Goal: Task Accomplishment & Management: Use online tool/utility

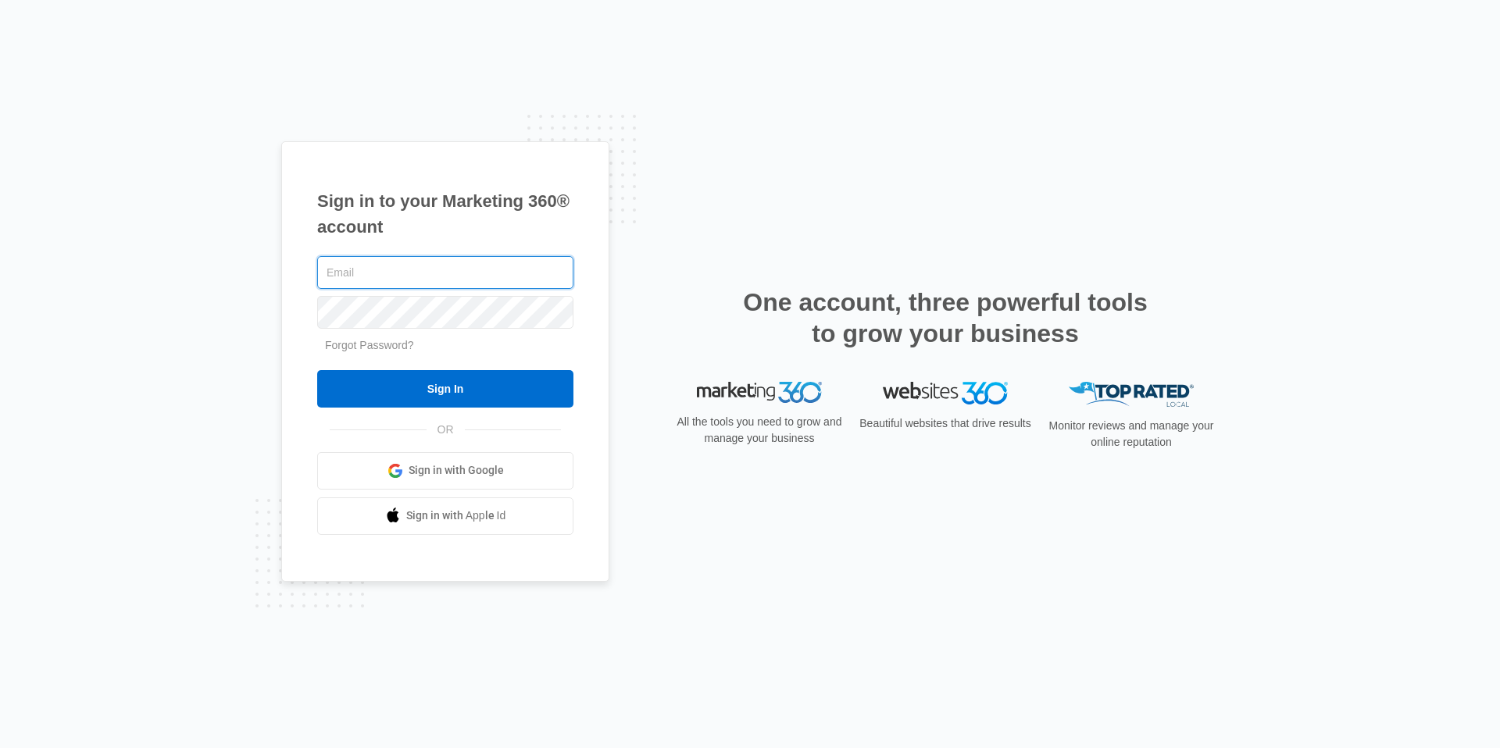
type input "[EMAIL_ADDRESS][DOMAIN_NAME]"
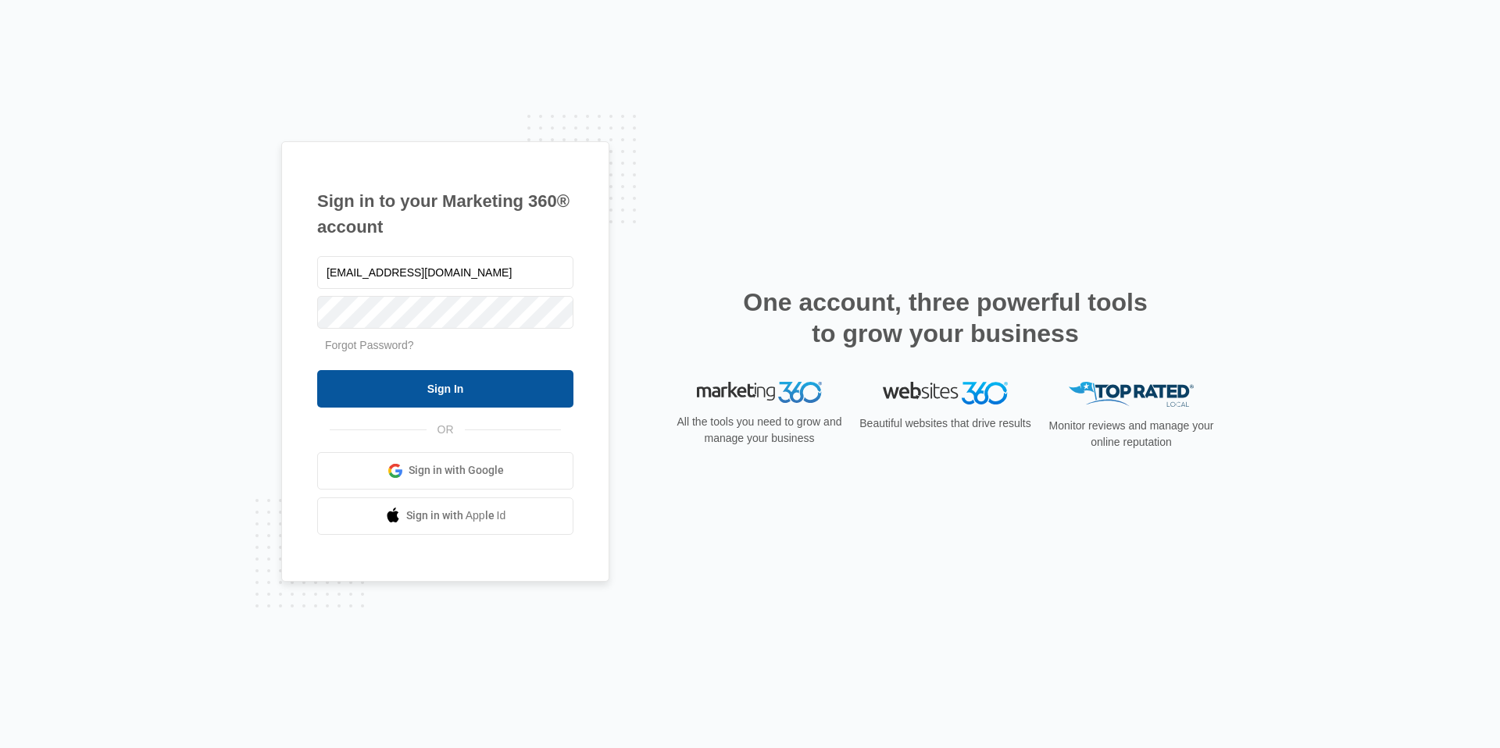
click at [462, 391] on input "Sign In" at bounding box center [445, 388] width 256 height 37
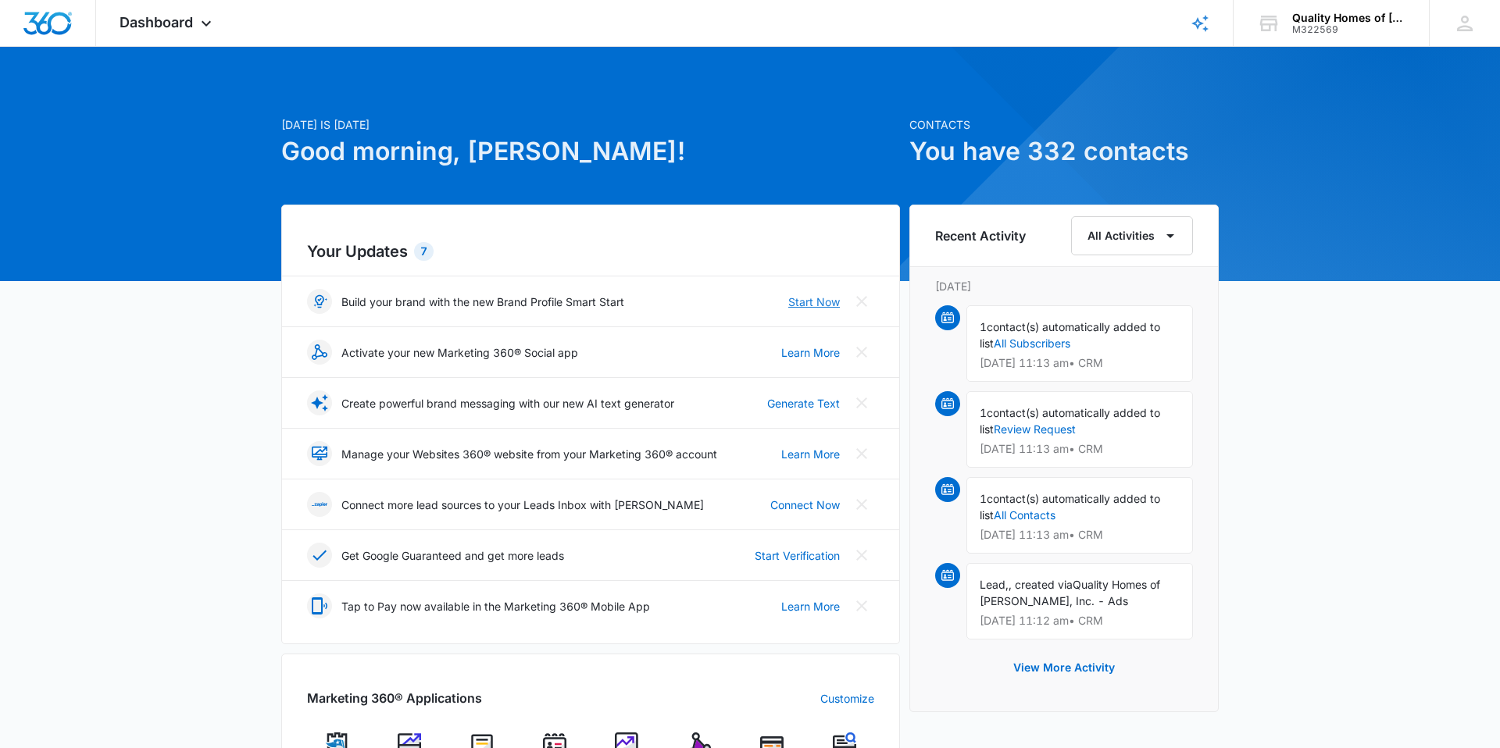
click at [806, 305] on link "Start Now" at bounding box center [814, 302] width 52 height 16
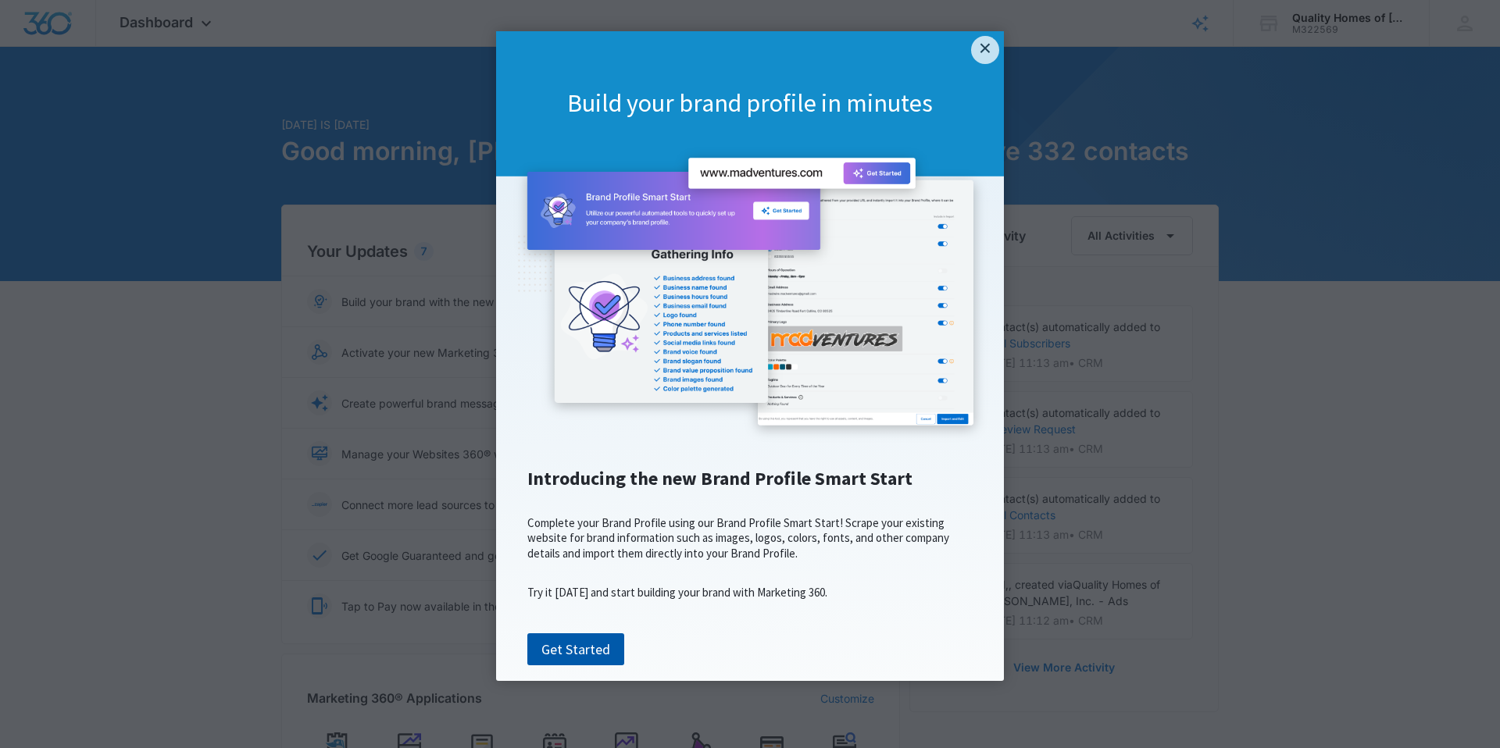
click at [569, 666] on link "Get Started" at bounding box center [575, 650] width 97 height 33
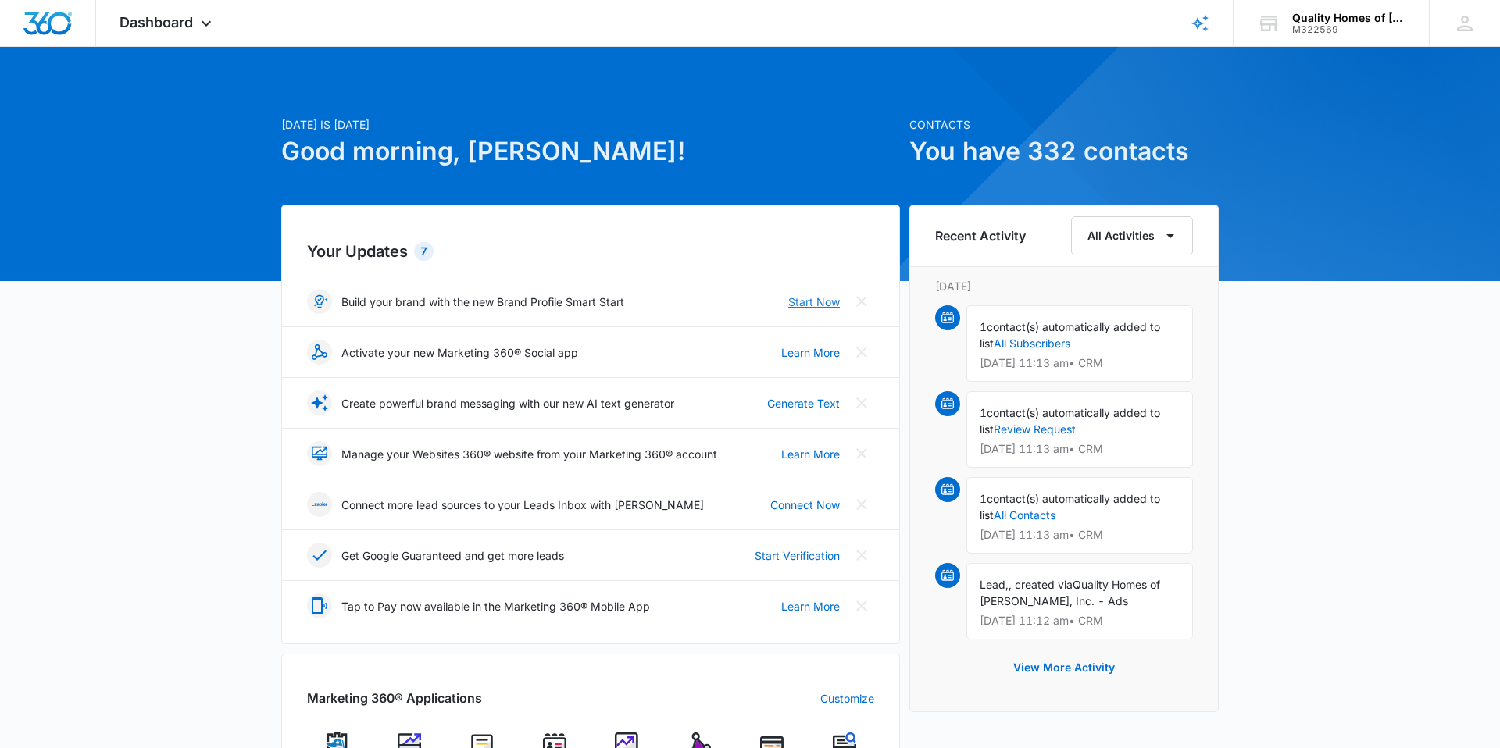
click at [796, 303] on link "Start Now" at bounding box center [814, 302] width 52 height 16
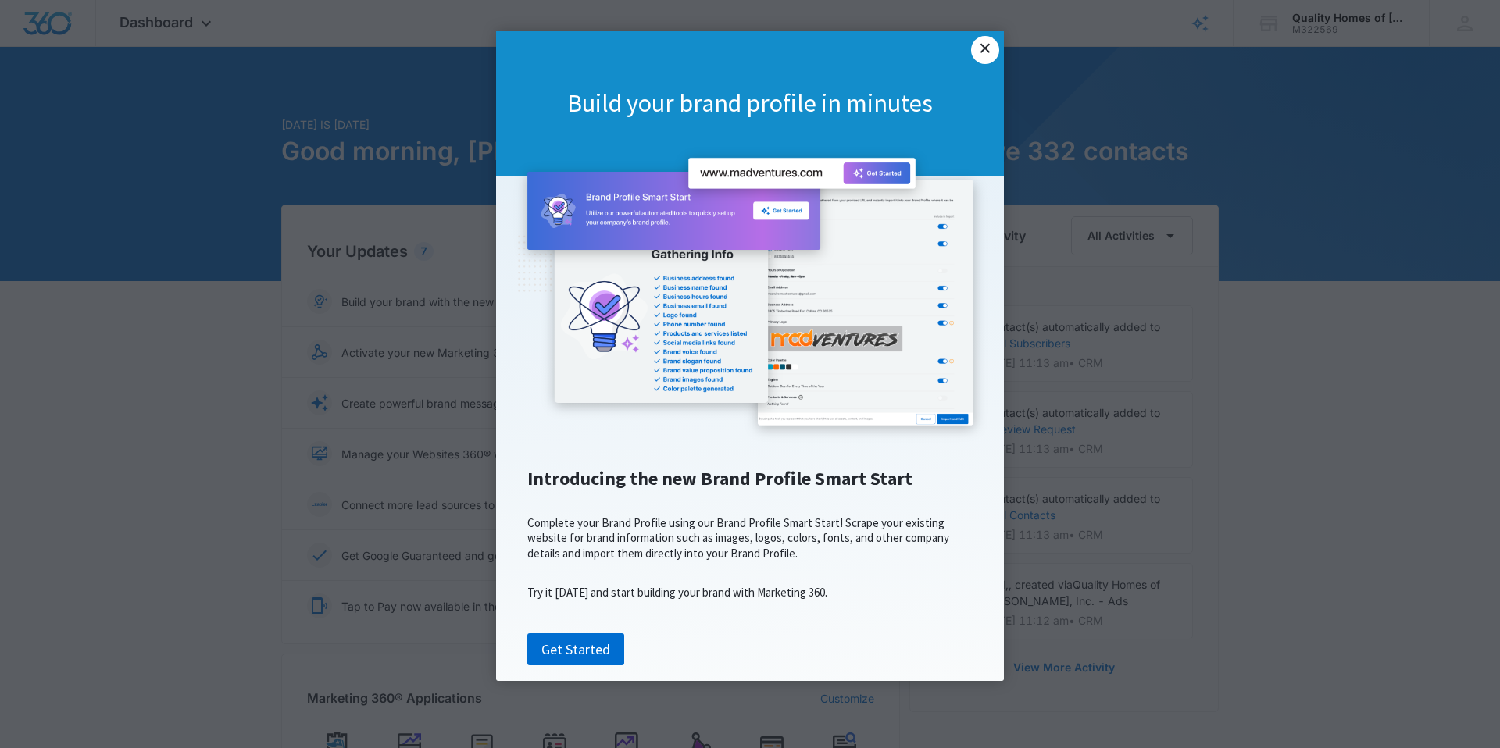
click at [985, 44] on link "×" at bounding box center [985, 50] width 28 height 28
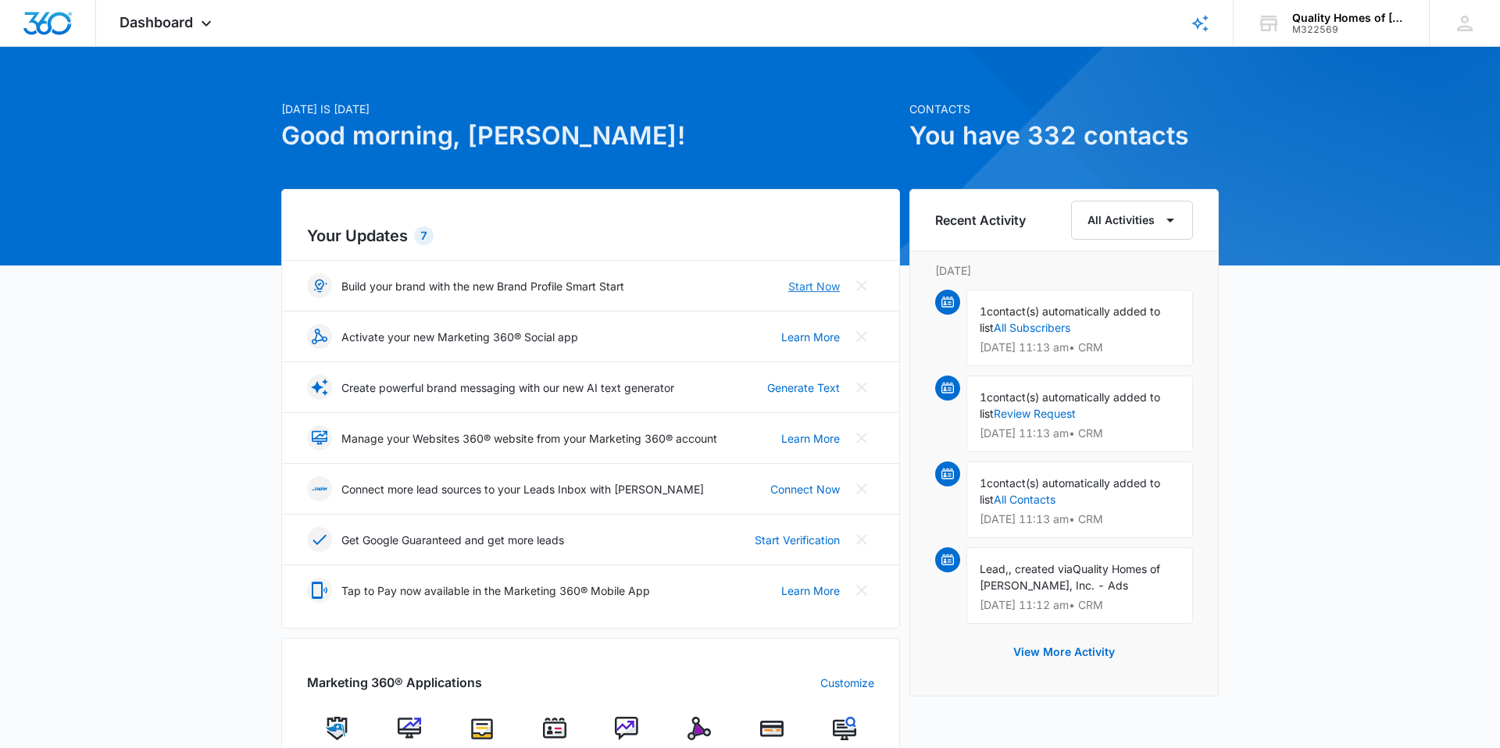
scroll to position [33, 0]
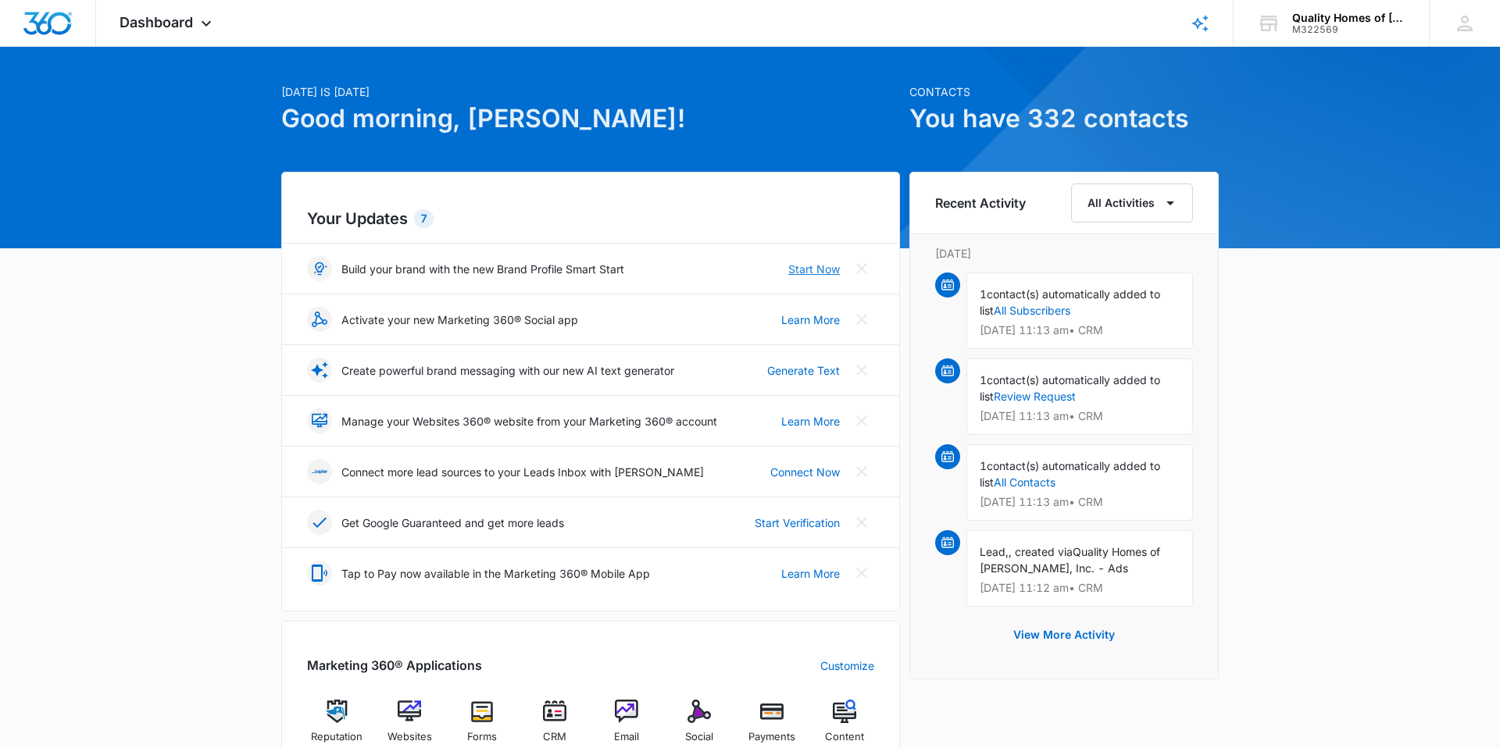
click at [819, 273] on link "Start Now" at bounding box center [814, 269] width 52 height 16
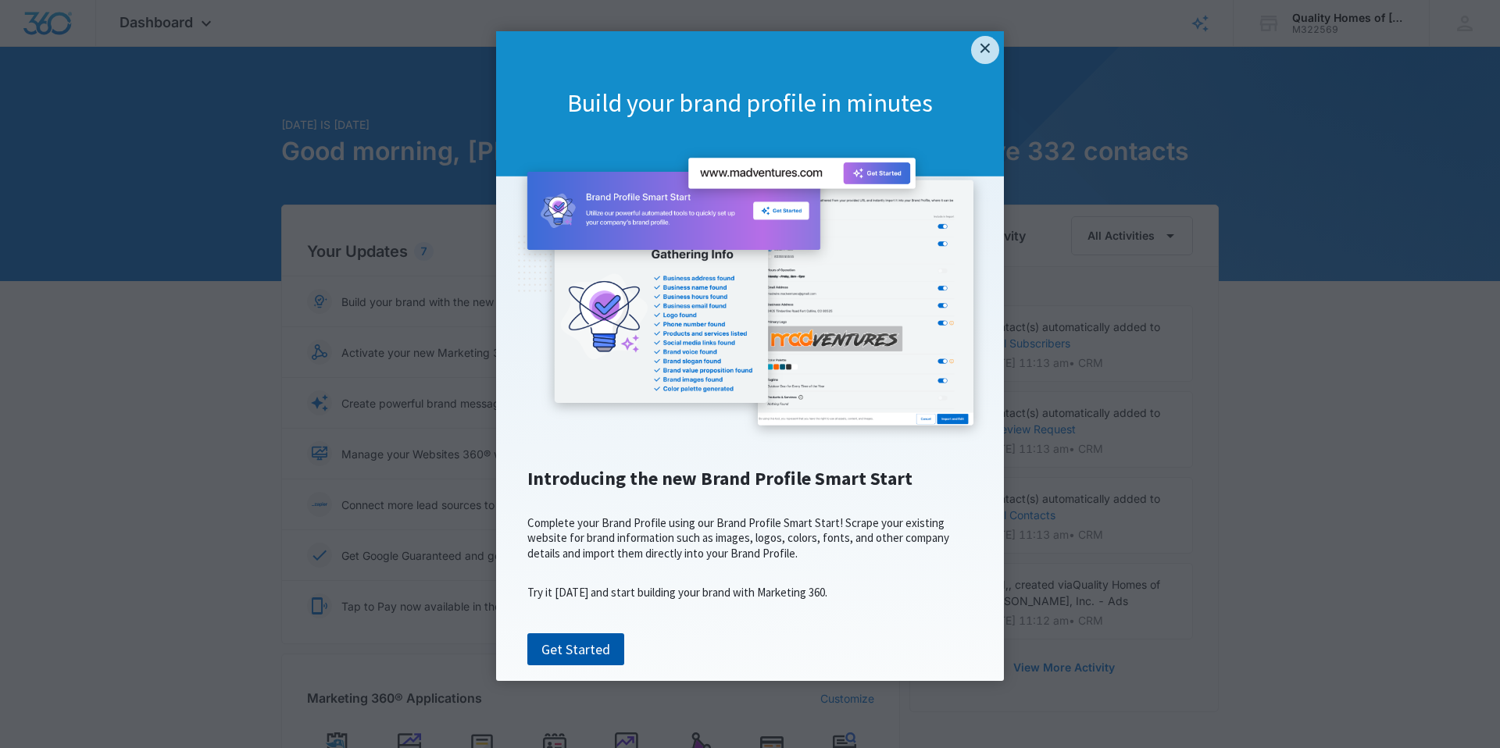
click at [567, 666] on link "Get Started" at bounding box center [575, 650] width 97 height 33
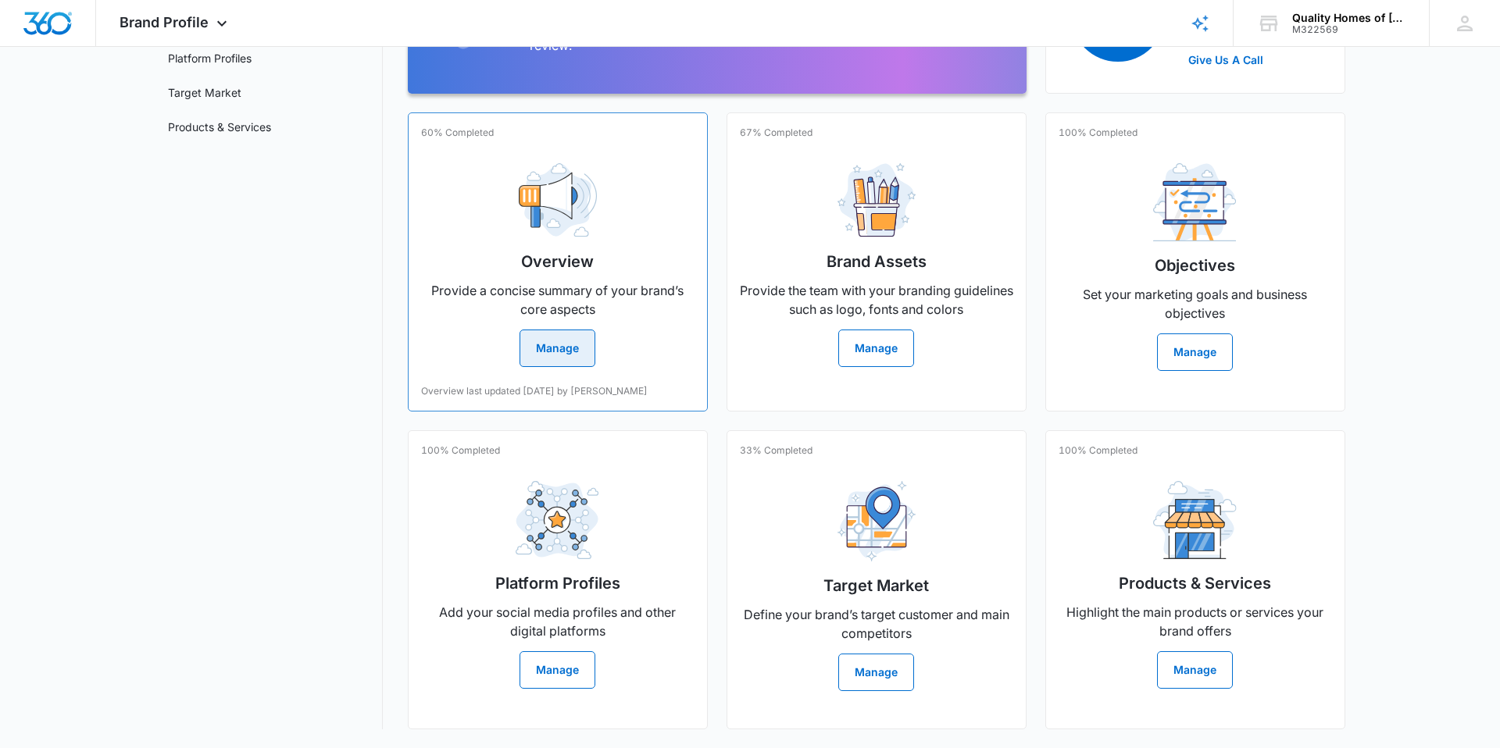
scroll to position [258, 0]
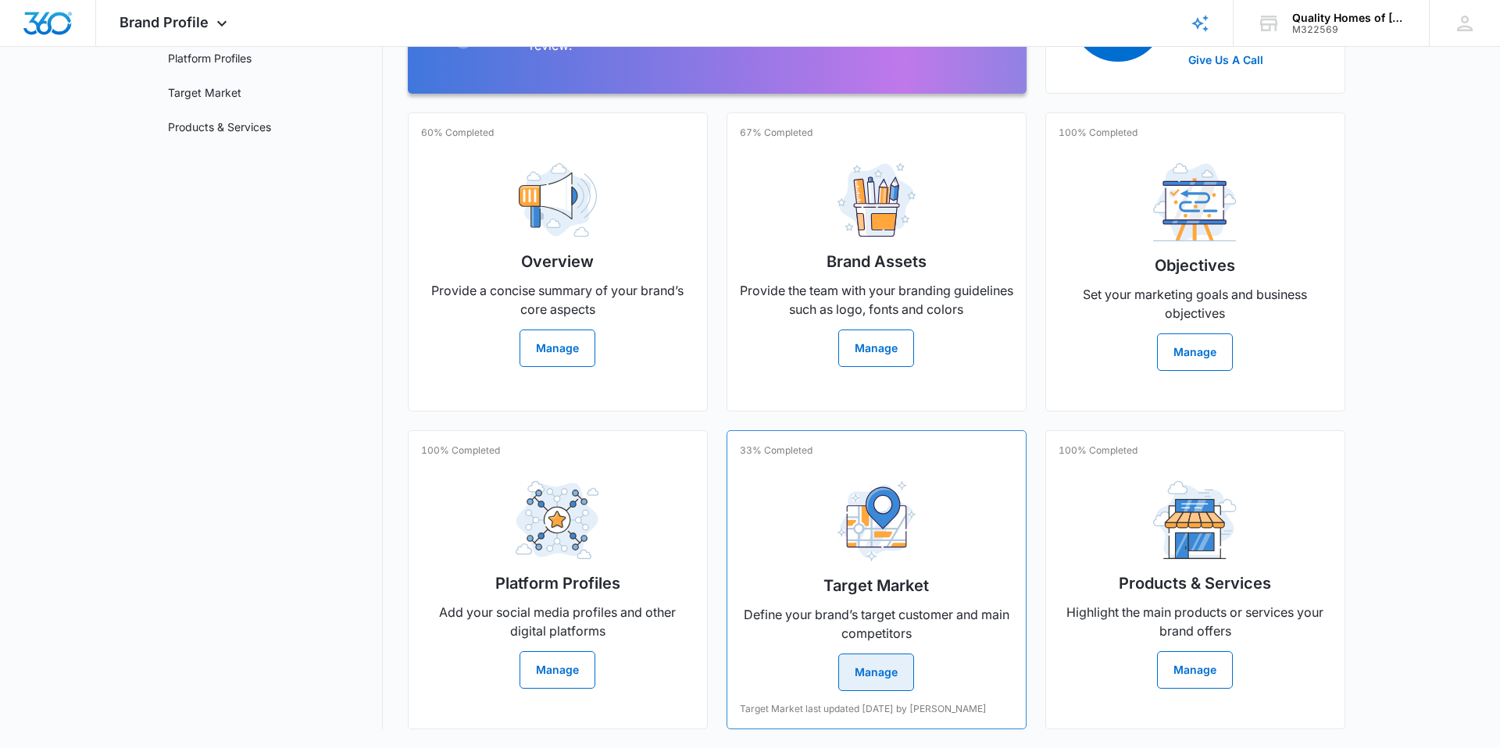
click at [871, 654] on button "Manage" at bounding box center [876, 672] width 76 height 37
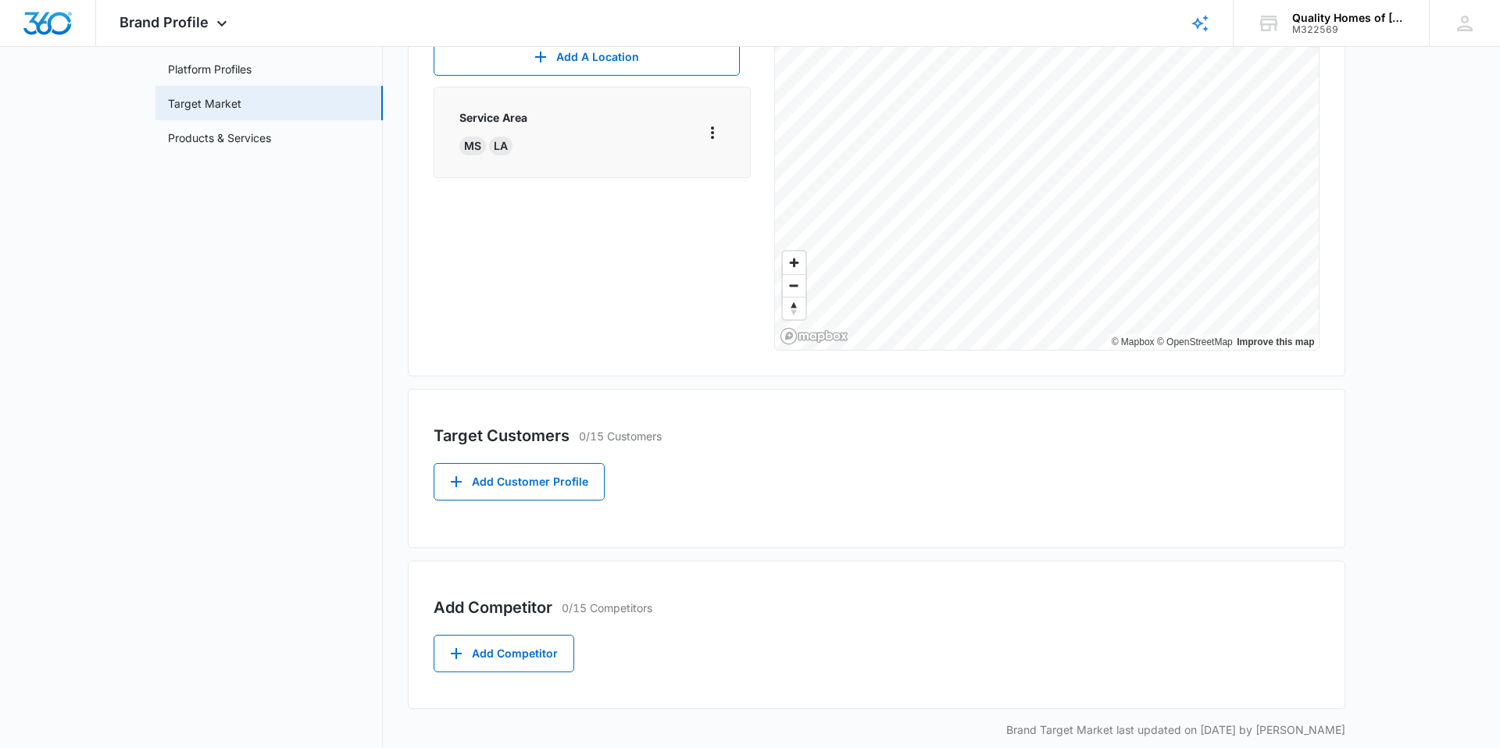
scroll to position [238, 0]
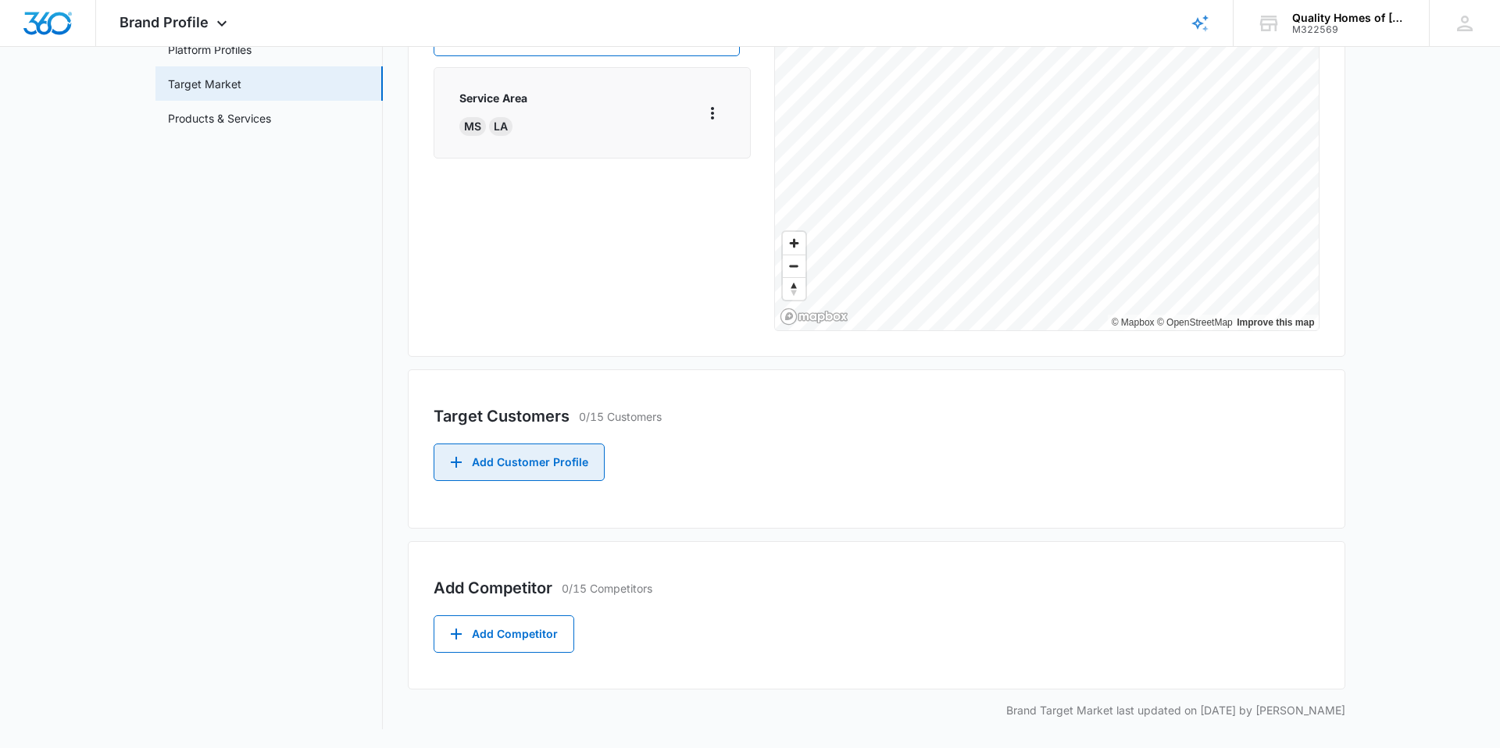
click at [577, 465] on button "Add Customer Profile" at bounding box center [519, 462] width 171 height 37
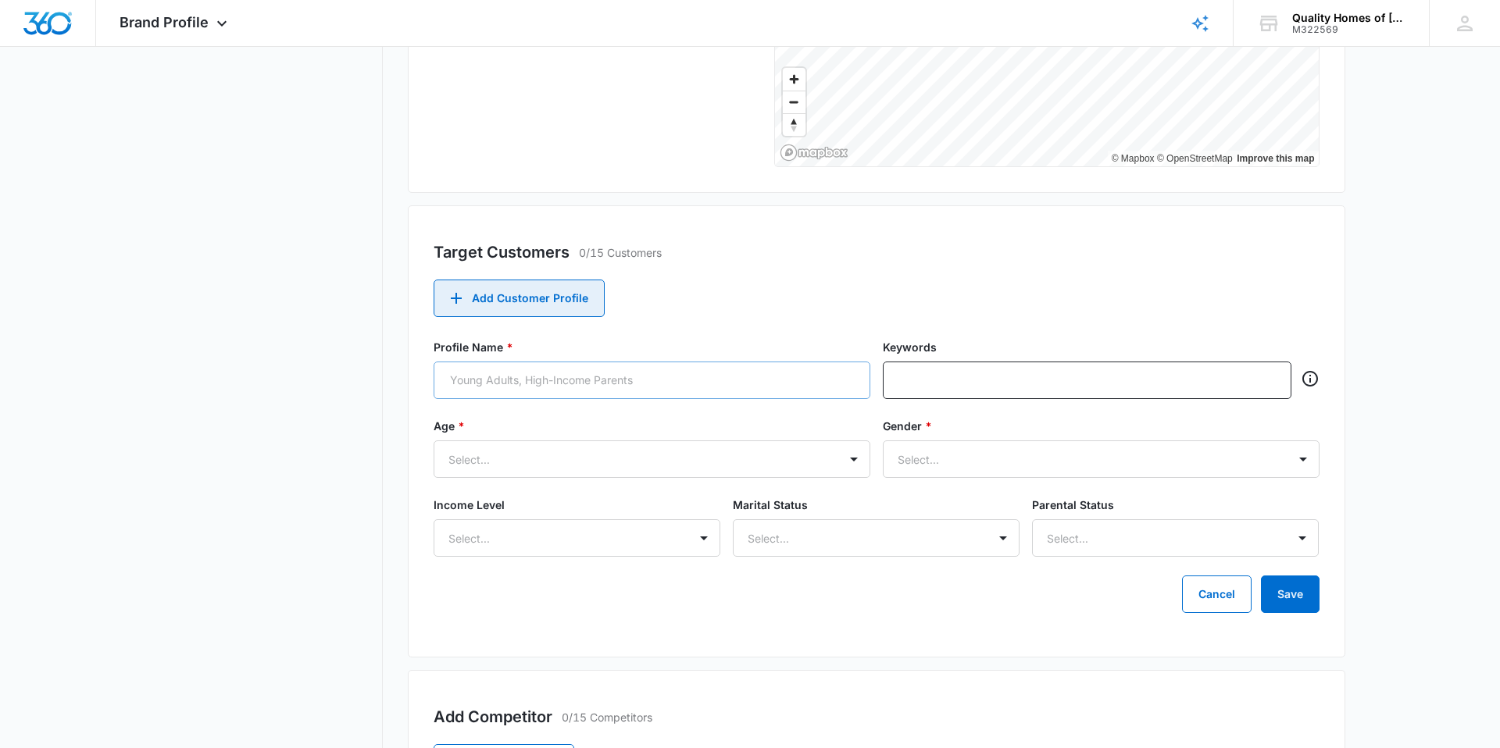
scroll to position [406, 0]
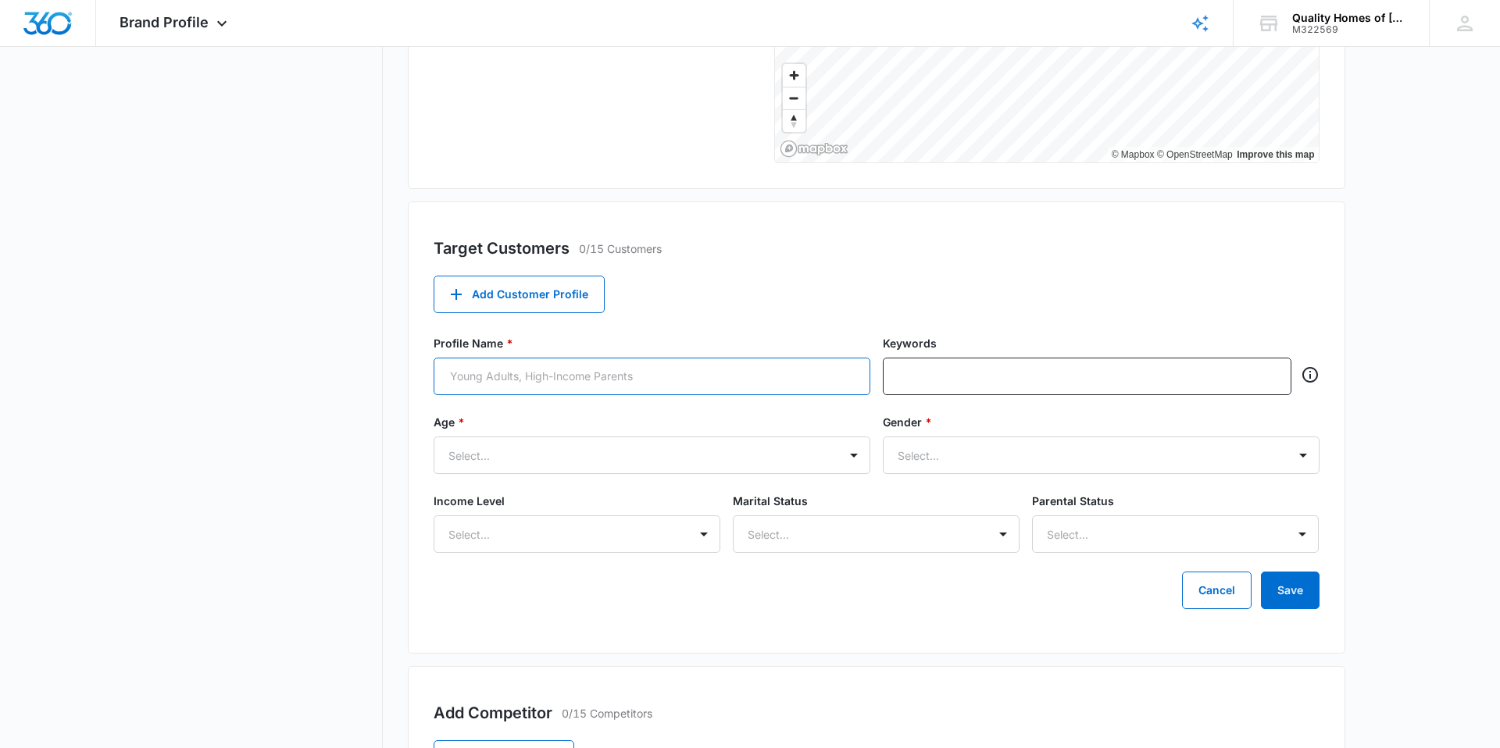
click at [510, 372] on input "Profile Name *" at bounding box center [652, 376] width 437 height 37
type input "WORKING-CLASS FAMILIES"
click at [1076, 383] on input "text" at bounding box center [1088, 376] width 379 height 23
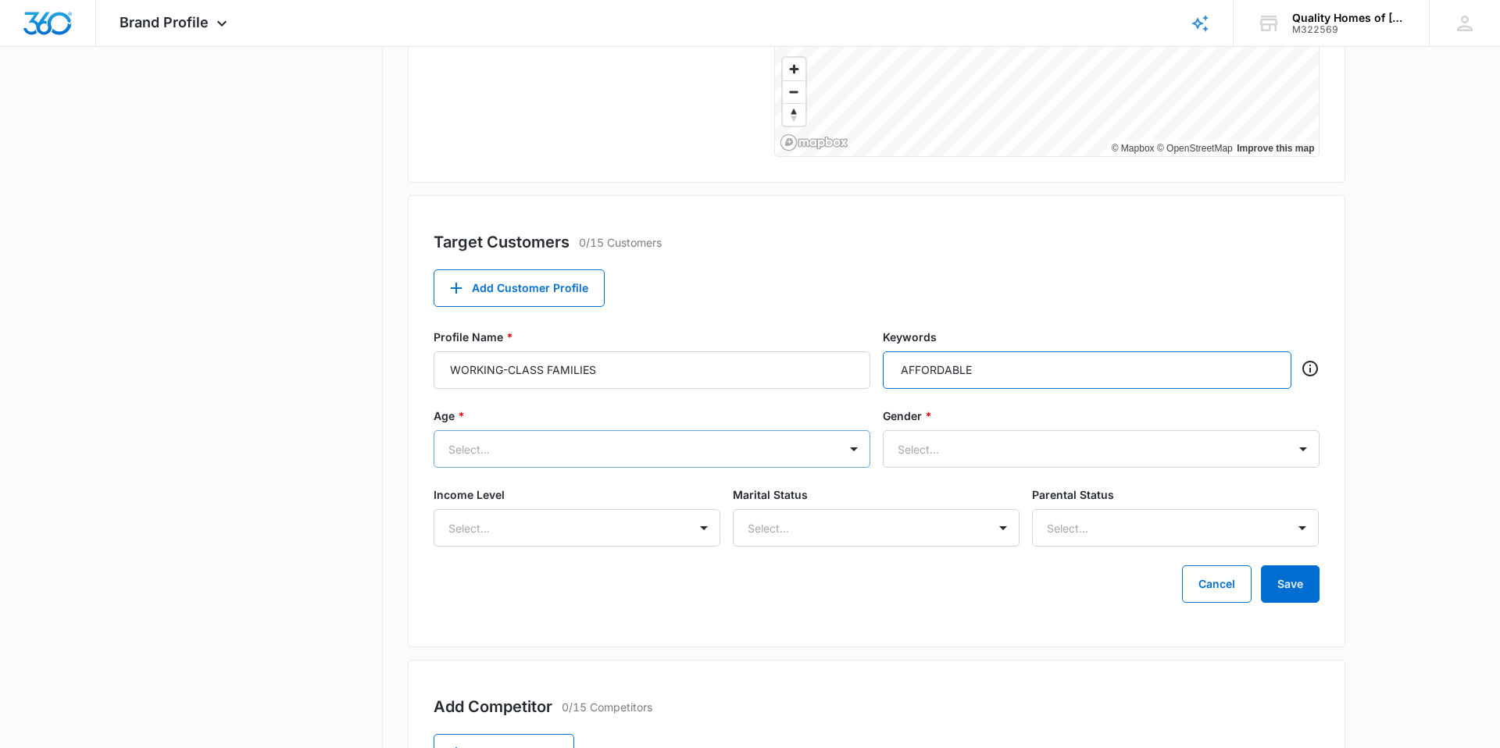
type input "AFFORDABLE"
click at [773, 445] on div at bounding box center [632, 450] width 369 height 20
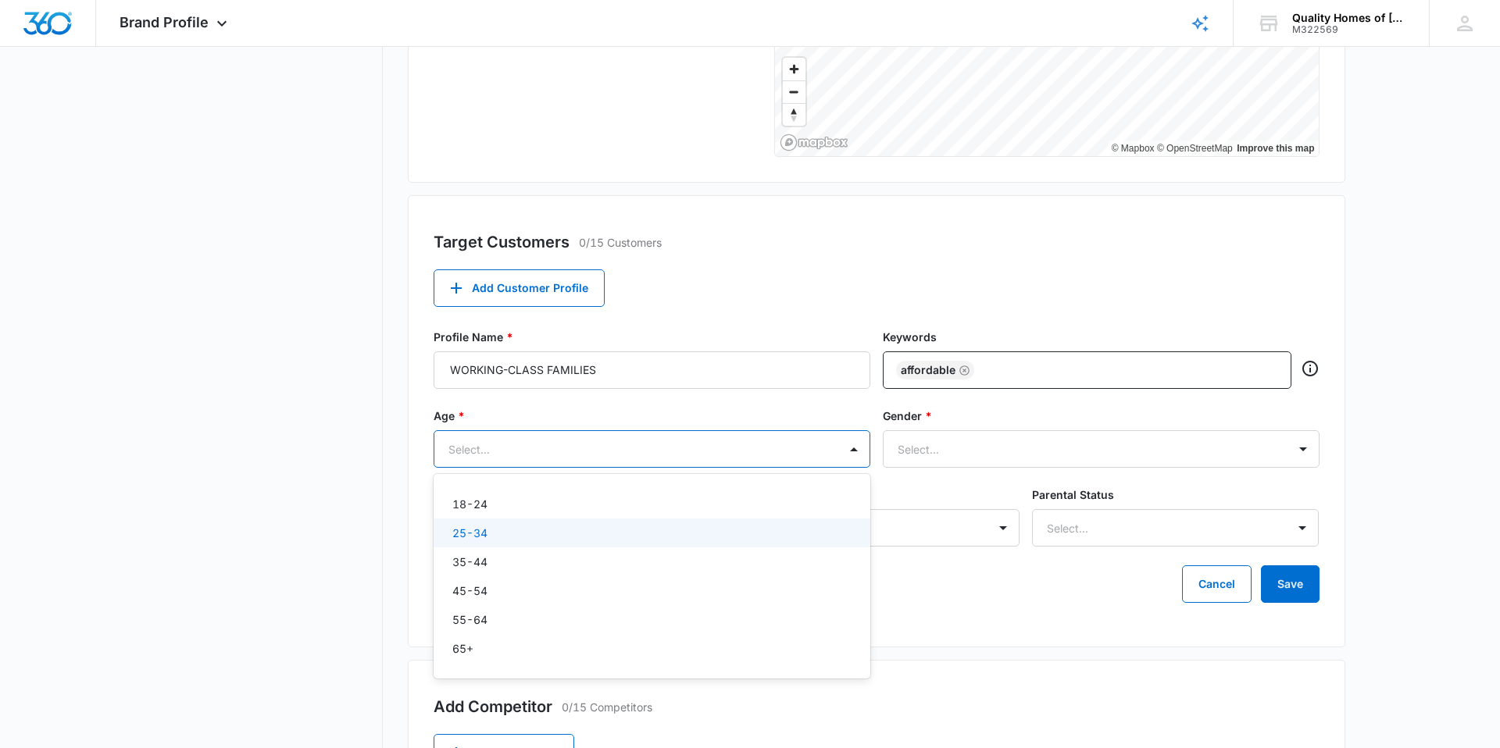
click at [498, 537] on div "25-34" at bounding box center [650, 533] width 396 height 16
click at [488, 565] on div "35-44" at bounding box center [650, 566] width 396 height 16
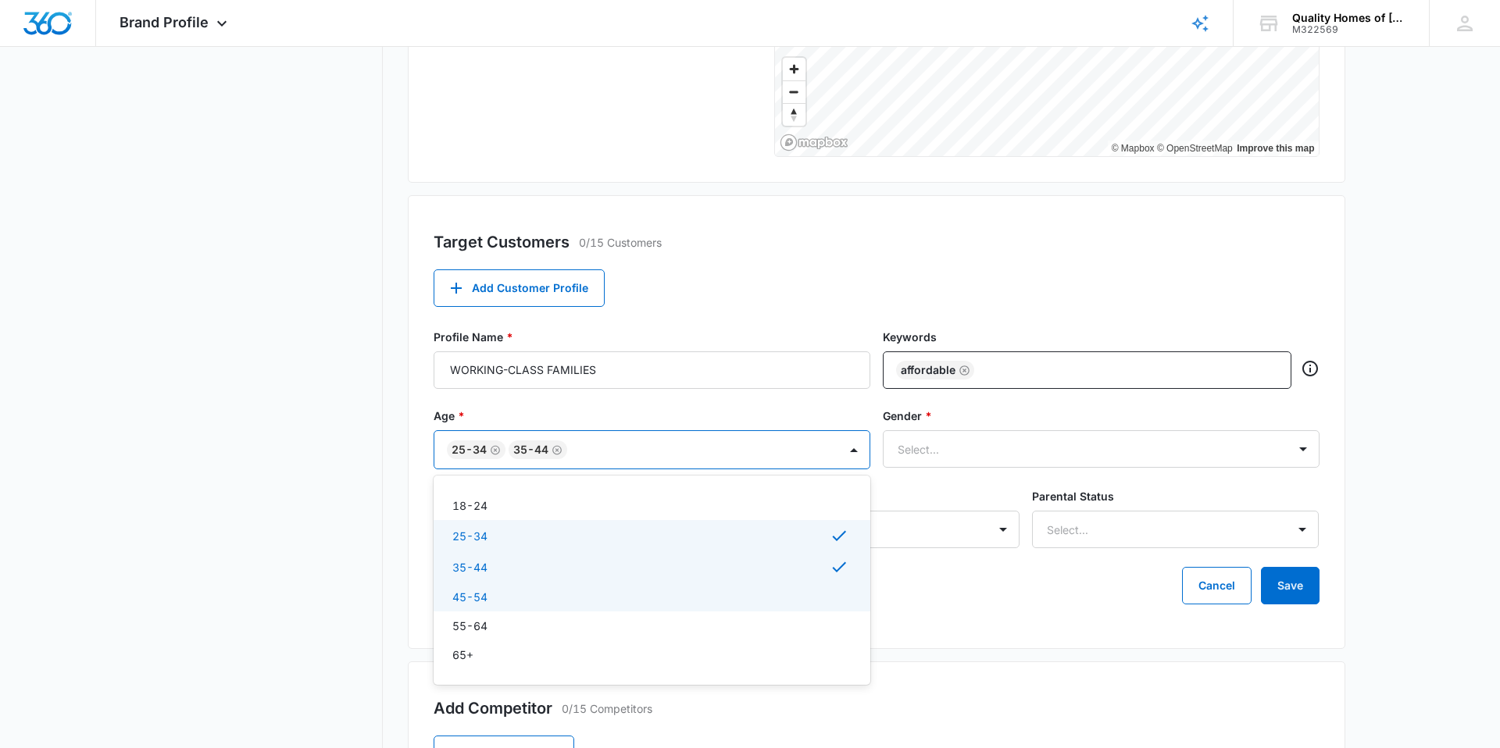
click at [486, 593] on p "45-54" at bounding box center [469, 597] width 35 height 16
click at [481, 628] on p "55-64" at bounding box center [469, 628] width 35 height 16
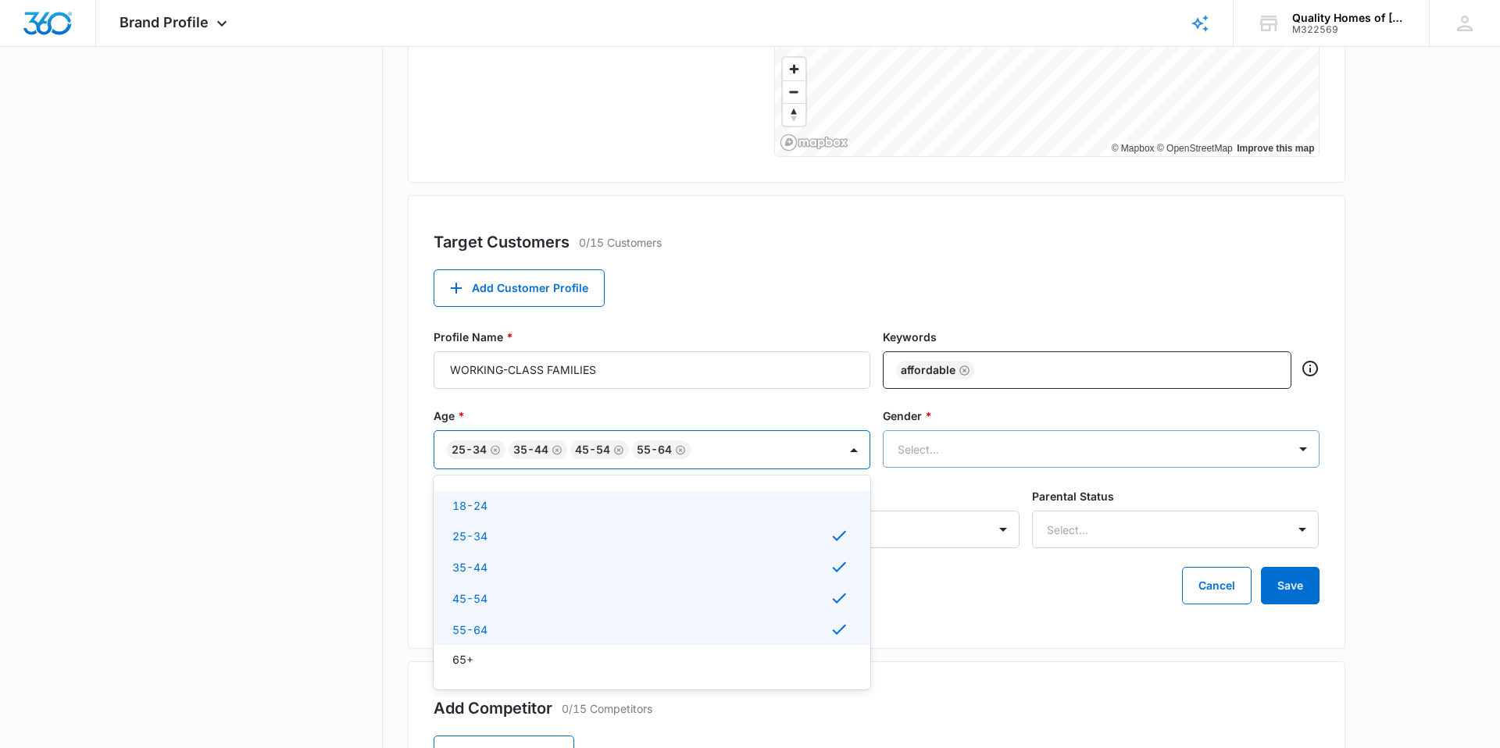
click at [933, 452] on div at bounding box center [1082, 450] width 369 height 20
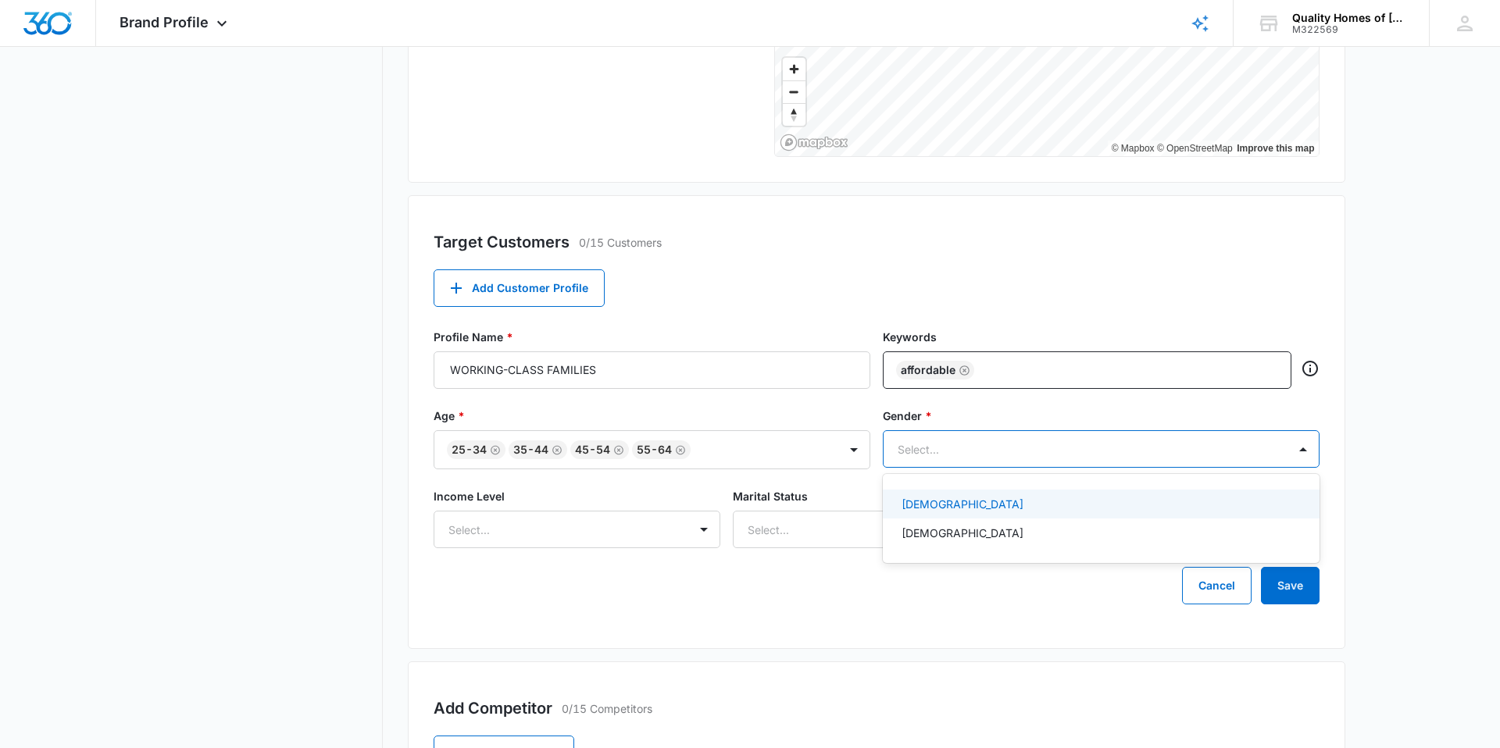
click at [924, 505] on p "Female" at bounding box center [962, 504] width 122 height 16
click at [915, 539] on p "Male" at bounding box center [962, 537] width 122 height 16
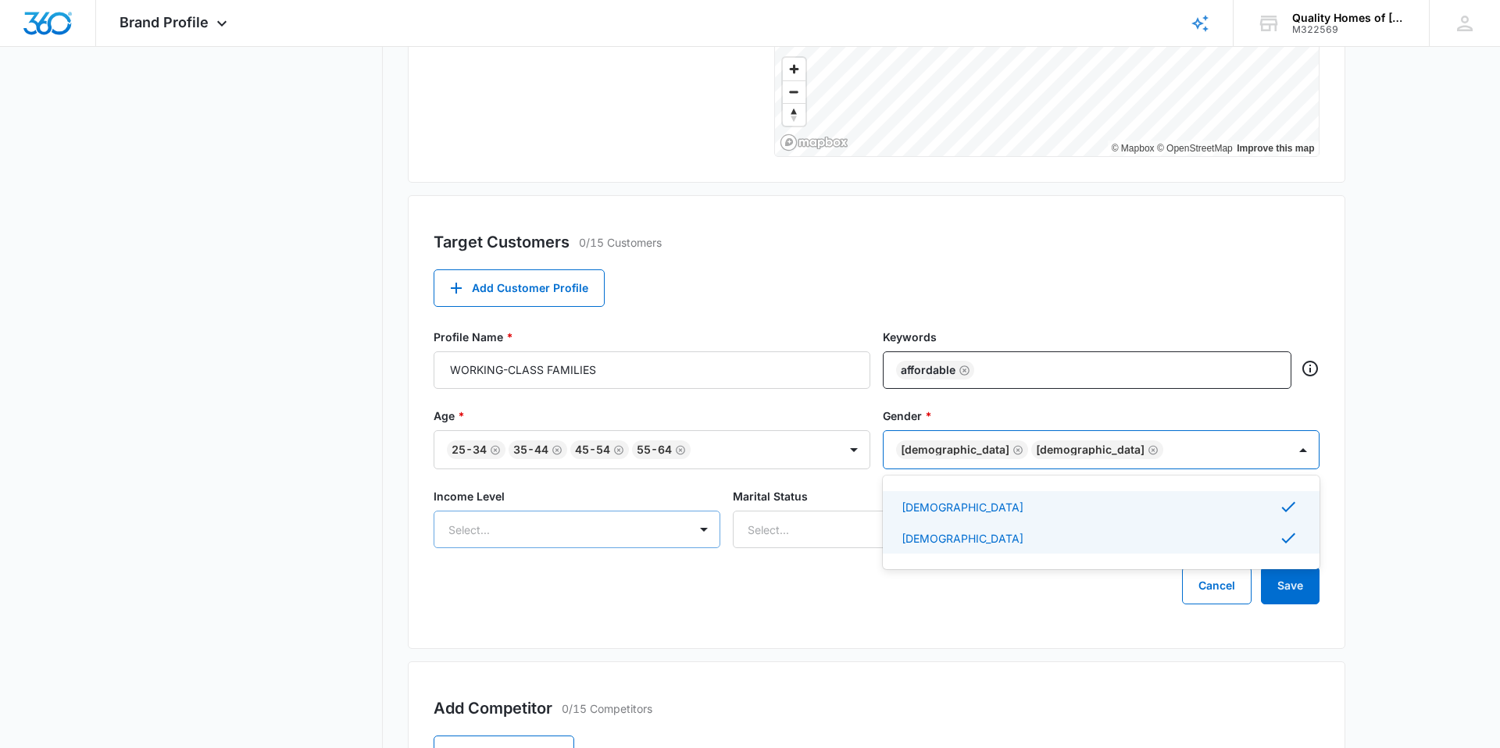
click at [522, 528] on div at bounding box center [558, 530] width 220 height 20
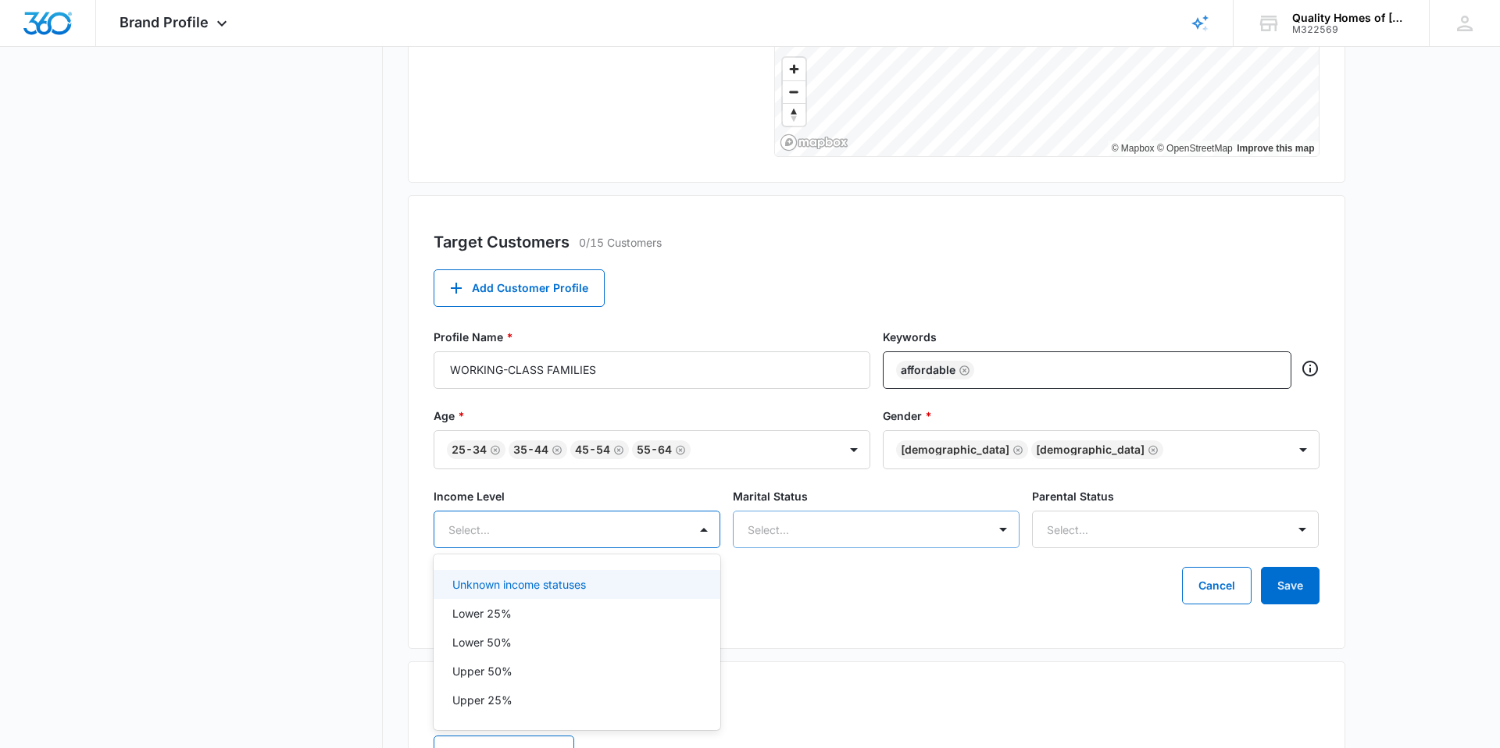
scroll to position [430, 0]
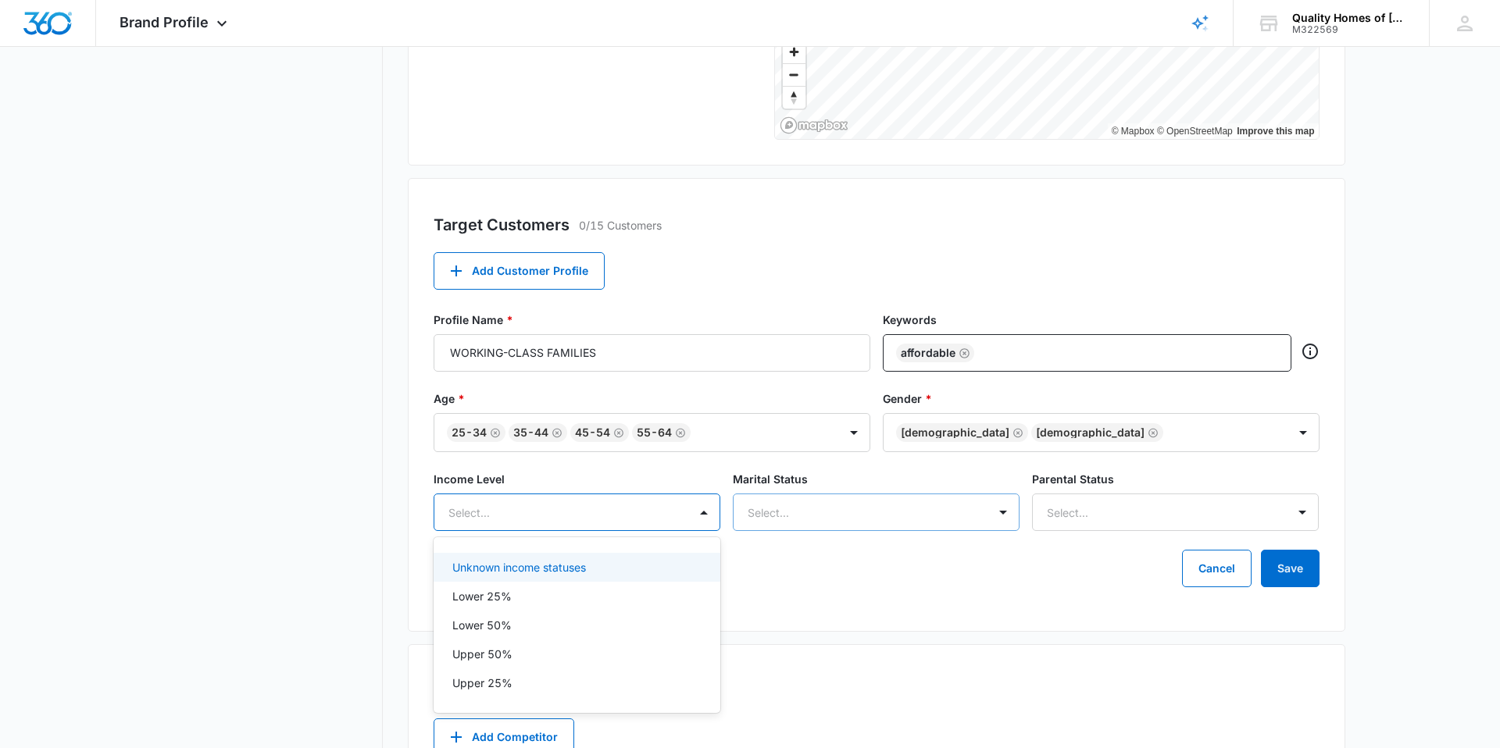
click at [808, 531] on div "Select..." at bounding box center [876, 512] width 287 height 37
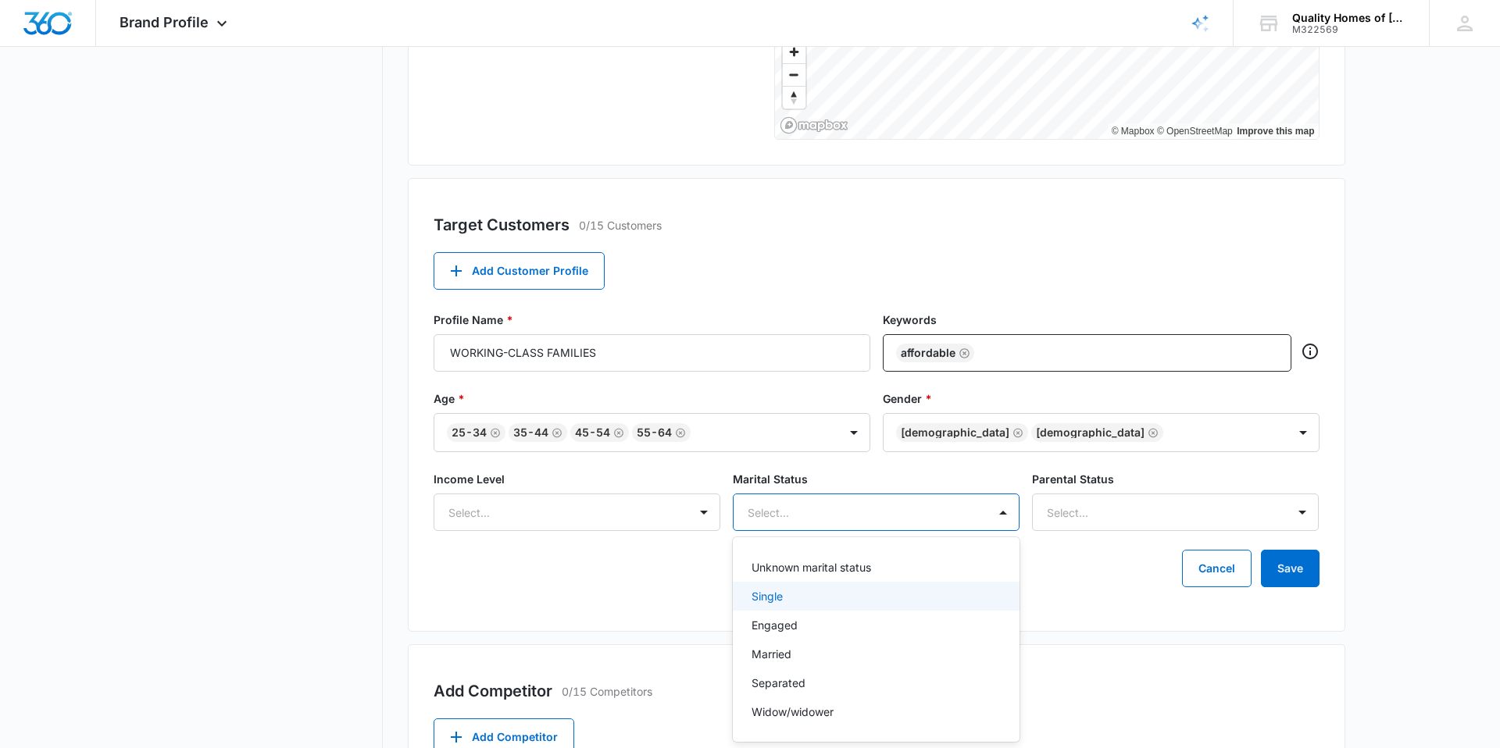
click at [807, 601] on div "Single" at bounding box center [874, 596] width 246 height 16
click at [792, 624] on p "Engaged" at bounding box center [774, 629] width 46 height 16
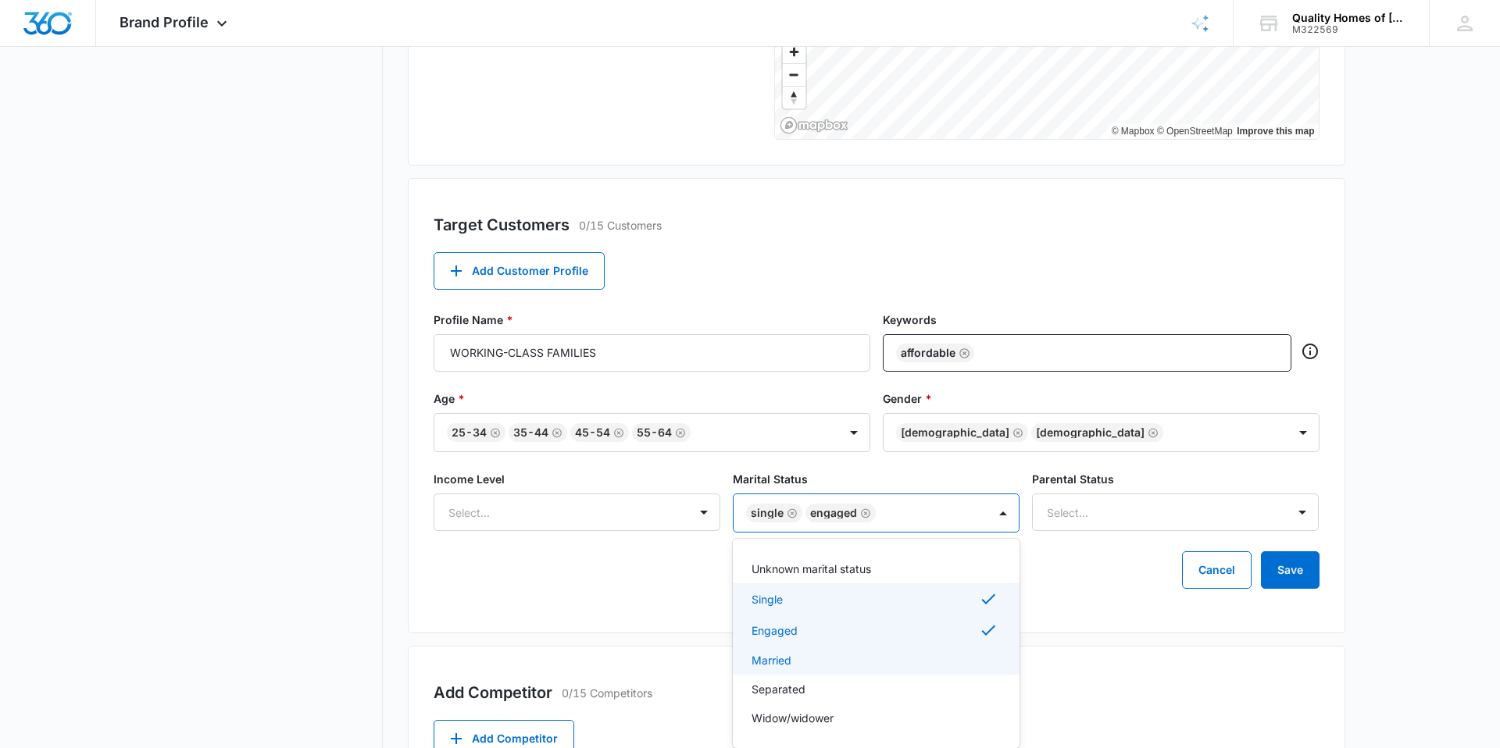
click at [785, 655] on p "Married" at bounding box center [771, 660] width 40 height 16
click at [783, 682] on div "Separated" at bounding box center [876, 691] width 287 height 29
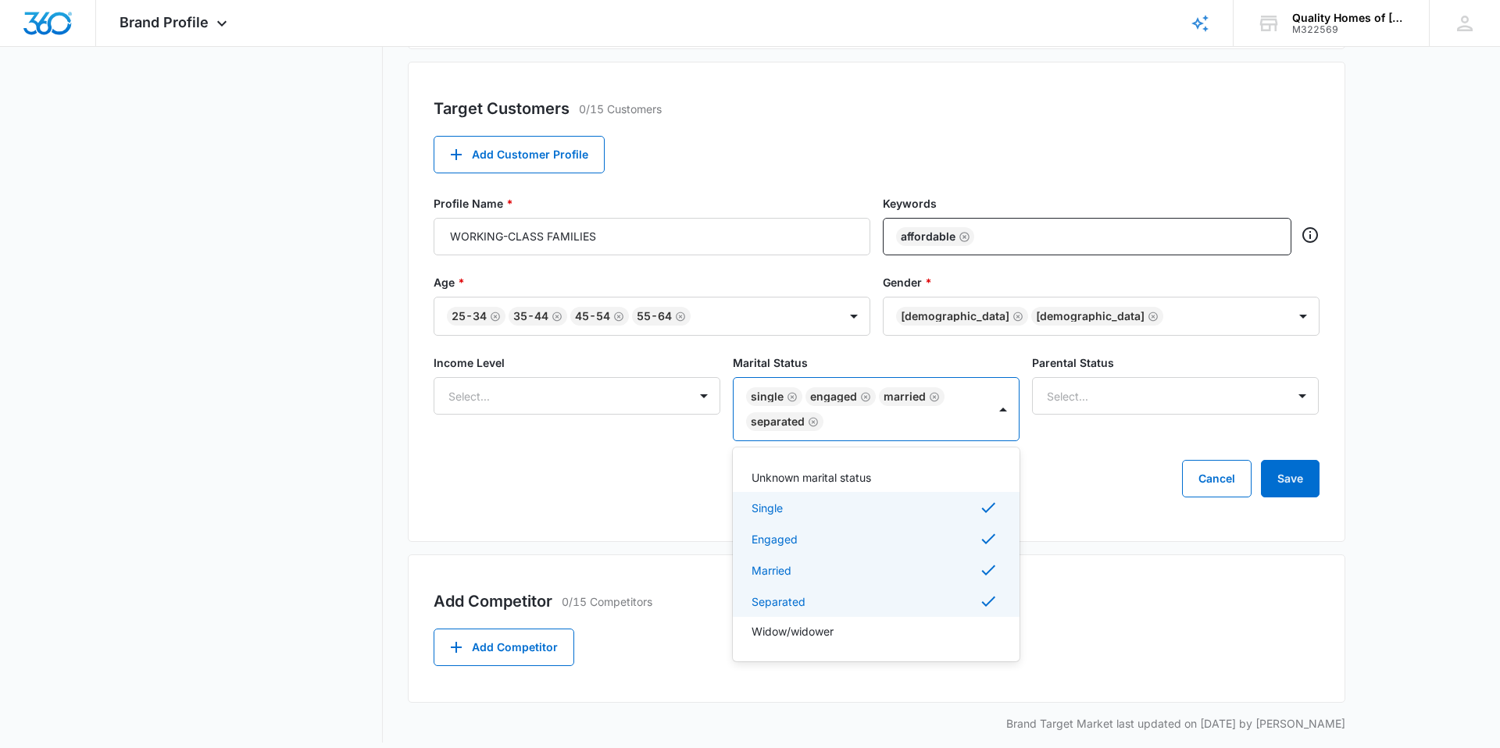
scroll to position [559, 0]
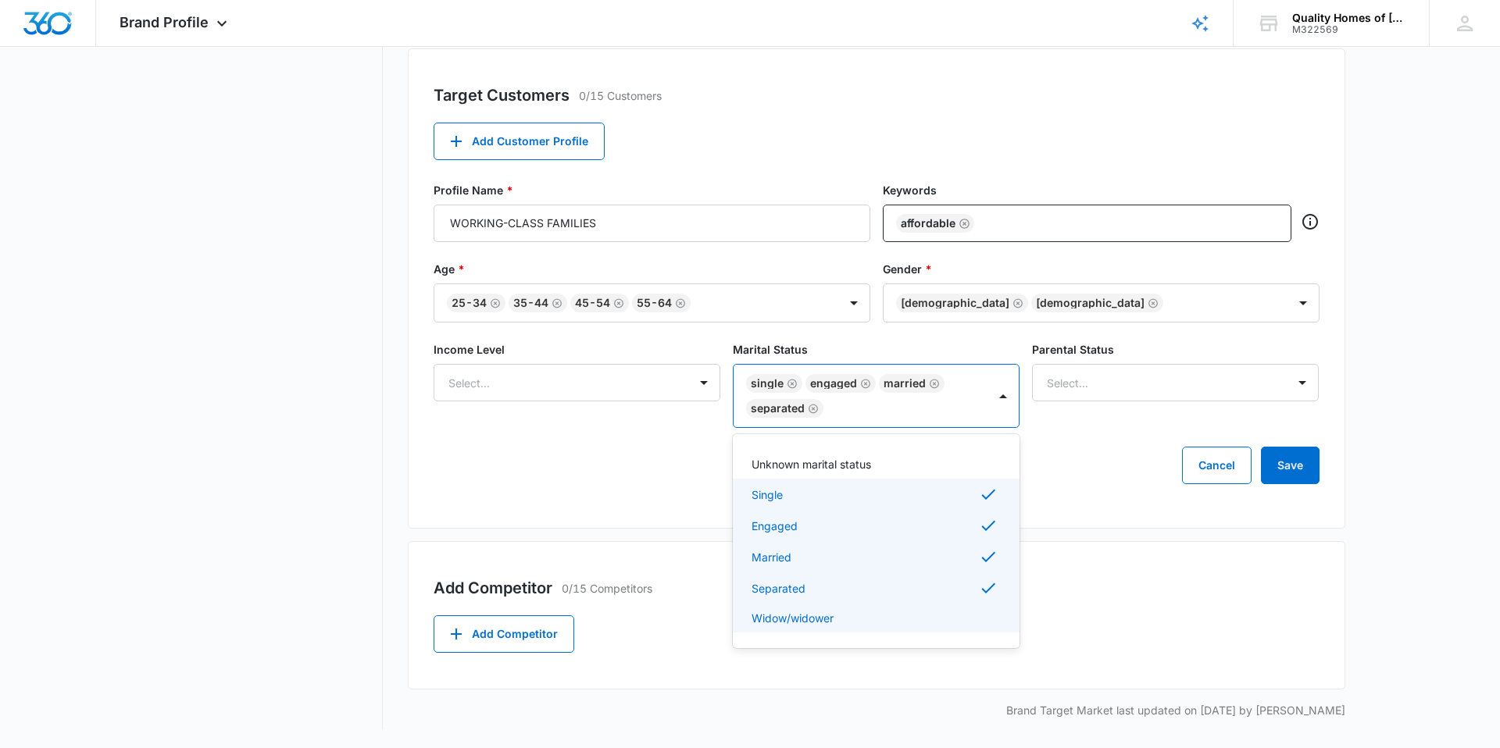
drag, startPoint x: 799, startPoint y: 612, endPoint x: 806, endPoint y: 537, distance: 74.5
click at [799, 612] on p "Widow/widower" at bounding box center [792, 618] width 82 height 16
click at [809, 464] on p "Unknown marital status" at bounding box center [811, 464] width 120 height 16
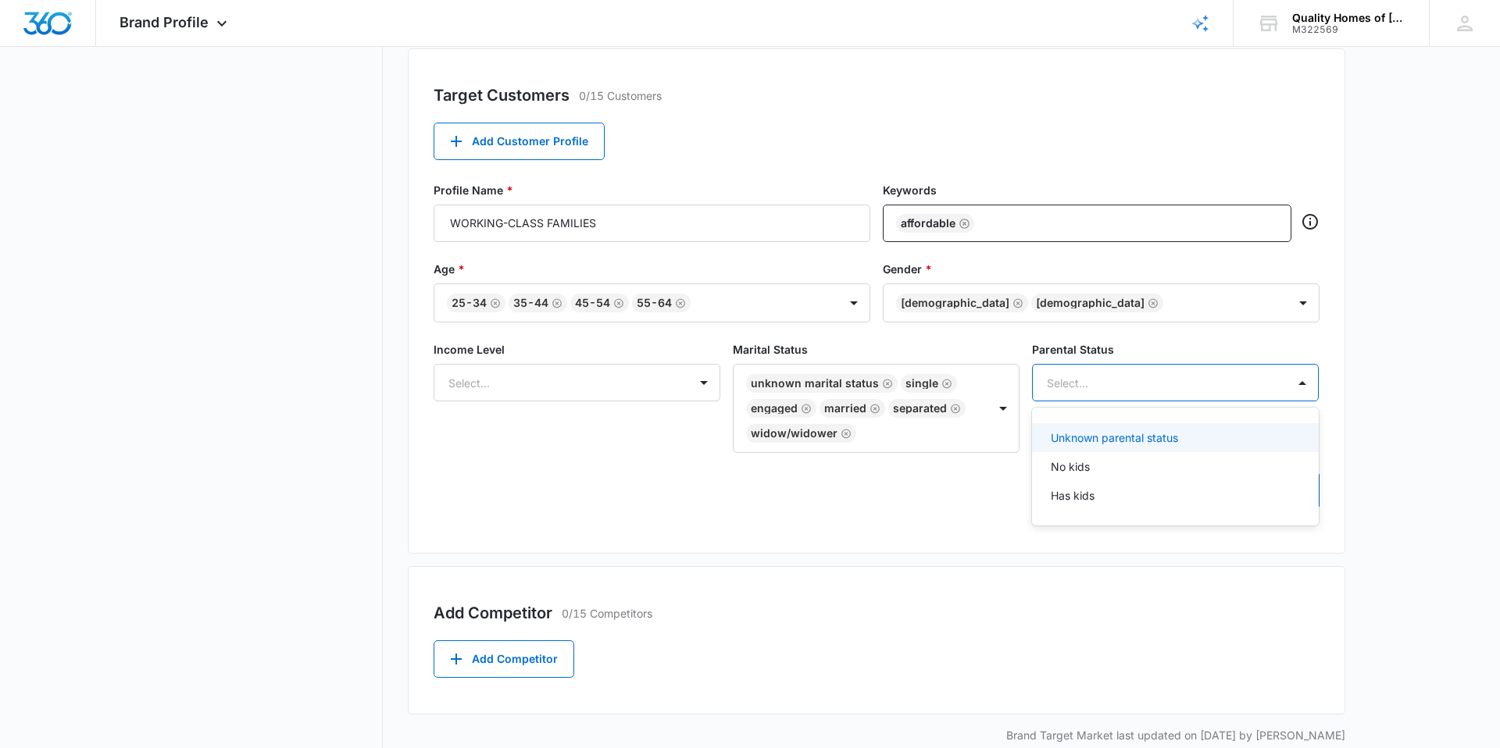
click at [1146, 384] on div at bounding box center [1157, 383] width 220 height 20
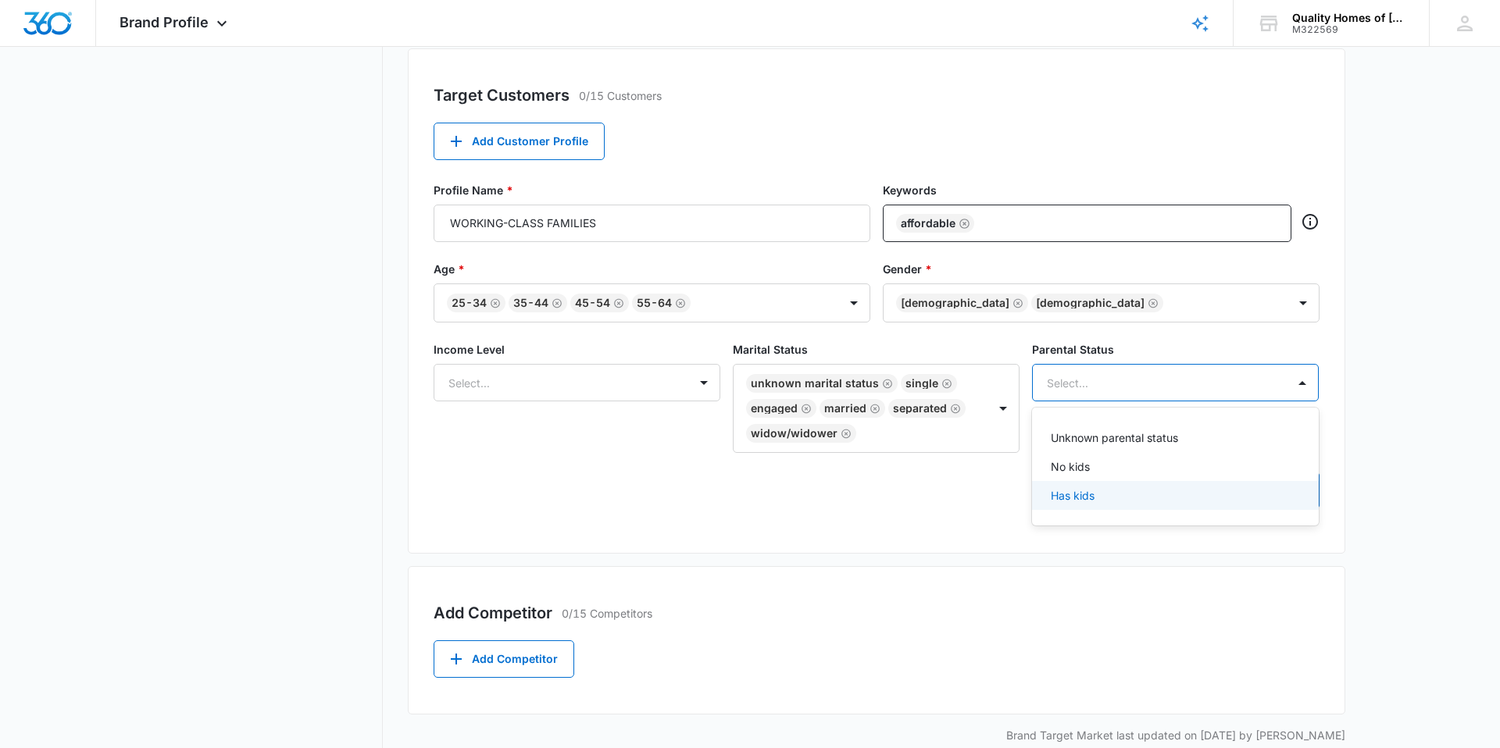
click at [1083, 499] on p "Has kids" at bounding box center [1073, 495] width 44 height 16
click at [1090, 473] on div "No kids" at bounding box center [1174, 468] width 246 height 16
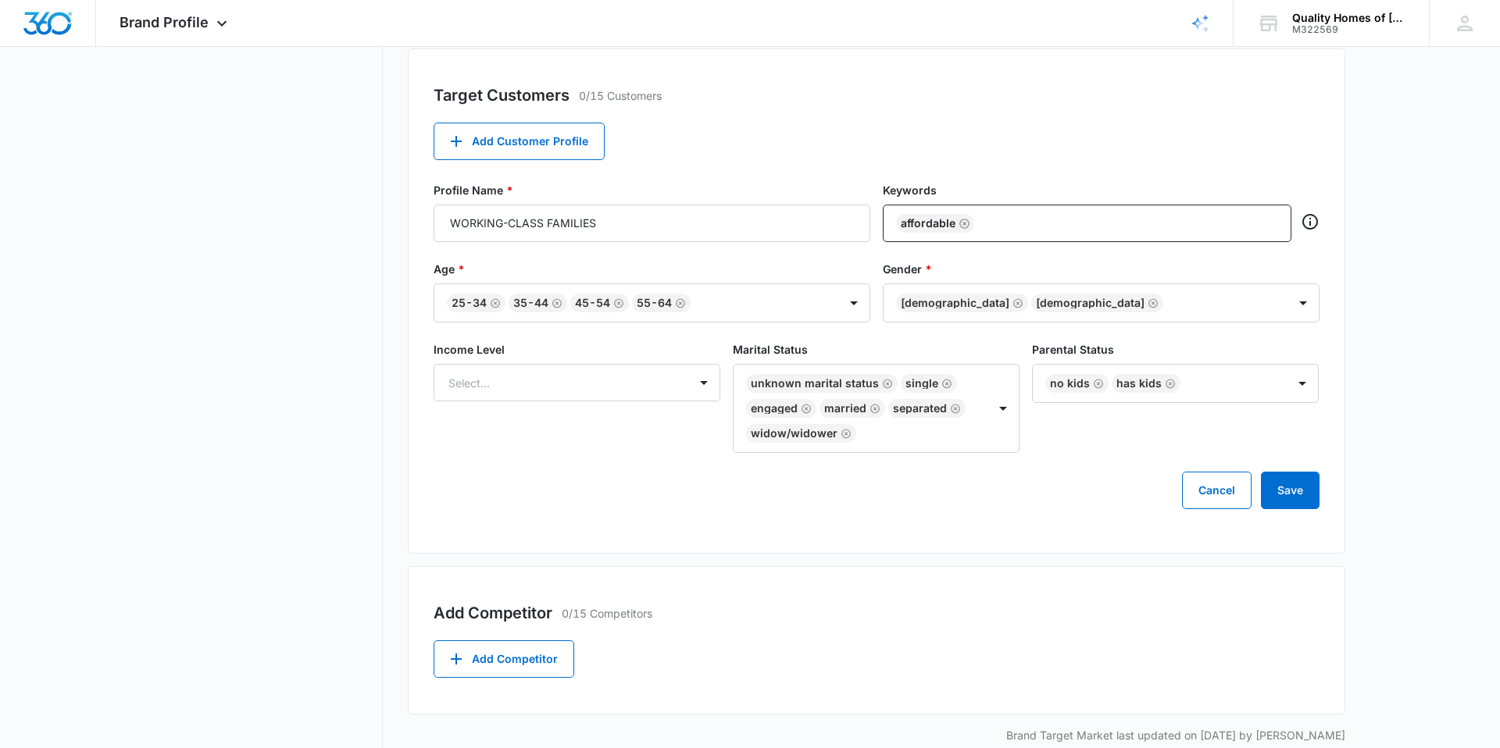
click at [996, 491] on div "Cancel Save" at bounding box center [877, 490] width 886 height 37
click at [691, 380] on div at bounding box center [703, 382] width 25 height 25
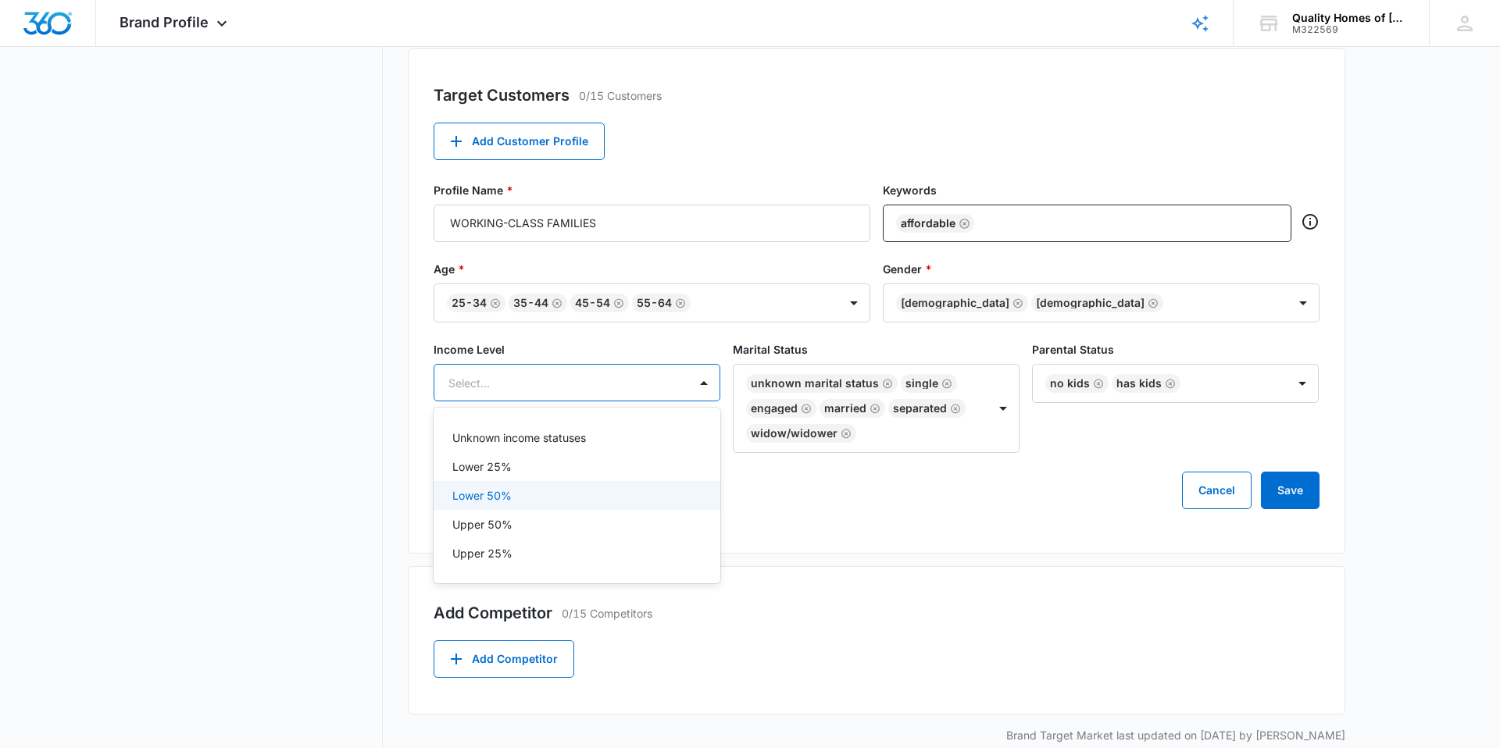
click at [748, 525] on div "Target Customers 0/15 Customers Add Customer Profile Profile Name * WORKING-CLA…" at bounding box center [876, 300] width 937 height 505
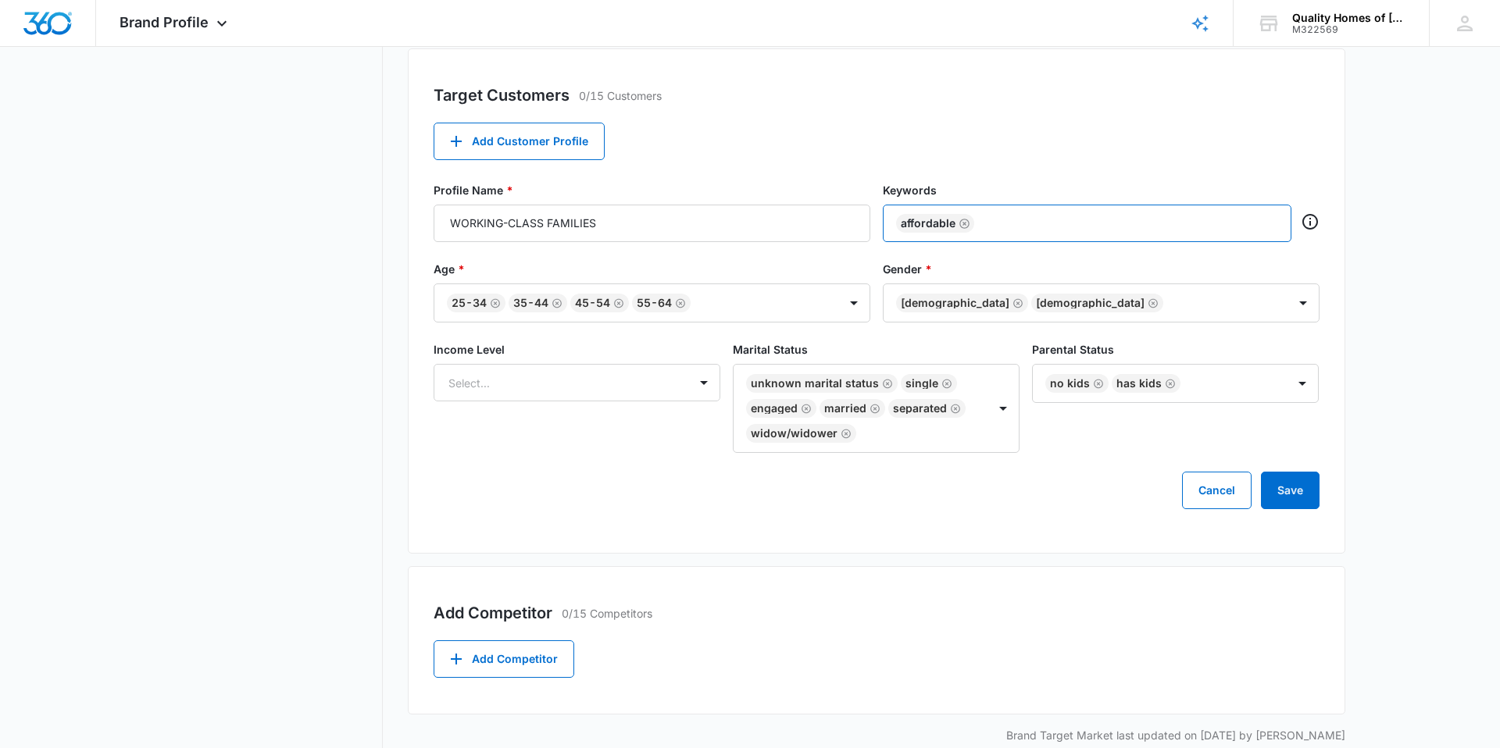
click at [1019, 224] on input "text" at bounding box center [1127, 223] width 301 height 23
type input "quick move in time"
type input "customization"
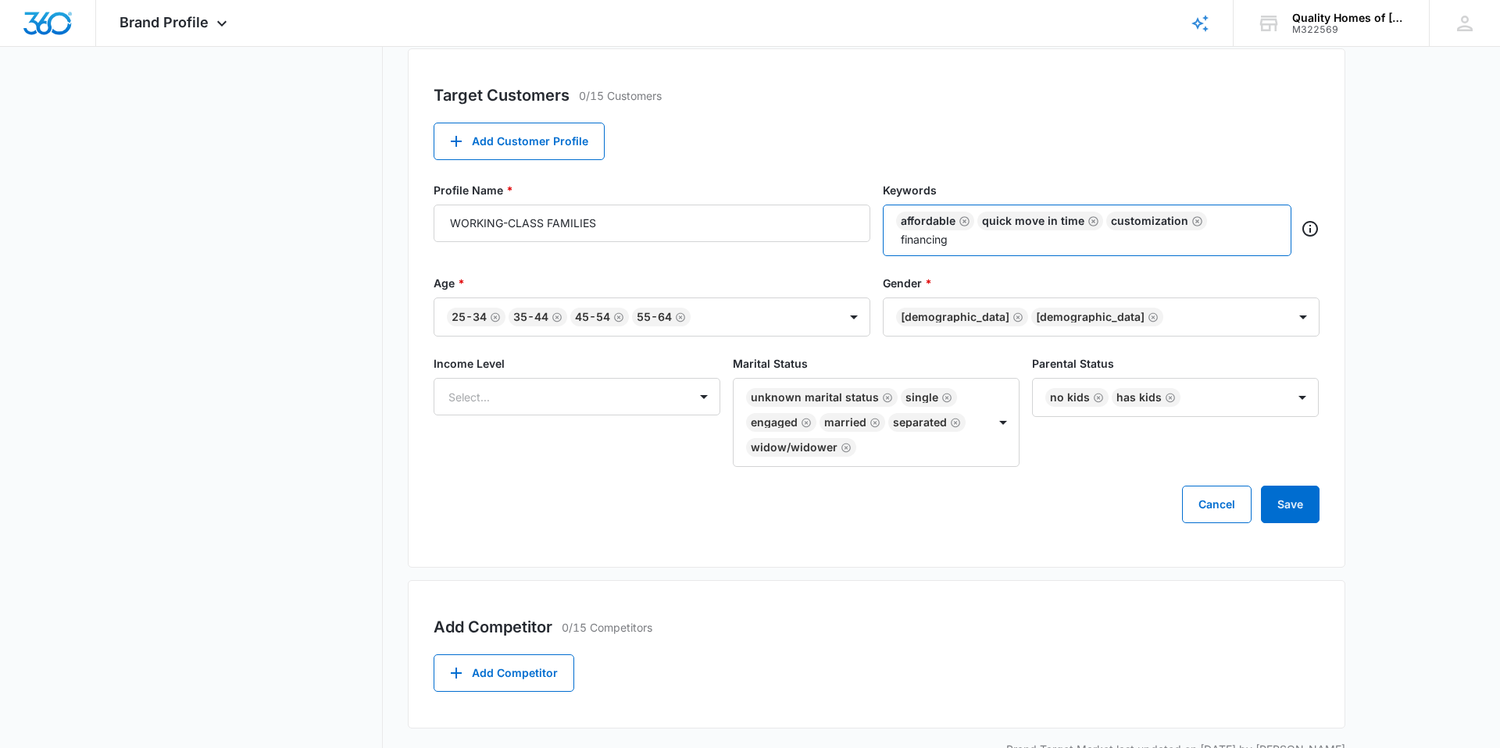
type input "financing"
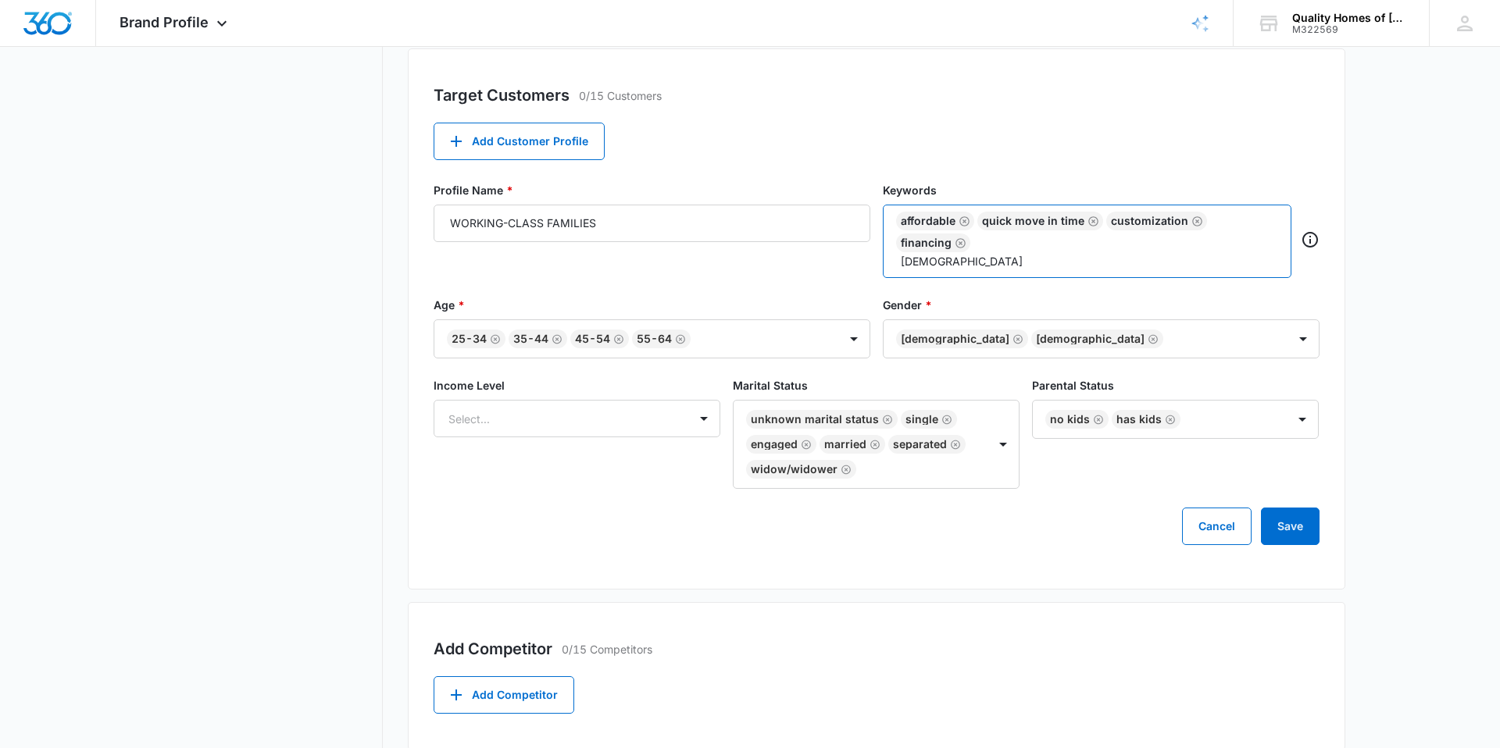
type input "ownership"
type input "independence"
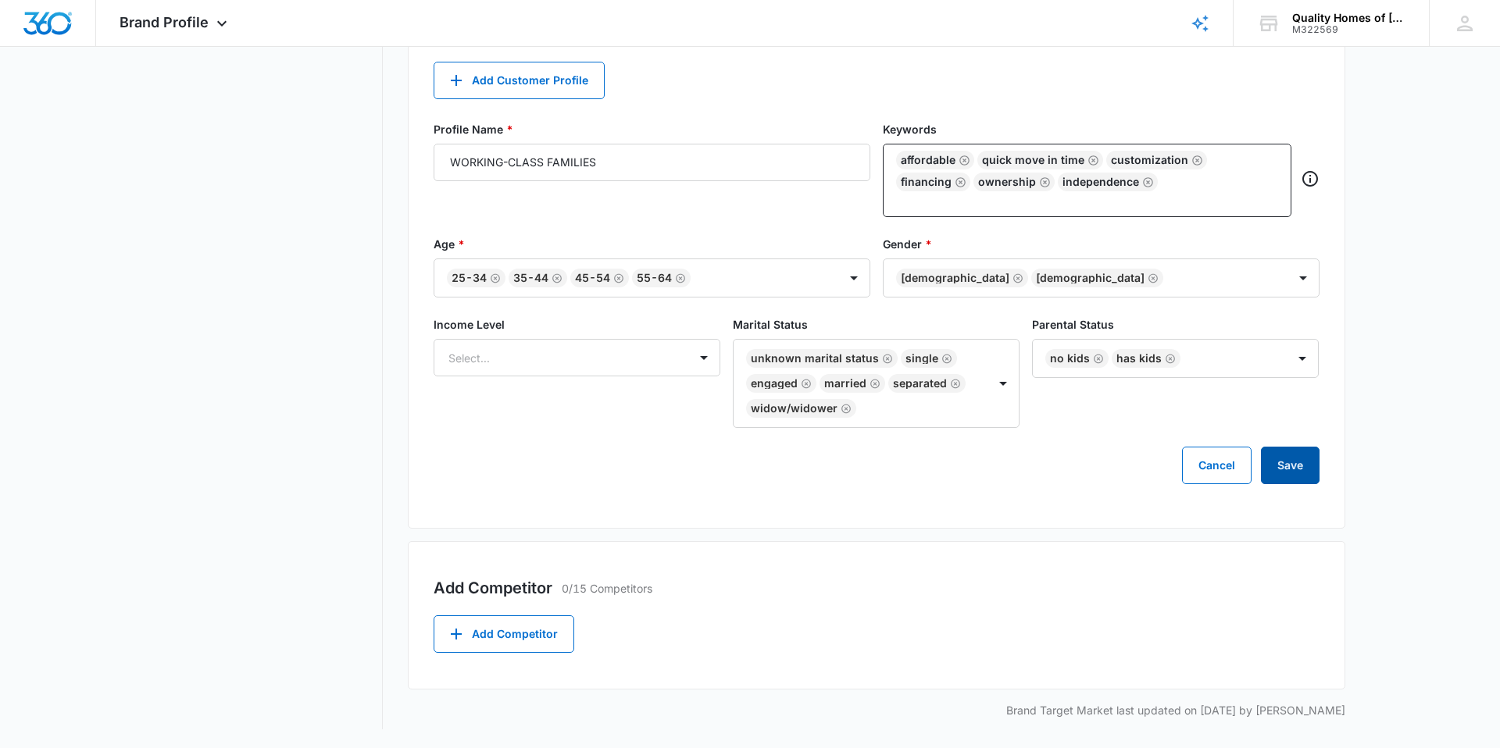
click at [1297, 473] on button "Save" at bounding box center [1290, 465] width 59 height 37
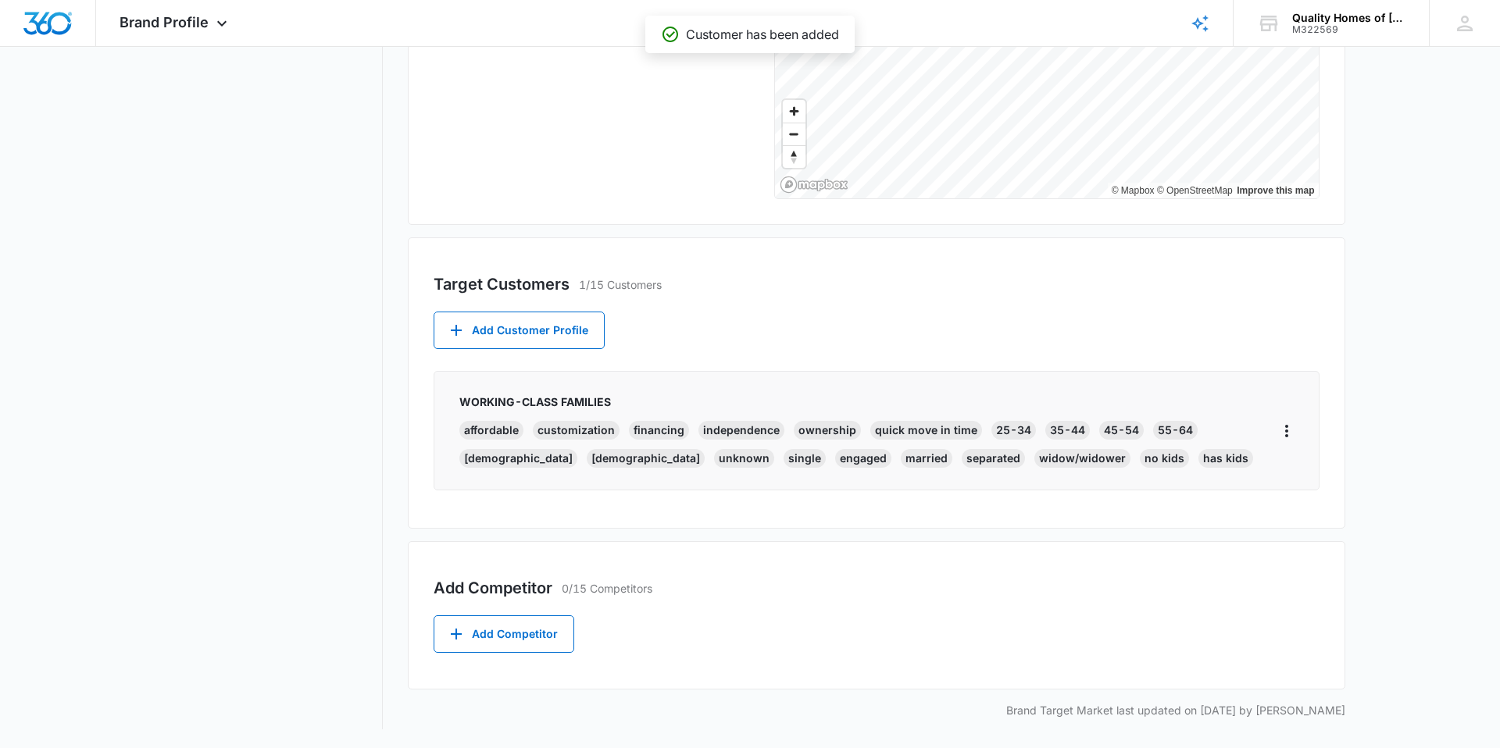
scroll to position [370, 0]
click at [535, 334] on button "Add Customer Profile" at bounding box center [519, 330] width 171 height 37
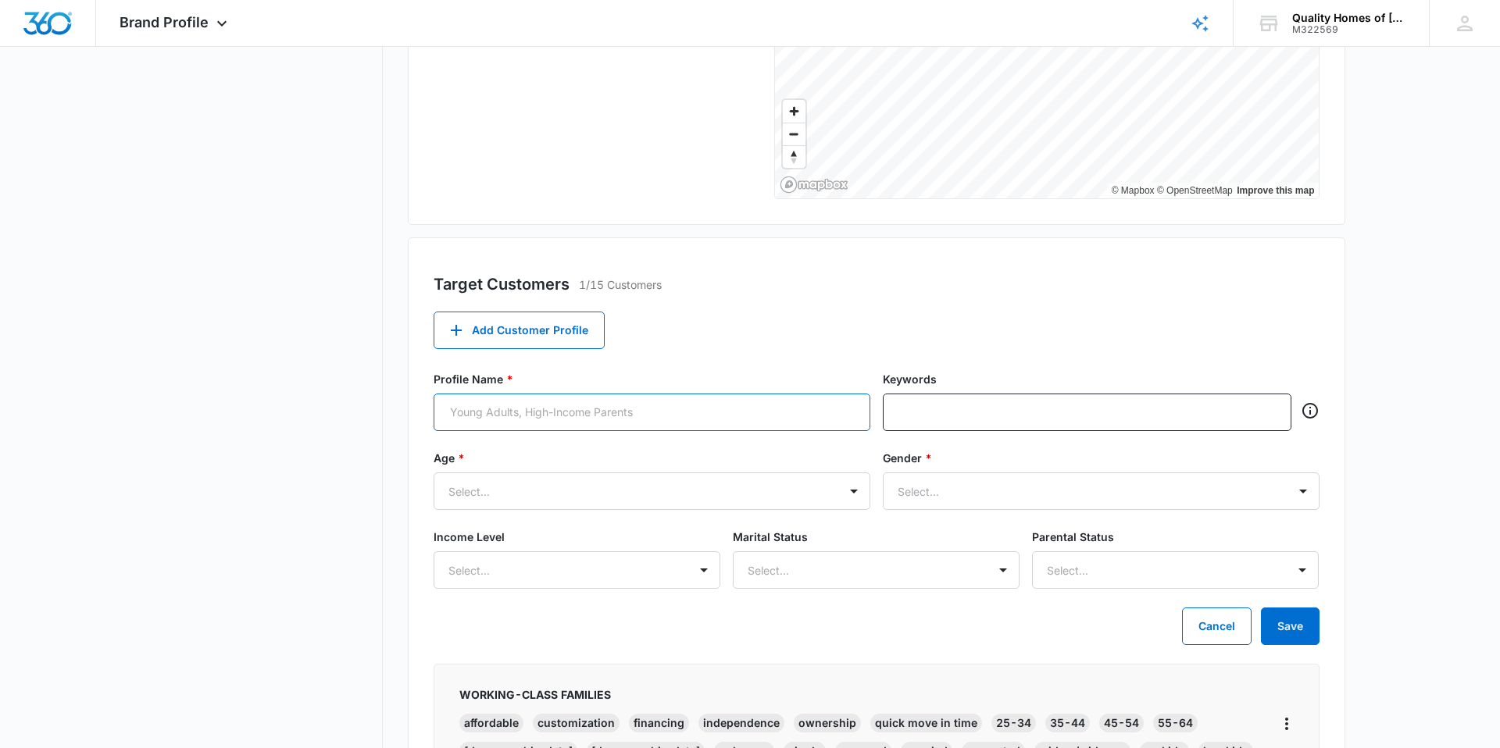
click at [516, 413] on input "Profile Name *" at bounding box center [652, 412] width 437 height 37
type input "r"
type input "Retirees or empty nesters"
click at [961, 418] on input "text" at bounding box center [1088, 412] width 379 height 23
type input "low maintenance living"
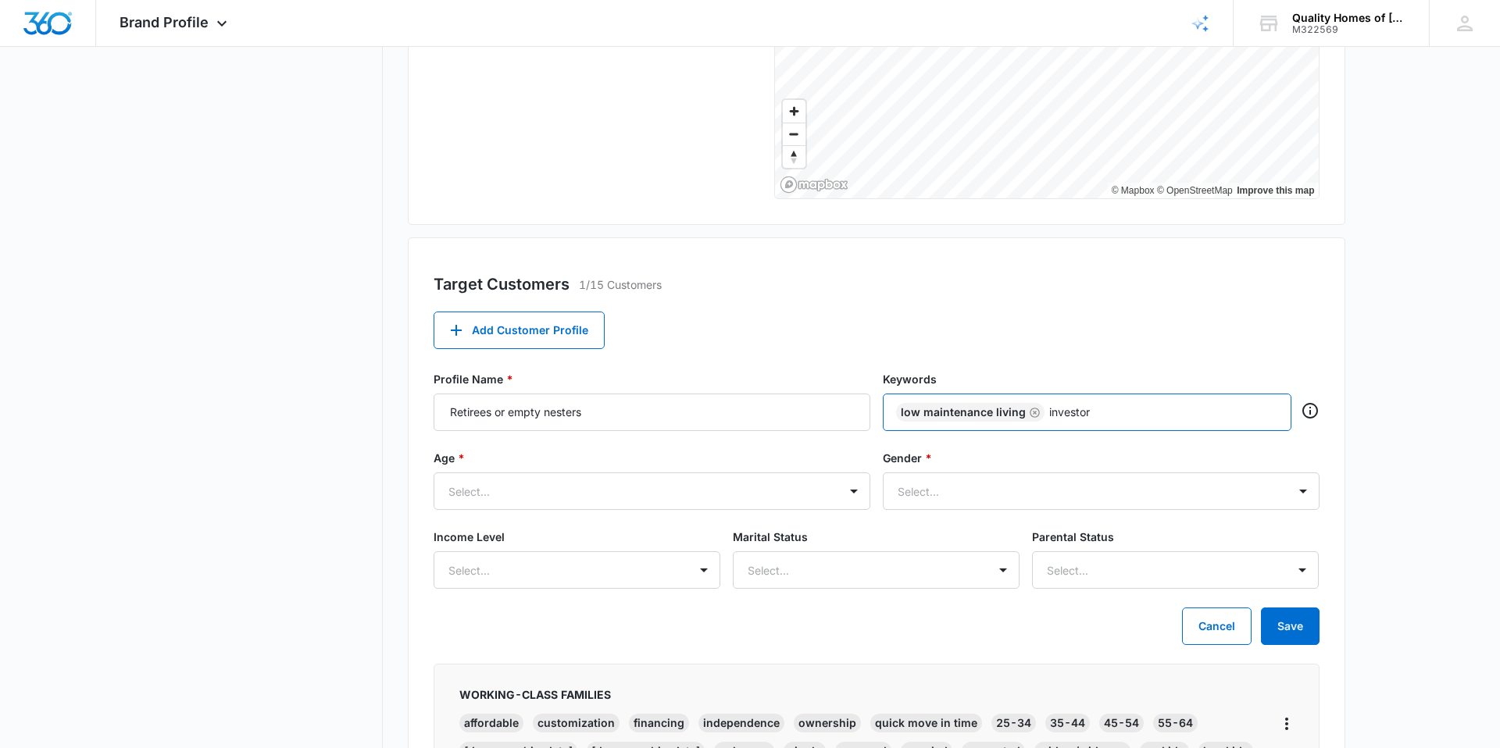
type input "investors"
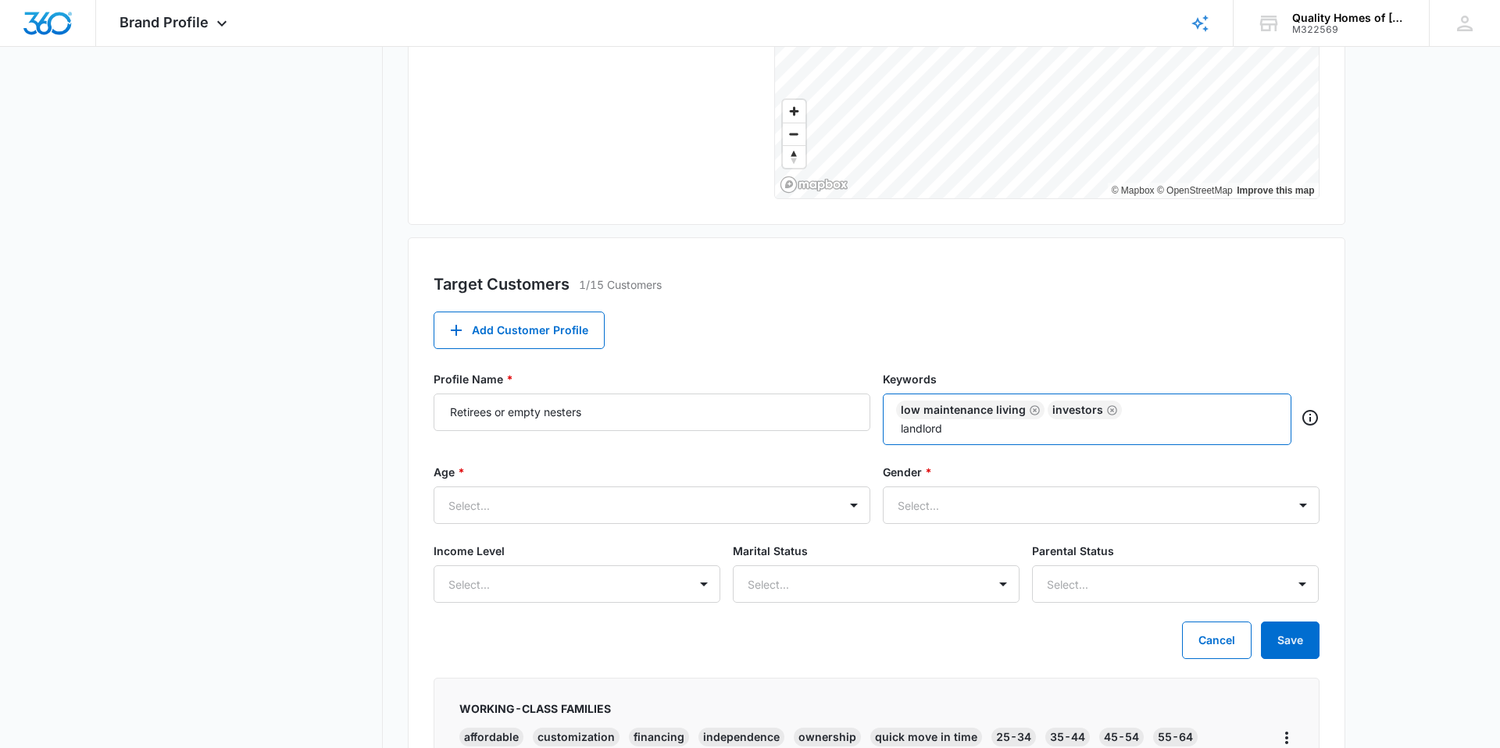
type input "landlords"
type input "units"
type input "rental"
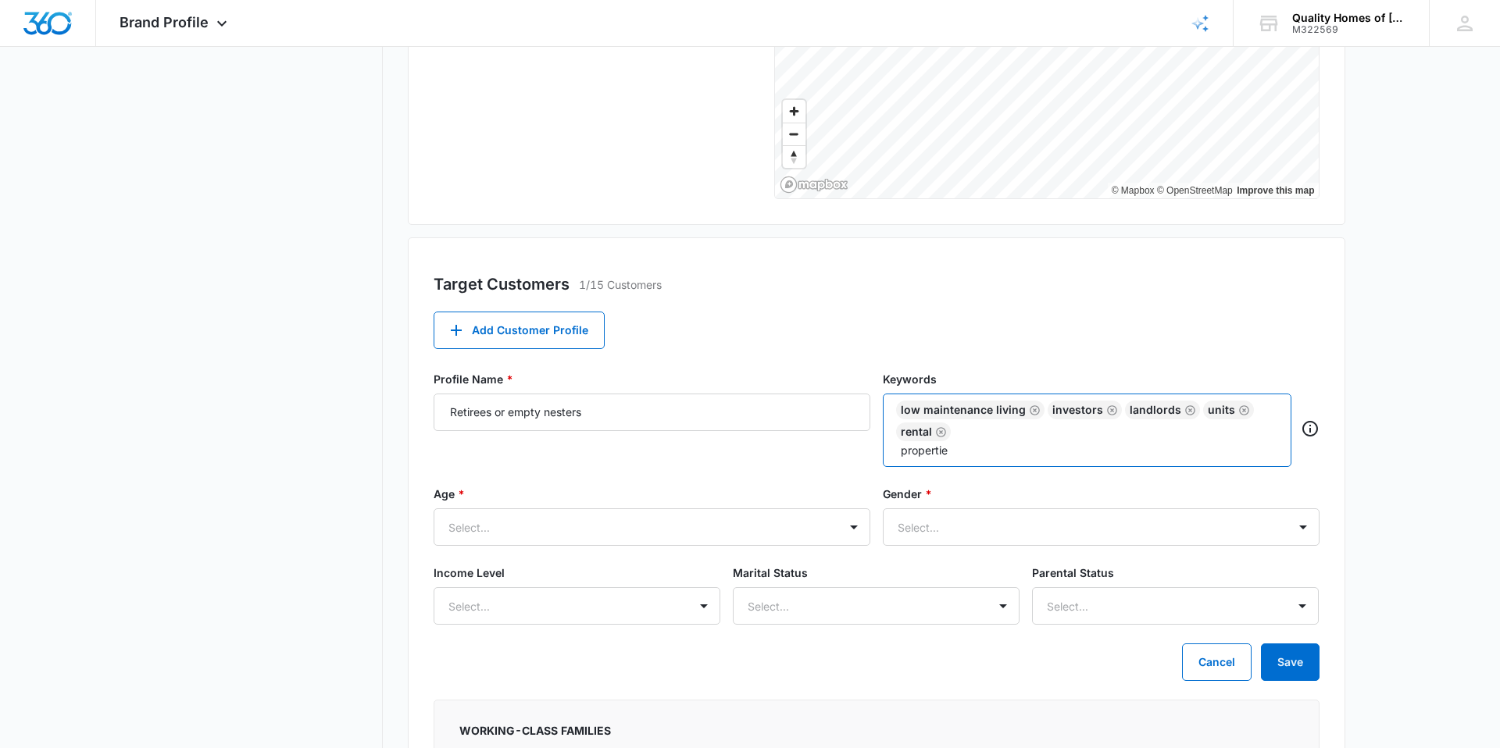
type input "properties"
type input "p"
type input "ownership"
type input "quick move in times"
type input "simple living"
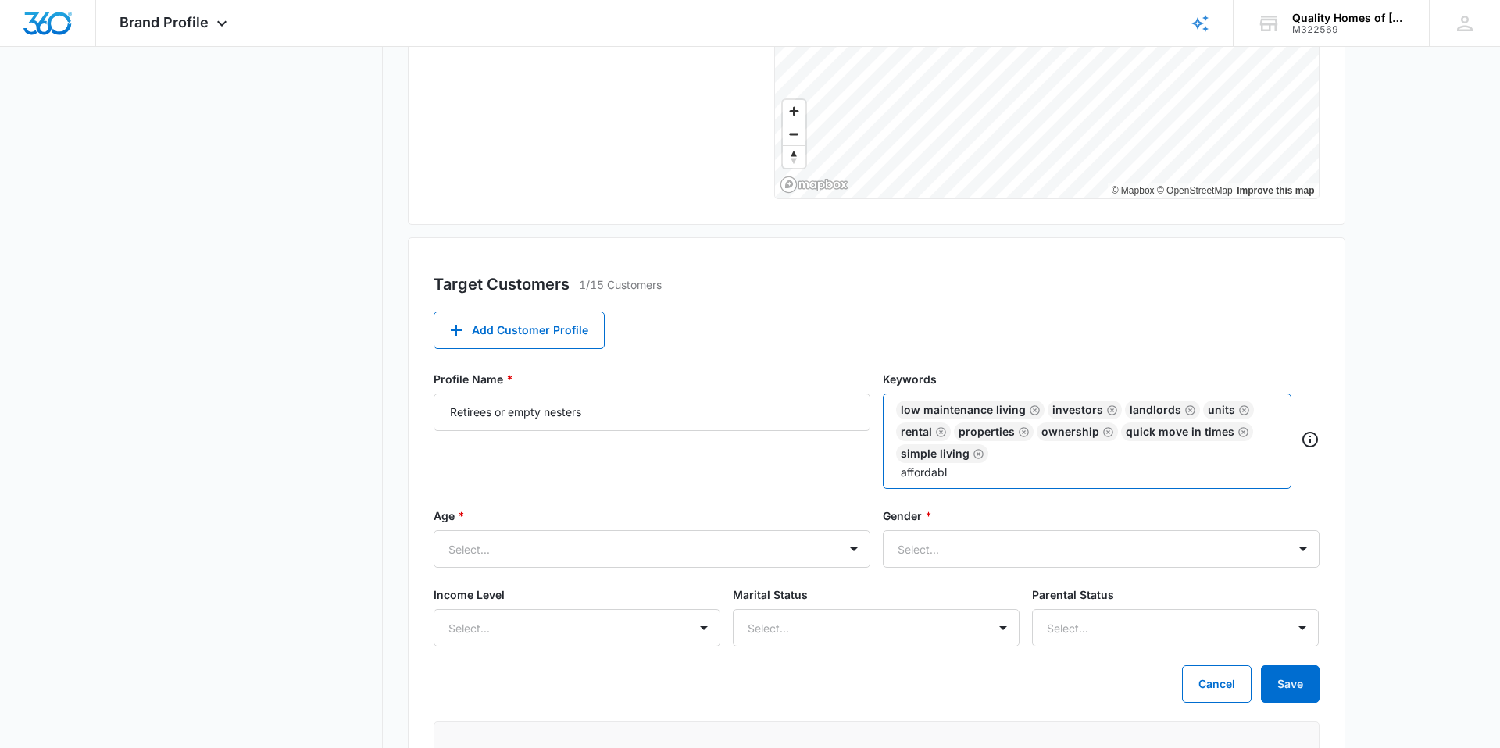
type input "affordable"
type input "custom"
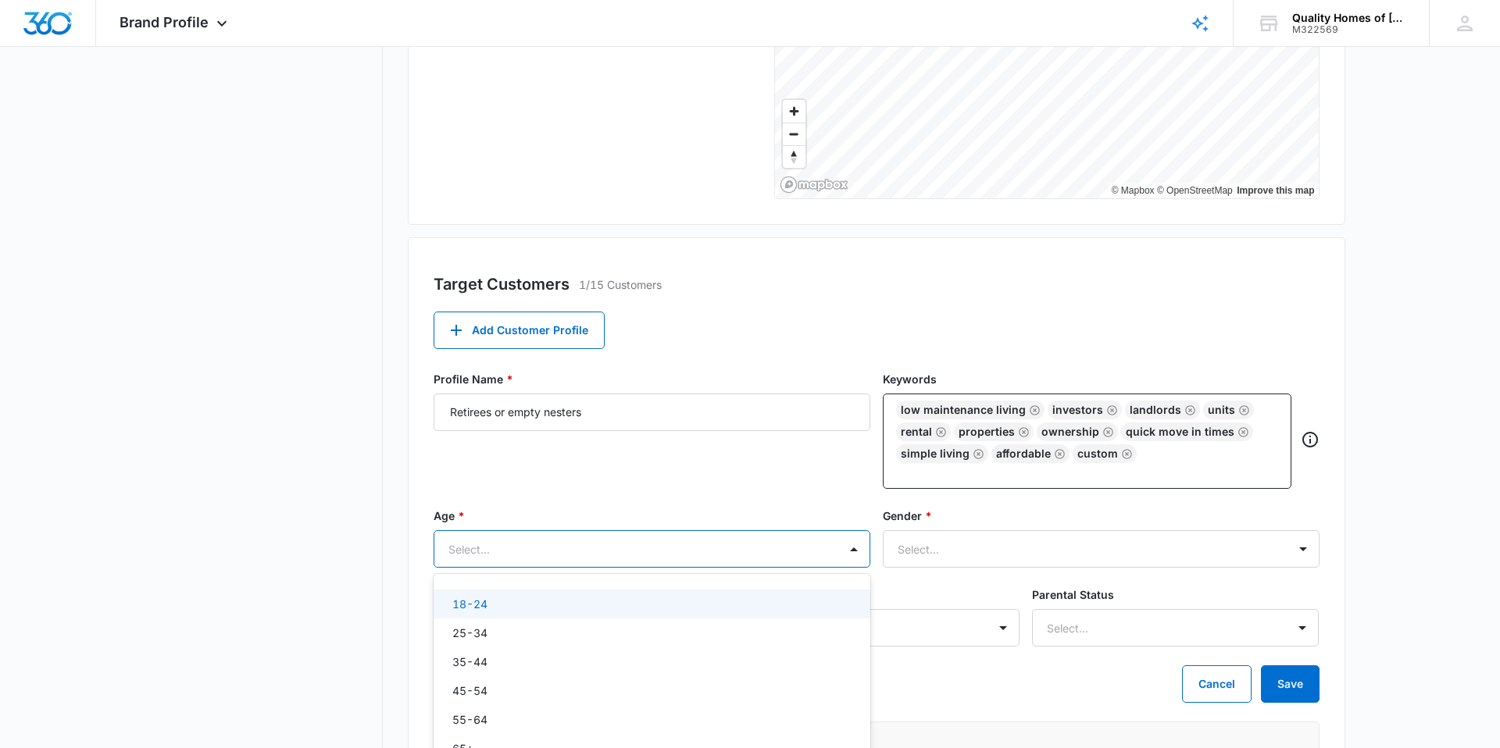
scroll to position [407, 0]
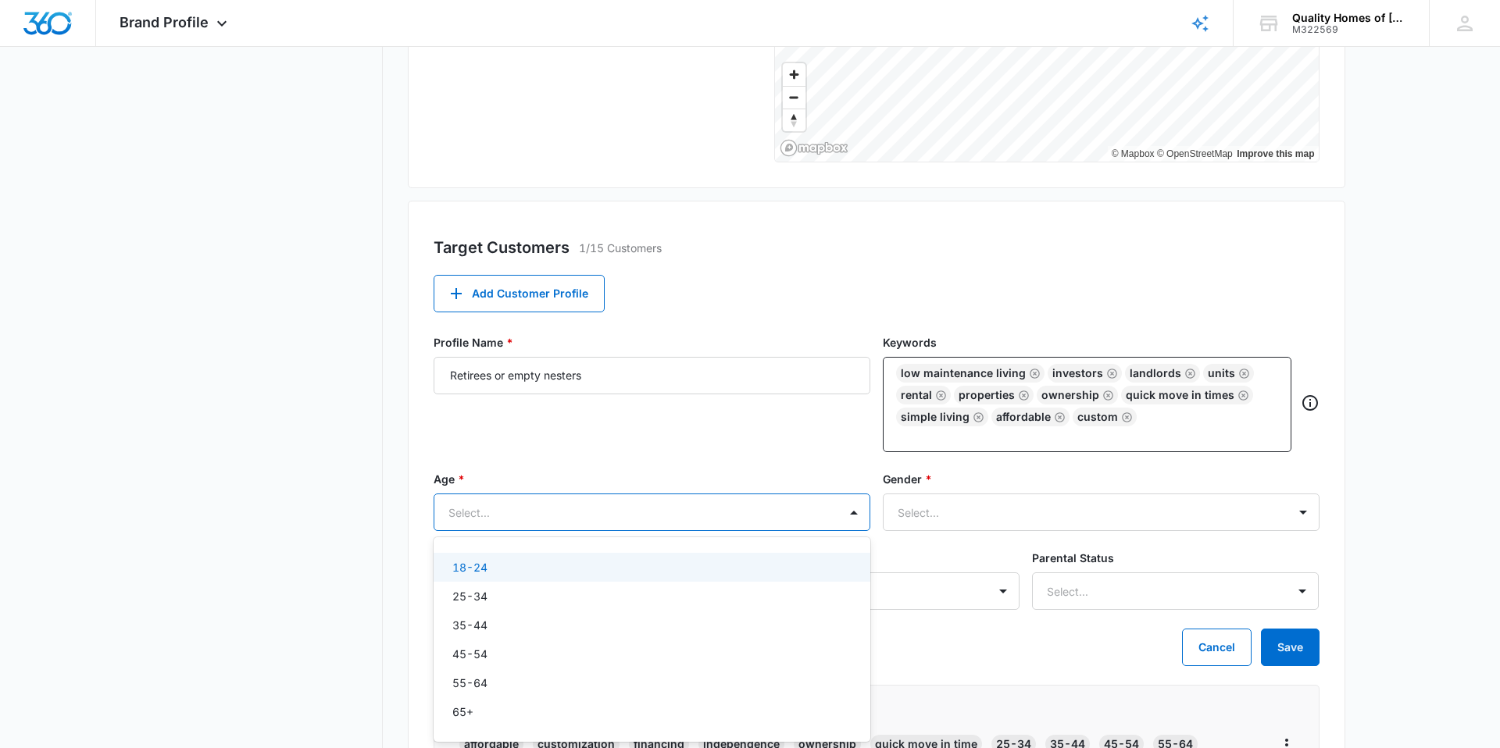
click at [655, 531] on div "18-24, 1 of 6. 6 results available. Use Up and Down to choose options, press En…" at bounding box center [652, 512] width 437 height 37
click at [498, 562] on div "18-24" at bounding box center [650, 567] width 396 height 16
click at [484, 571] on p "18-24" at bounding box center [469, 570] width 35 height 16
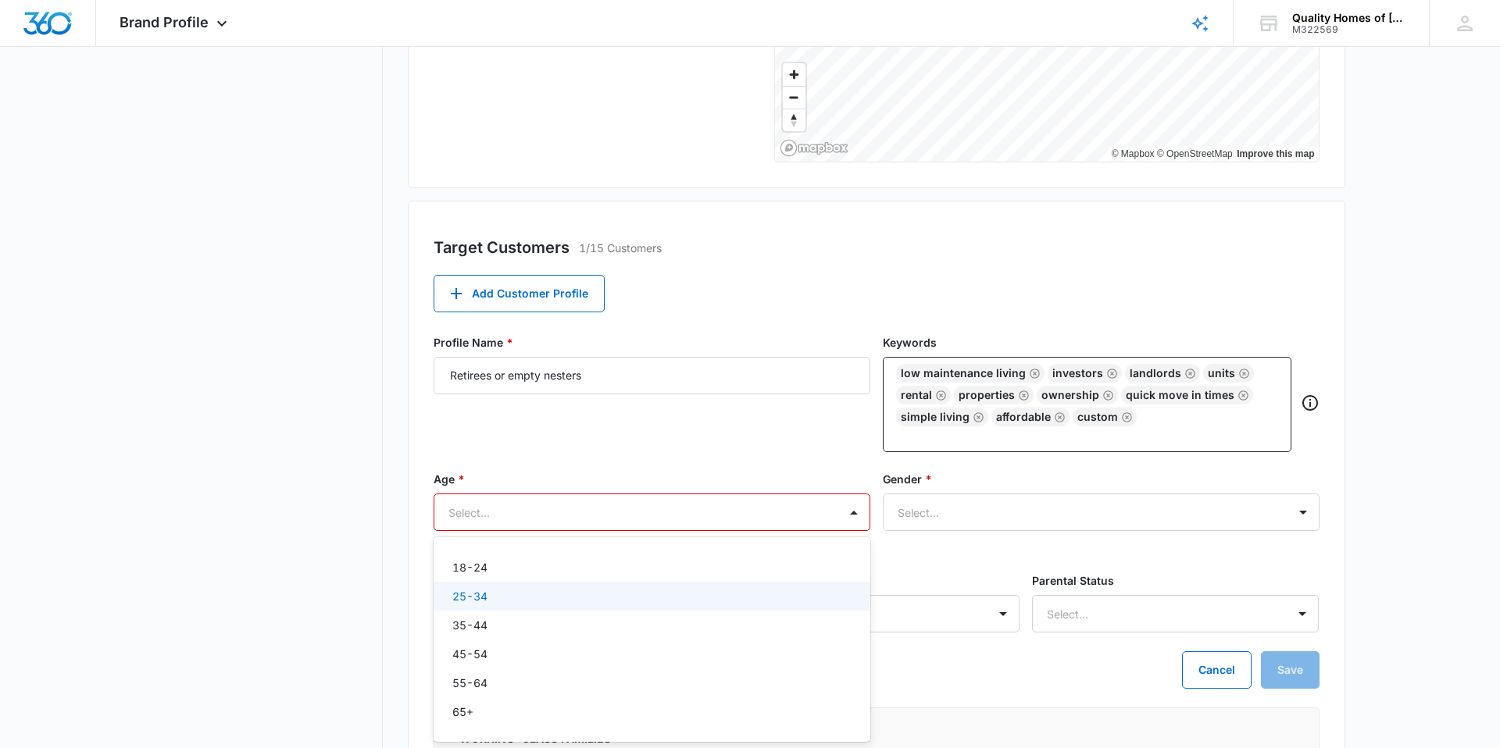
click at [480, 609] on div "25-34" at bounding box center [652, 596] width 437 height 29
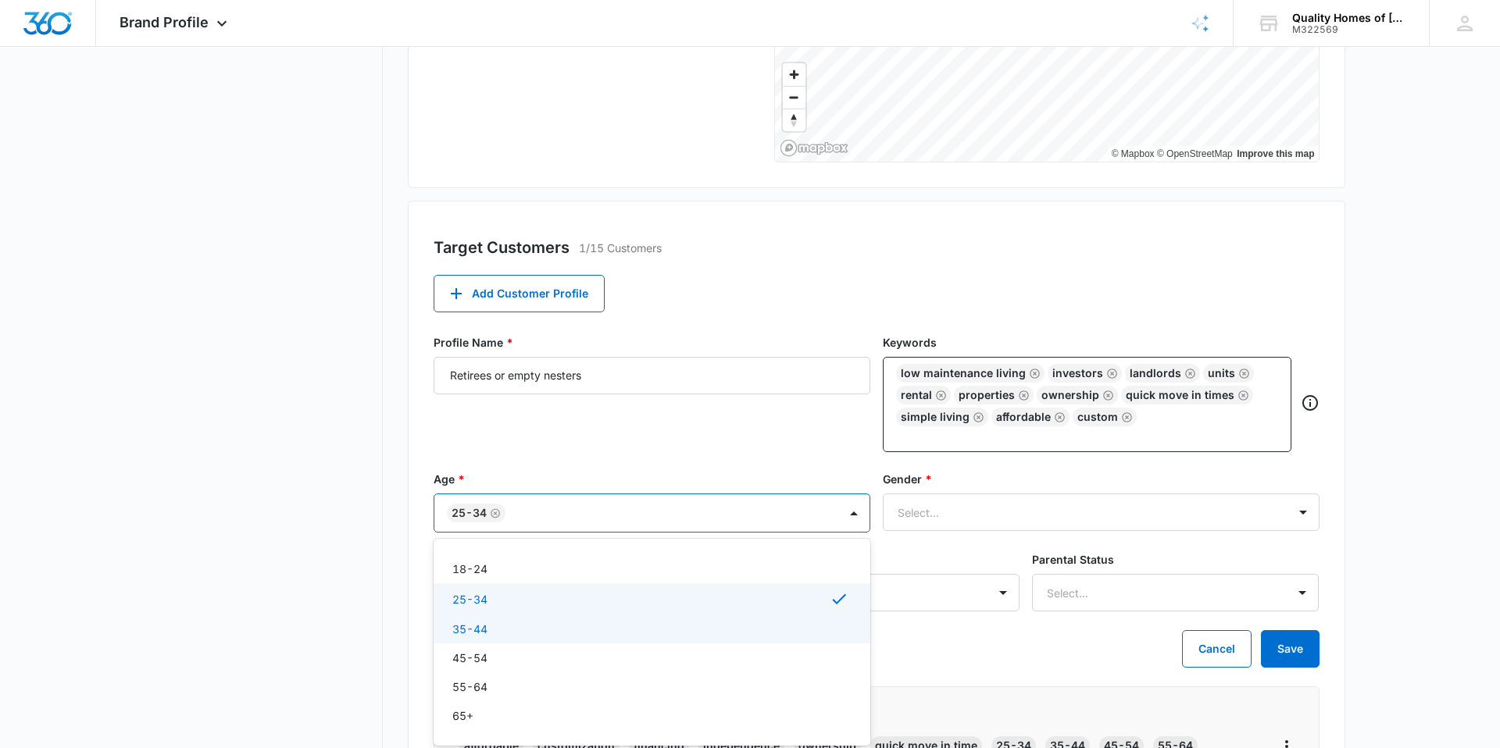
drag, startPoint x: 477, startPoint y: 628, endPoint x: 477, endPoint y: 639, distance: 10.9
click at [477, 628] on p "35-44" at bounding box center [469, 629] width 35 height 16
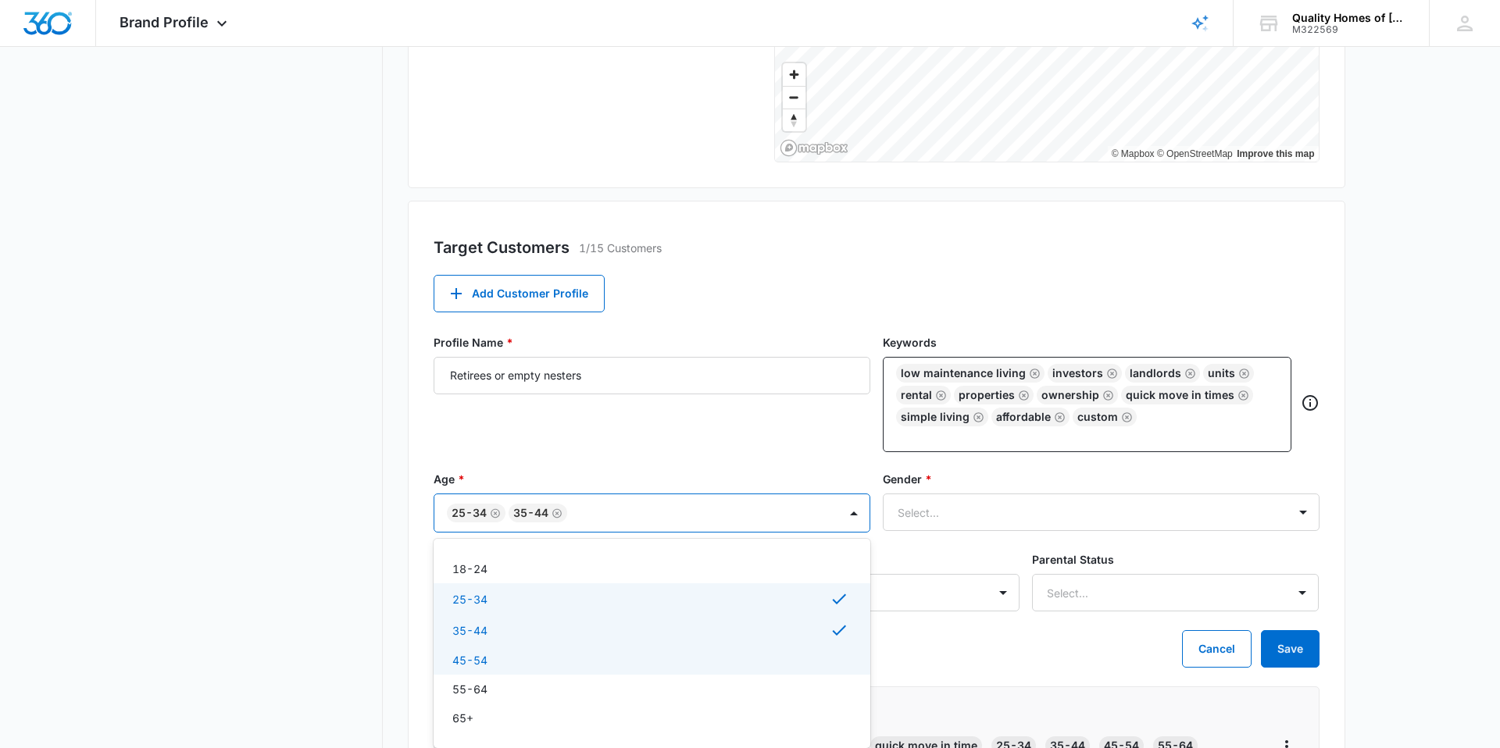
drag, startPoint x: 477, startPoint y: 650, endPoint x: 478, endPoint y: 664, distance: 14.1
click at [477, 650] on div "45-54" at bounding box center [652, 660] width 437 height 29
click at [477, 684] on p "55-64" at bounding box center [469, 692] width 35 height 16
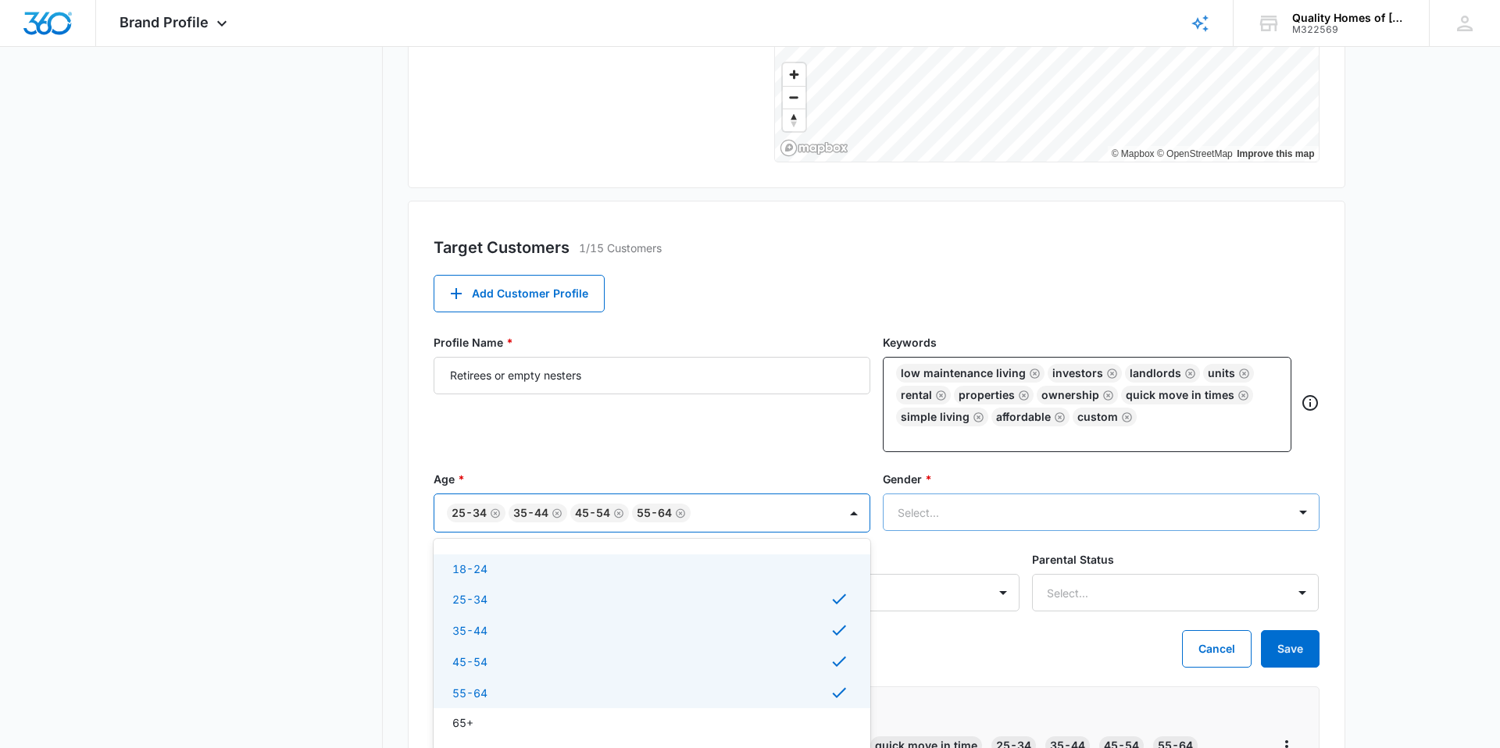
click at [933, 517] on div at bounding box center [1082, 513] width 369 height 20
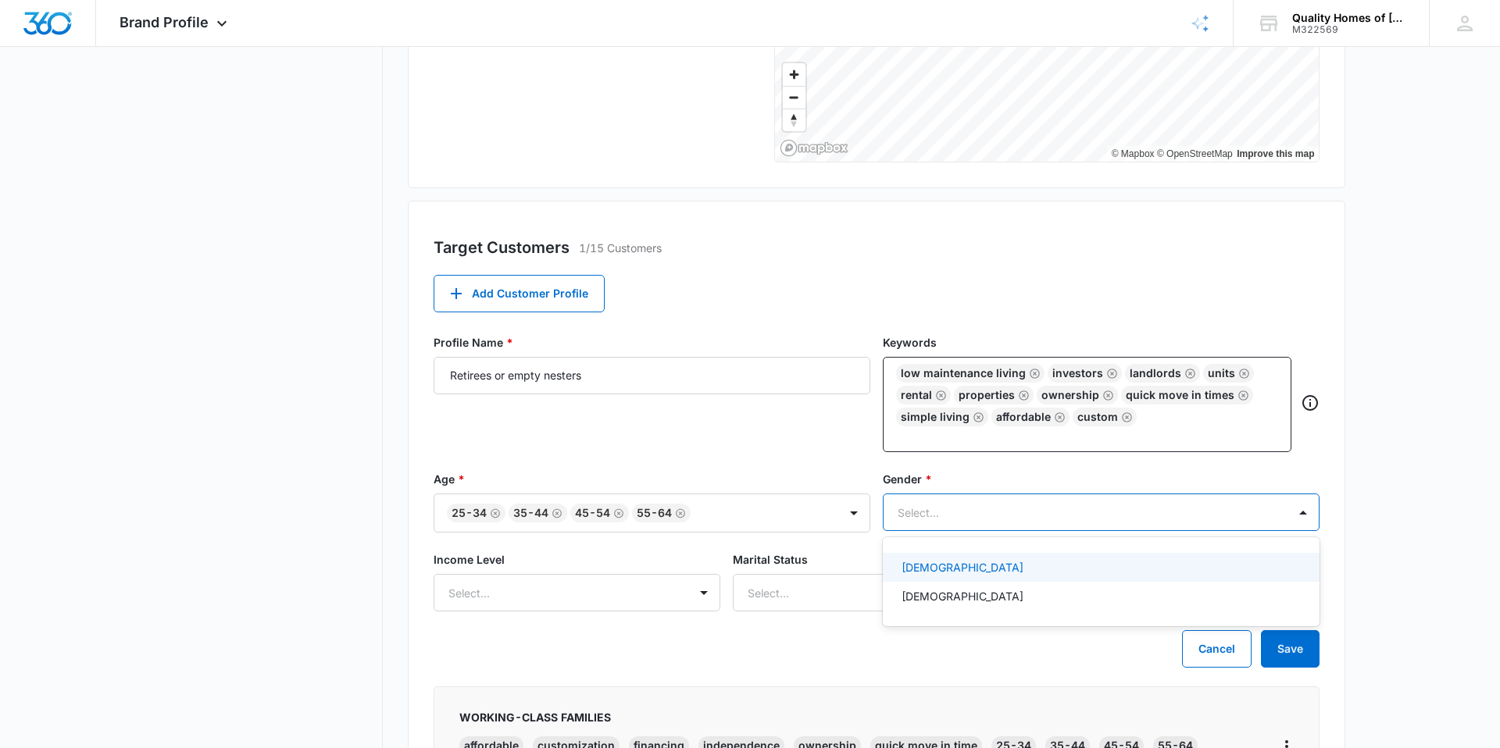
click at [923, 570] on p "Female" at bounding box center [962, 567] width 122 height 16
drag, startPoint x: 917, startPoint y: 597, endPoint x: 898, endPoint y: 595, distance: 19.6
click at [916, 597] on p "Male" at bounding box center [962, 600] width 122 height 16
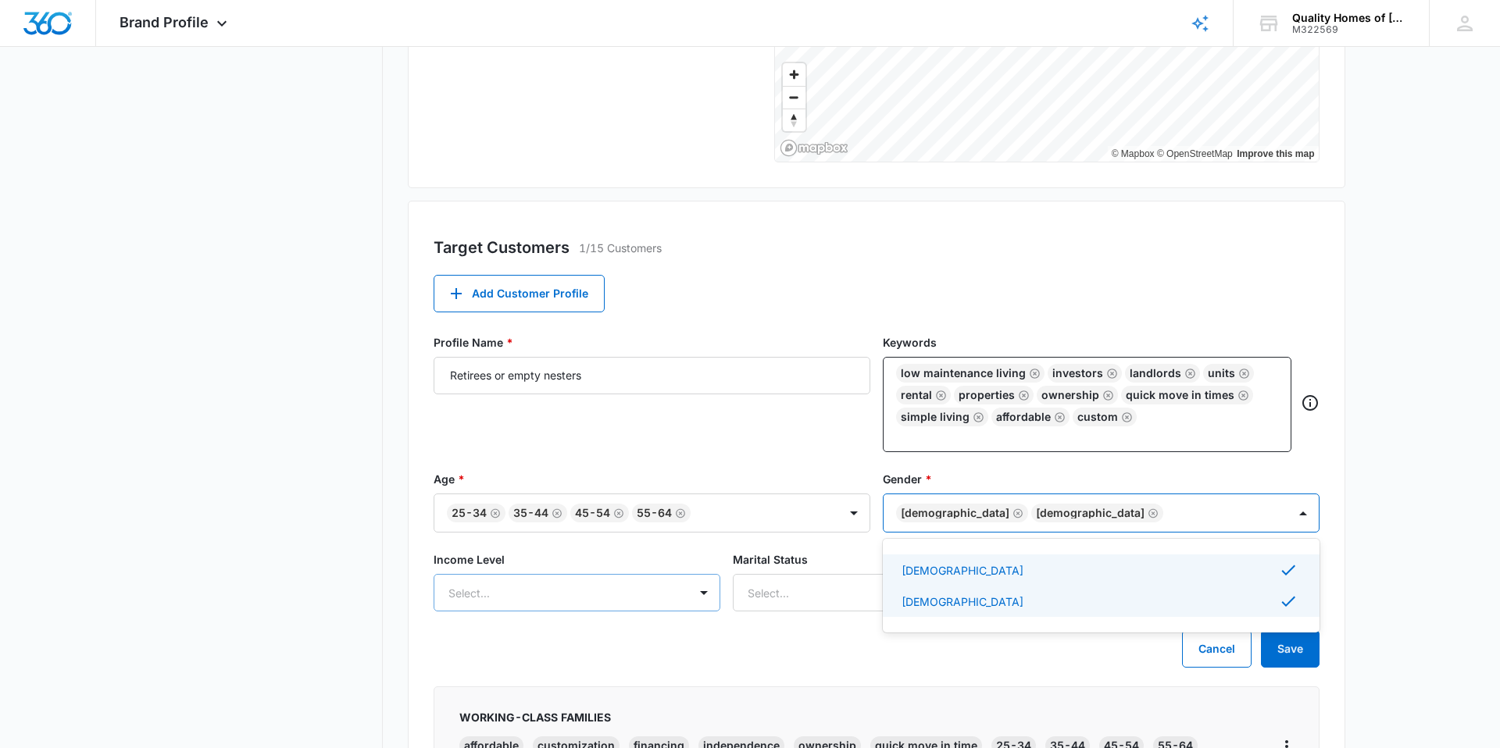
click at [522, 587] on div "Select..." at bounding box center [577, 592] width 287 height 37
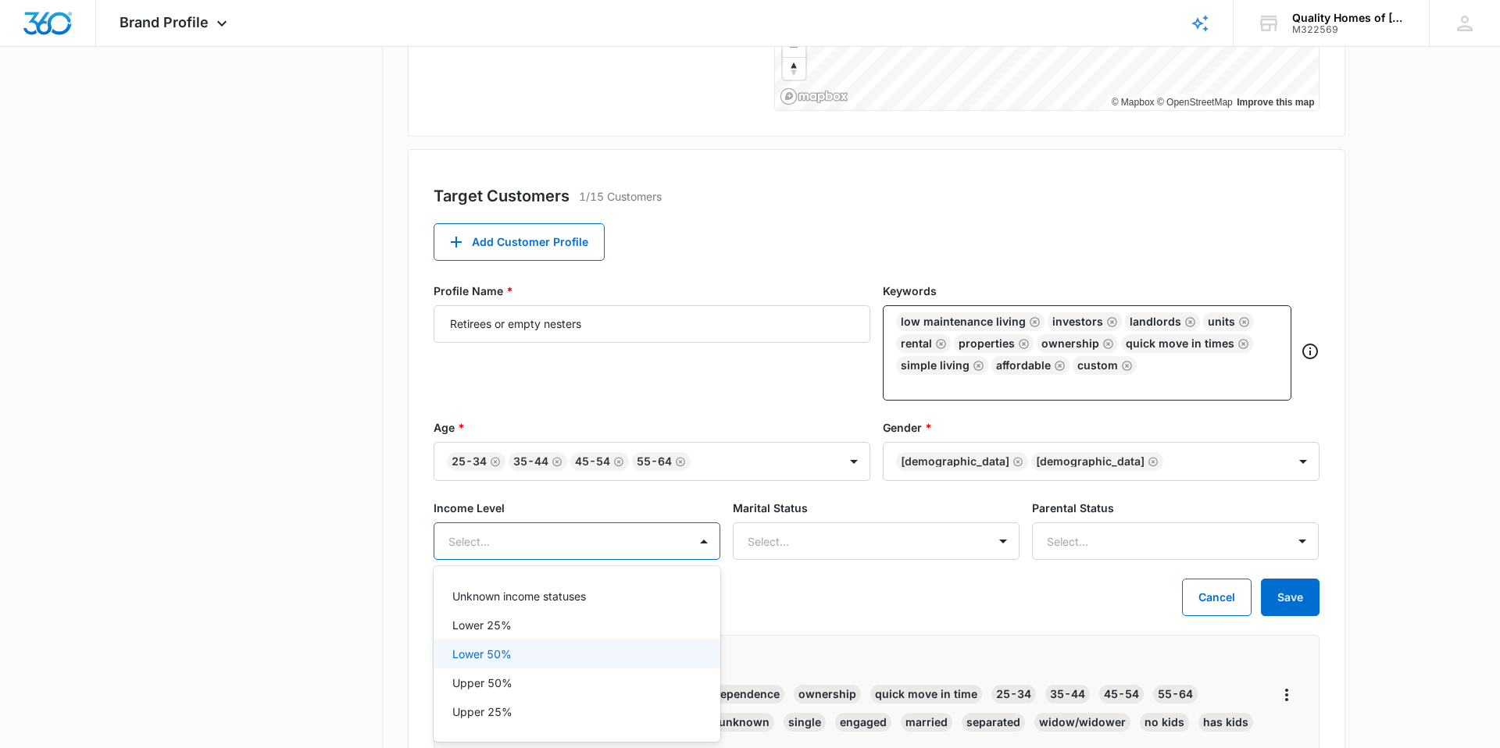
click at [493, 653] on p "Lower 50%" at bounding box center [481, 654] width 59 height 16
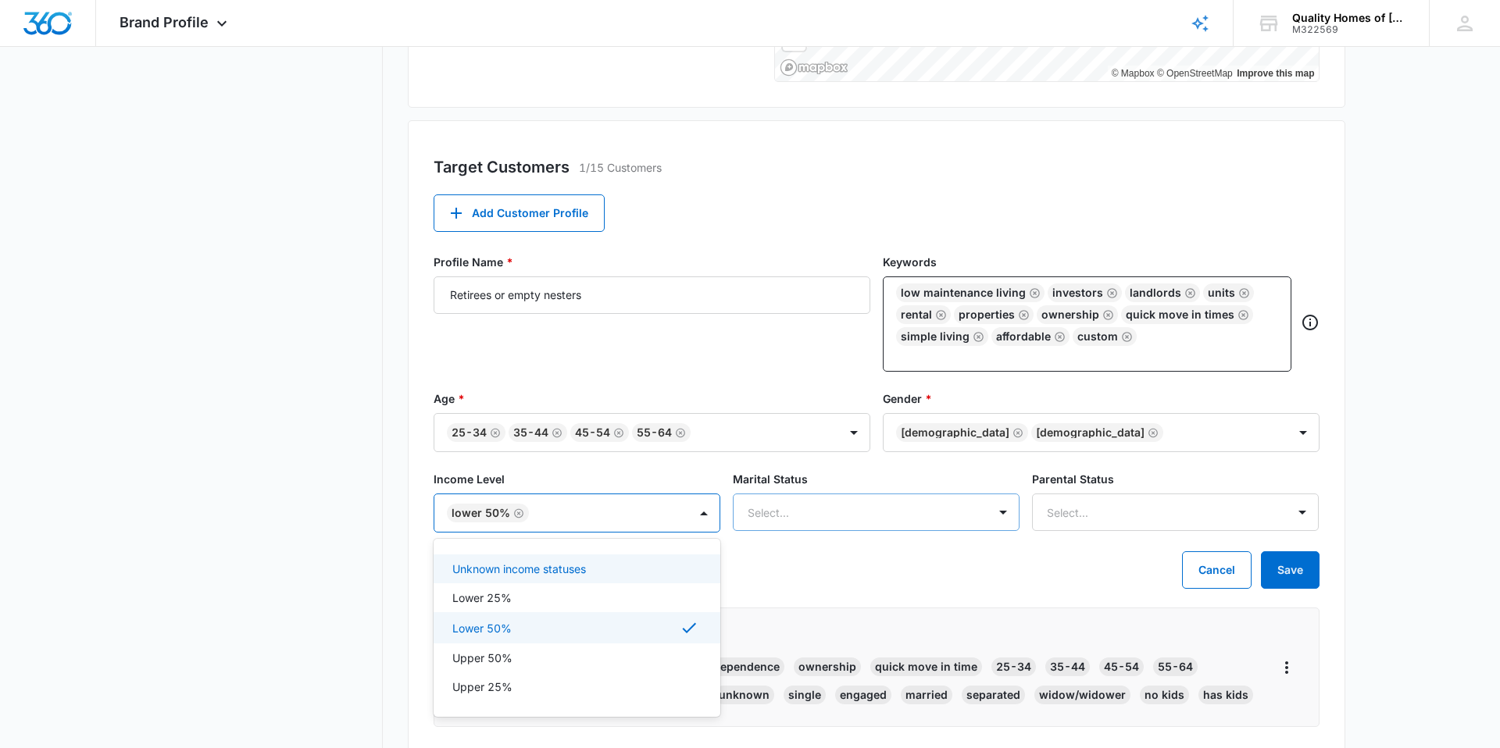
click at [769, 531] on div "Select..." at bounding box center [876, 512] width 287 height 37
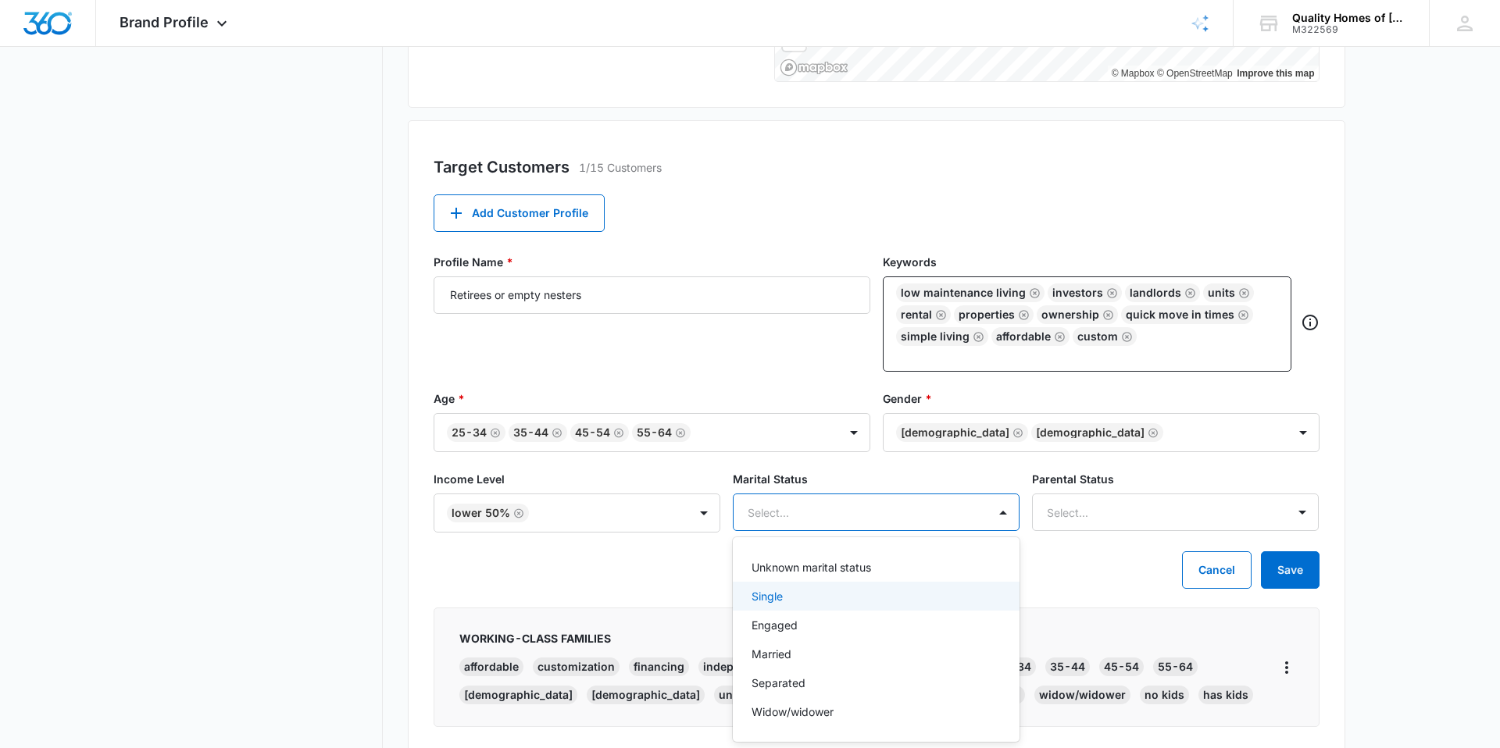
click at [769, 586] on div "Single" at bounding box center [876, 596] width 287 height 29
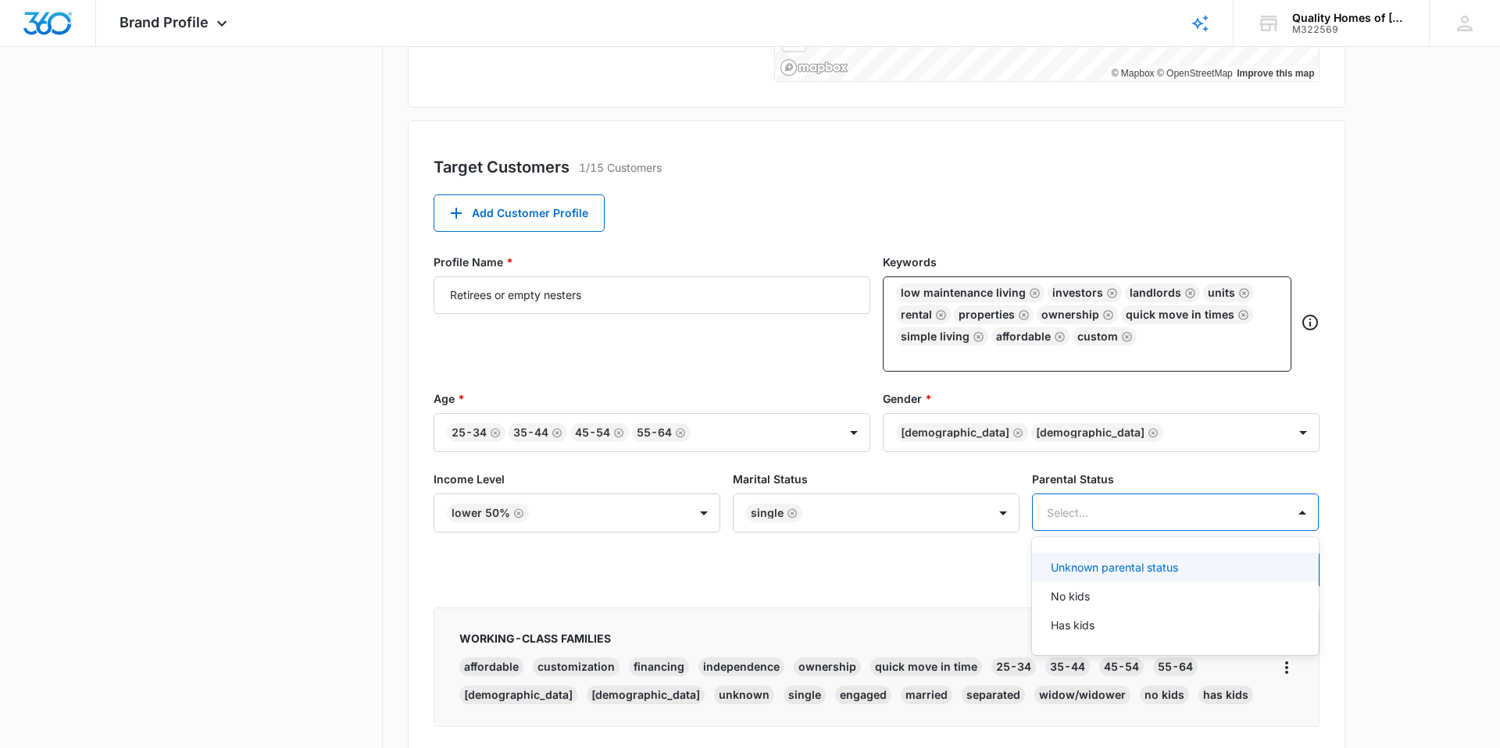
click at [1070, 505] on div at bounding box center [1157, 513] width 220 height 20
click at [1060, 593] on p "No kids" at bounding box center [1070, 596] width 39 height 16
click at [969, 588] on div "Cancel Save" at bounding box center [877, 569] width 886 height 37
click at [1301, 573] on button "Save" at bounding box center [1290, 569] width 59 height 37
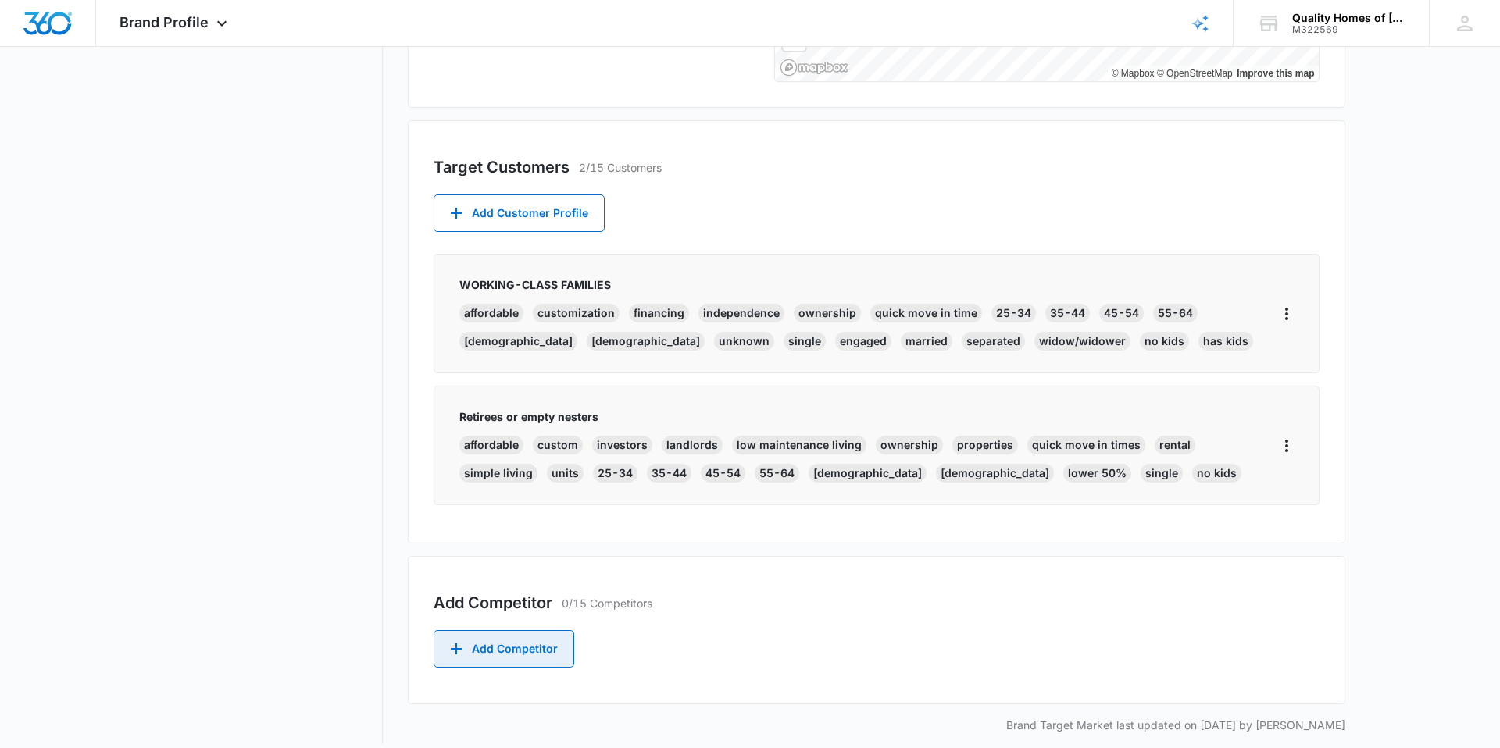
click at [523, 651] on button "Add Competitor" at bounding box center [504, 648] width 141 height 37
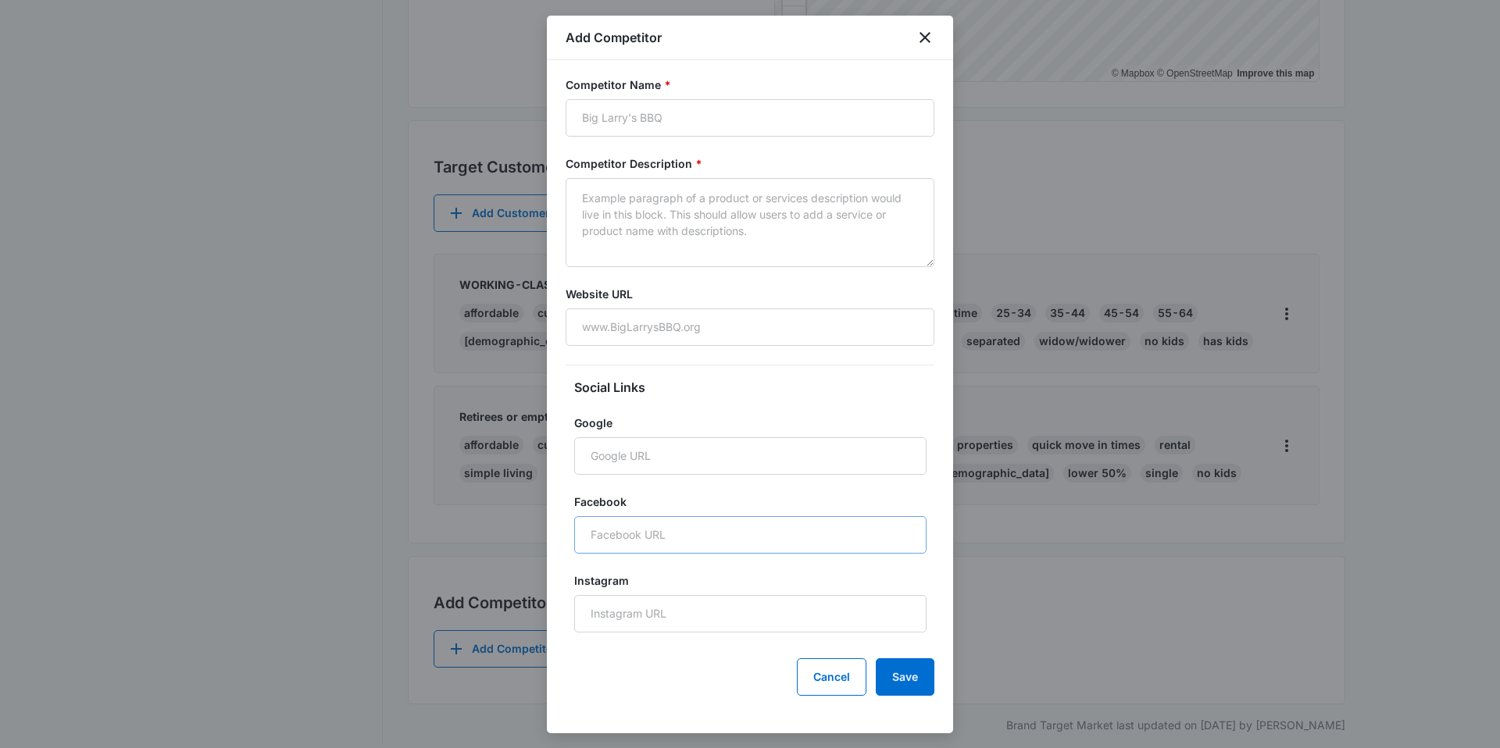
scroll to position [502, 0]
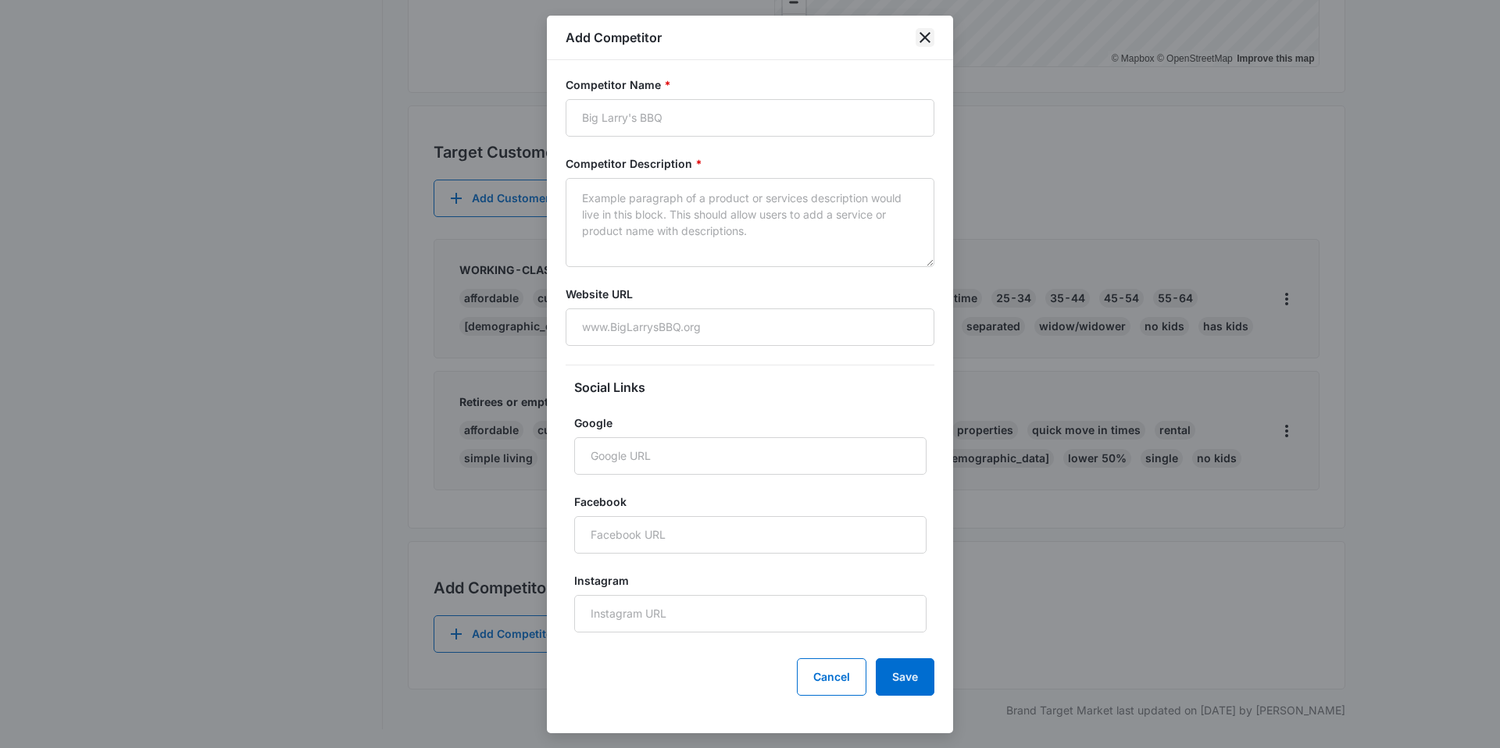
click at [924, 44] on icon "close" at bounding box center [925, 37] width 19 height 19
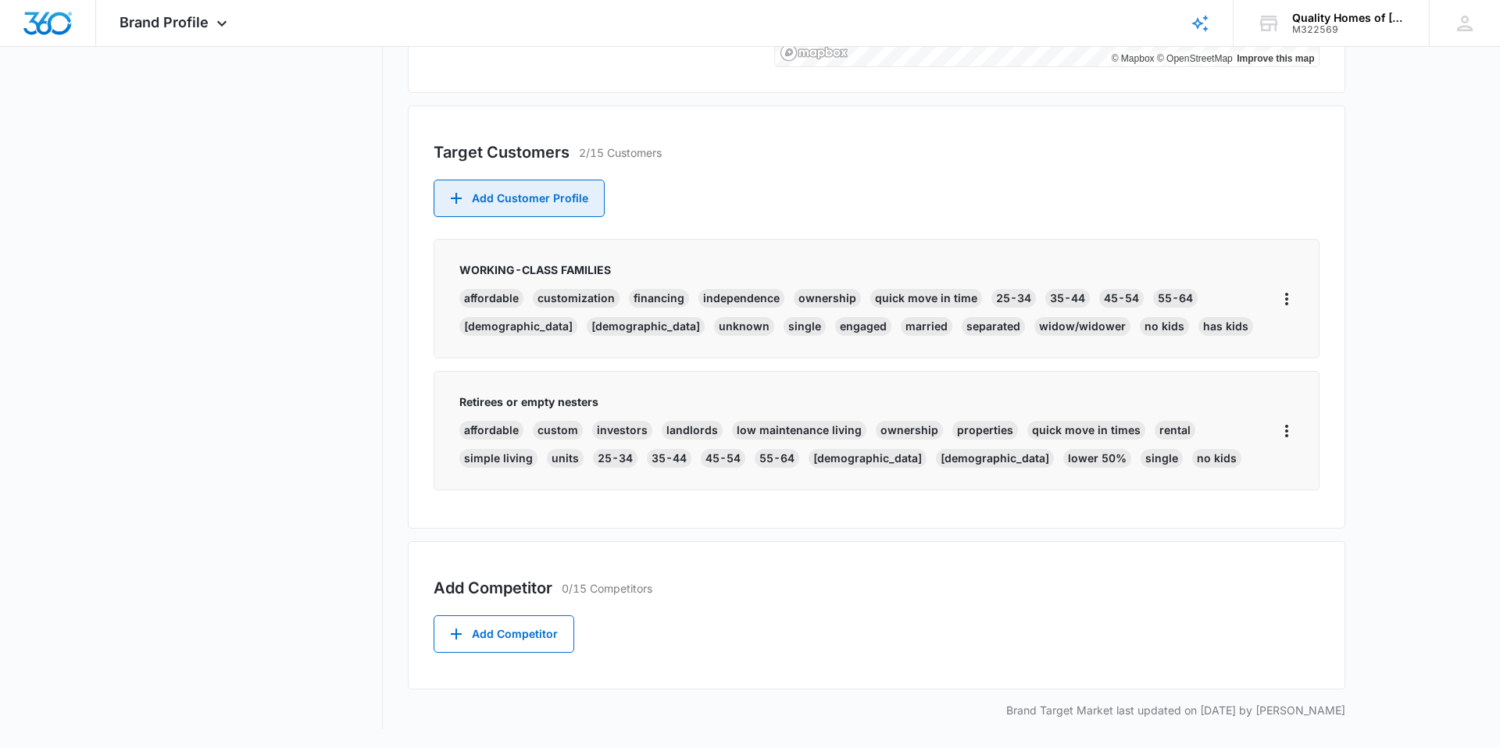
click at [526, 205] on button "Add Customer Profile" at bounding box center [519, 198] width 171 height 37
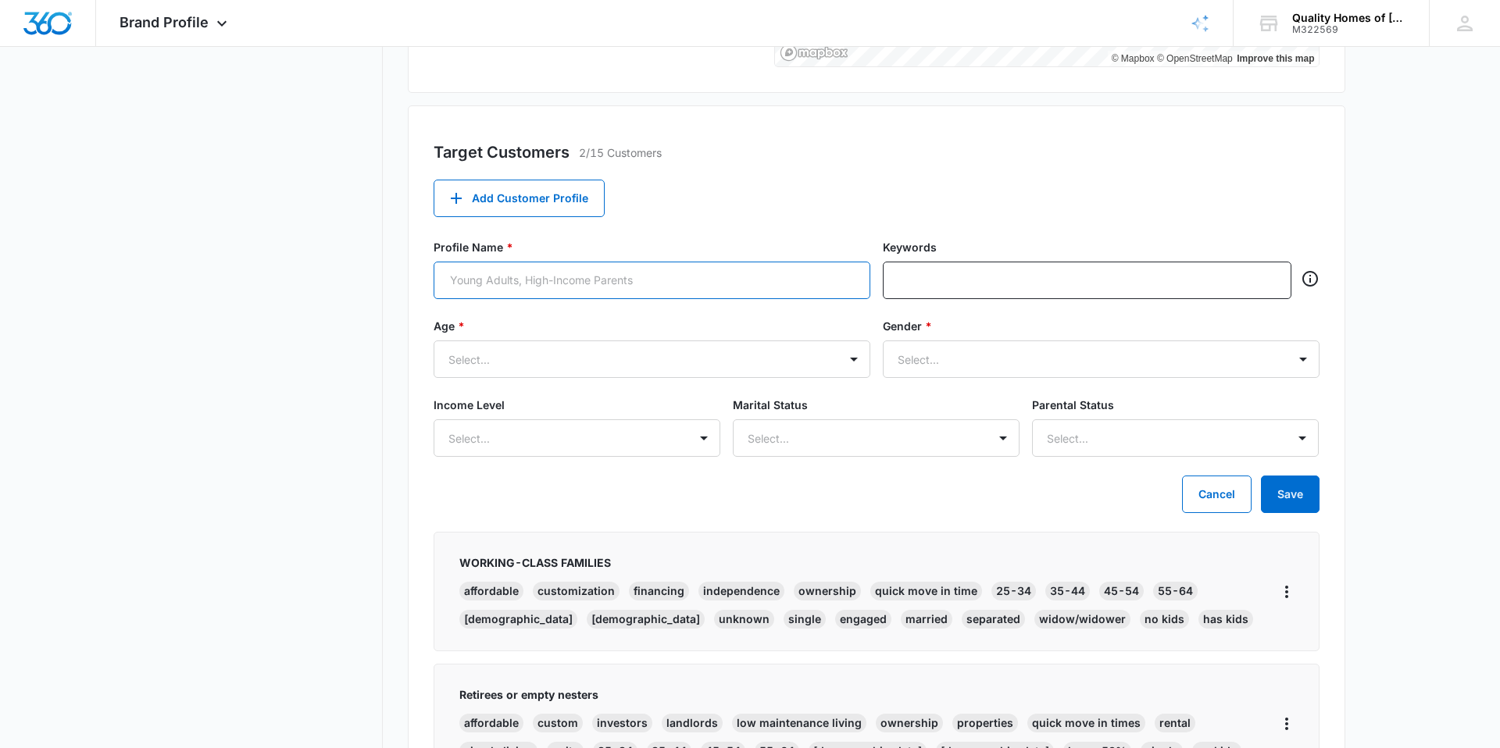
click at [523, 279] on input "Profile Name *" at bounding box center [652, 280] width 437 height 37
type input "Single Parents"
type input "Safe"
type input "affordable"
type input "housing"
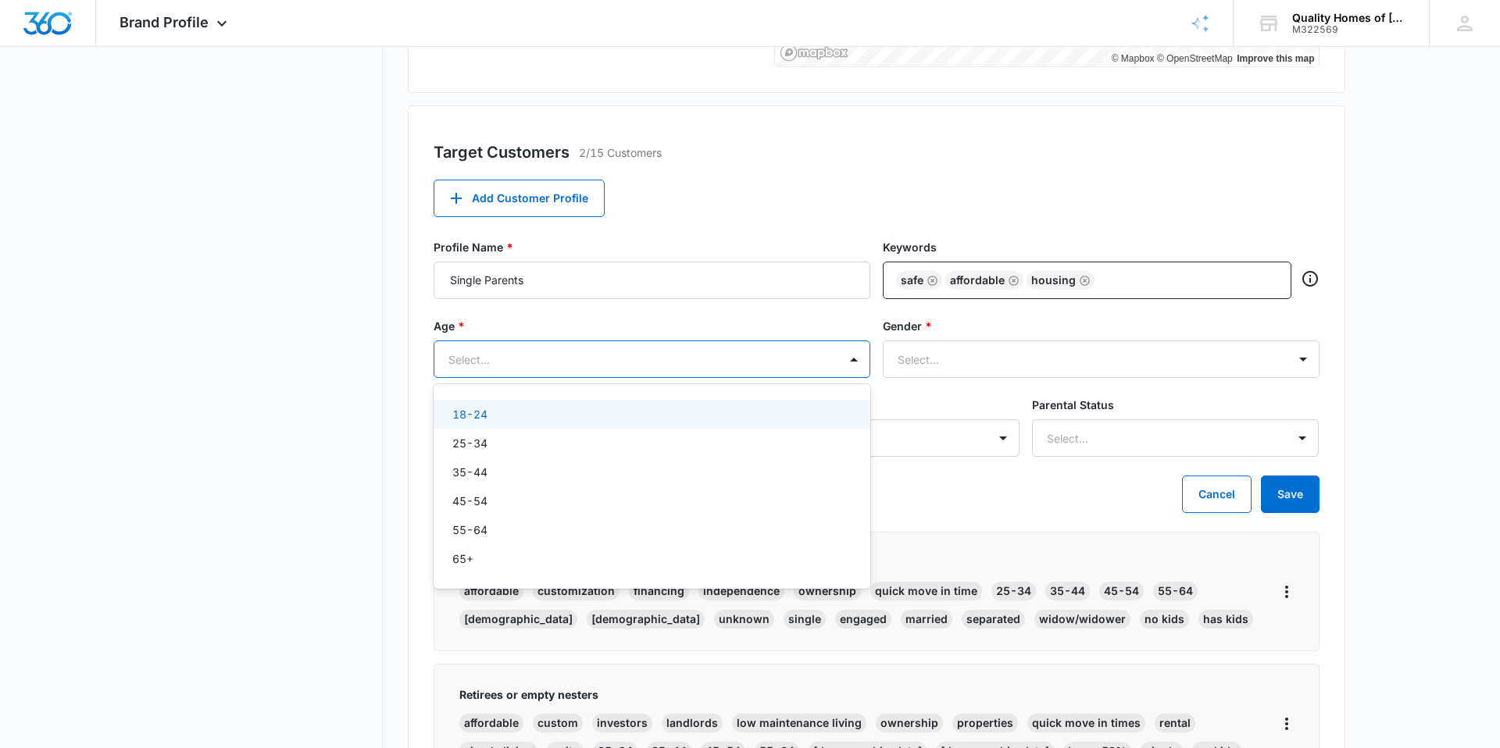
click at [469, 360] on div at bounding box center [632, 360] width 369 height 20
click at [480, 451] on p "25-34" at bounding box center [469, 443] width 35 height 16
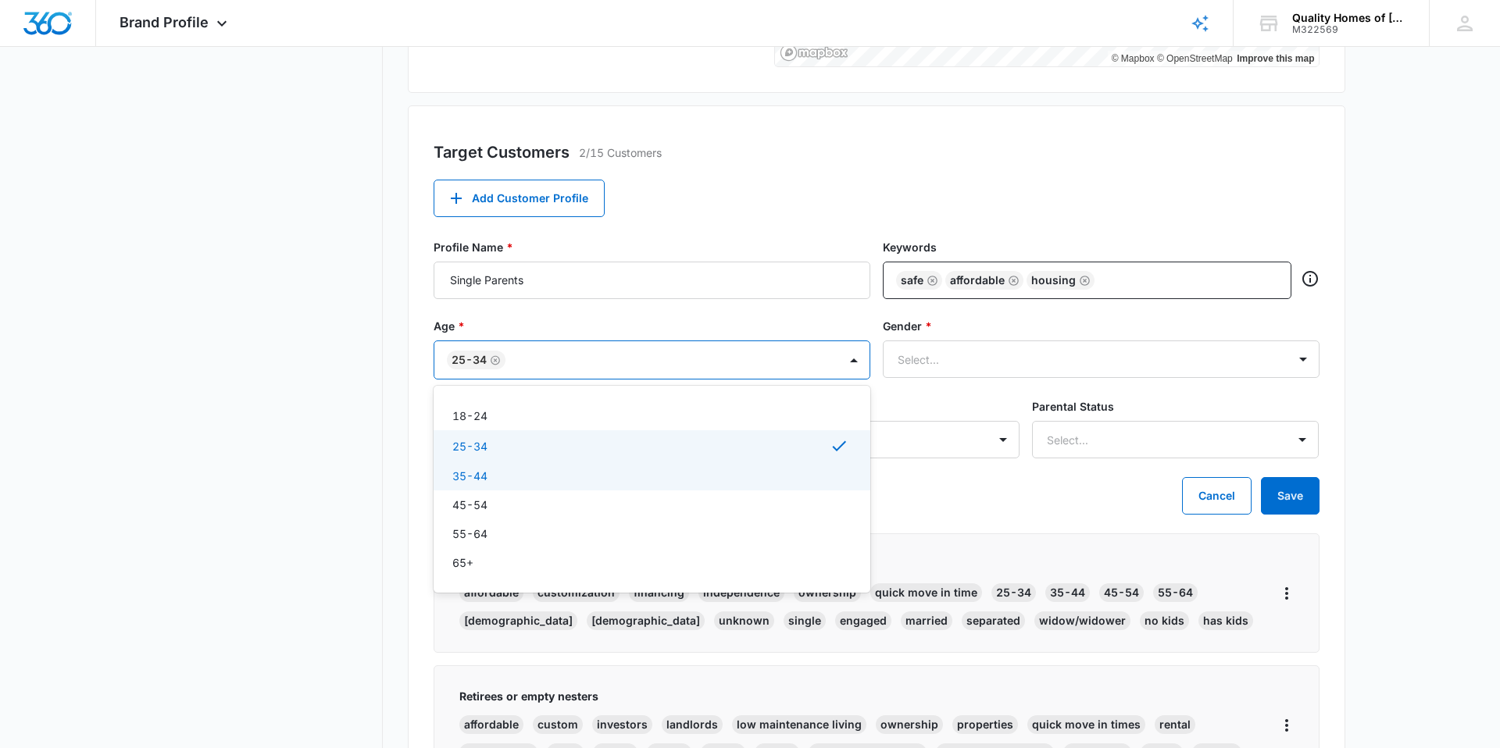
click at [478, 473] on p "35-44" at bounding box center [469, 476] width 35 height 16
click at [480, 501] on p "45-54" at bounding box center [469, 507] width 35 height 16
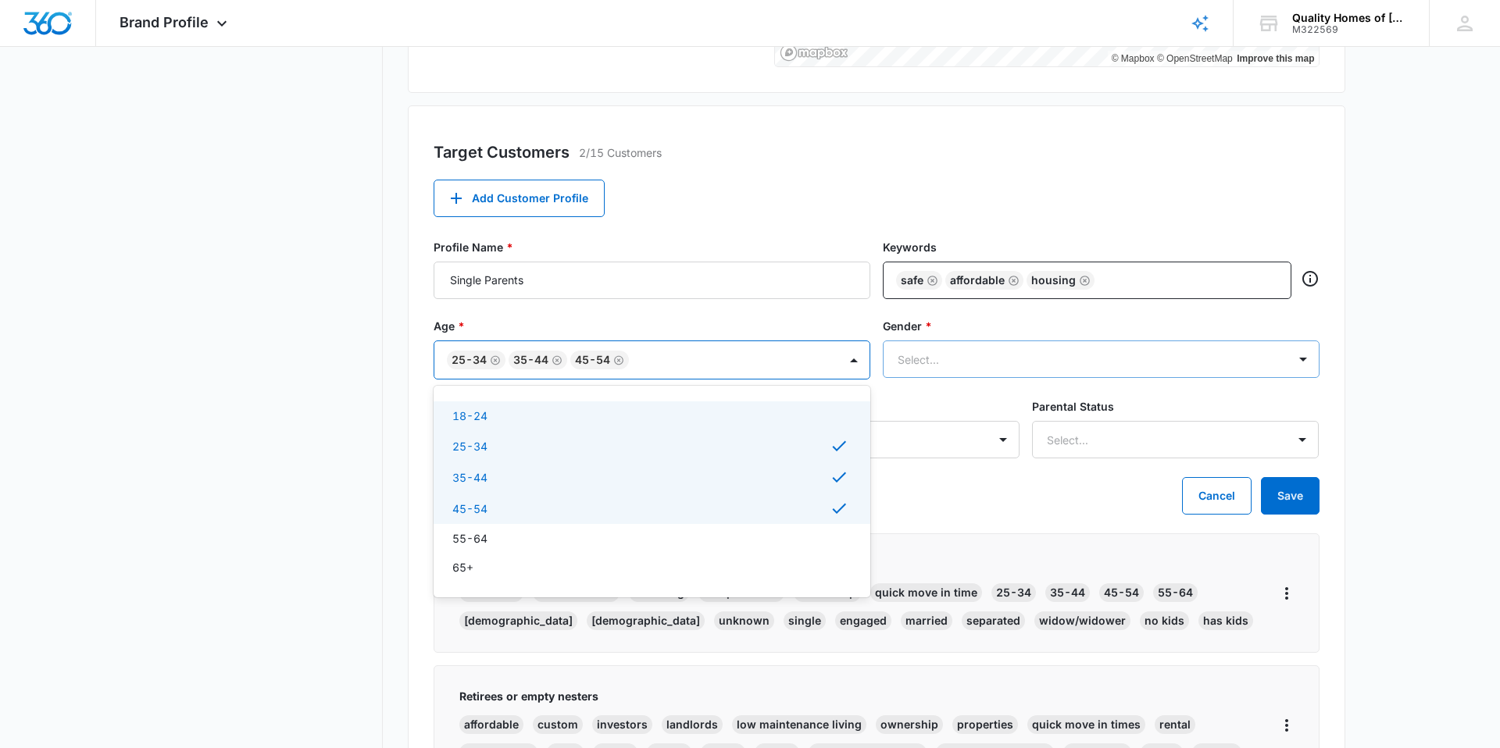
click at [920, 363] on div at bounding box center [1082, 360] width 369 height 20
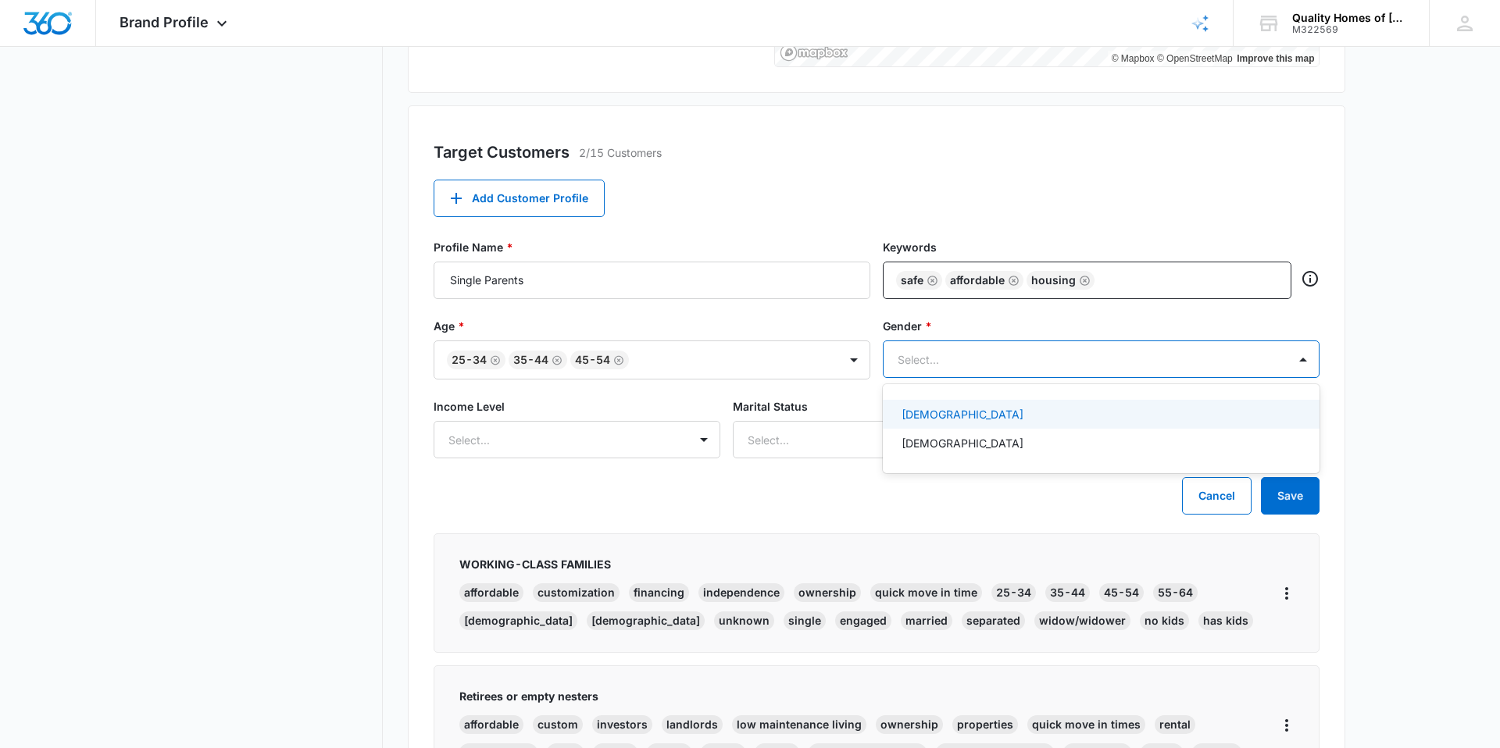
click at [923, 415] on p "Female" at bounding box center [962, 414] width 122 height 16
click at [965, 440] on div "Male" at bounding box center [1099, 447] width 396 height 16
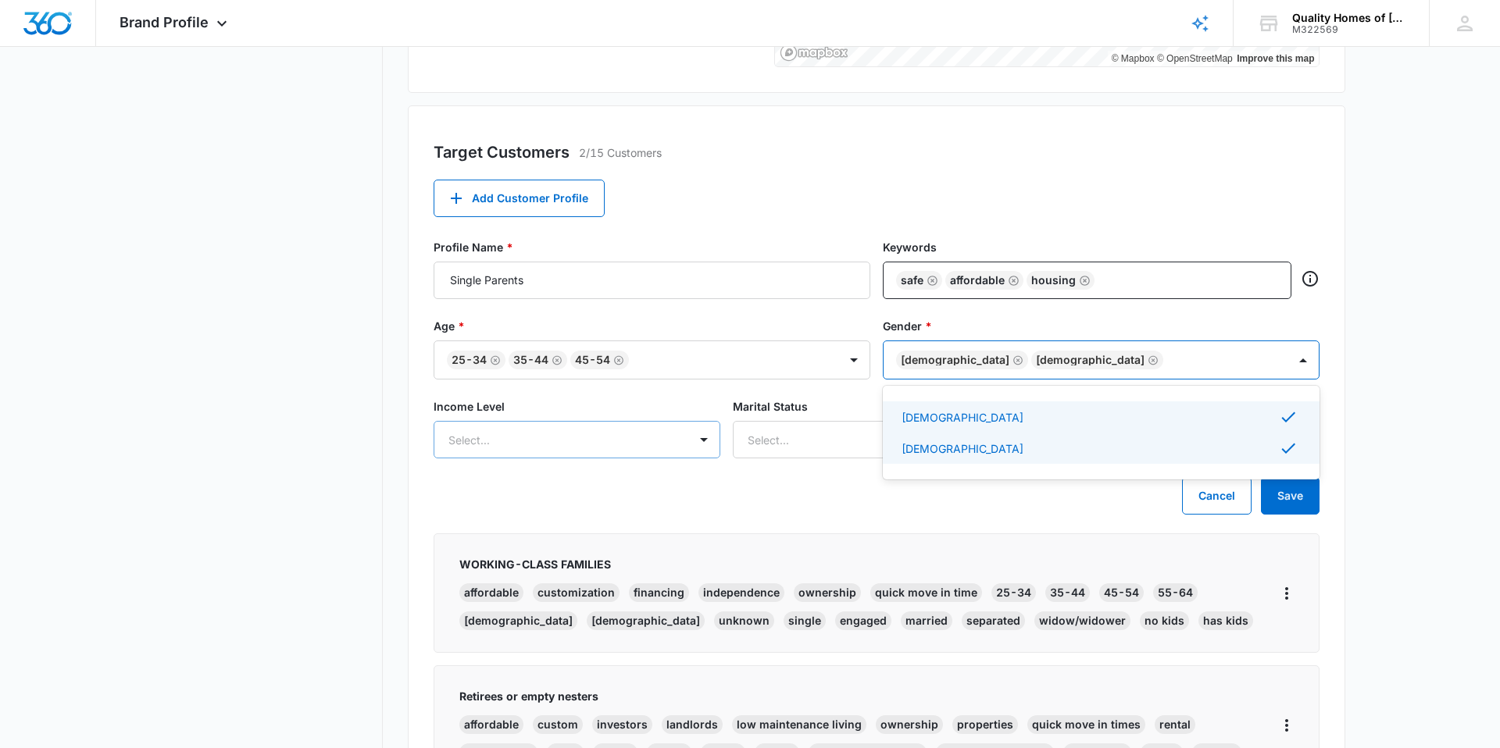
click at [600, 442] on div at bounding box center [558, 440] width 220 height 20
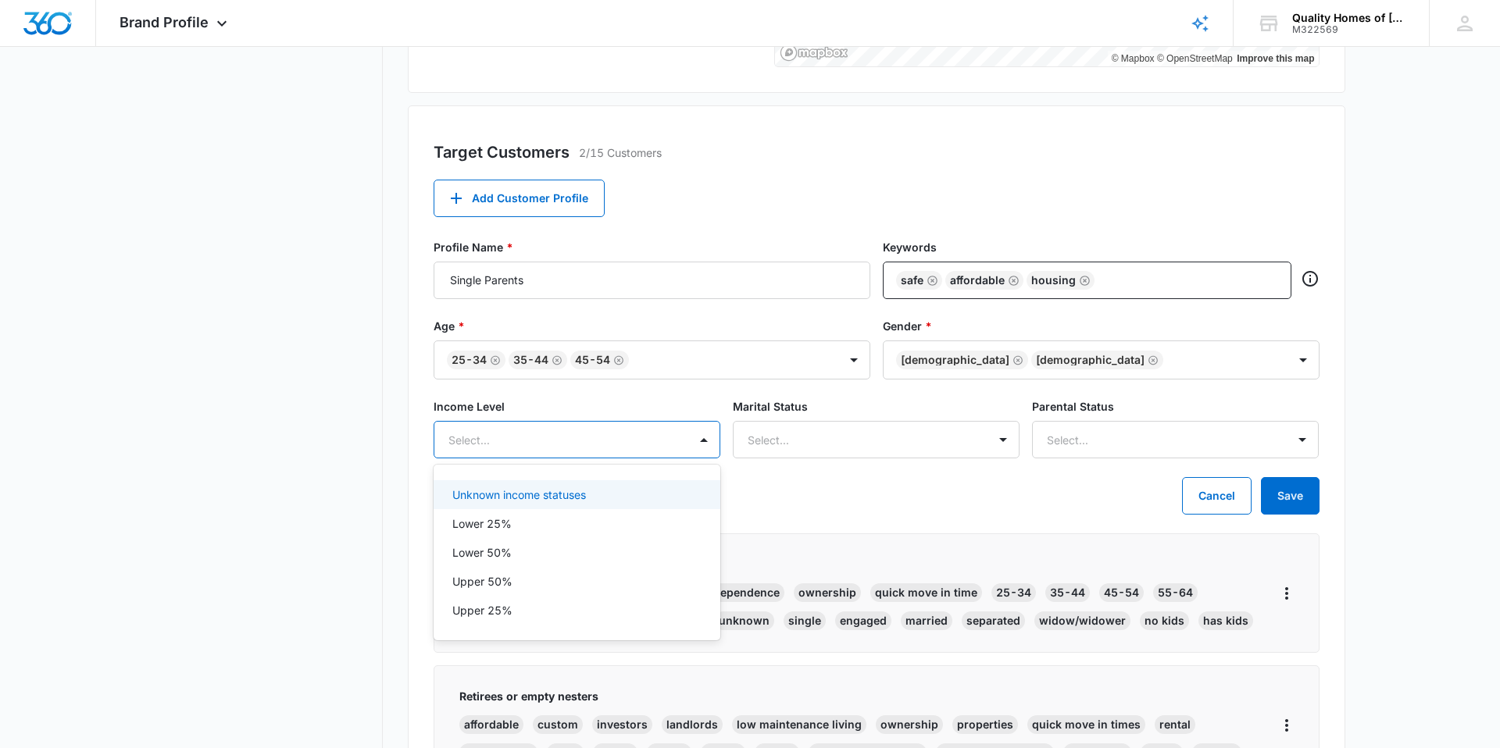
click at [583, 493] on p "Unknown income statuses" at bounding box center [519, 495] width 134 height 16
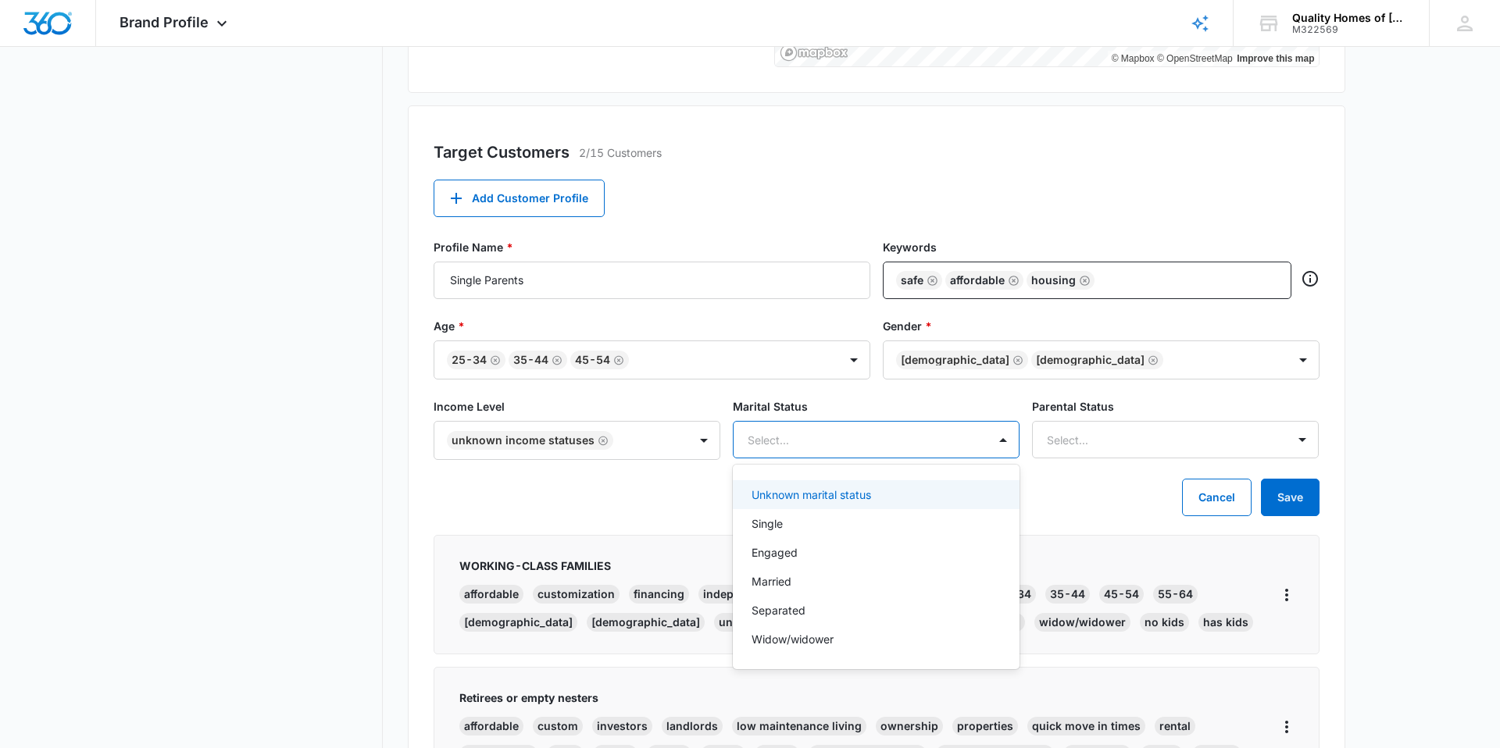
click at [829, 447] on div at bounding box center [858, 440] width 220 height 20
click at [830, 521] on div "Single" at bounding box center [874, 524] width 246 height 16
click at [1079, 445] on div at bounding box center [1157, 440] width 220 height 20
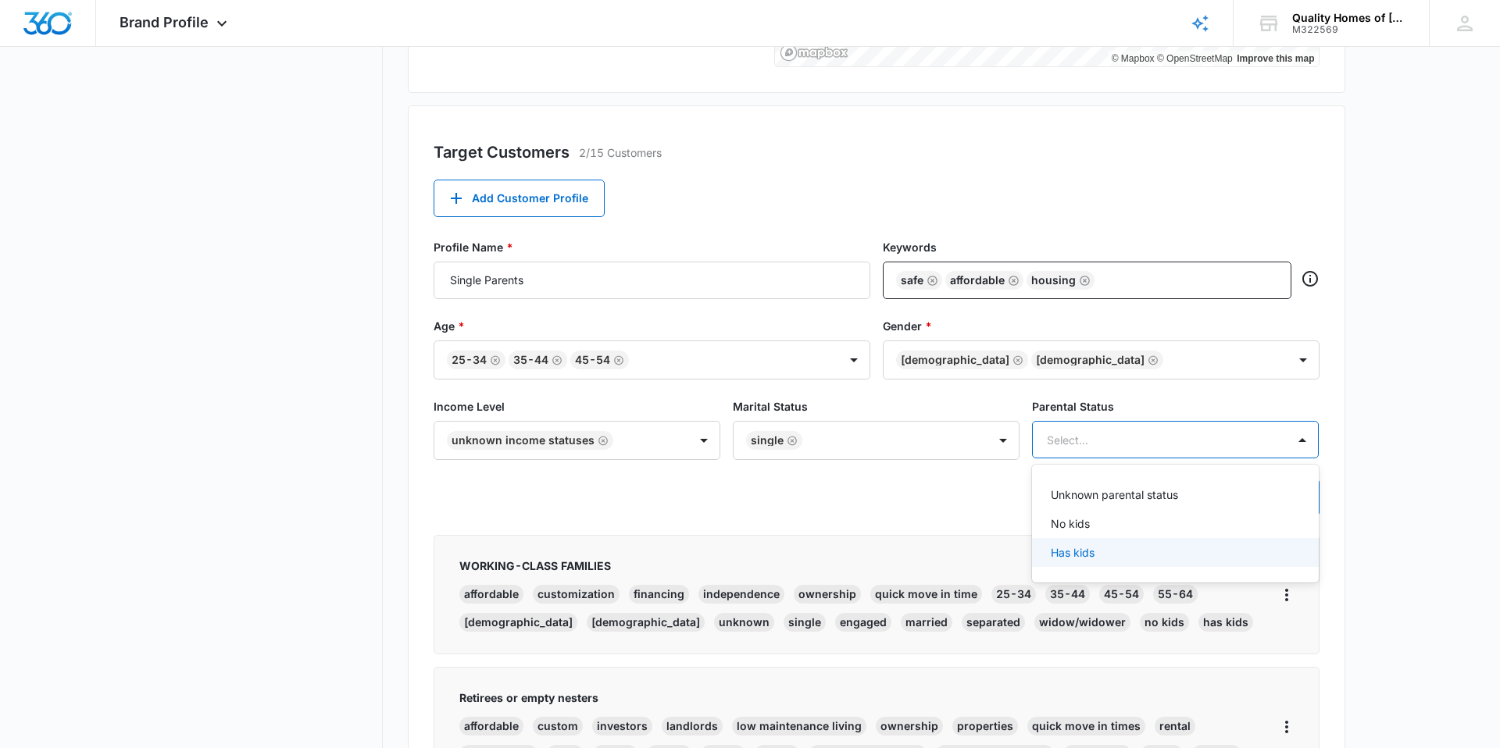
click at [1078, 550] on p "Has kids" at bounding box center [1073, 552] width 44 height 16
click at [962, 465] on div "Income Level Unknown income statuses Marital Status Single Parental Status opti…" at bounding box center [877, 438] width 886 height 80
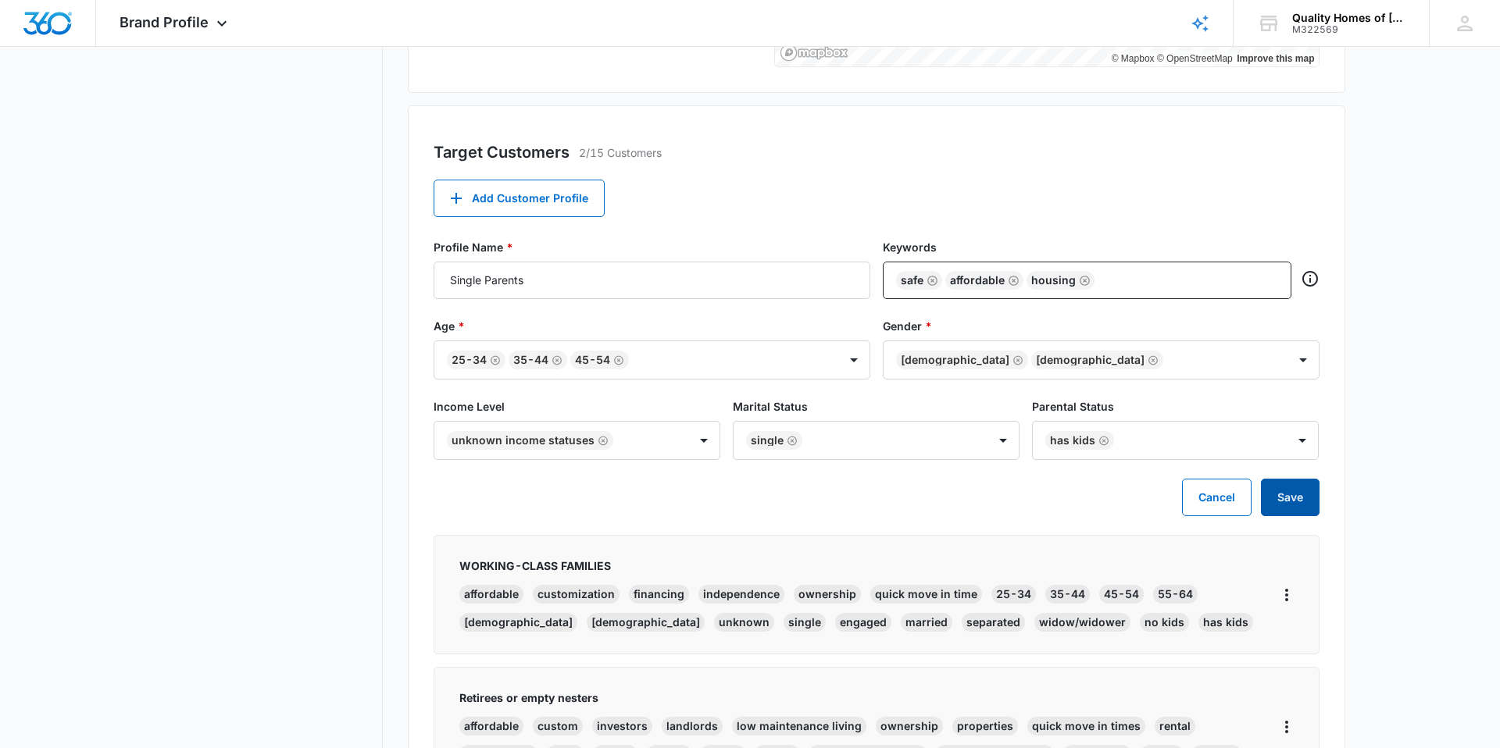
click at [1276, 498] on button "Save" at bounding box center [1290, 497] width 59 height 37
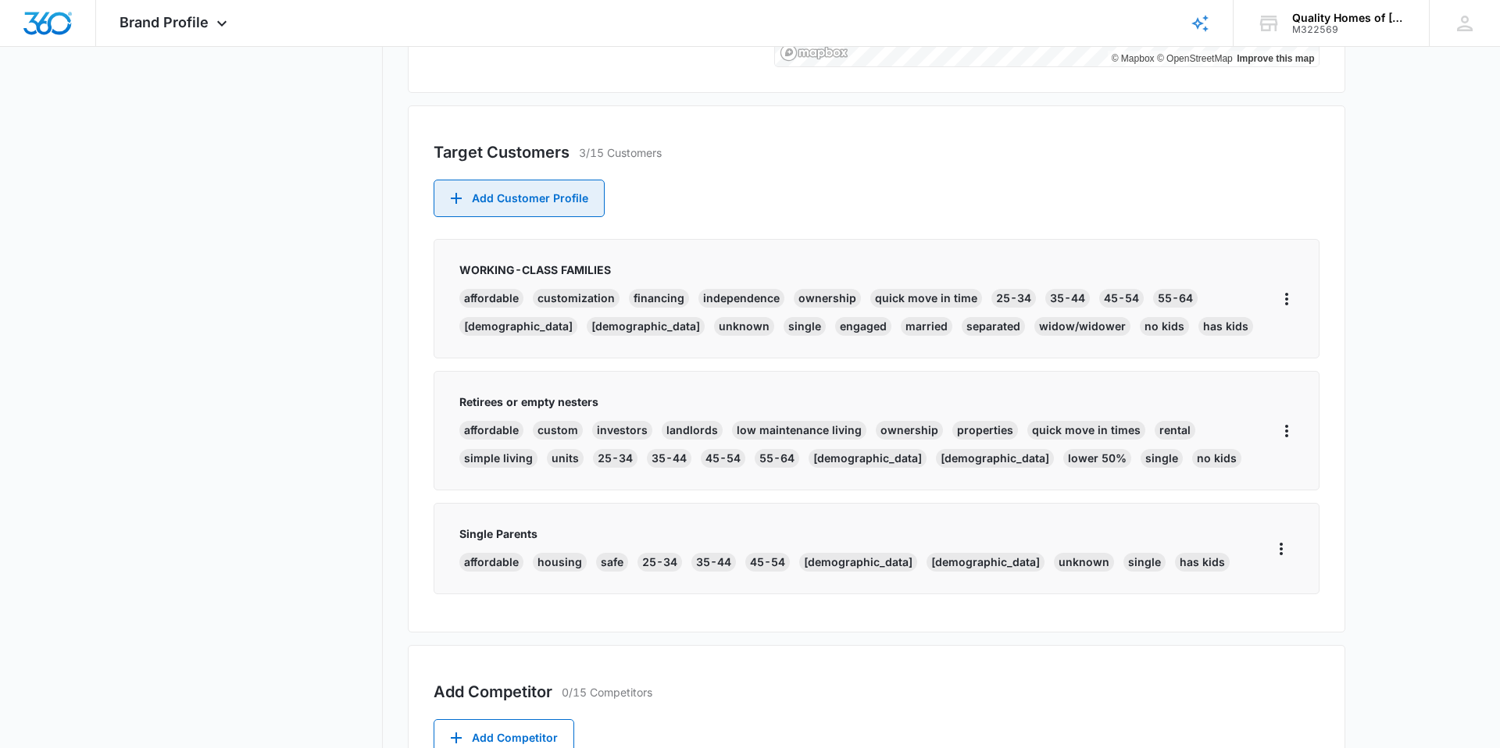
click at [512, 200] on button "Add Customer Profile" at bounding box center [519, 198] width 171 height 37
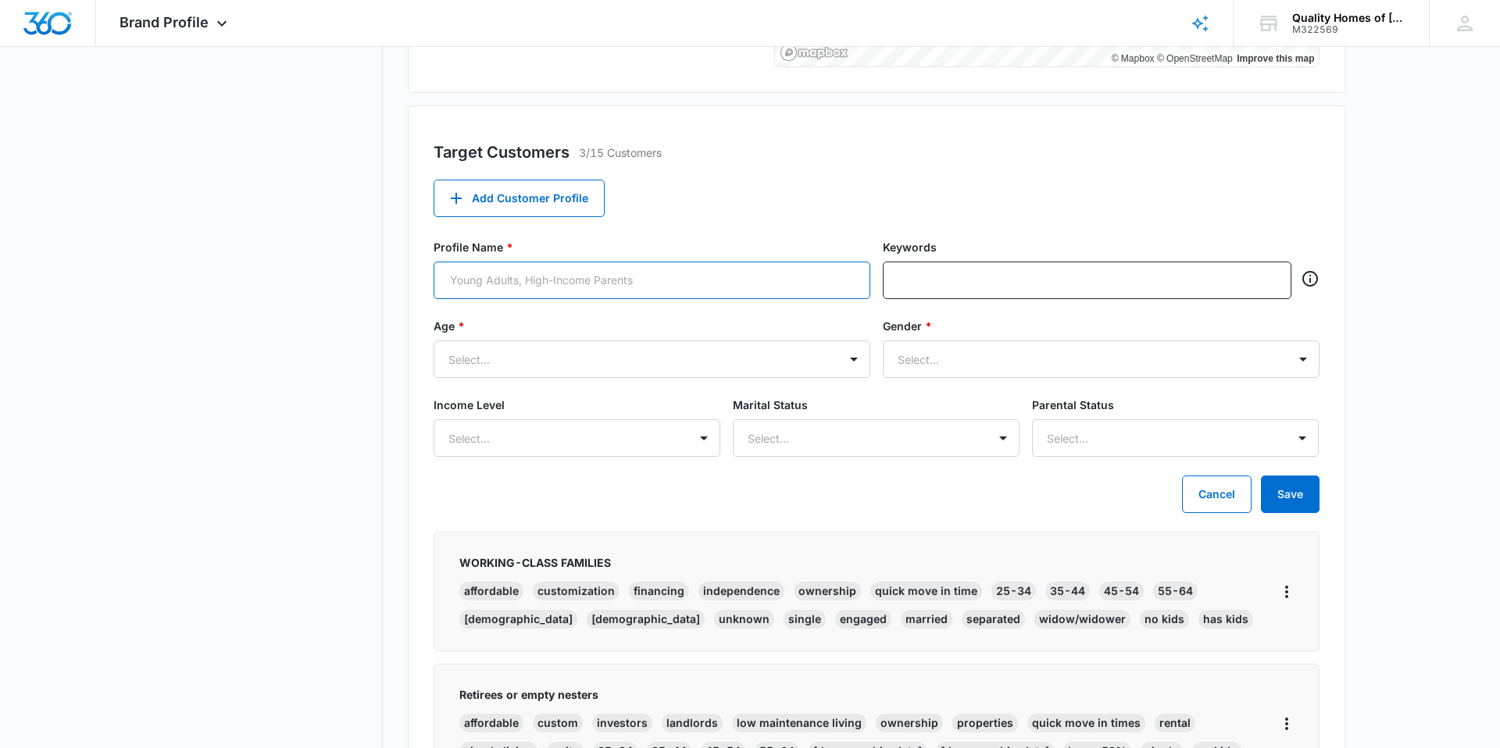
click at [526, 269] on input "Profile Name *" at bounding box center [652, 280] width 437 height 37
type input "Young Couples"
type input "starting out"
type input "together"
type input "affordable"
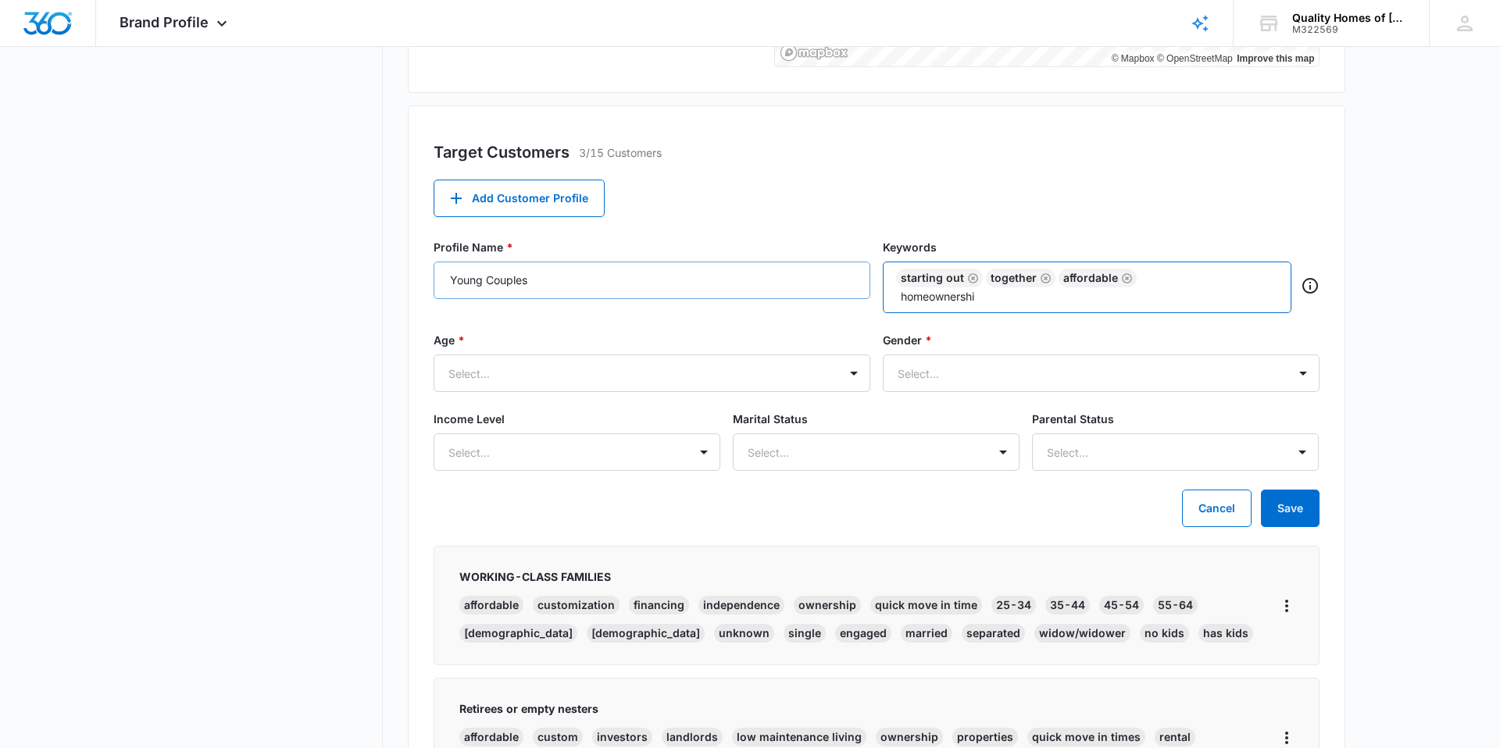
type input "homeownership"
click at [473, 373] on div at bounding box center [632, 374] width 369 height 20
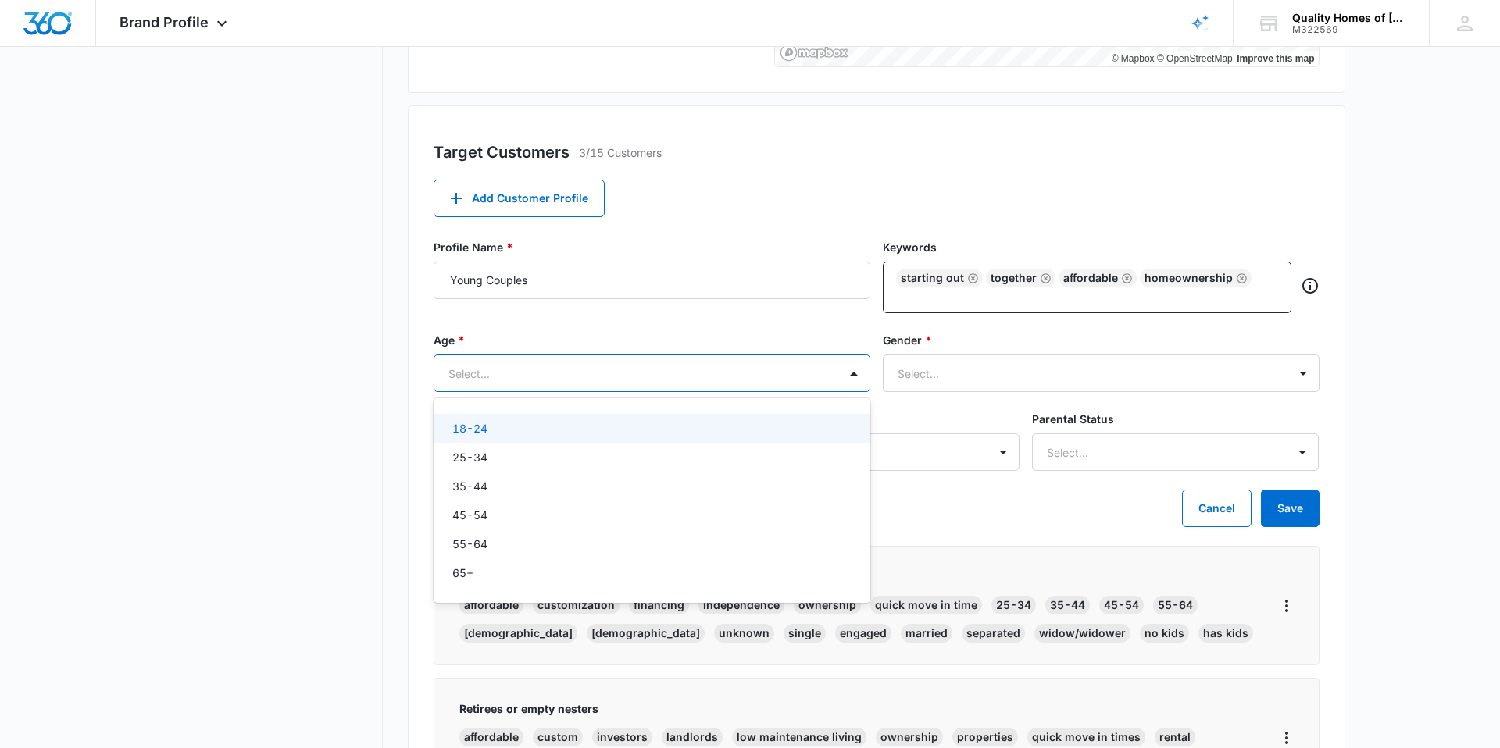
click at [479, 428] on p "18-24" at bounding box center [469, 428] width 35 height 16
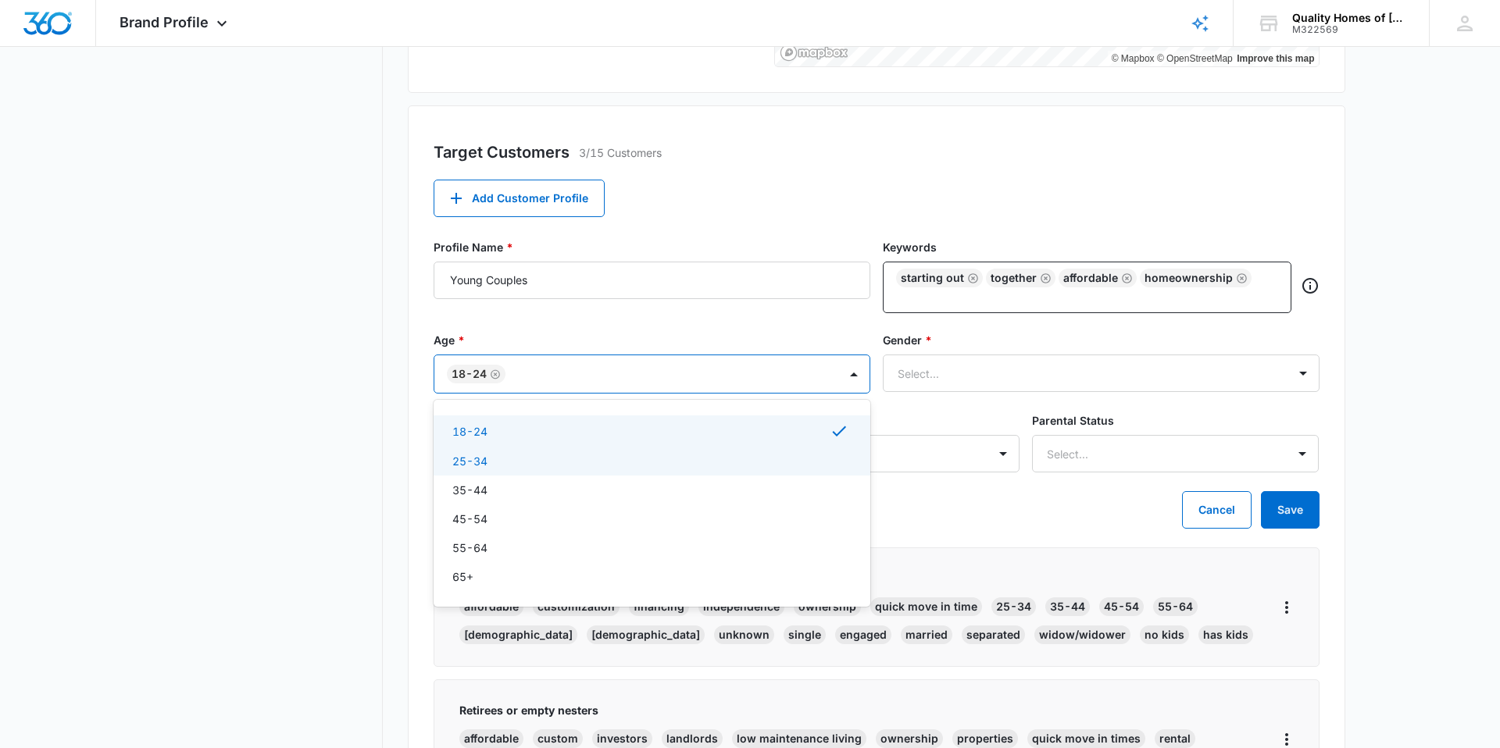
click at [479, 455] on p "25-34" at bounding box center [469, 461] width 35 height 16
click at [933, 366] on div at bounding box center [1082, 374] width 369 height 20
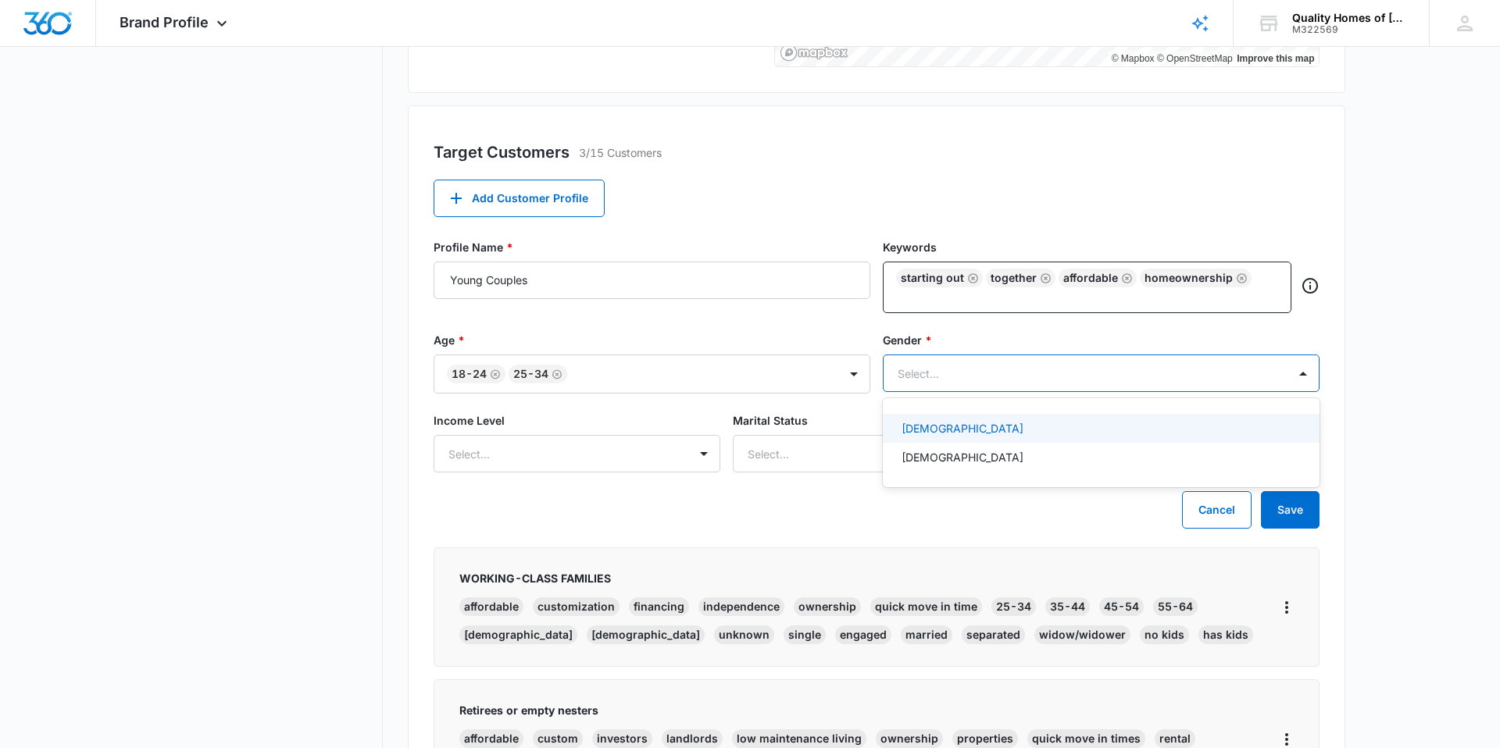
click at [930, 429] on p "Female" at bounding box center [962, 428] width 122 height 16
click at [930, 461] on div "Male" at bounding box center [1099, 461] width 396 height 16
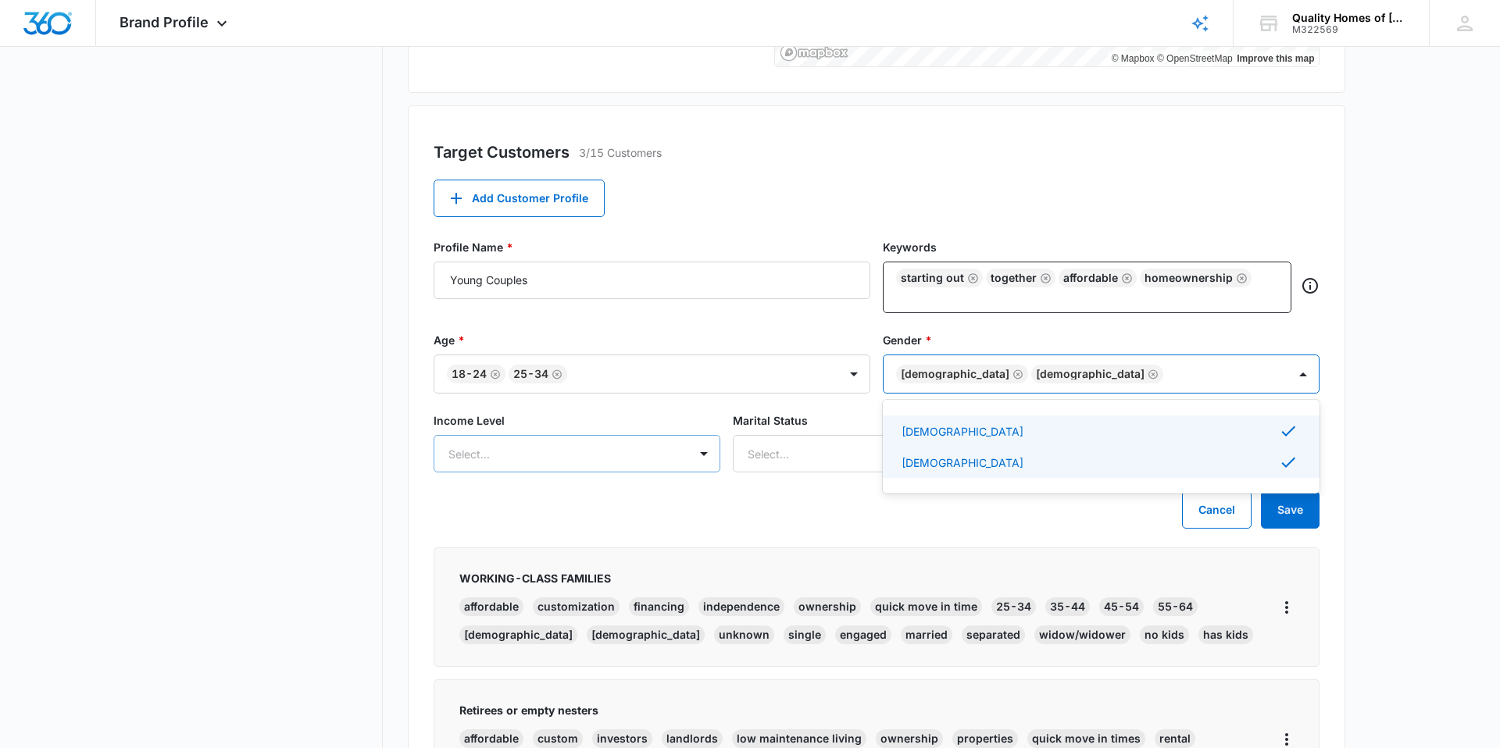
click at [584, 457] on div at bounding box center [558, 454] width 220 height 20
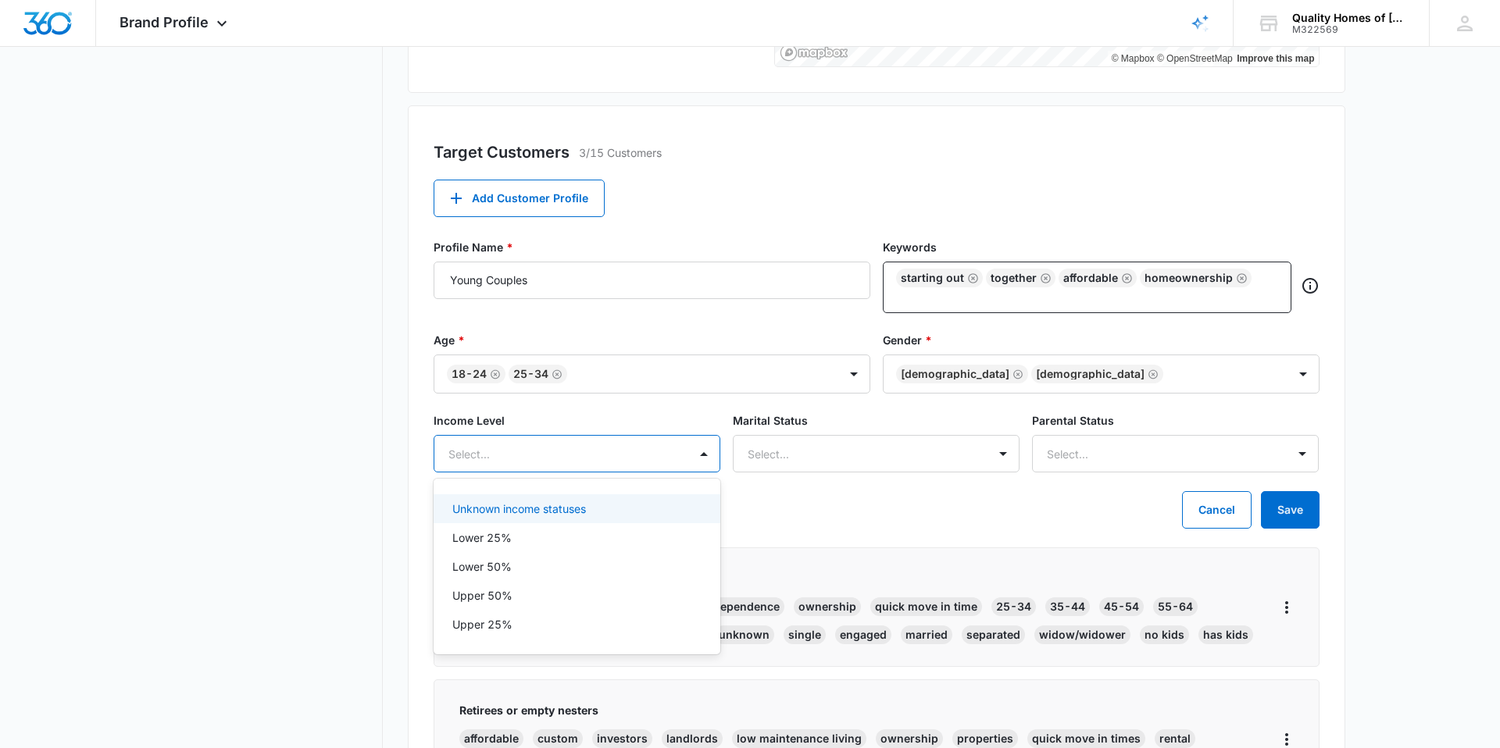
click at [575, 498] on div "Unknown income statuses" at bounding box center [577, 508] width 287 height 29
click at [825, 462] on div at bounding box center [858, 454] width 220 height 20
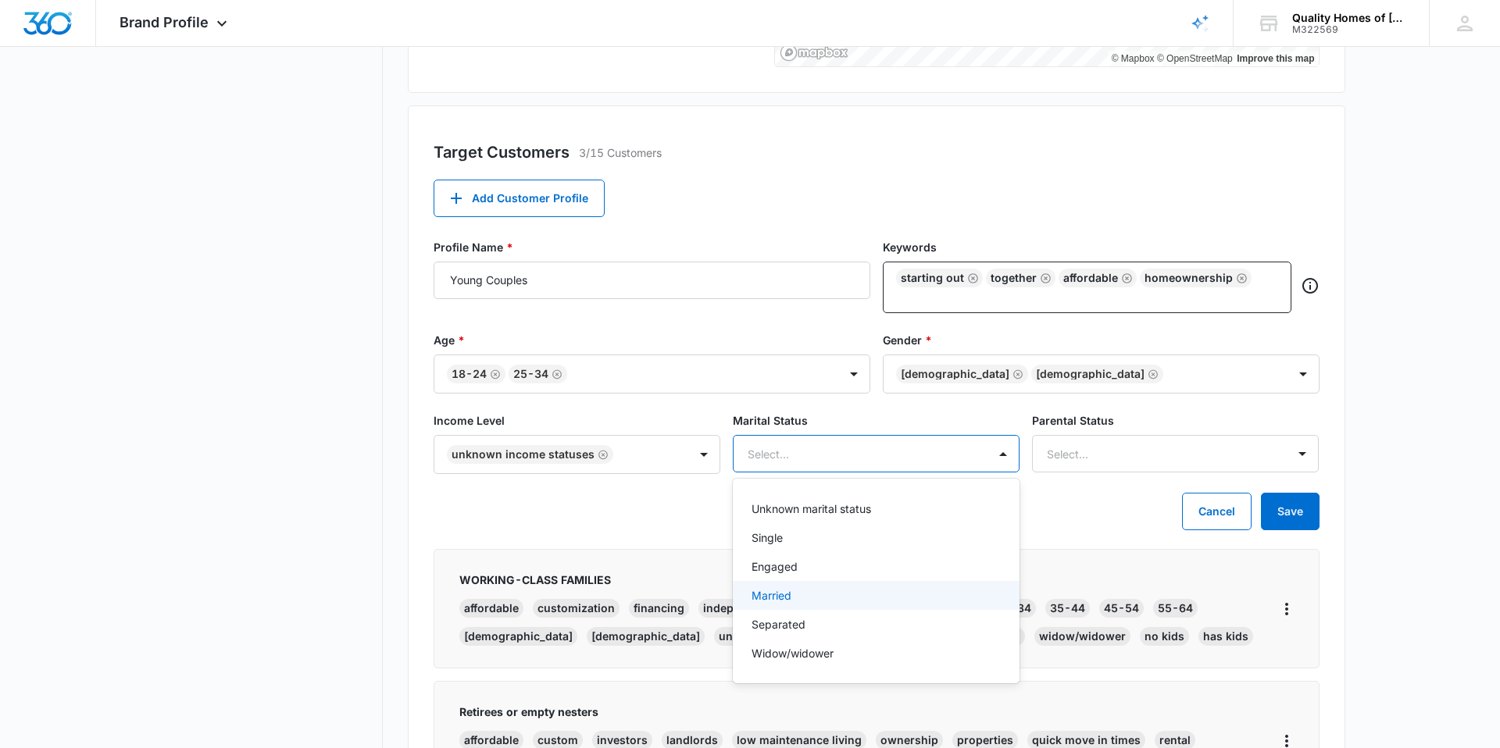
click at [798, 598] on div "Married" at bounding box center [874, 595] width 246 height 16
click at [808, 570] on div "Engaged" at bounding box center [874, 568] width 246 height 16
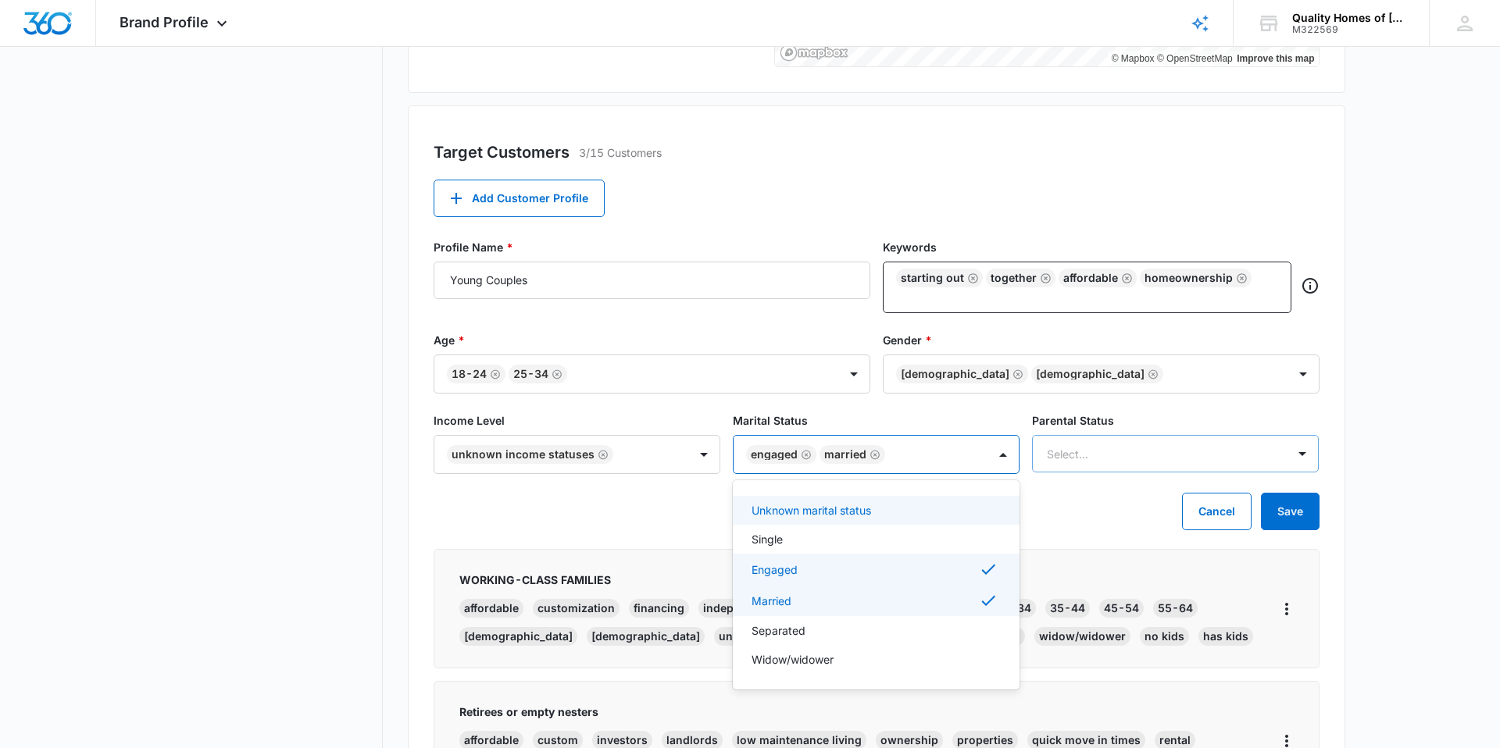
click at [1155, 462] on div at bounding box center [1157, 454] width 220 height 20
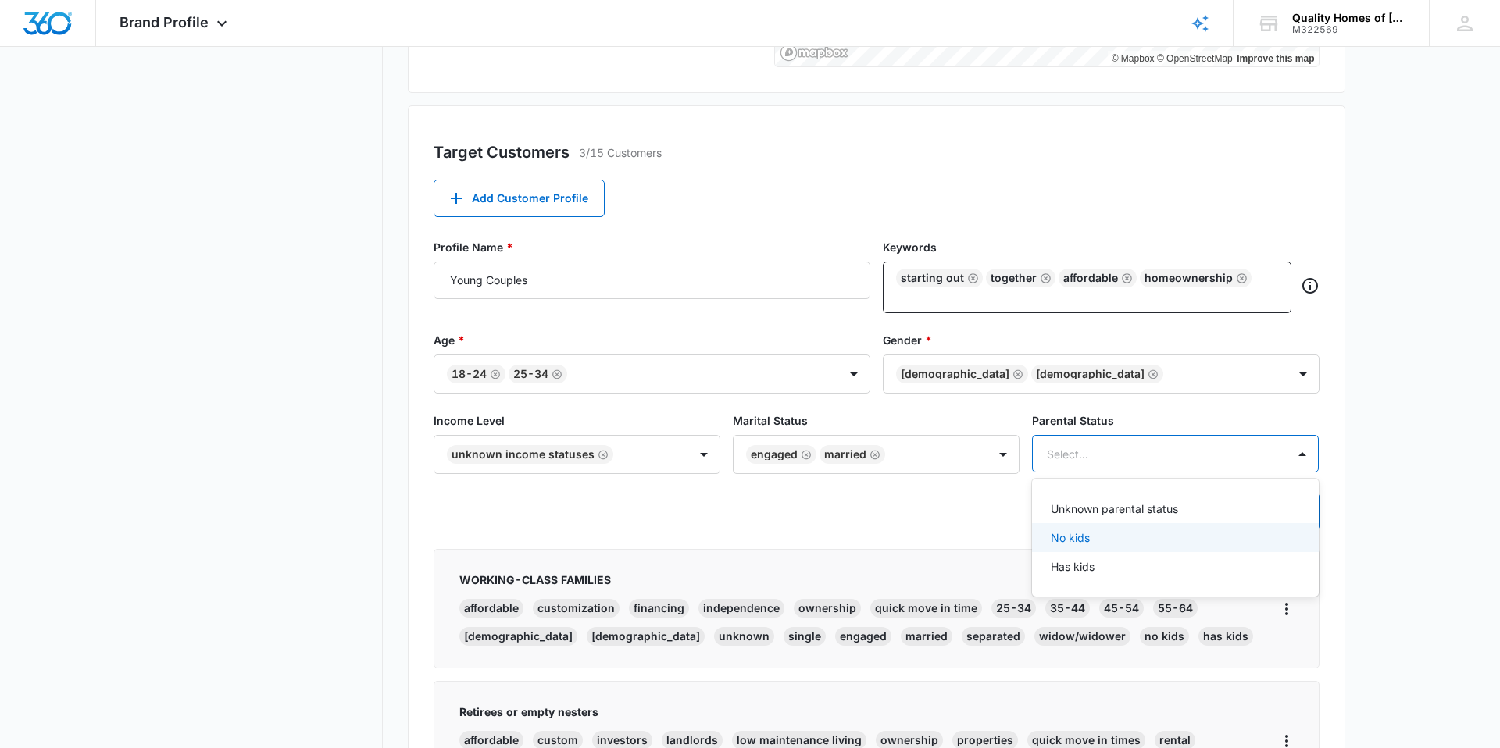
click at [1115, 537] on div "No kids" at bounding box center [1174, 538] width 246 height 16
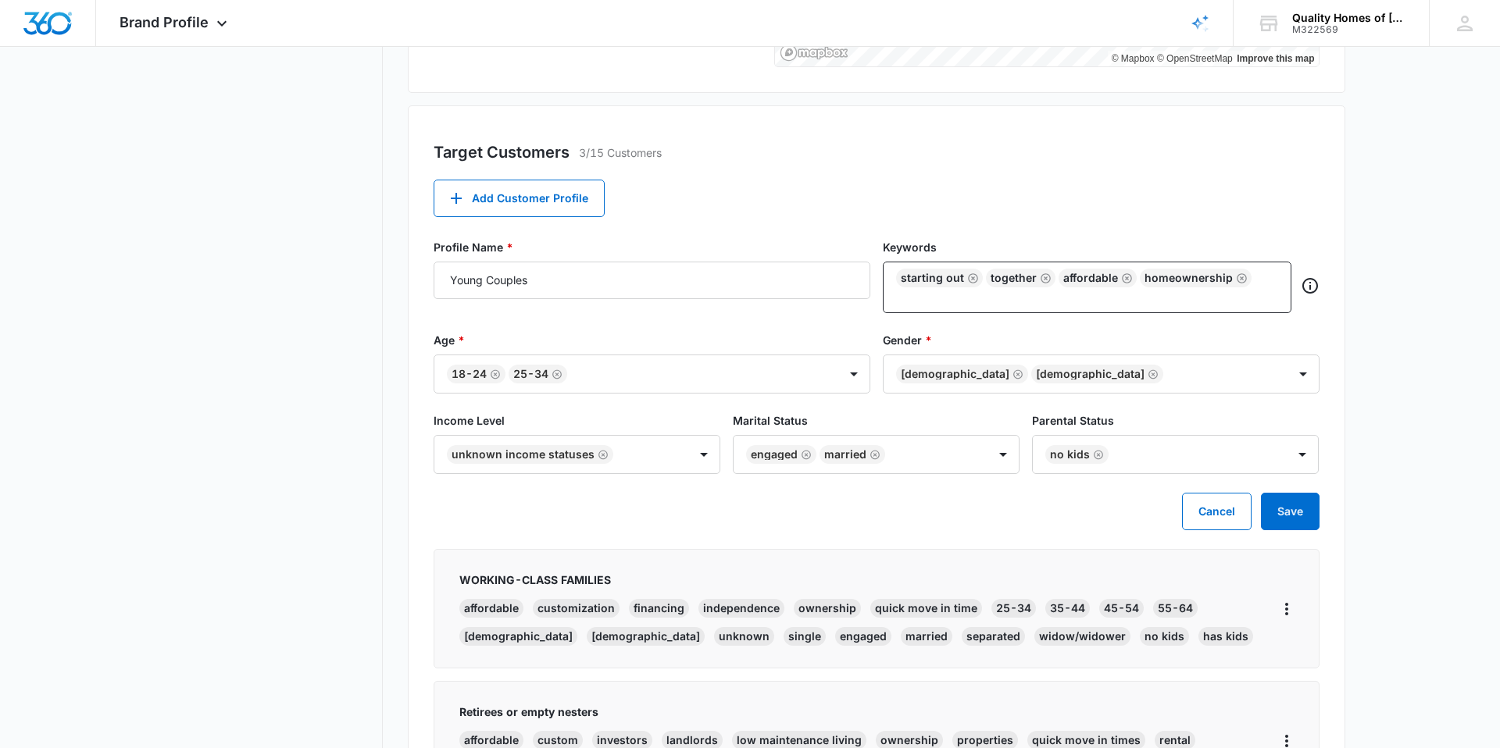
click at [980, 512] on div "Cancel Save" at bounding box center [877, 511] width 886 height 37
click at [1313, 523] on button "Save" at bounding box center [1290, 511] width 59 height 37
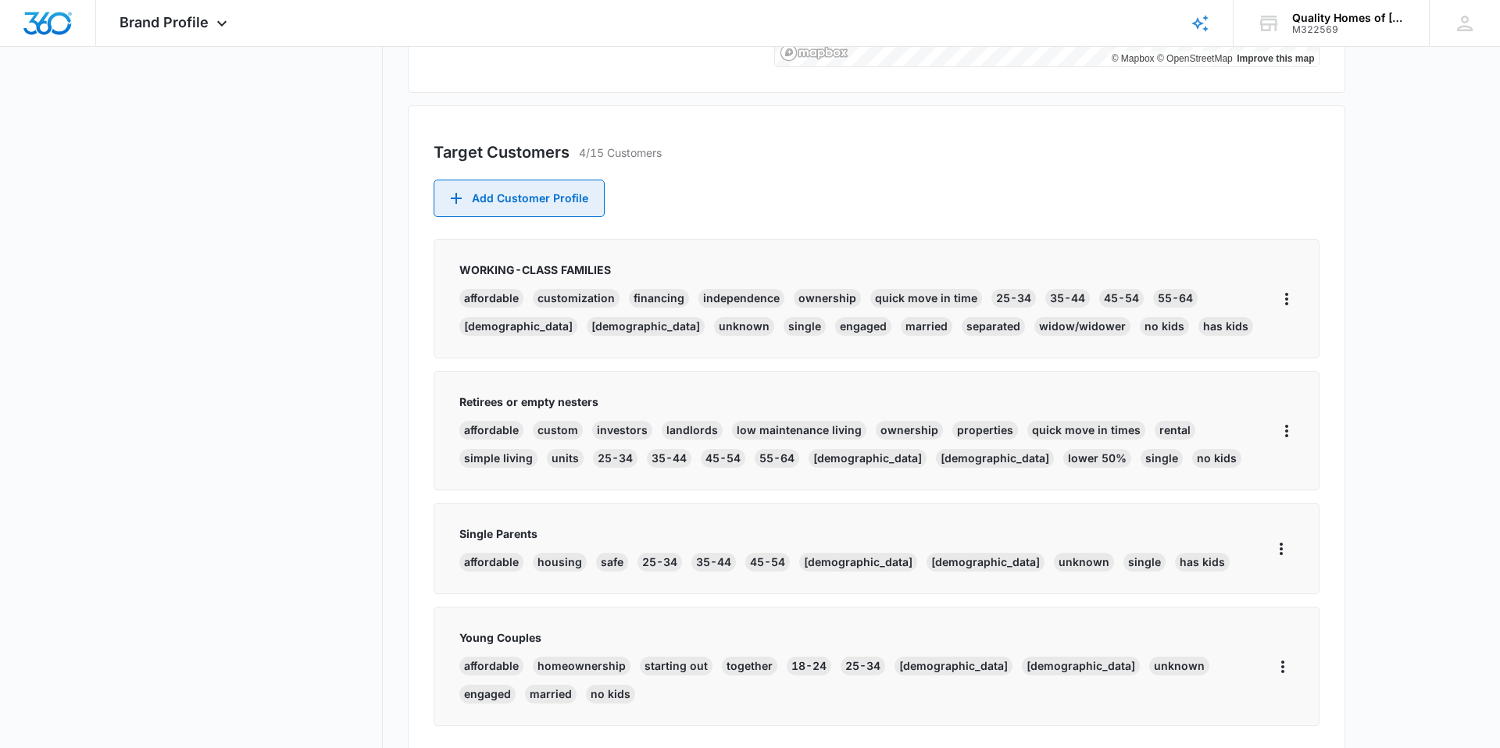
click at [457, 190] on icon "button" at bounding box center [456, 198] width 19 height 19
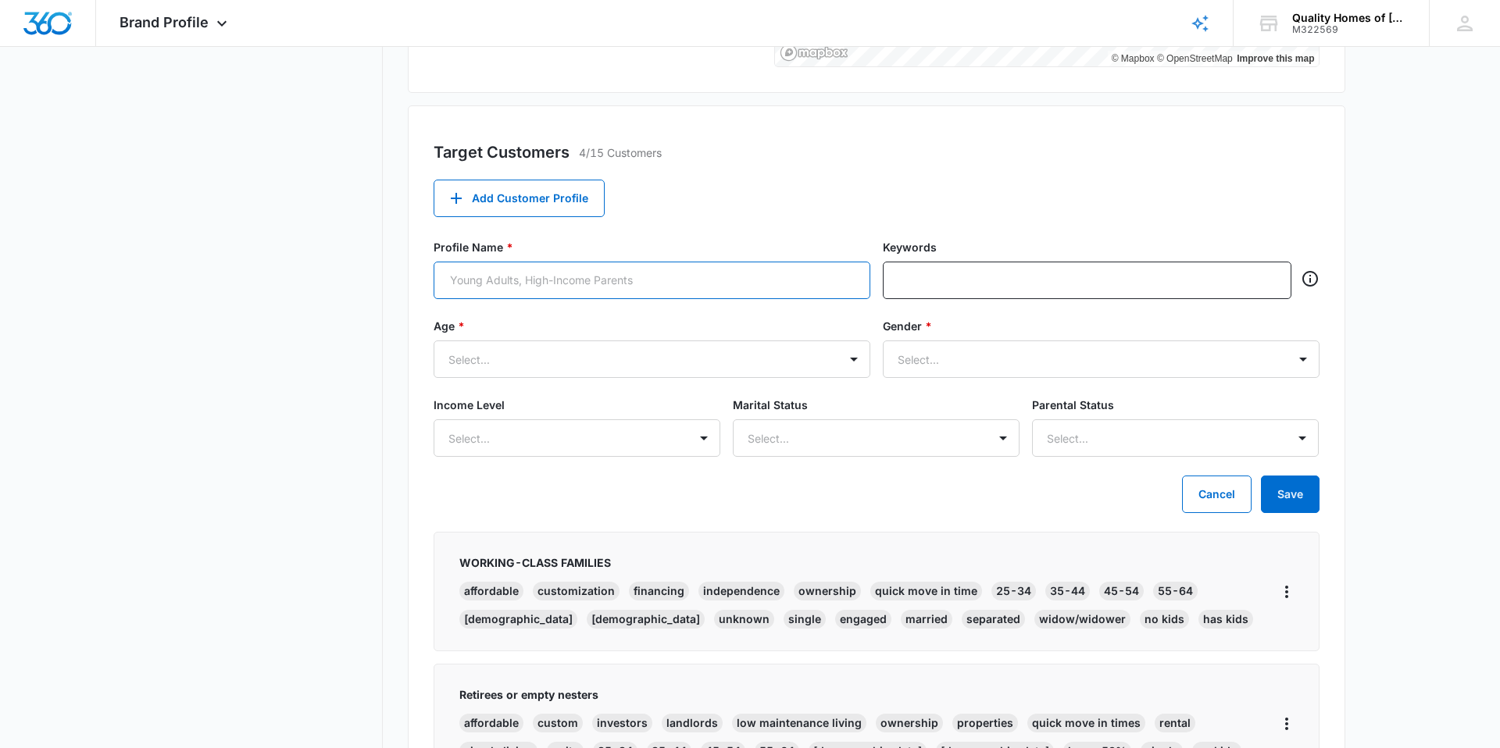
click at [509, 272] on input "Profile Name *" at bounding box center [652, 280] width 437 height 37
type input "Veterans"
type input "VA benefits"
type input "affordable financing"
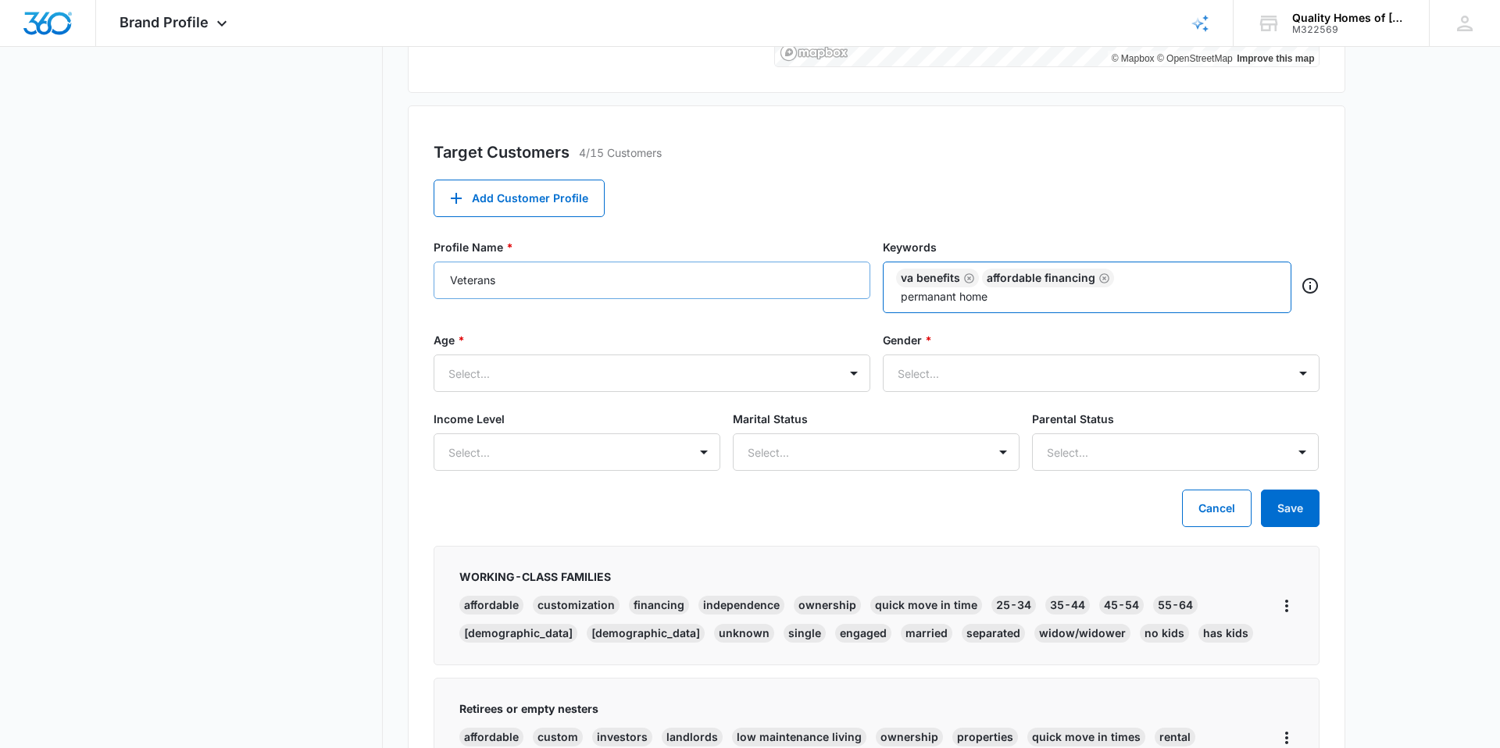
type input "permanant home"
click at [560, 378] on div at bounding box center [632, 374] width 369 height 20
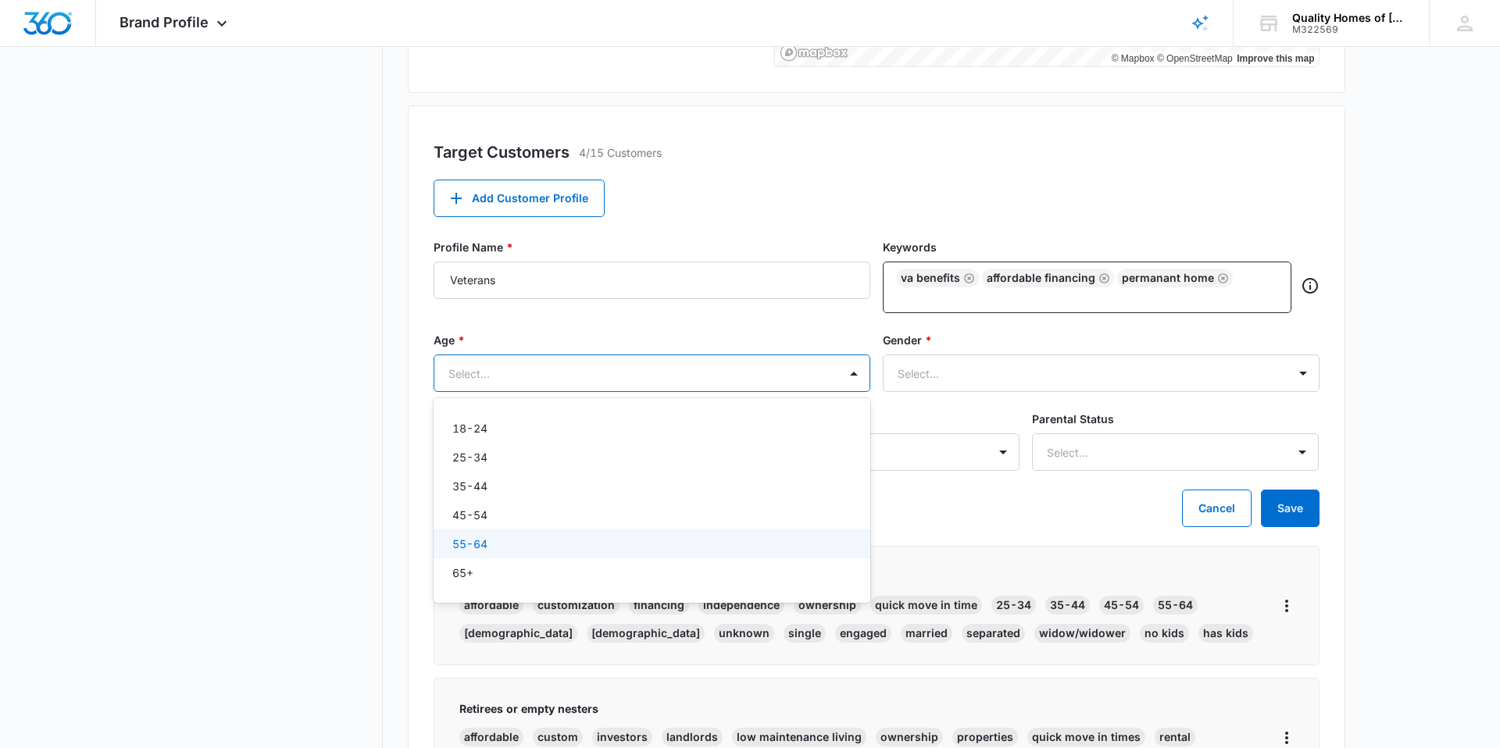
click at [494, 531] on div "55-64" at bounding box center [652, 544] width 437 height 29
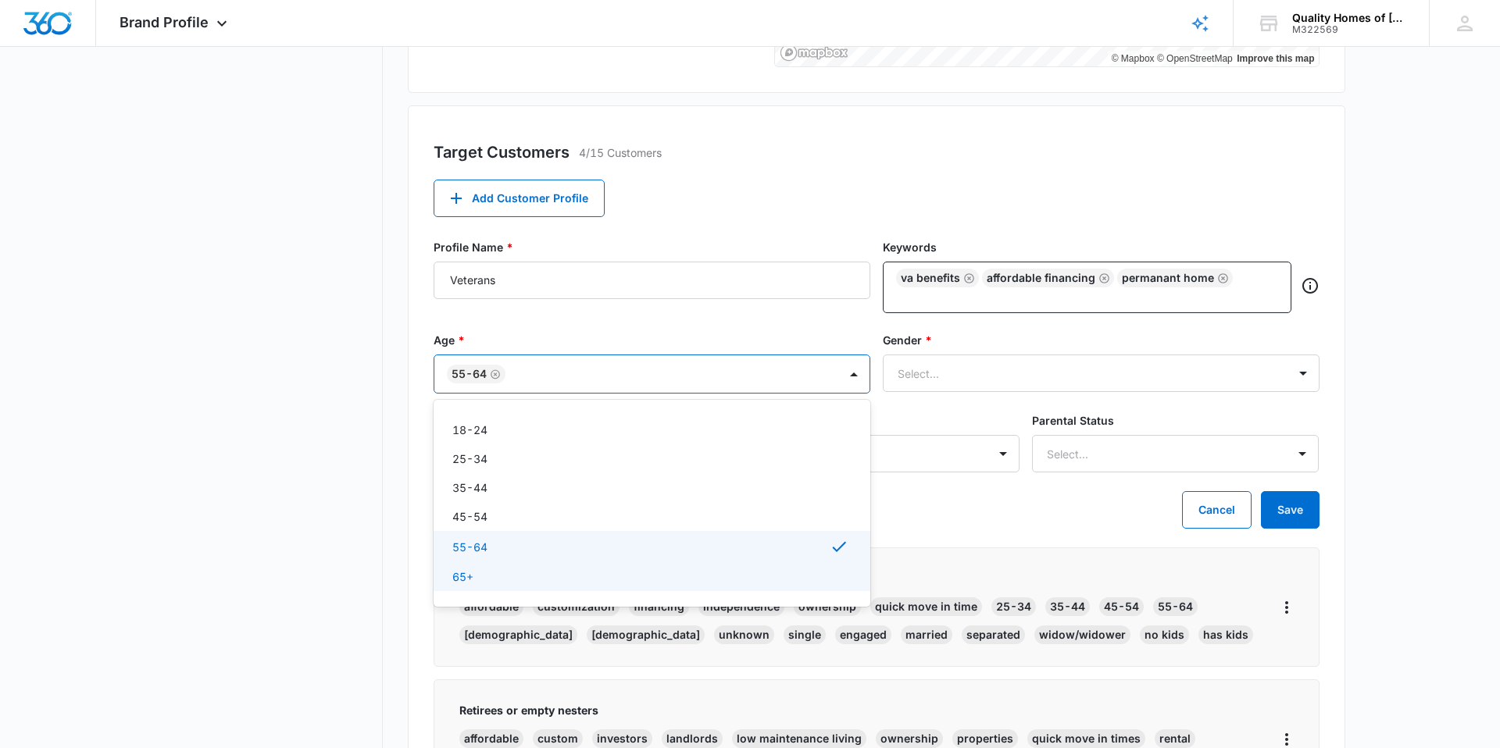
click at [479, 587] on div "65+" at bounding box center [652, 576] width 437 height 29
click at [987, 368] on div at bounding box center [1082, 374] width 369 height 20
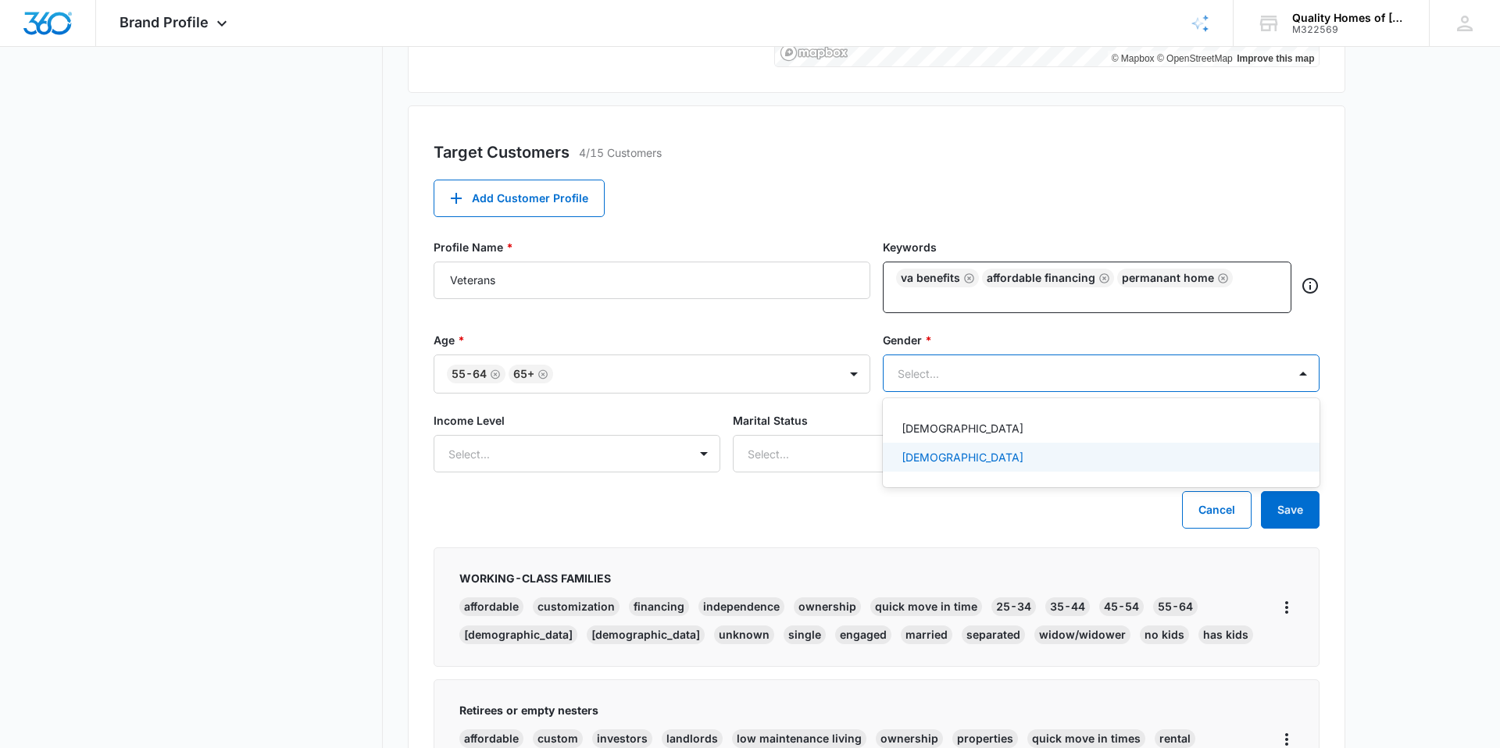
click at [962, 452] on div "Male" at bounding box center [1099, 457] width 396 height 16
click at [958, 423] on div "Female" at bounding box center [1099, 430] width 396 height 16
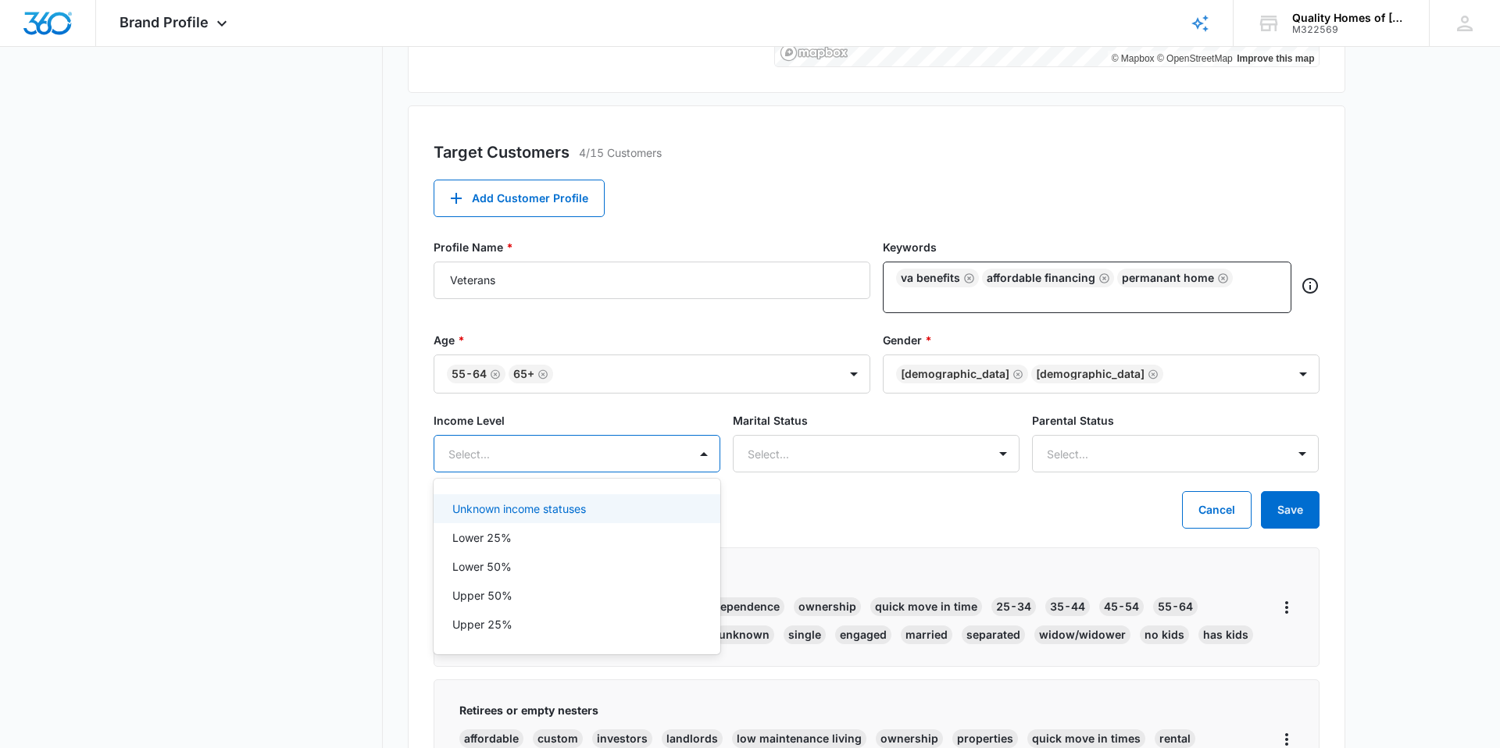
click at [487, 455] on div at bounding box center [558, 454] width 220 height 20
click at [496, 511] on p "Unknown income statuses" at bounding box center [519, 509] width 134 height 16
click at [858, 463] on div "Select..." at bounding box center [860, 454] width 254 height 35
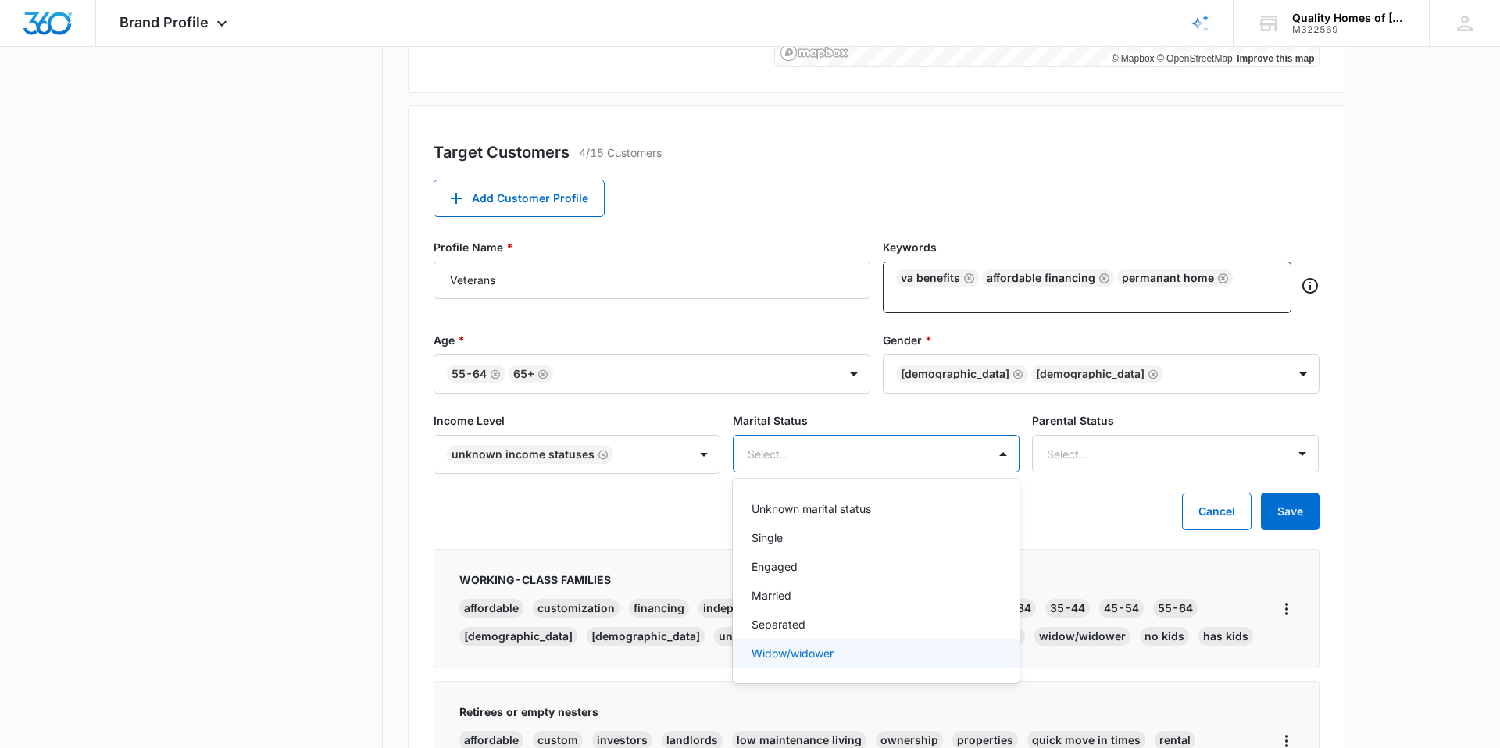
click at [797, 650] on p "Widow/widower" at bounding box center [792, 653] width 82 height 16
click at [791, 603] on p "Married" at bounding box center [771, 597] width 40 height 16
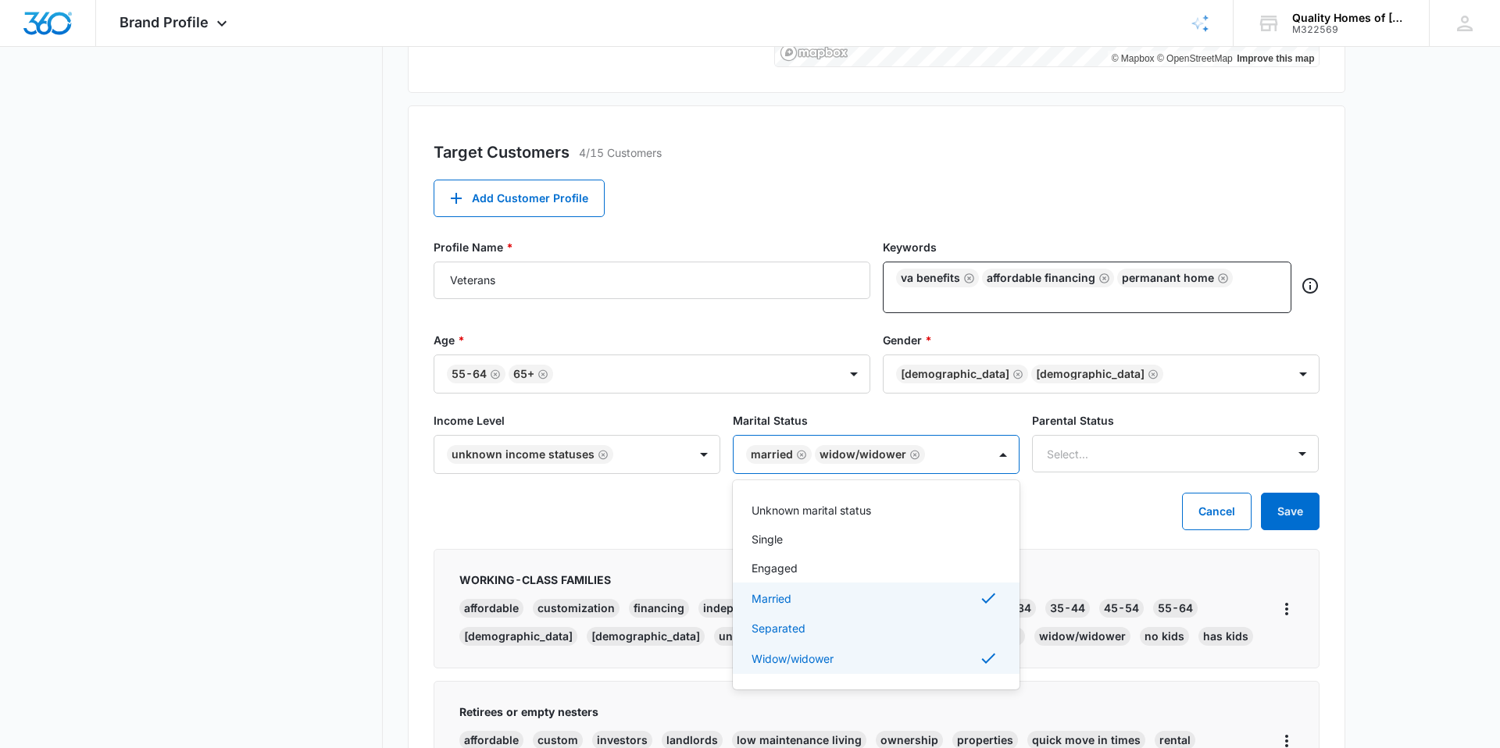
click at [791, 634] on p "Separated" at bounding box center [778, 628] width 54 height 16
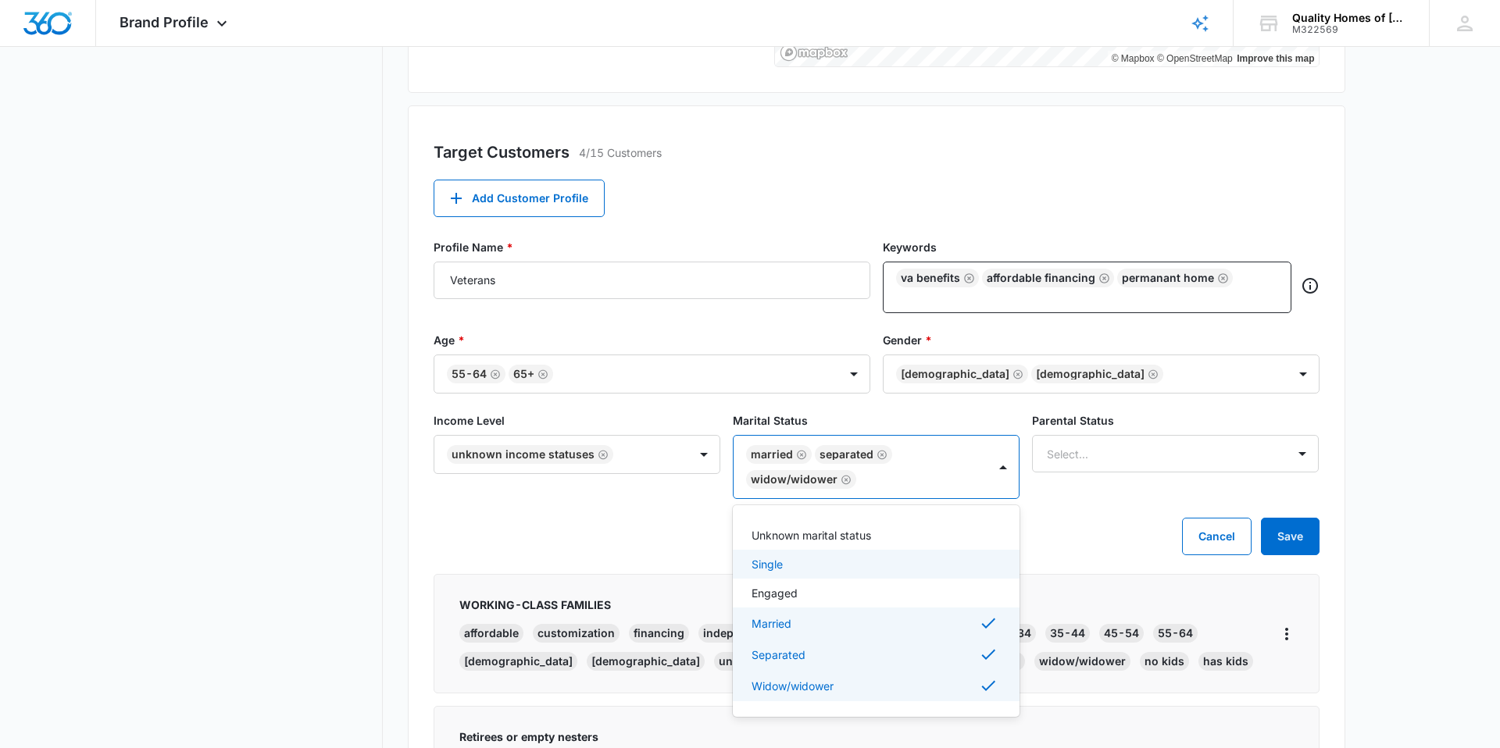
click at [787, 565] on div "Single" at bounding box center [874, 564] width 246 height 16
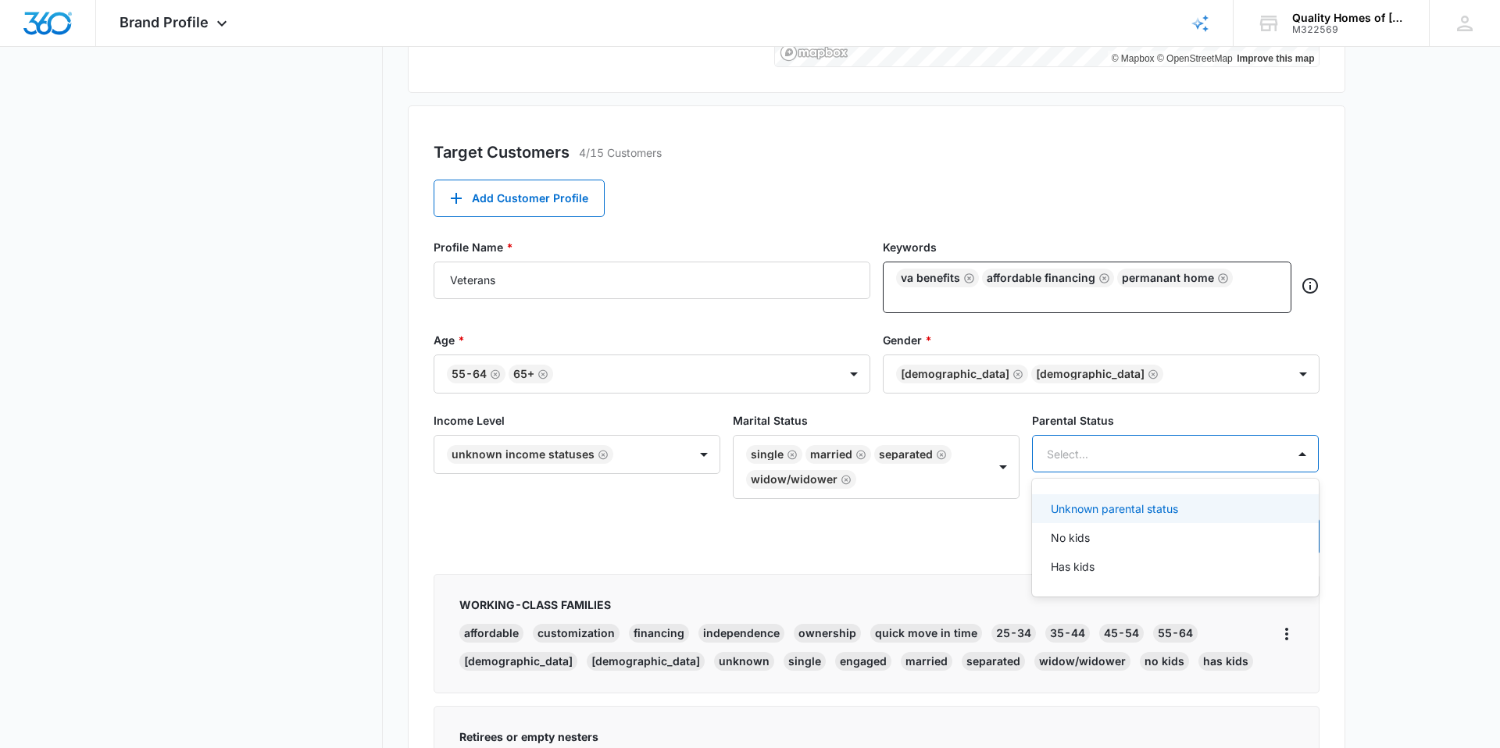
click at [1236, 450] on div at bounding box center [1157, 454] width 220 height 20
click at [1089, 539] on p "No kids" at bounding box center [1070, 538] width 39 height 16
click at [928, 524] on div "Cancel Save" at bounding box center [877, 536] width 886 height 37
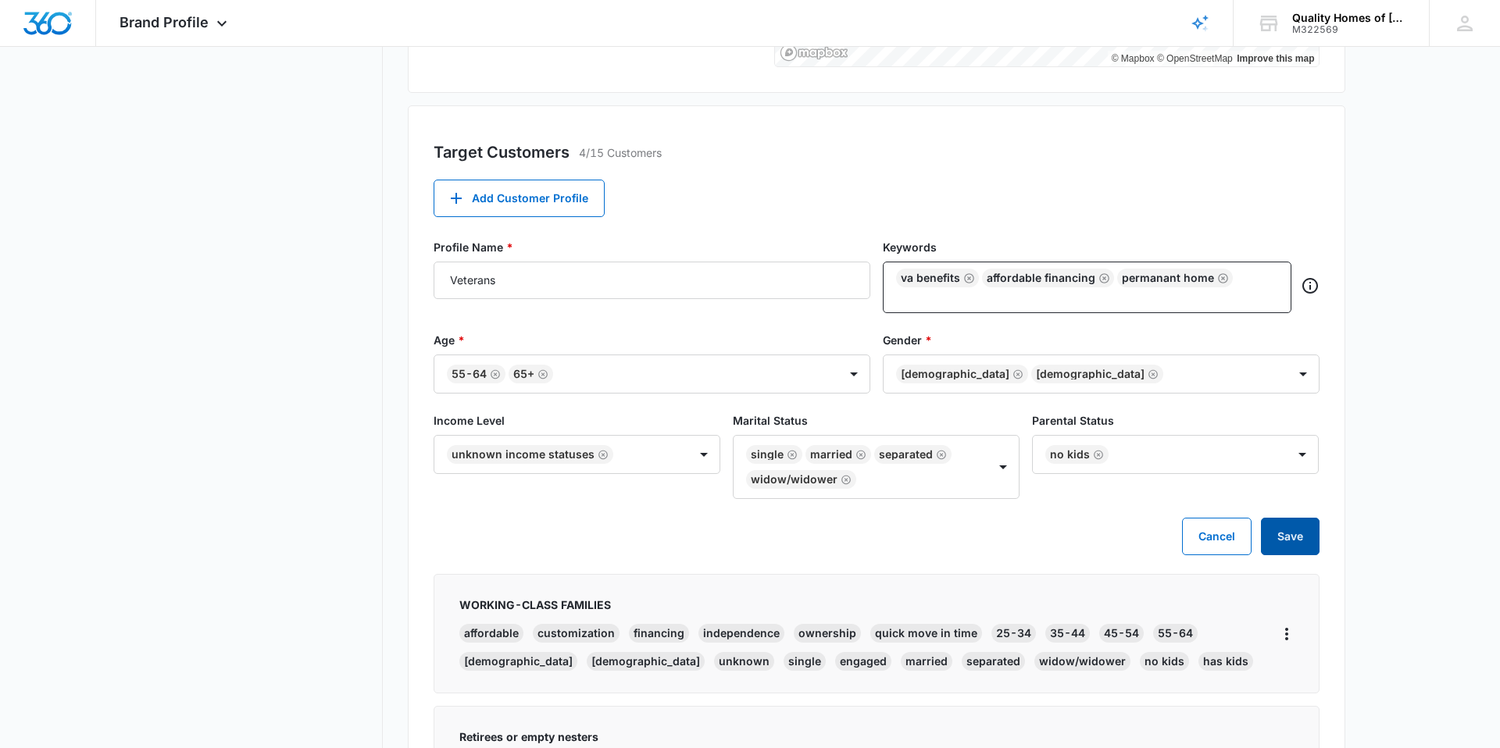
click at [1276, 534] on button "Save" at bounding box center [1290, 536] width 59 height 37
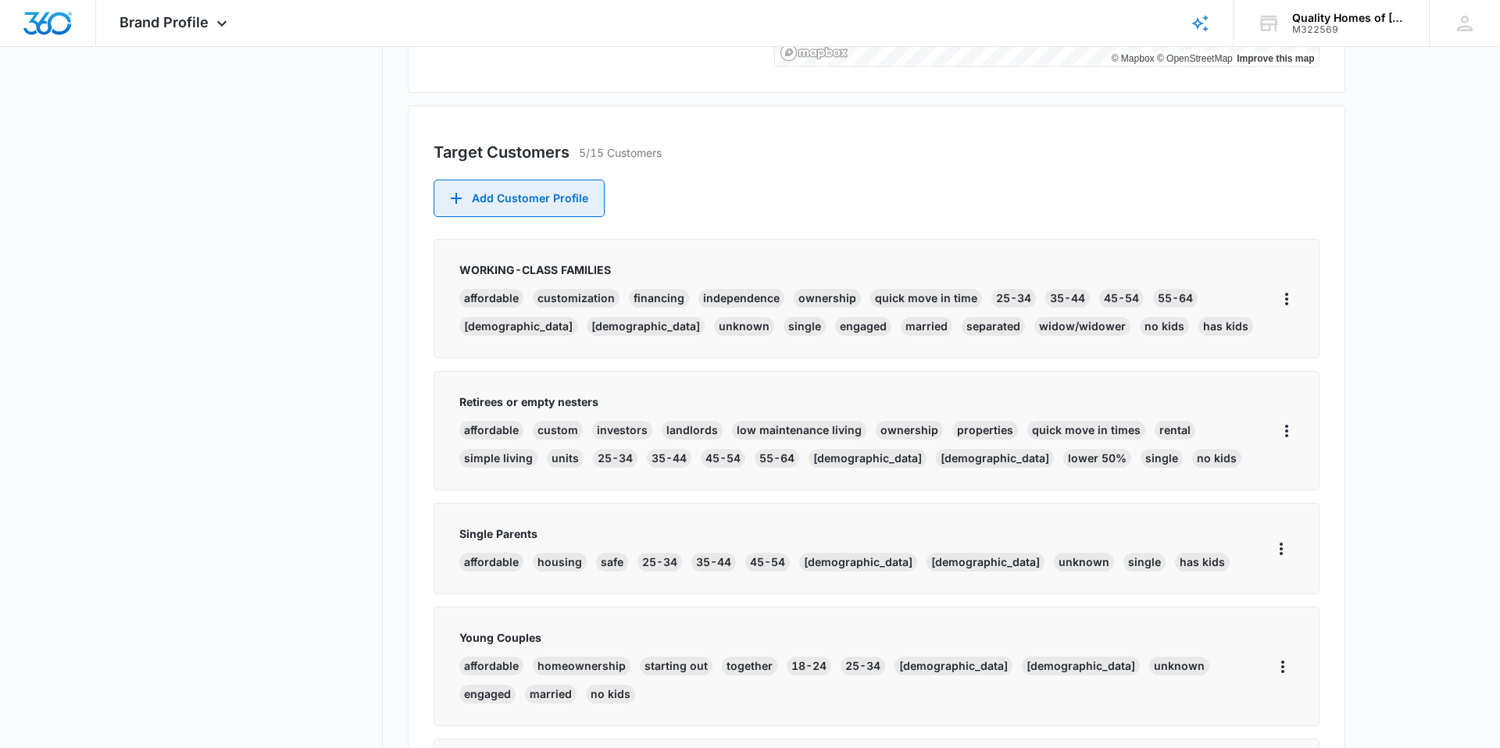
click at [548, 208] on button "Add Customer Profile" at bounding box center [519, 198] width 171 height 37
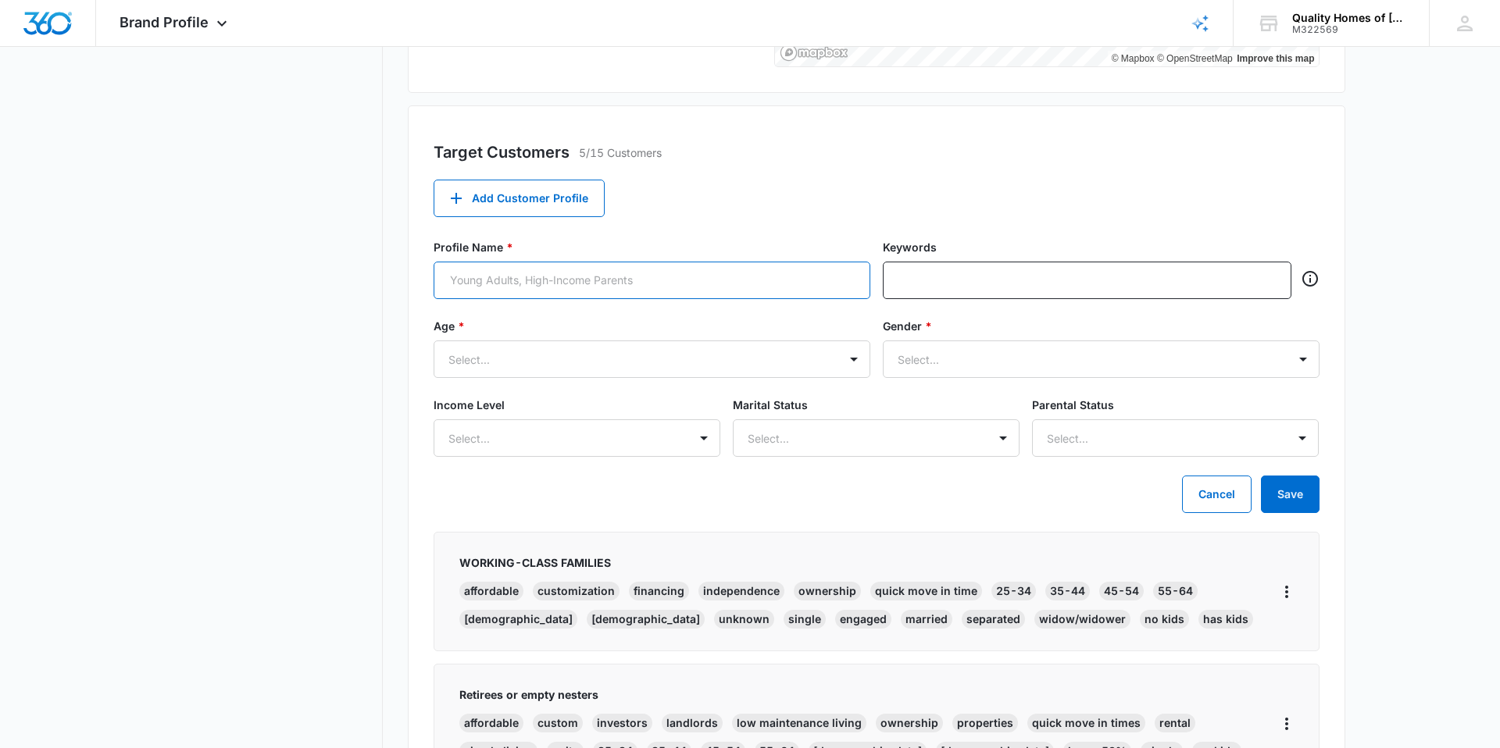
click at [539, 272] on input "Profile Name *" at bounding box center [652, 280] width 437 height 37
type input "Mobile Home Park investors"
type input "rentals"
type input "rent"
type input "landlord"
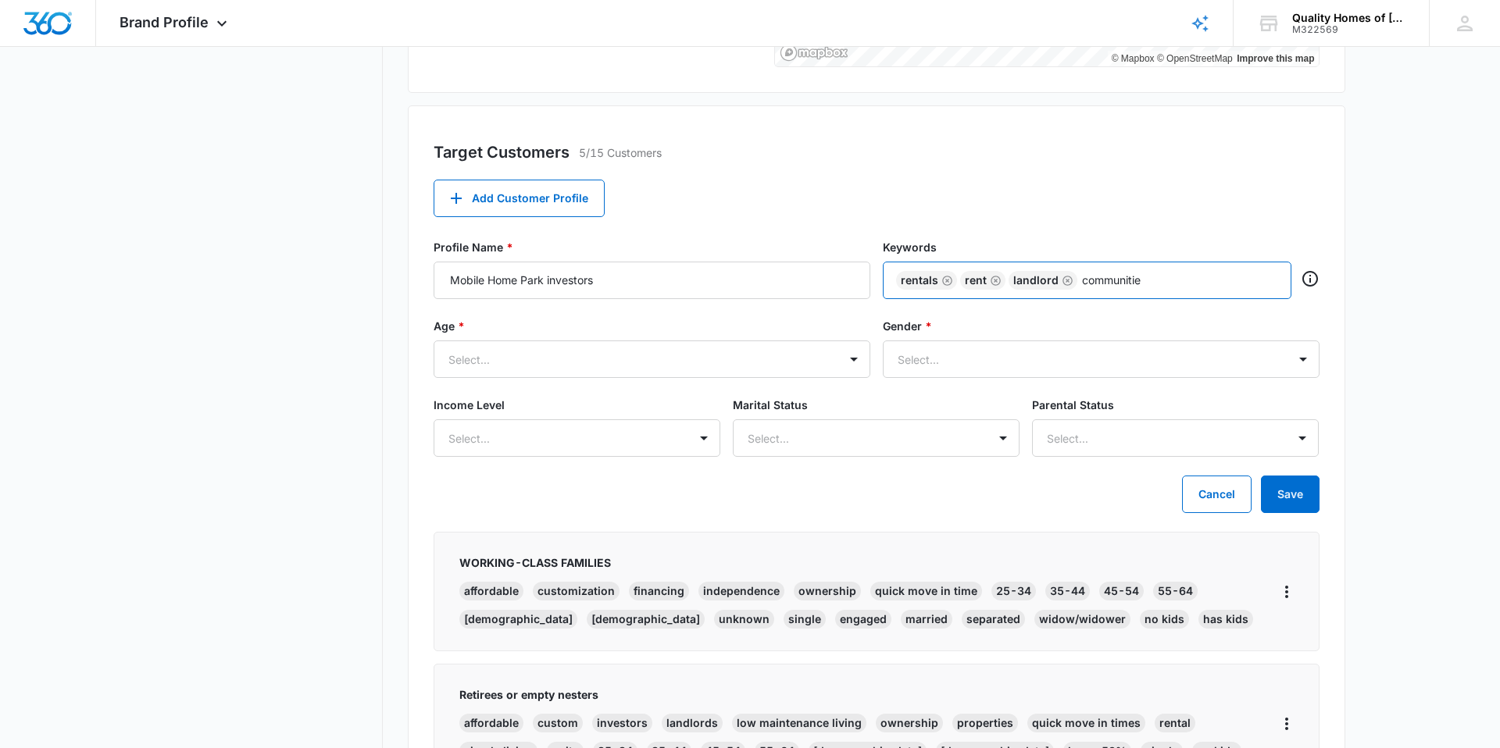
type input "communities"
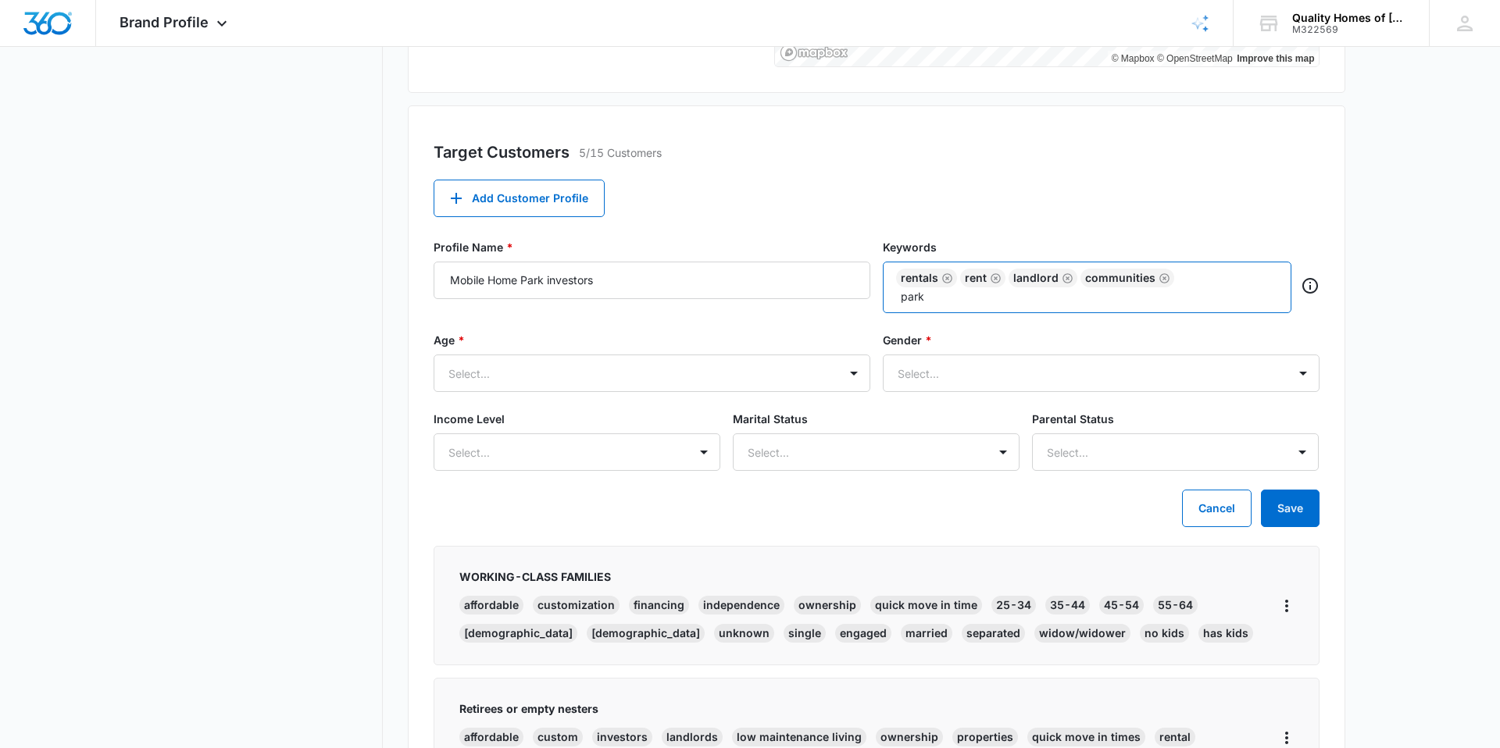
type input "parks"
click at [728, 380] on div at bounding box center [632, 374] width 369 height 20
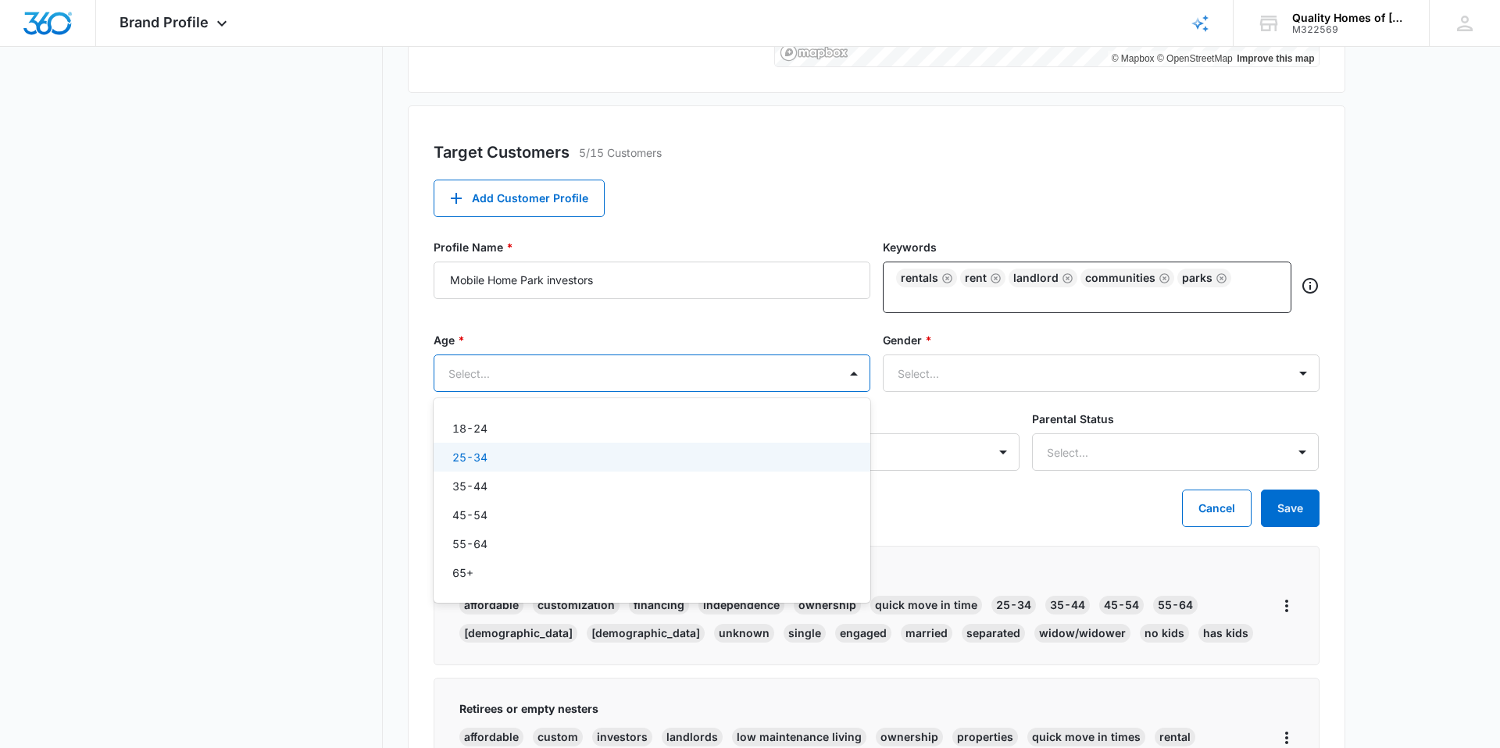
click at [517, 465] on div "25-34" at bounding box center [650, 457] width 396 height 16
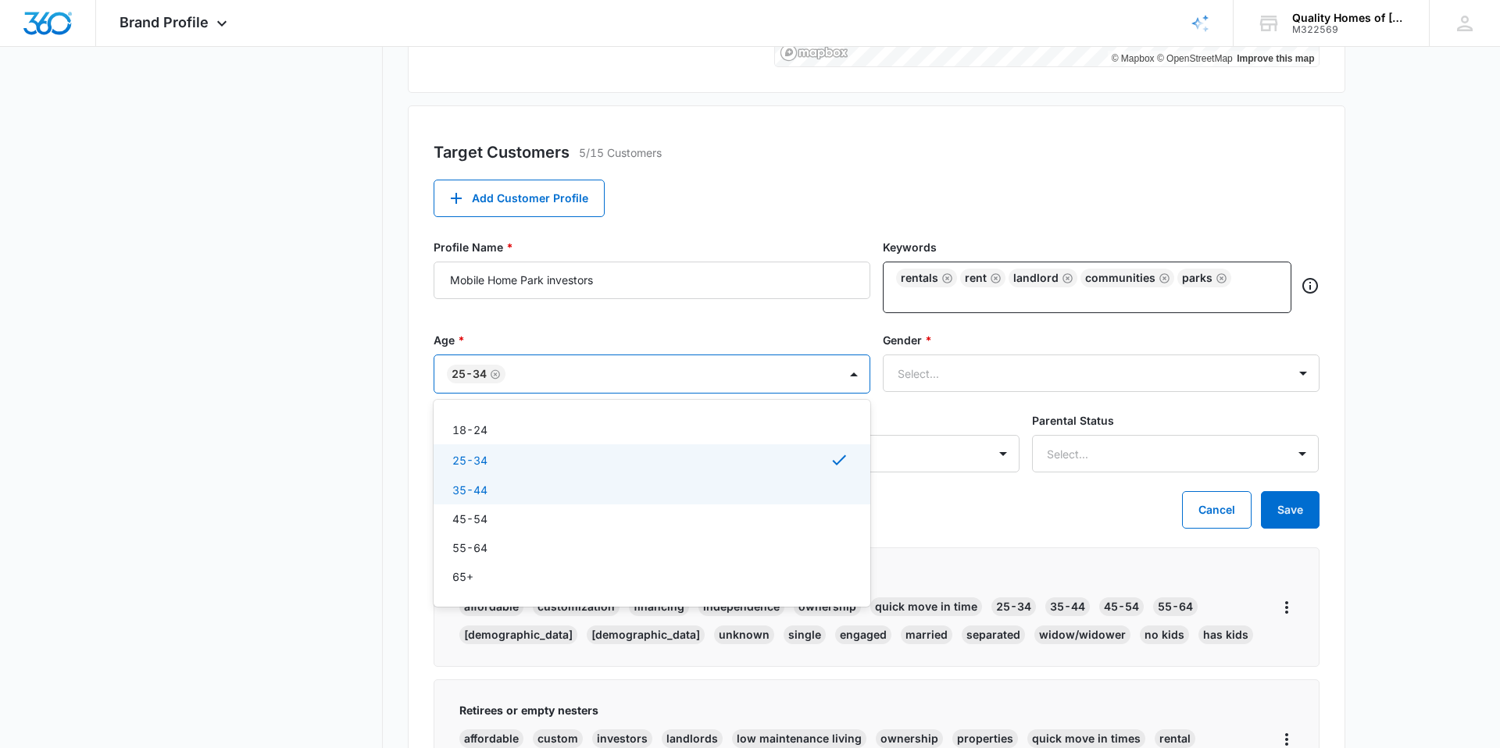
click at [509, 495] on div "35-44" at bounding box center [650, 490] width 396 height 16
click at [503, 520] on div "45-54" at bounding box center [650, 521] width 396 height 16
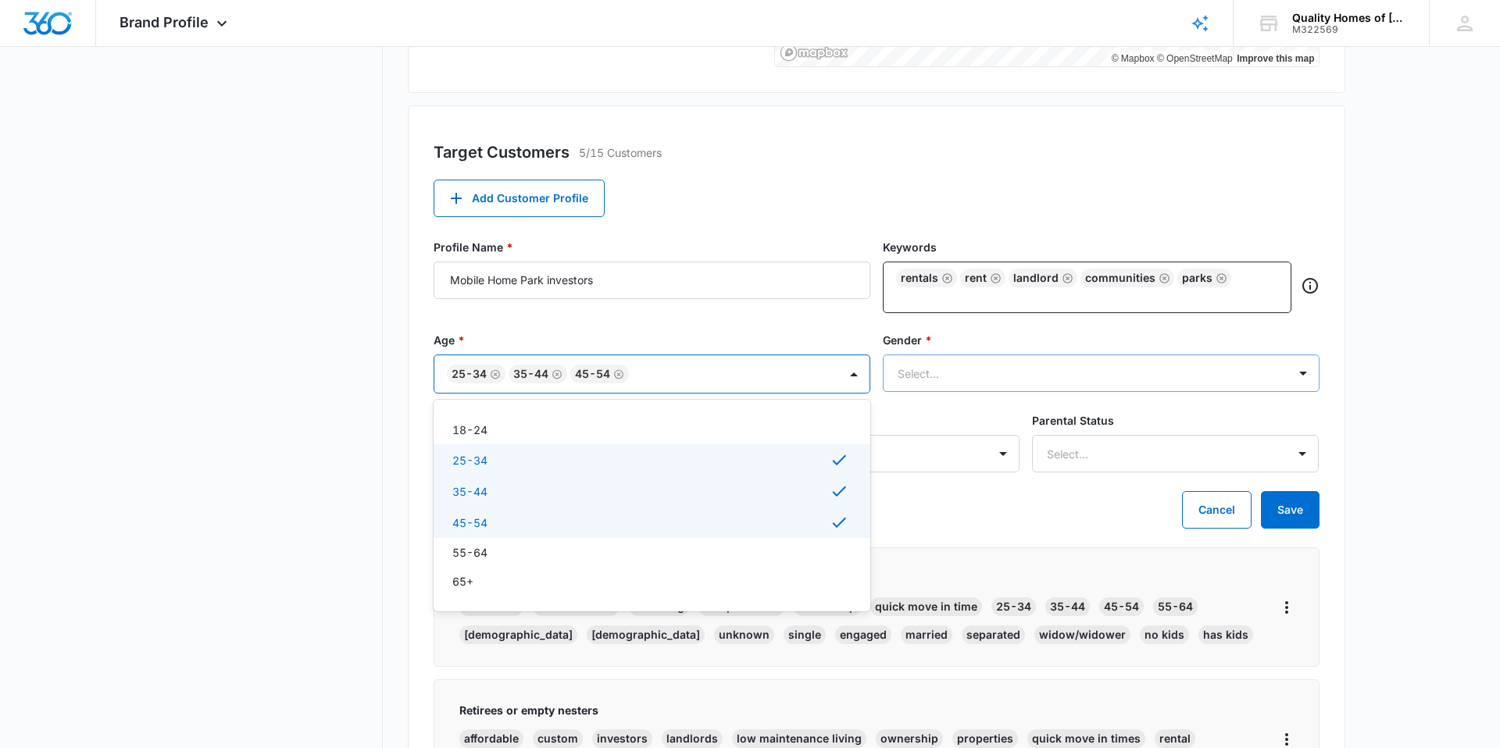
click at [959, 388] on div "Select..." at bounding box center [1085, 373] width 404 height 35
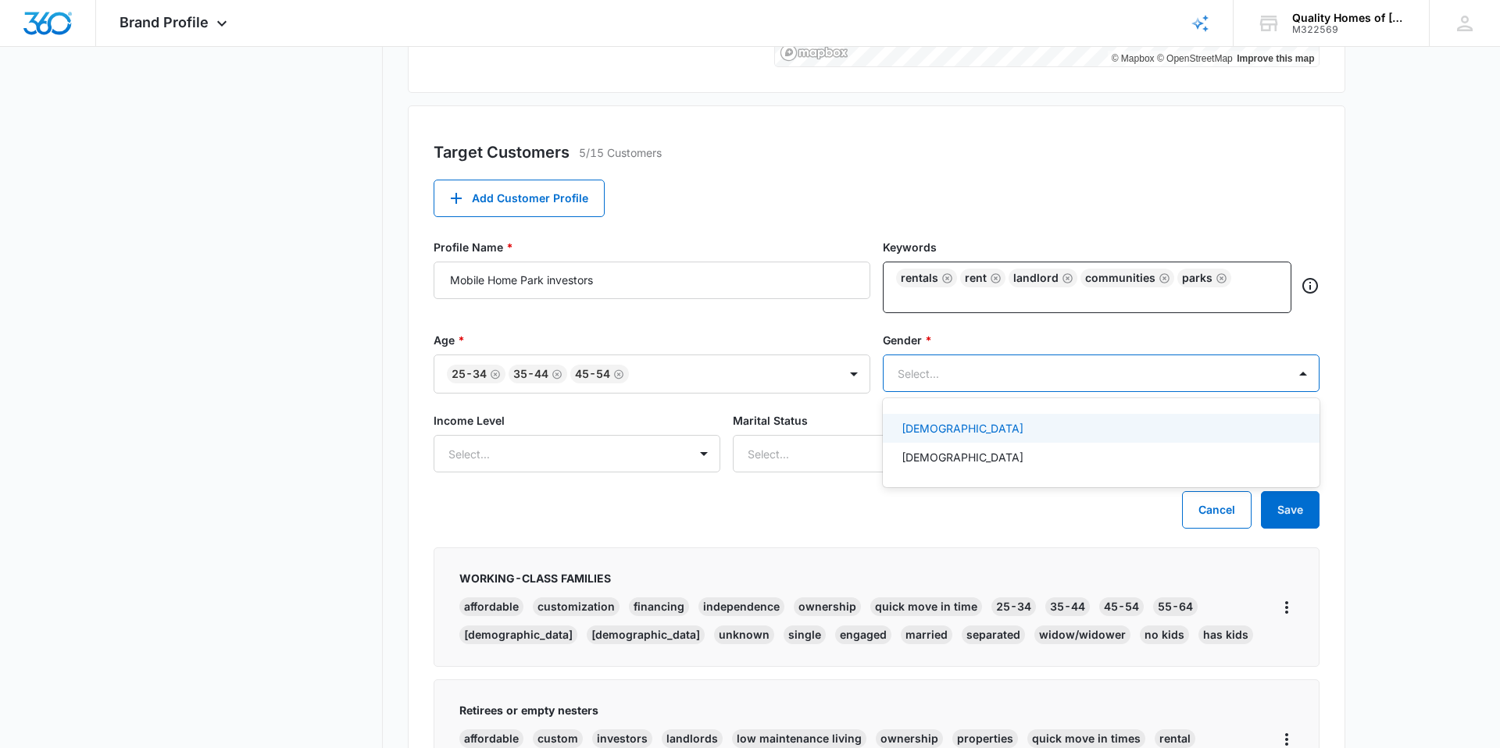
click at [955, 440] on div "Female" at bounding box center [1101, 428] width 437 height 29
click at [934, 459] on div "Male" at bounding box center [1099, 461] width 396 height 16
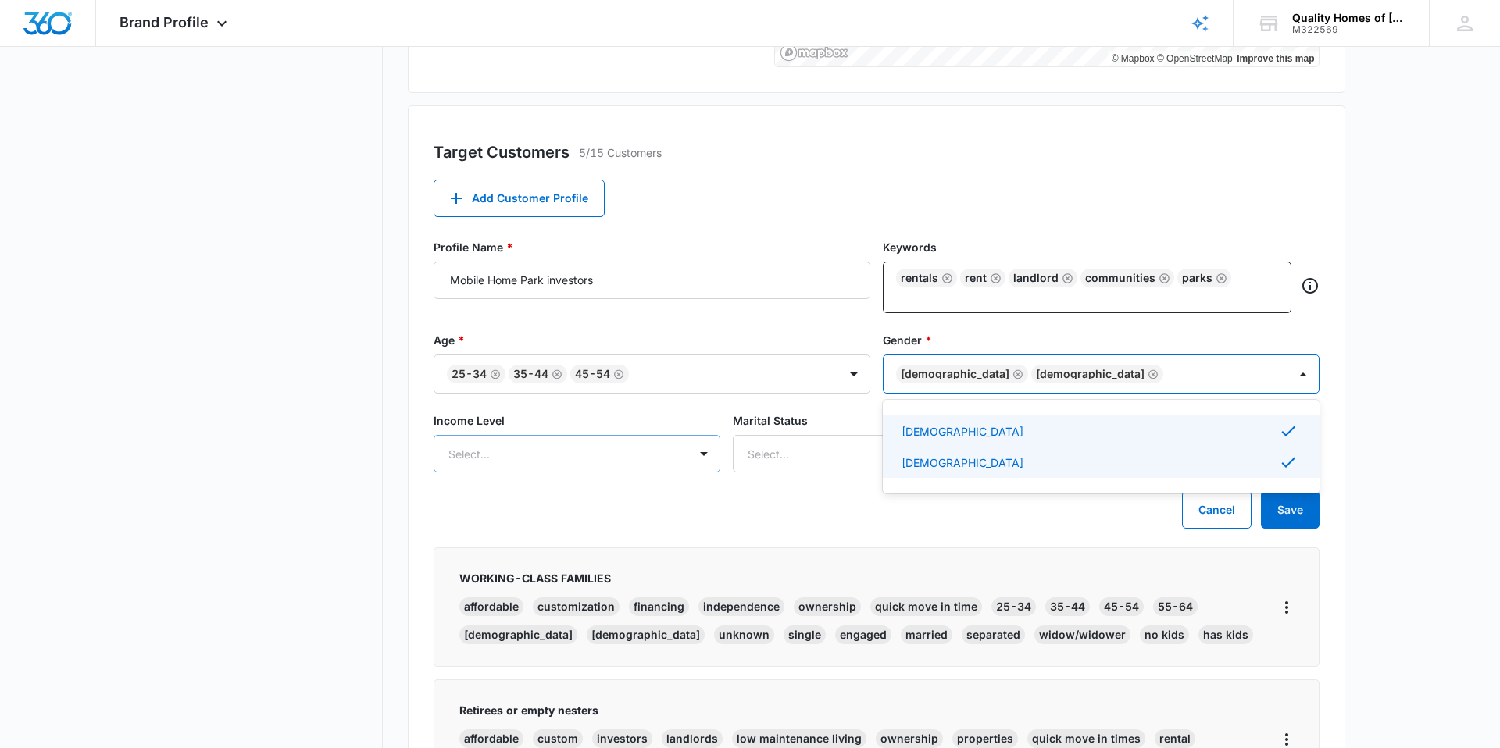
click at [555, 467] on div "Select..." at bounding box center [561, 454] width 254 height 35
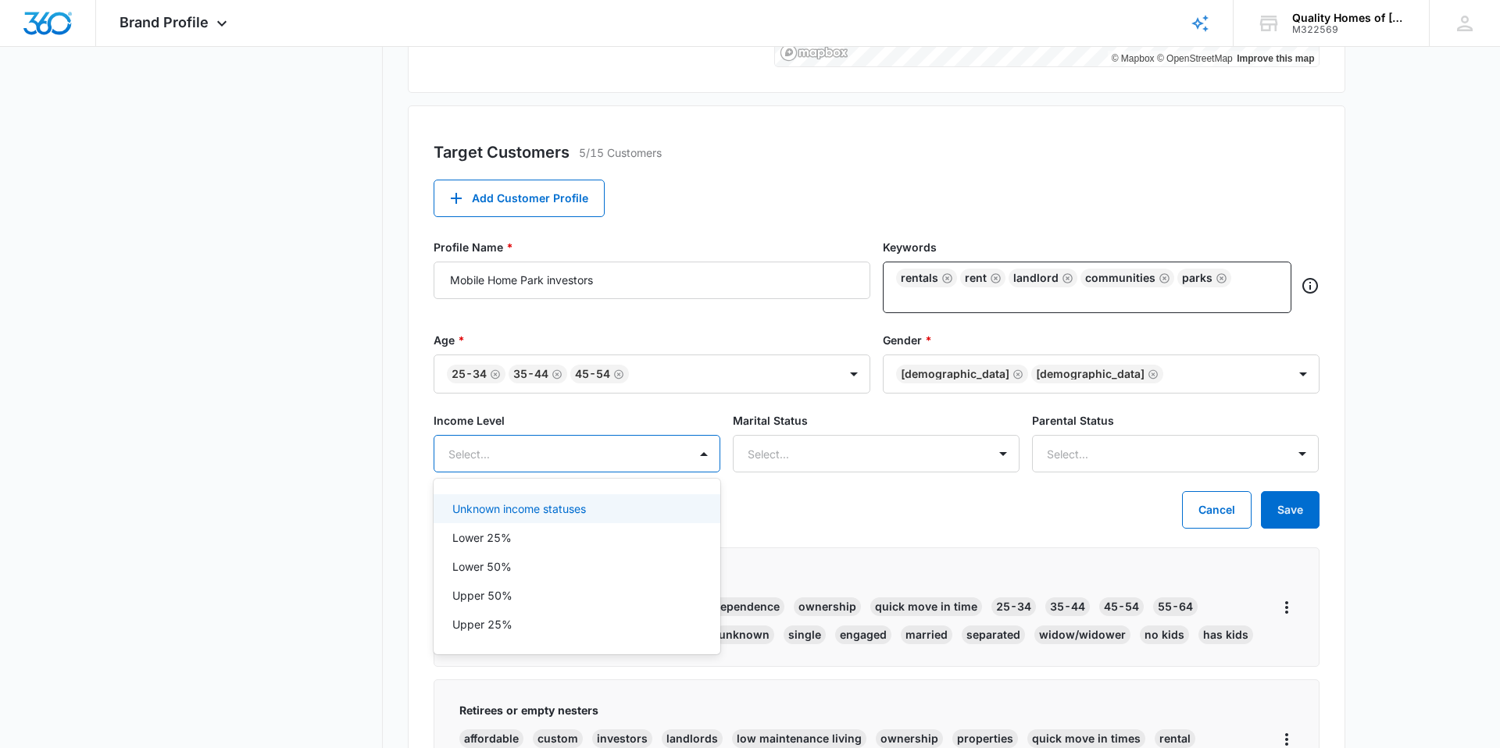
drag, startPoint x: 555, startPoint y: 506, endPoint x: 794, endPoint y: 474, distance: 240.4
click at [556, 506] on p "Unknown income statuses" at bounding box center [519, 509] width 134 height 16
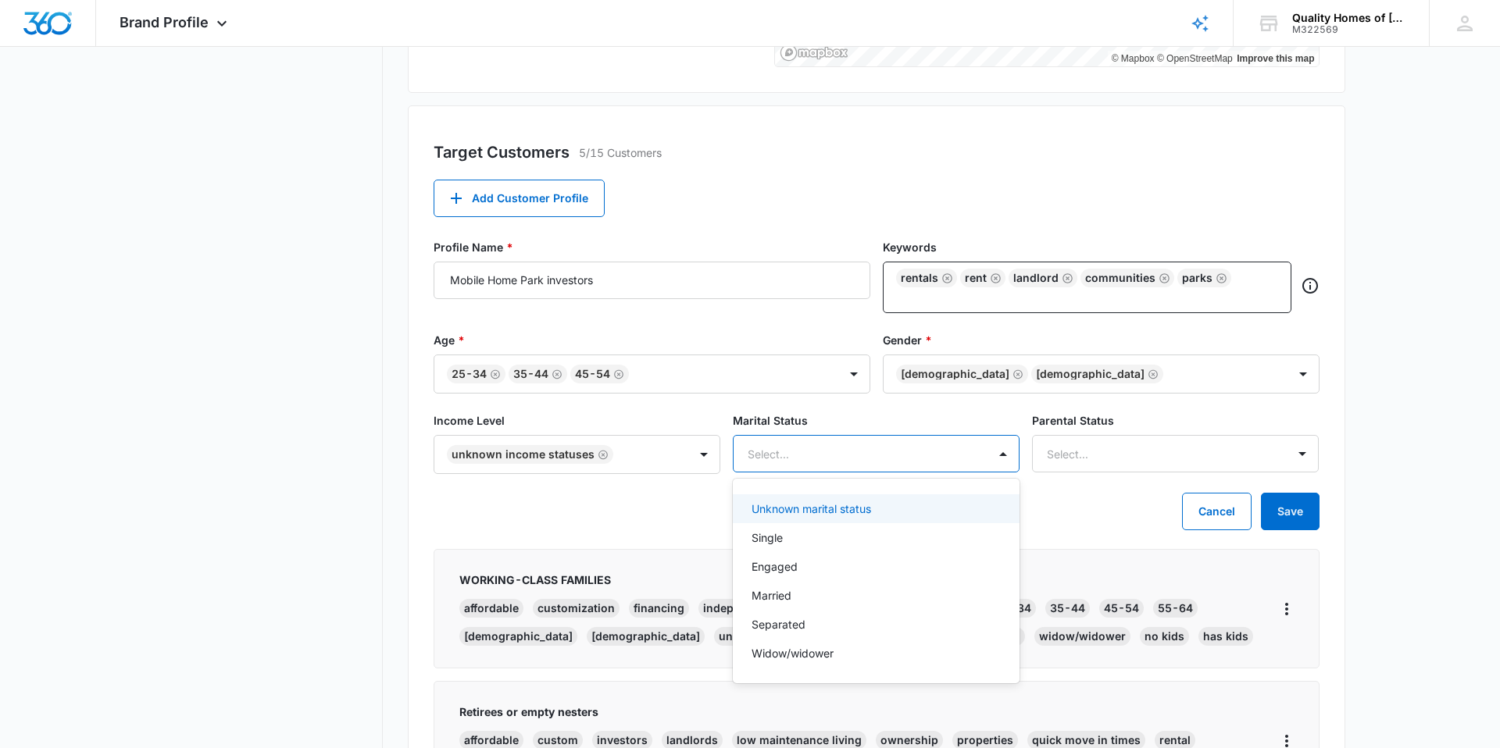
click at [833, 452] on div at bounding box center [858, 454] width 220 height 20
click at [1121, 505] on div "Cancel Save" at bounding box center [877, 511] width 886 height 37
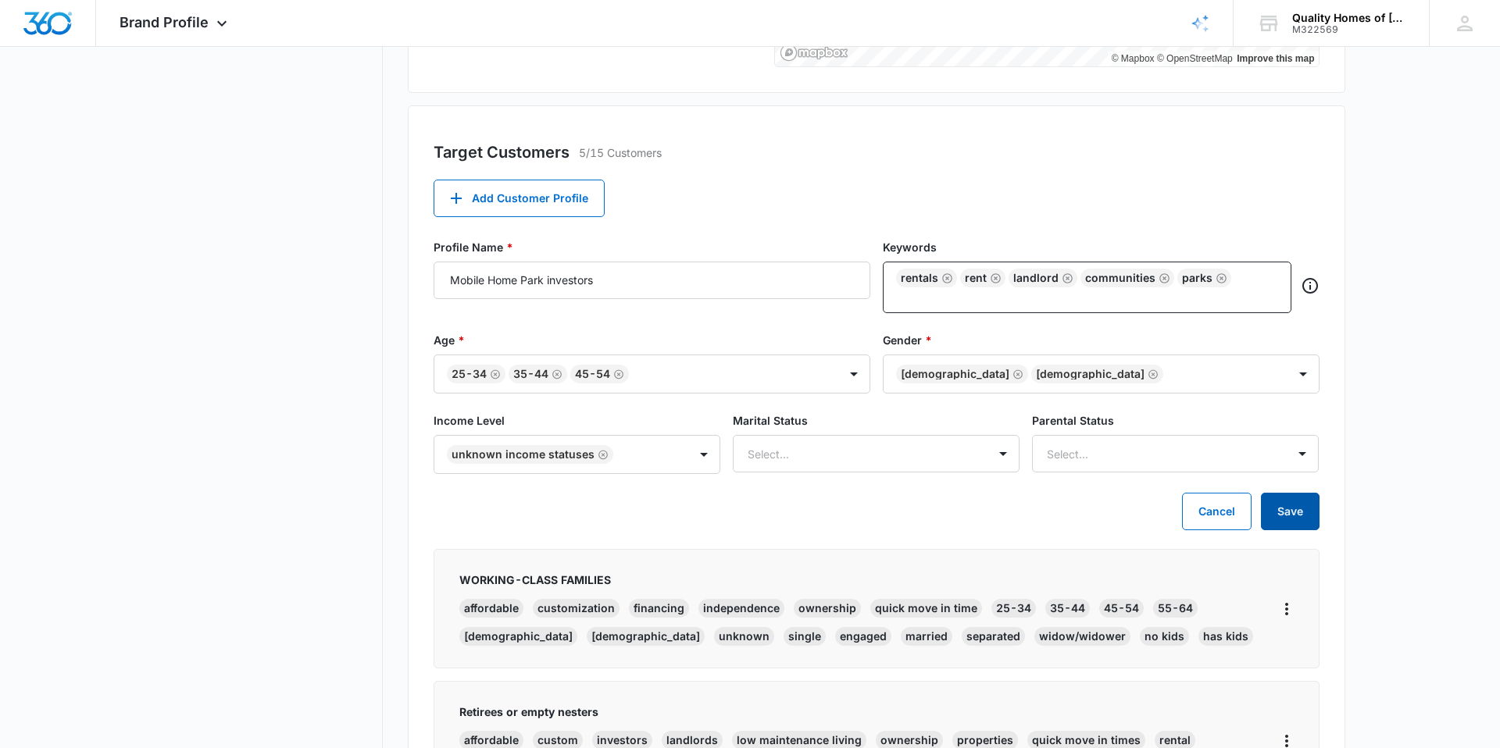
click at [1276, 505] on button "Save" at bounding box center [1290, 511] width 59 height 37
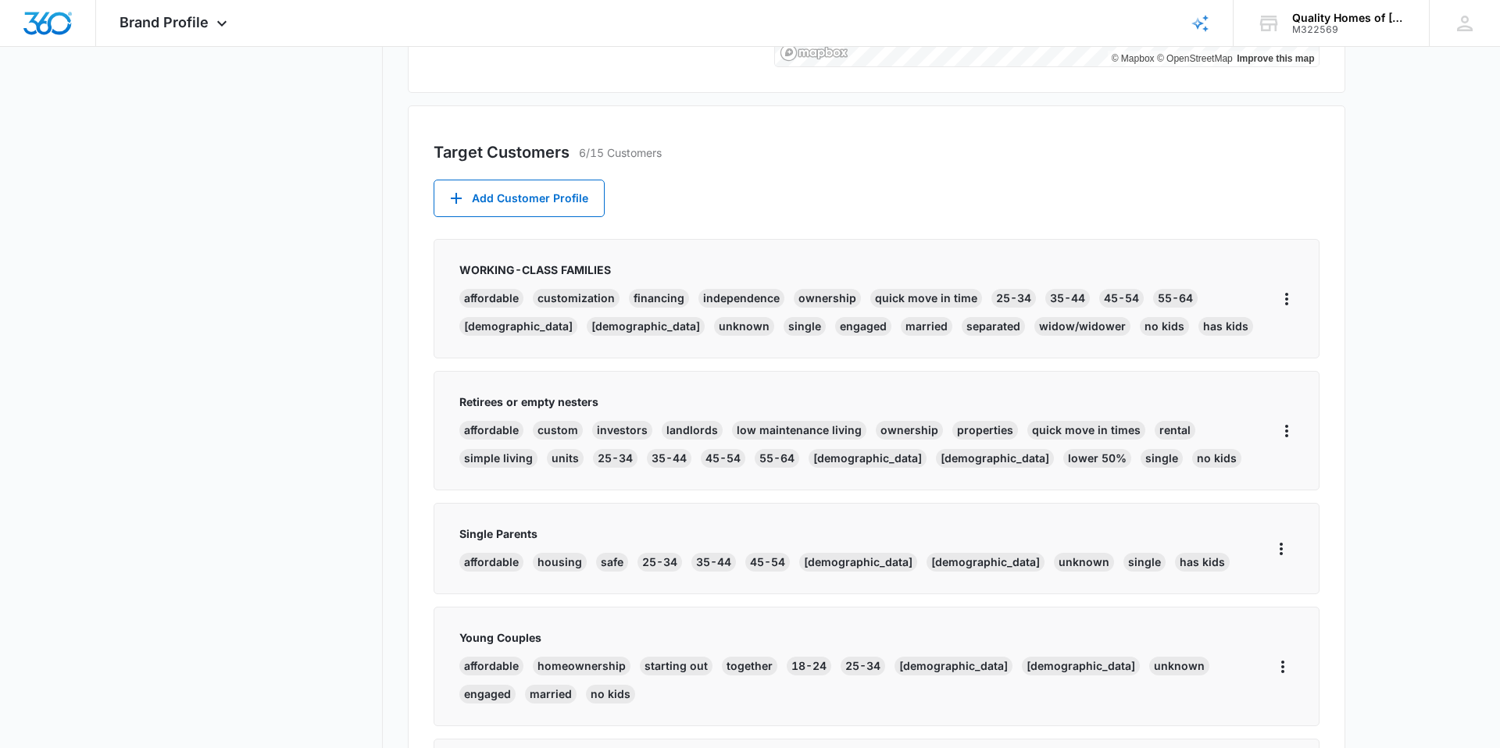
scroll to position [514, 0]
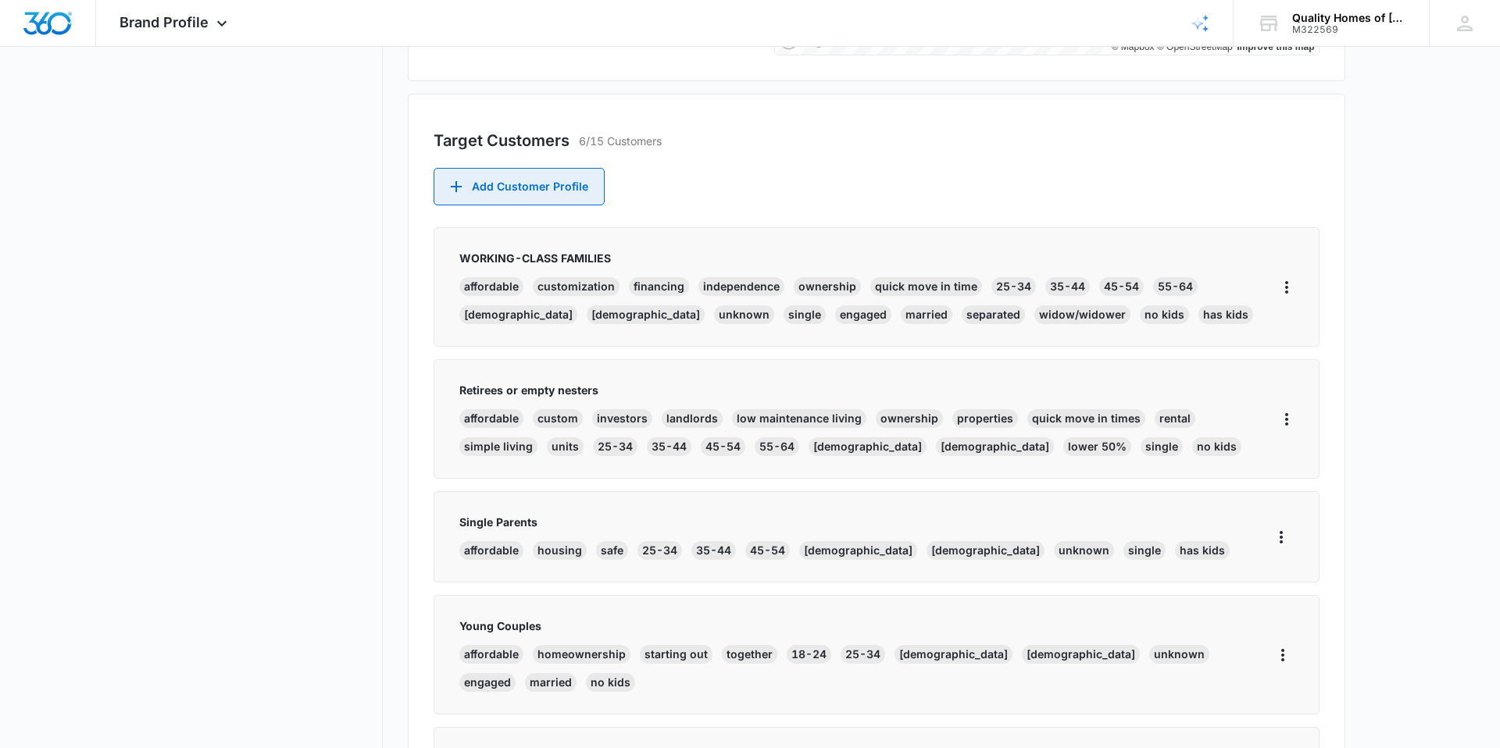
drag, startPoint x: 537, startPoint y: 184, endPoint x: 522, endPoint y: 185, distance: 14.9
click at [536, 184] on button "Add Customer Profile" at bounding box center [519, 186] width 171 height 37
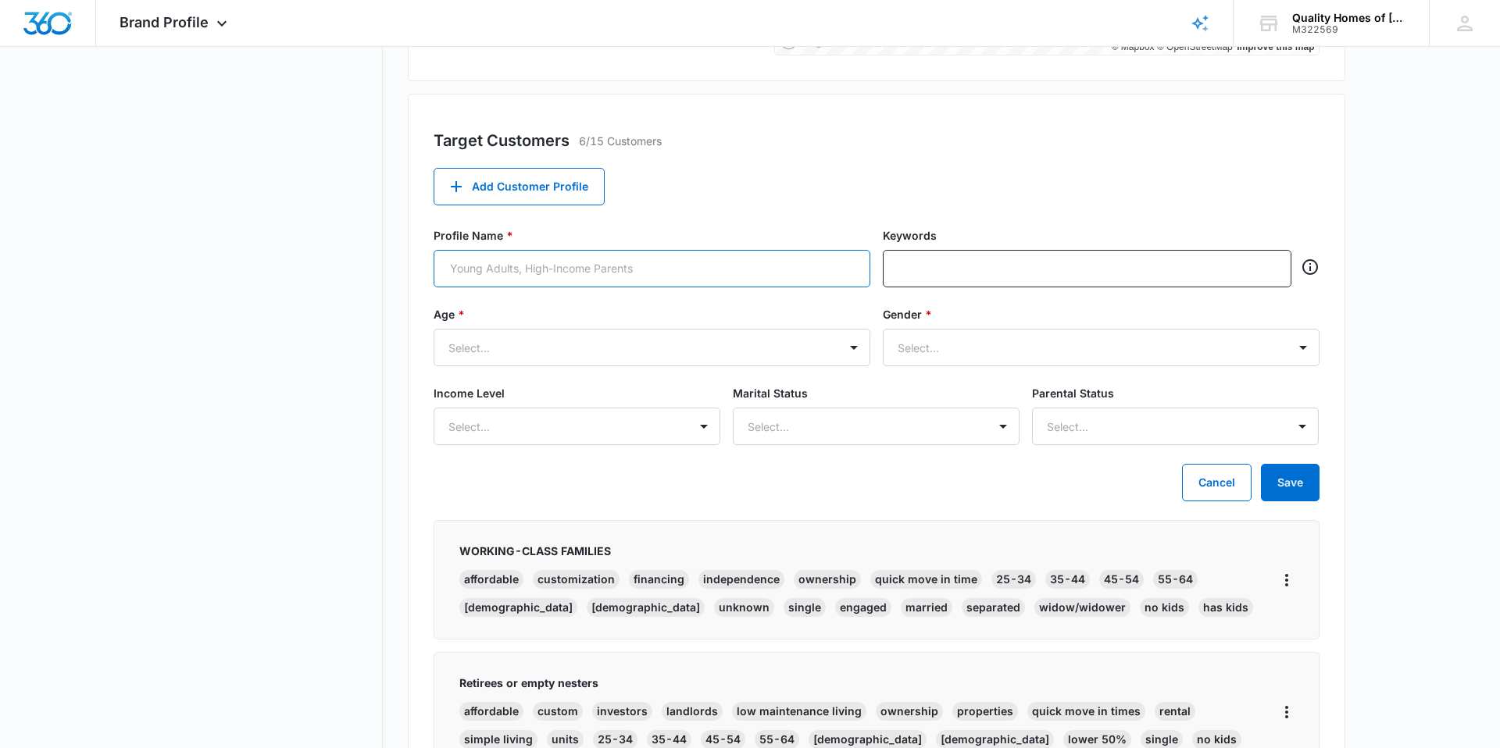
click at [527, 254] on input "Profile Name *" at bounding box center [652, 268] width 437 height 37
type input "Landowners"
click at [551, 358] on div "Select..." at bounding box center [636, 347] width 404 height 35
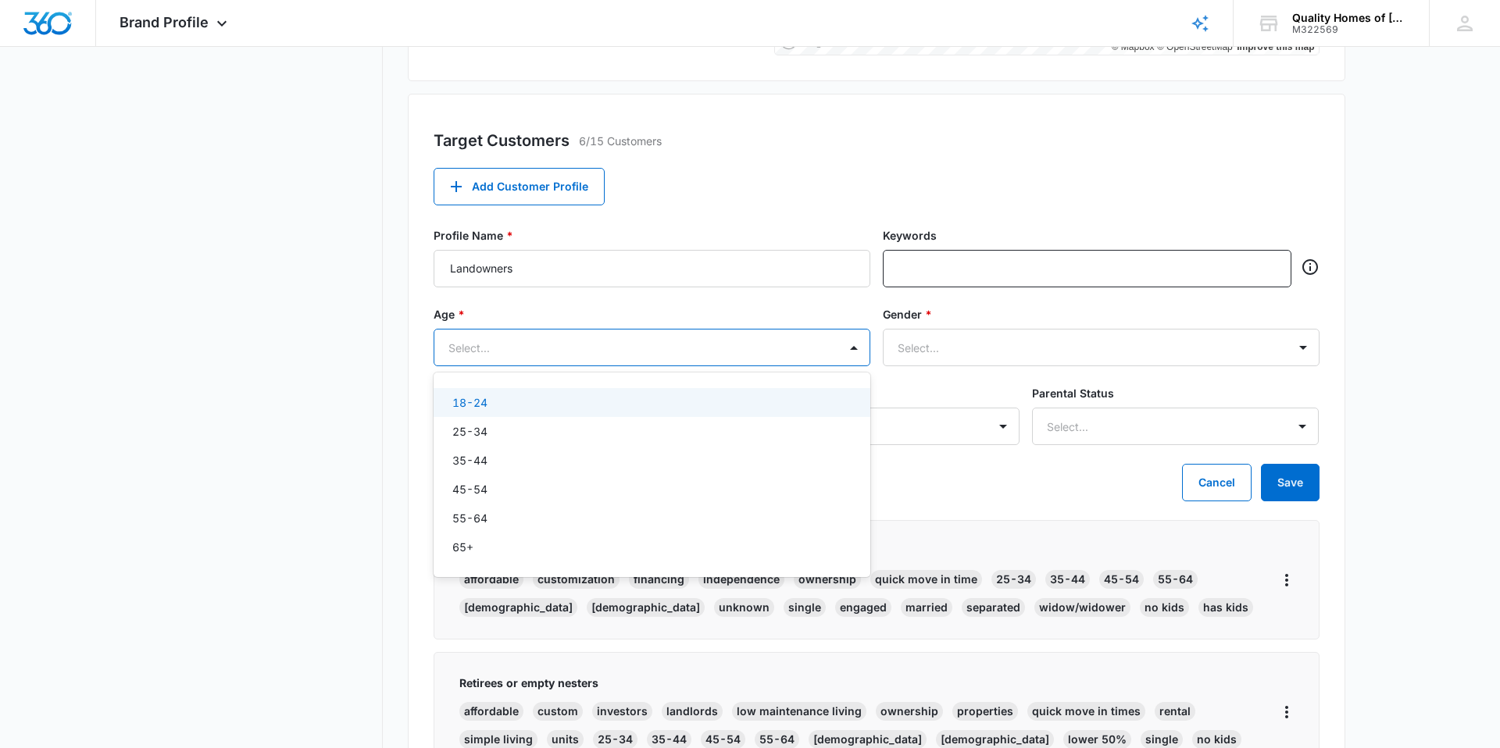
scroll to position [509, 0]
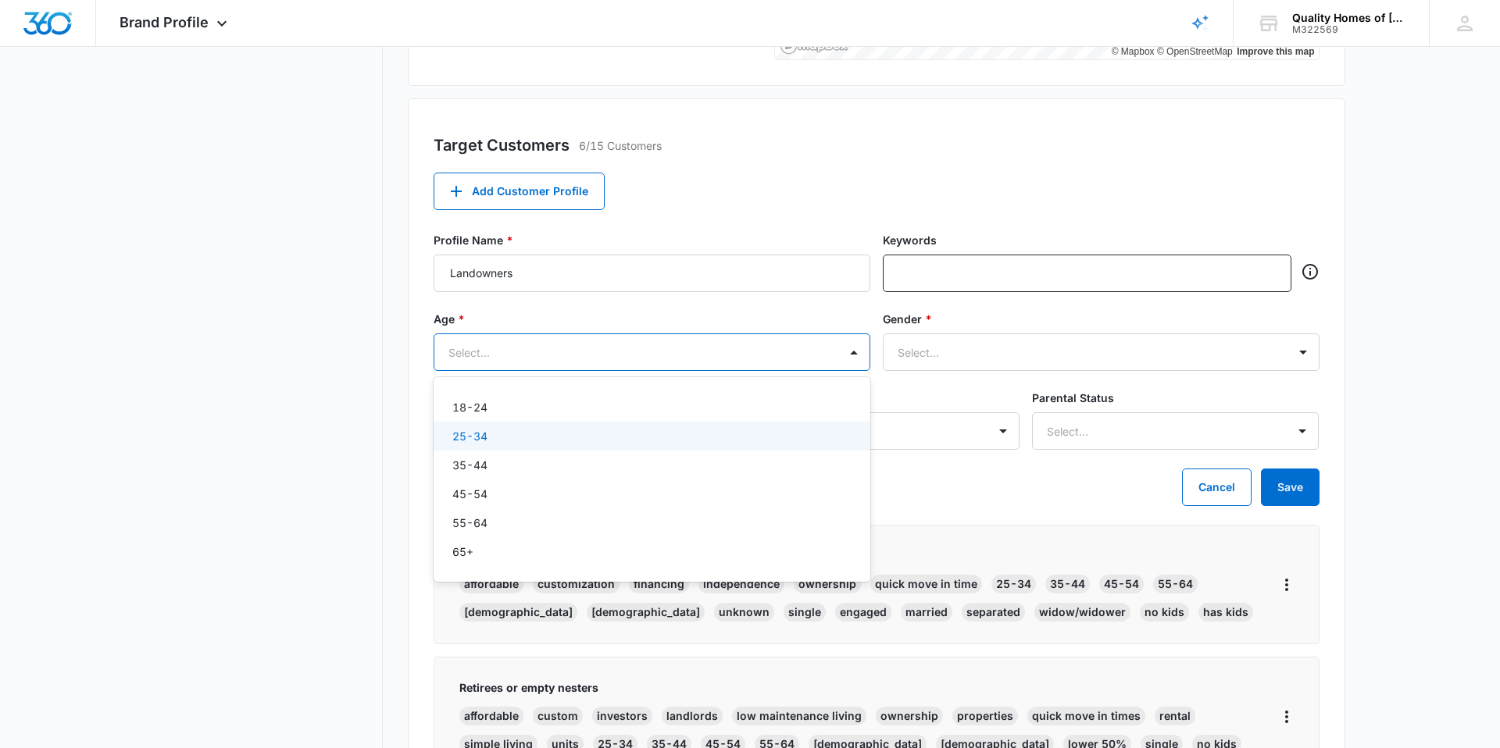
drag, startPoint x: 484, startPoint y: 434, endPoint x: 482, endPoint y: 463, distance: 29.0
click at [483, 435] on p "25-34" at bounding box center [469, 436] width 35 height 16
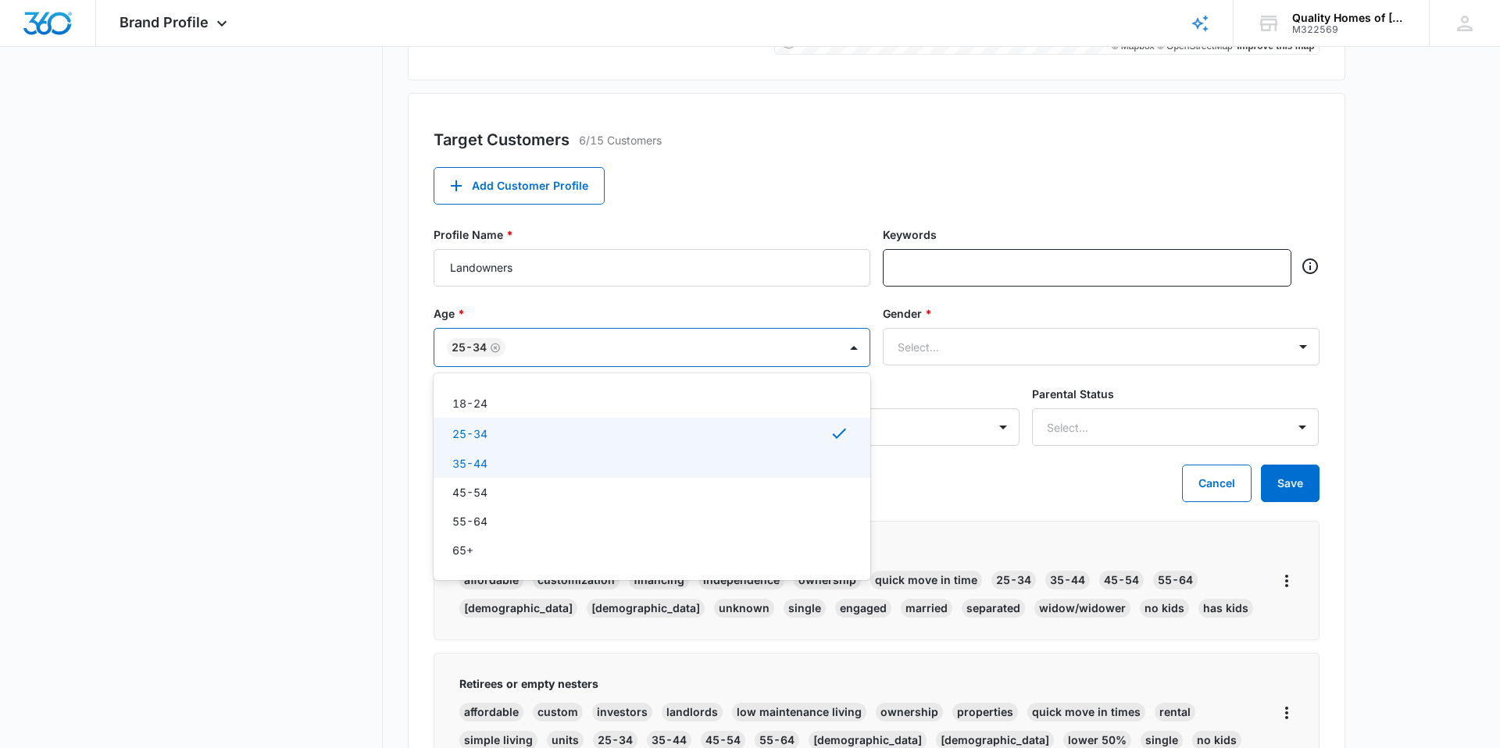
drag, startPoint x: 482, startPoint y: 463, endPoint x: 482, endPoint y: 487, distance: 23.4
click at [482, 464] on p "35-44" at bounding box center [469, 463] width 35 height 16
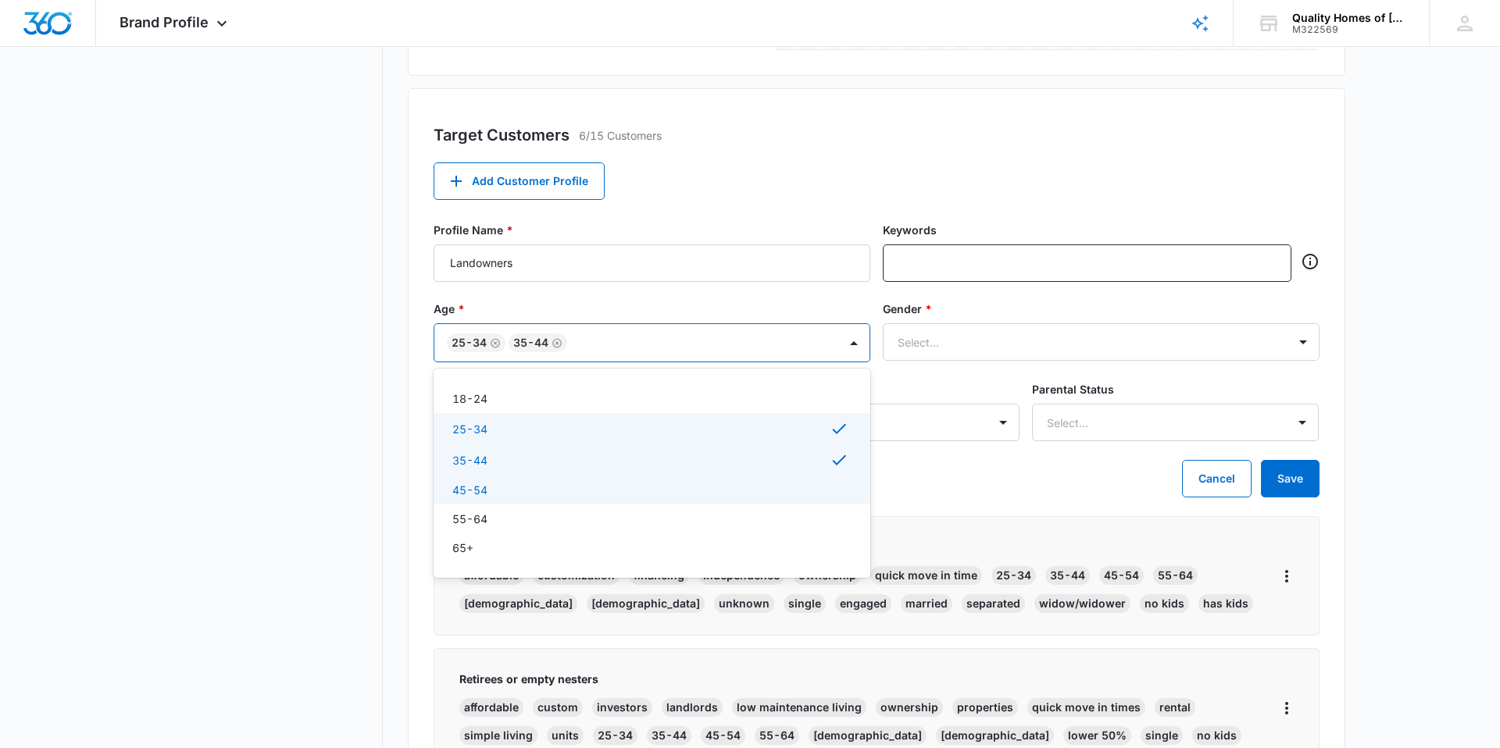
click at [482, 489] on p "45-54" at bounding box center [469, 490] width 35 height 16
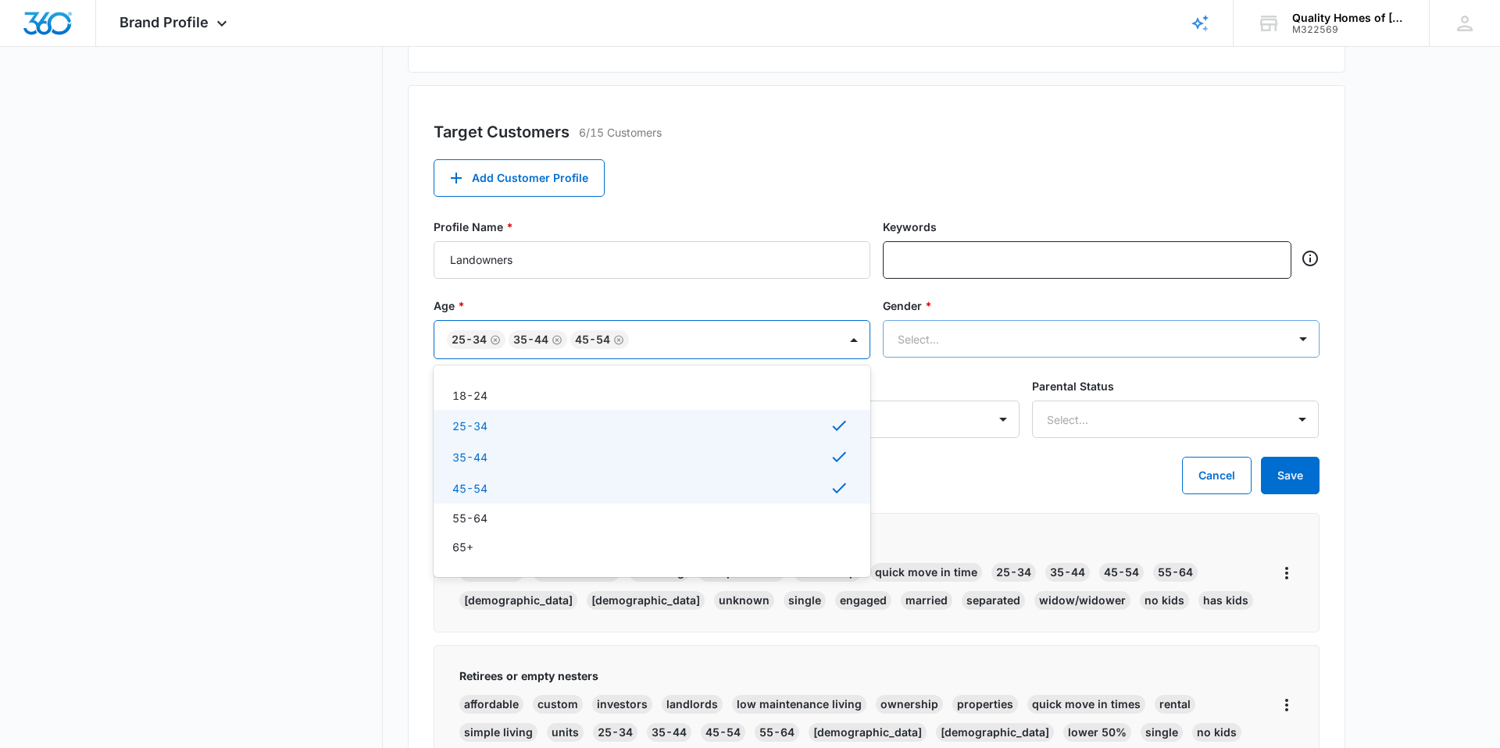
click at [1034, 344] on div at bounding box center [1082, 340] width 369 height 20
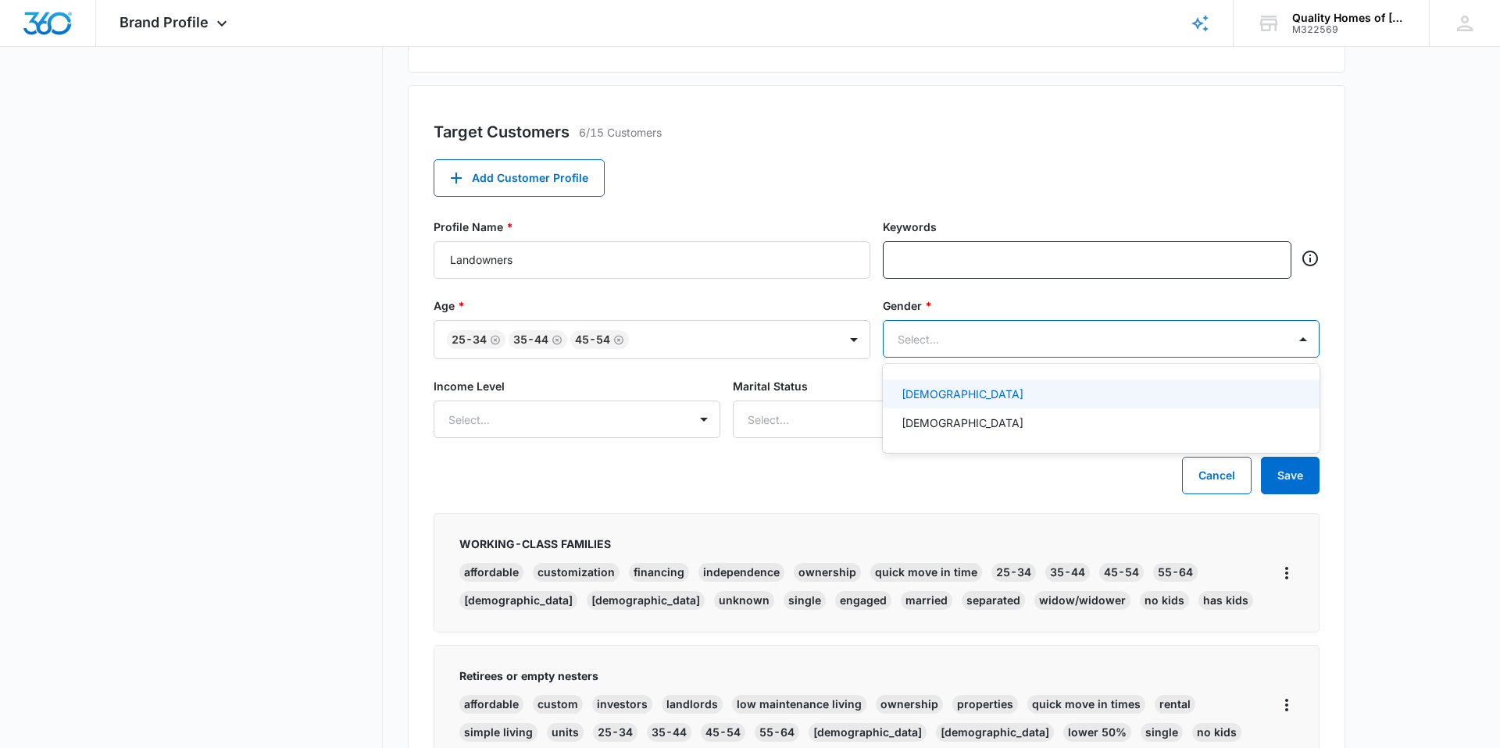
scroll to position [521, 0]
drag, startPoint x: 933, startPoint y: 402, endPoint x: 928, endPoint y: 409, distance: 9.5
click at [933, 402] on p "Female" at bounding box center [962, 394] width 122 height 16
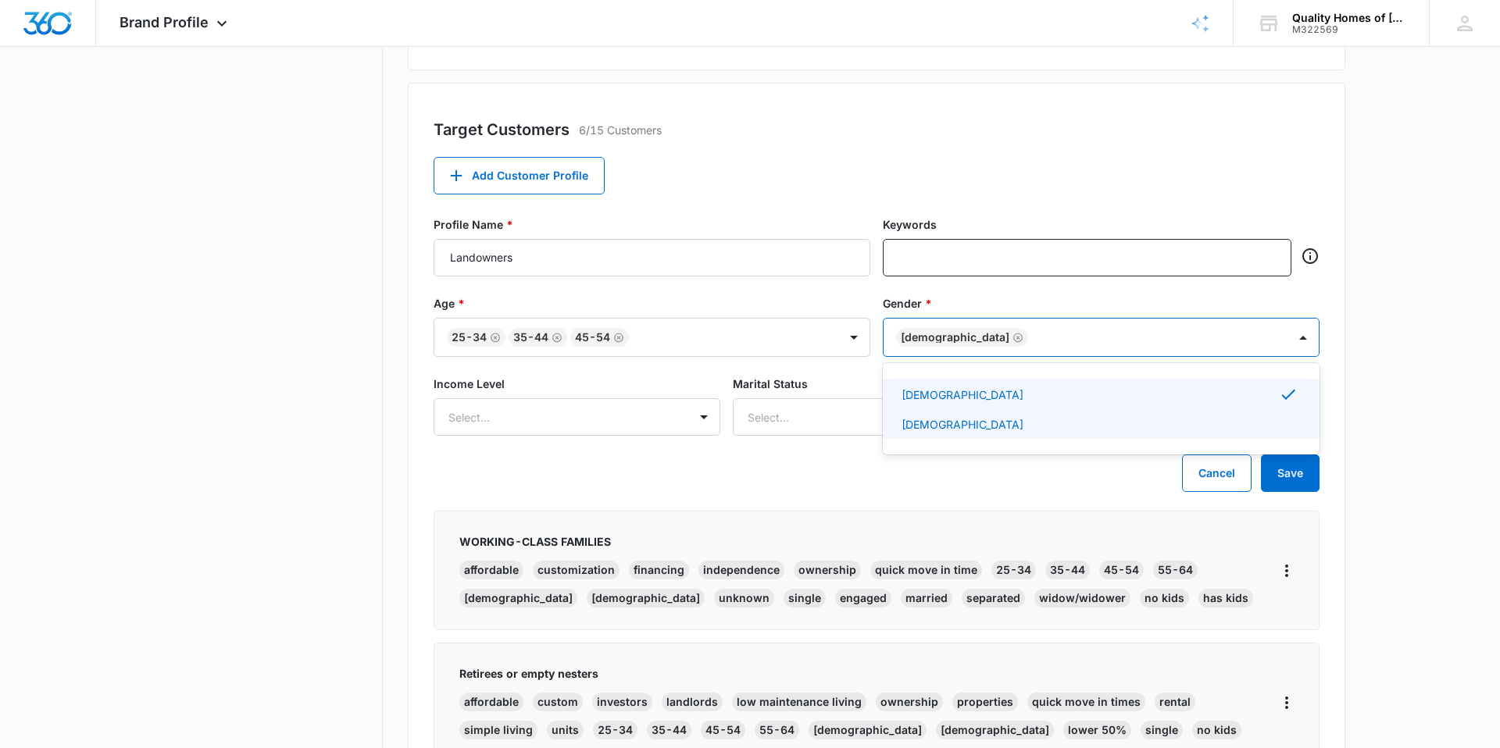
click at [924, 414] on div "Male" at bounding box center [1101, 424] width 437 height 29
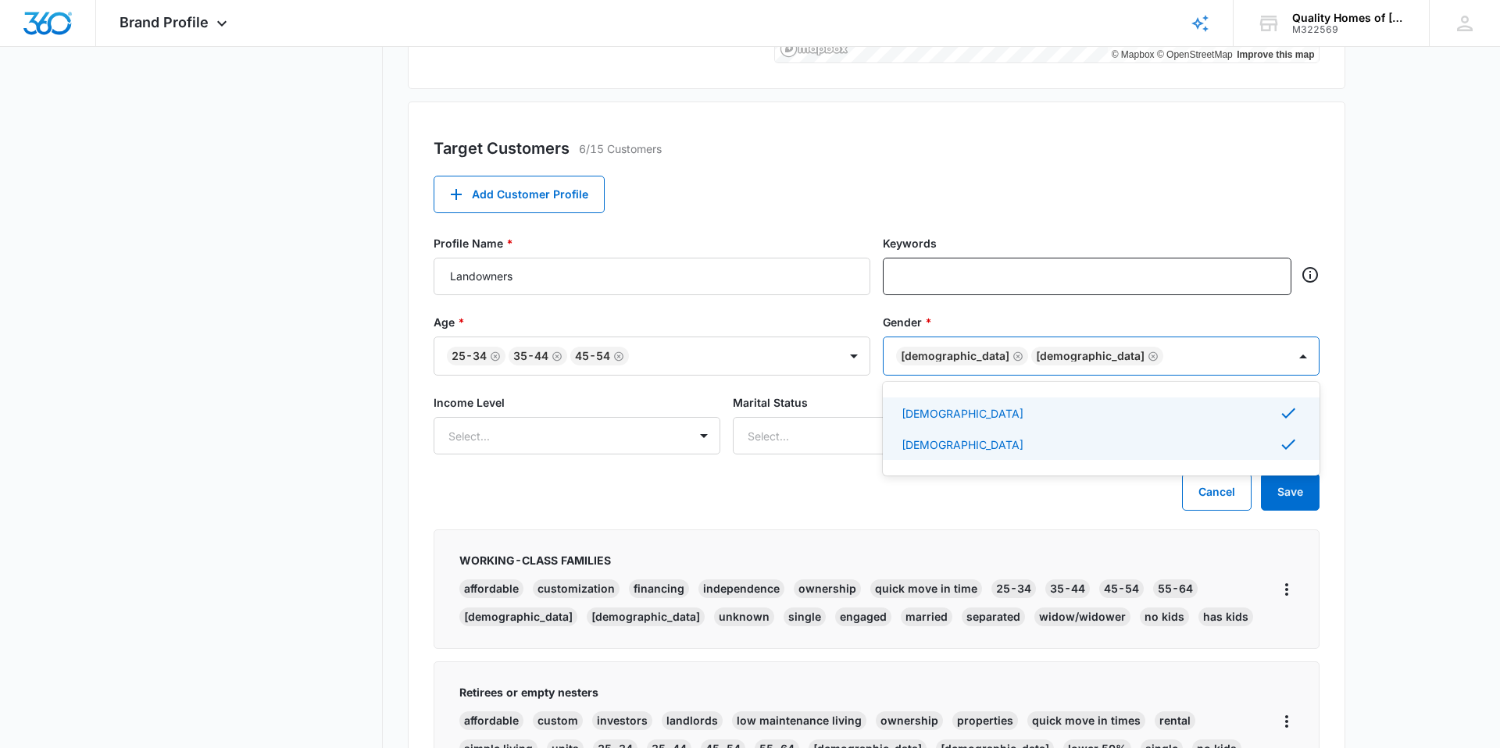
scroll to position [504, 0]
click at [830, 309] on div "Profile Name * Landowners Keywords" at bounding box center [877, 276] width 886 height 79
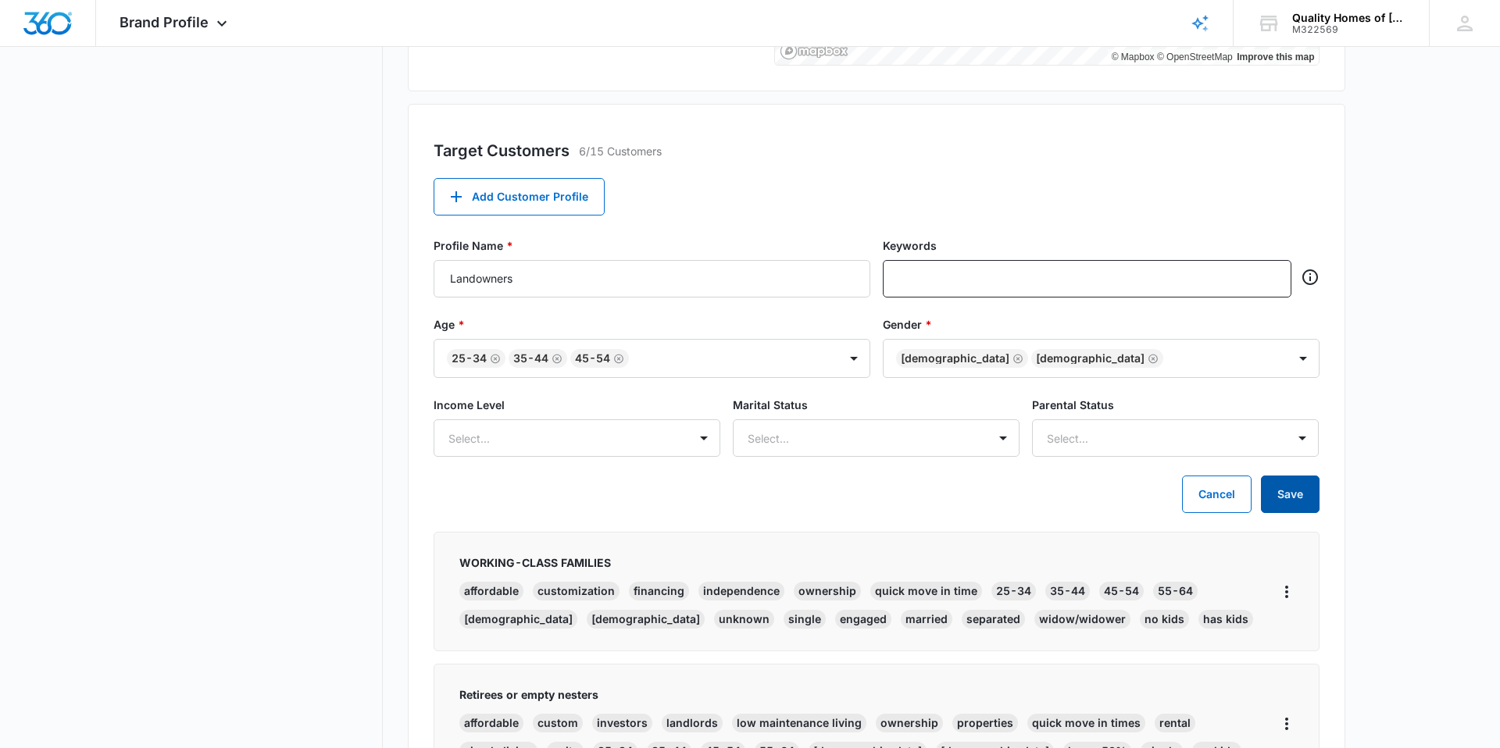
click at [1276, 503] on button "Save" at bounding box center [1290, 494] width 59 height 37
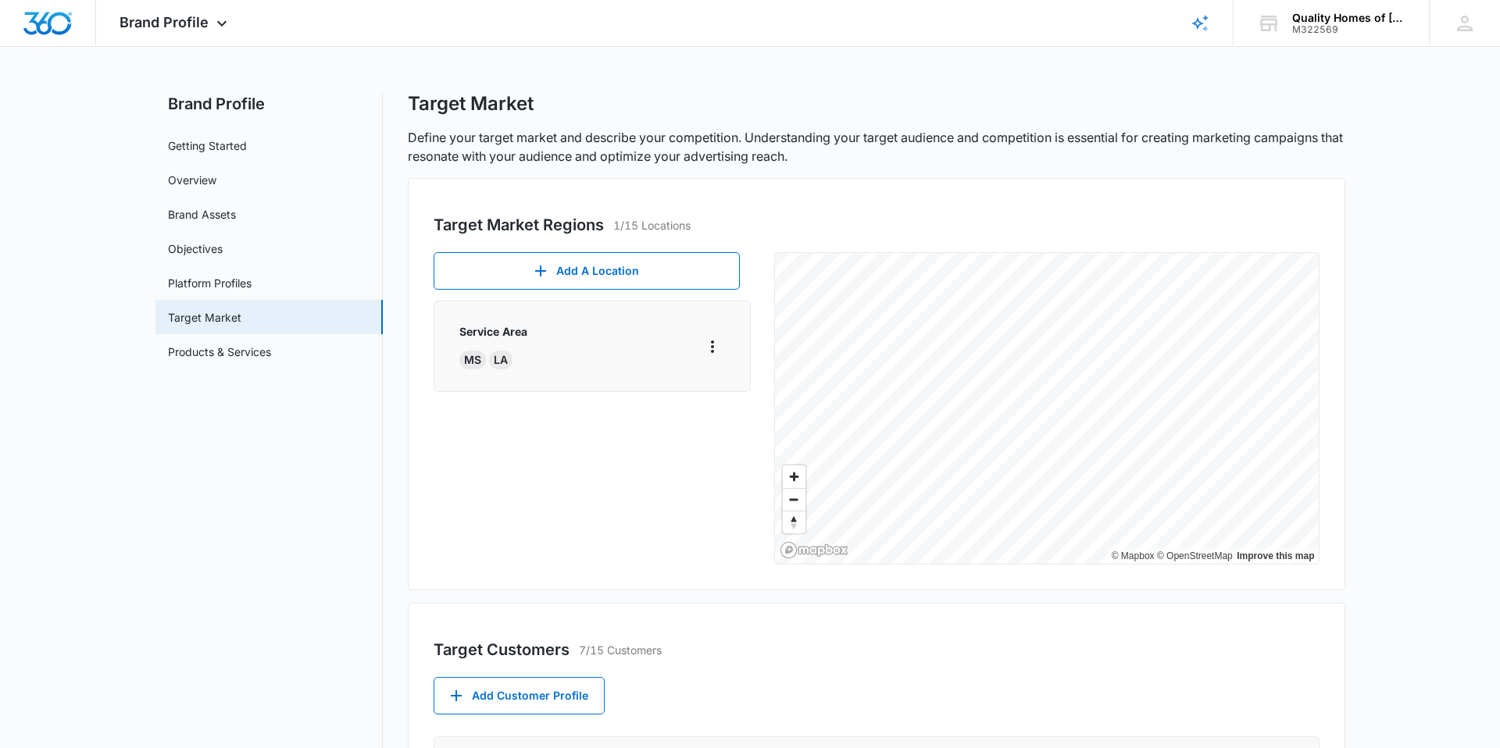
scroll to position [0, 0]
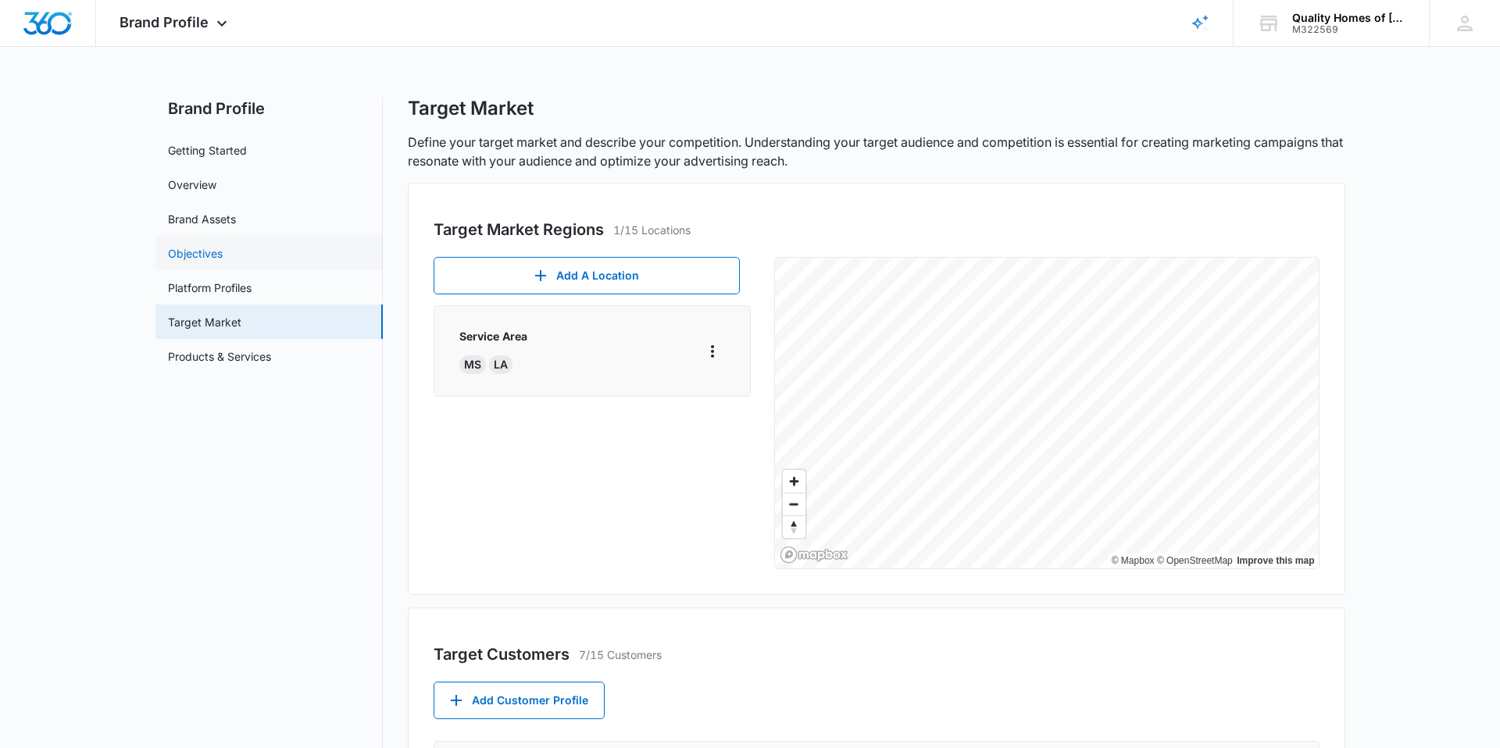
click at [211, 262] on link "Objectives" at bounding box center [195, 253] width 55 height 16
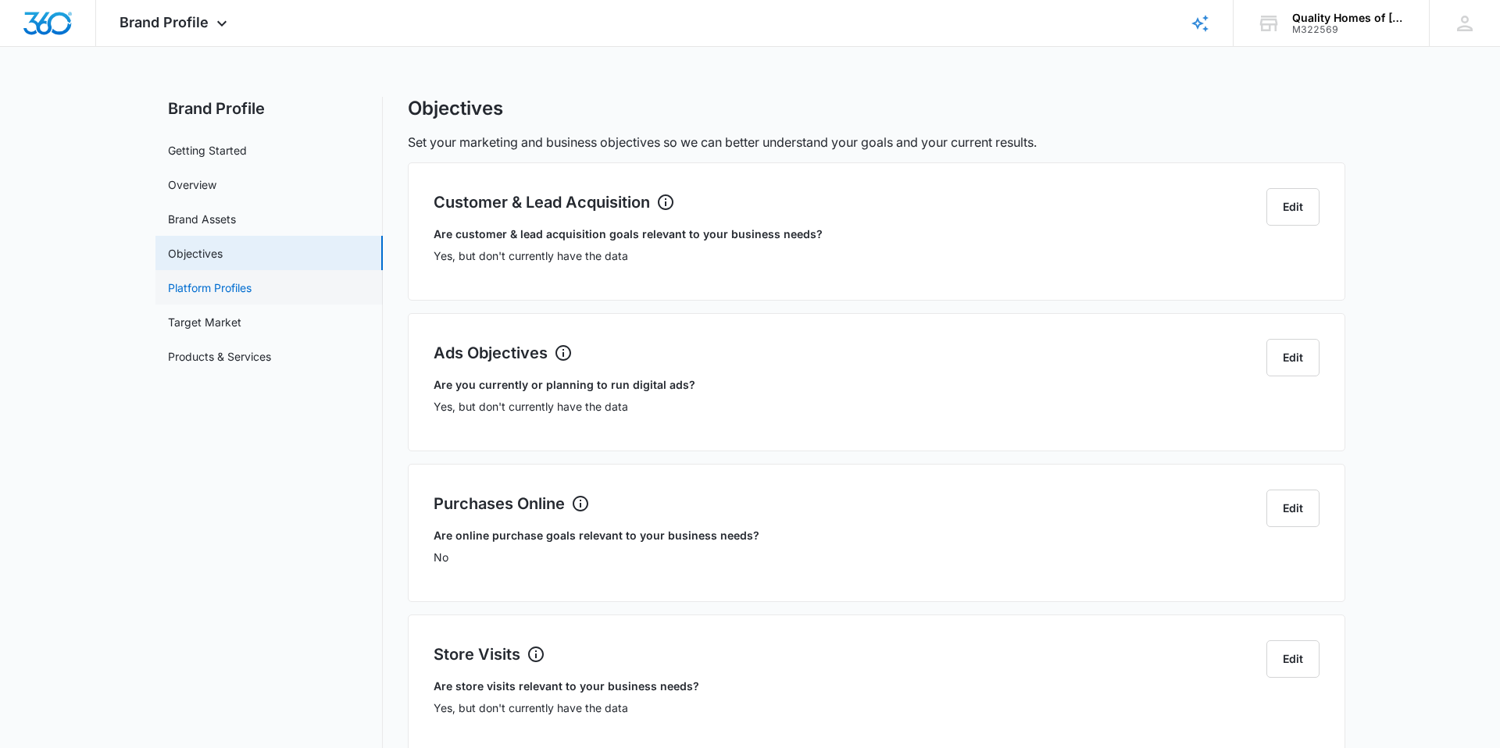
click at [216, 294] on link "Platform Profiles" at bounding box center [210, 288] width 84 height 16
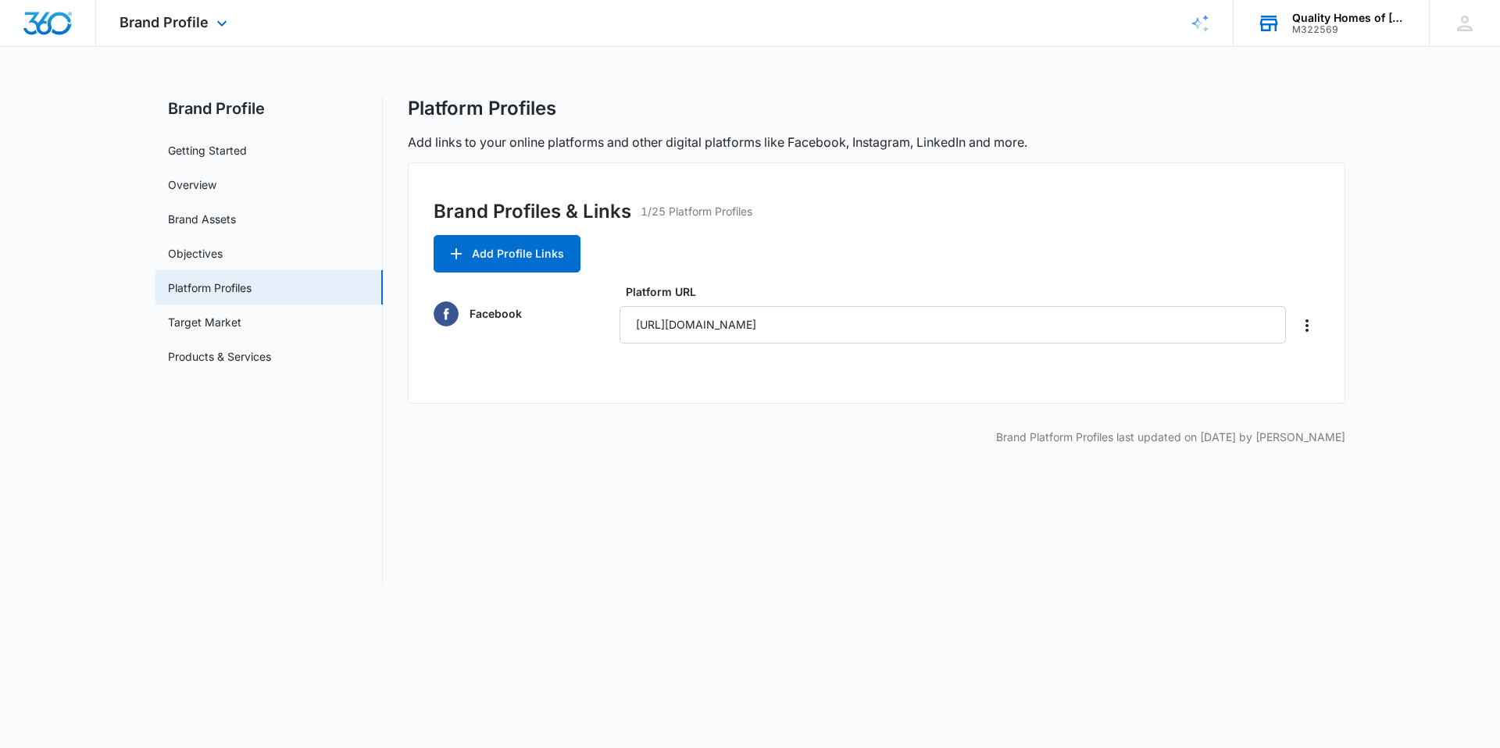
click at [1318, 10] on div "Quality Homes of McComb, Inc. M322569 Your Accounts View All" at bounding box center [1330, 23] width 195 height 46
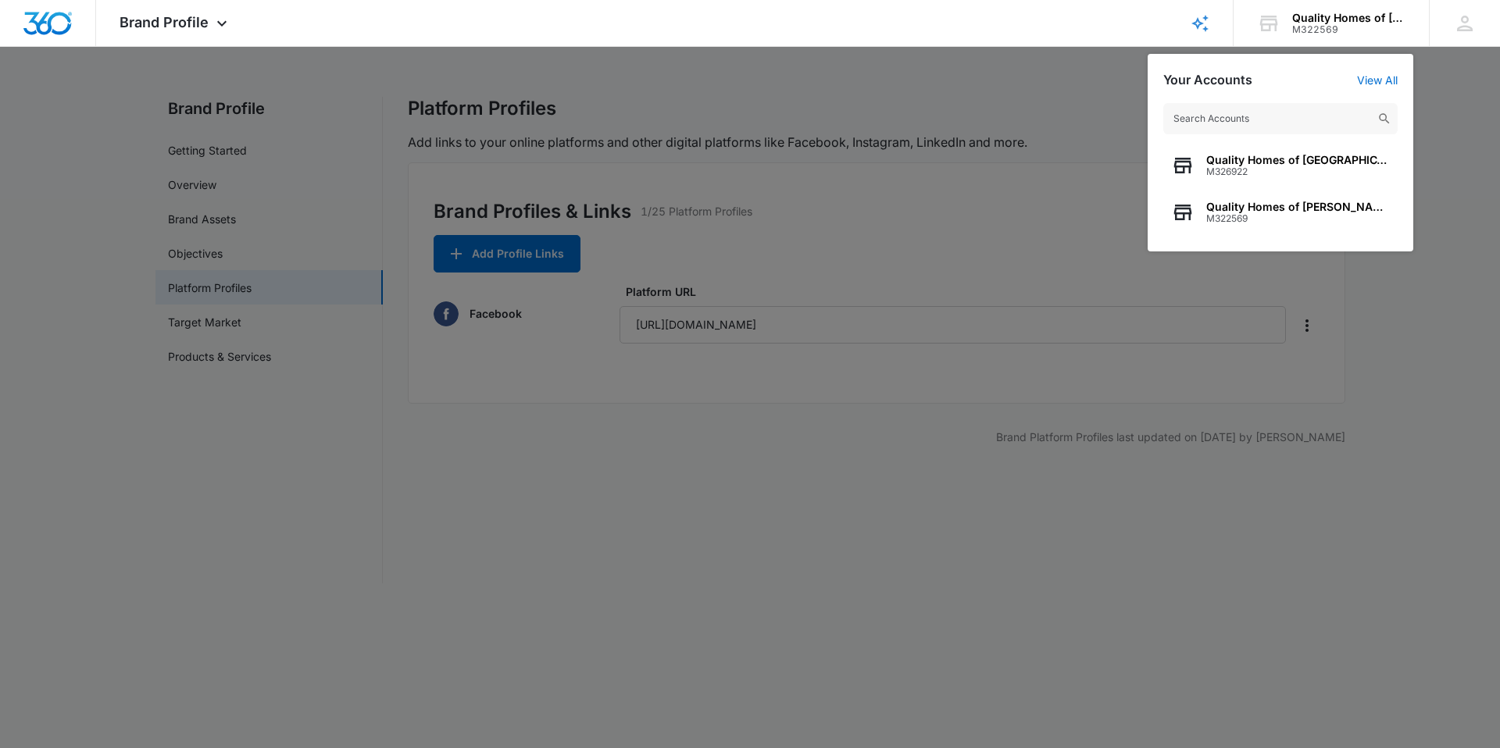
click at [872, 239] on div at bounding box center [750, 374] width 1500 height 748
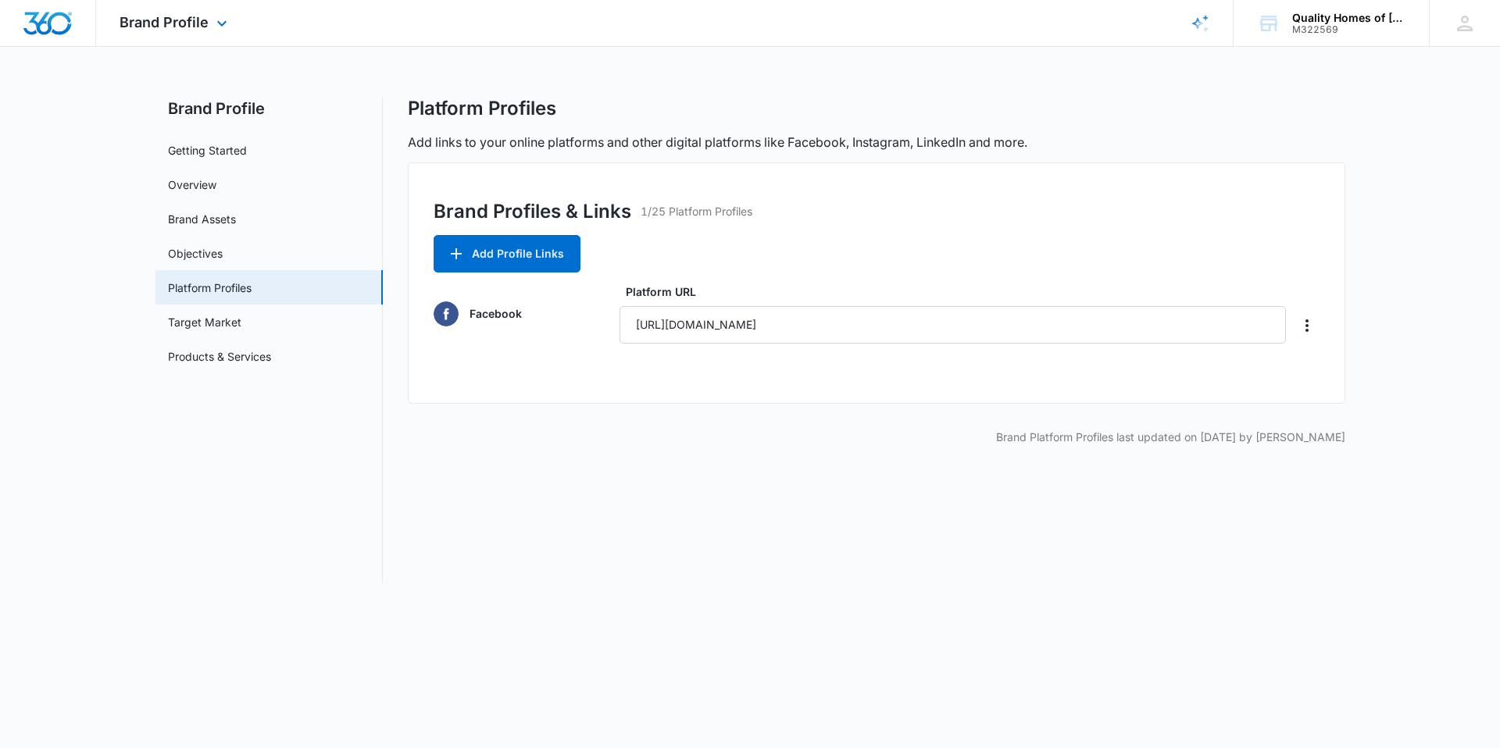
click at [69, 26] on img "Dashboard" at bounding box center [48, 23] width 50 height 23
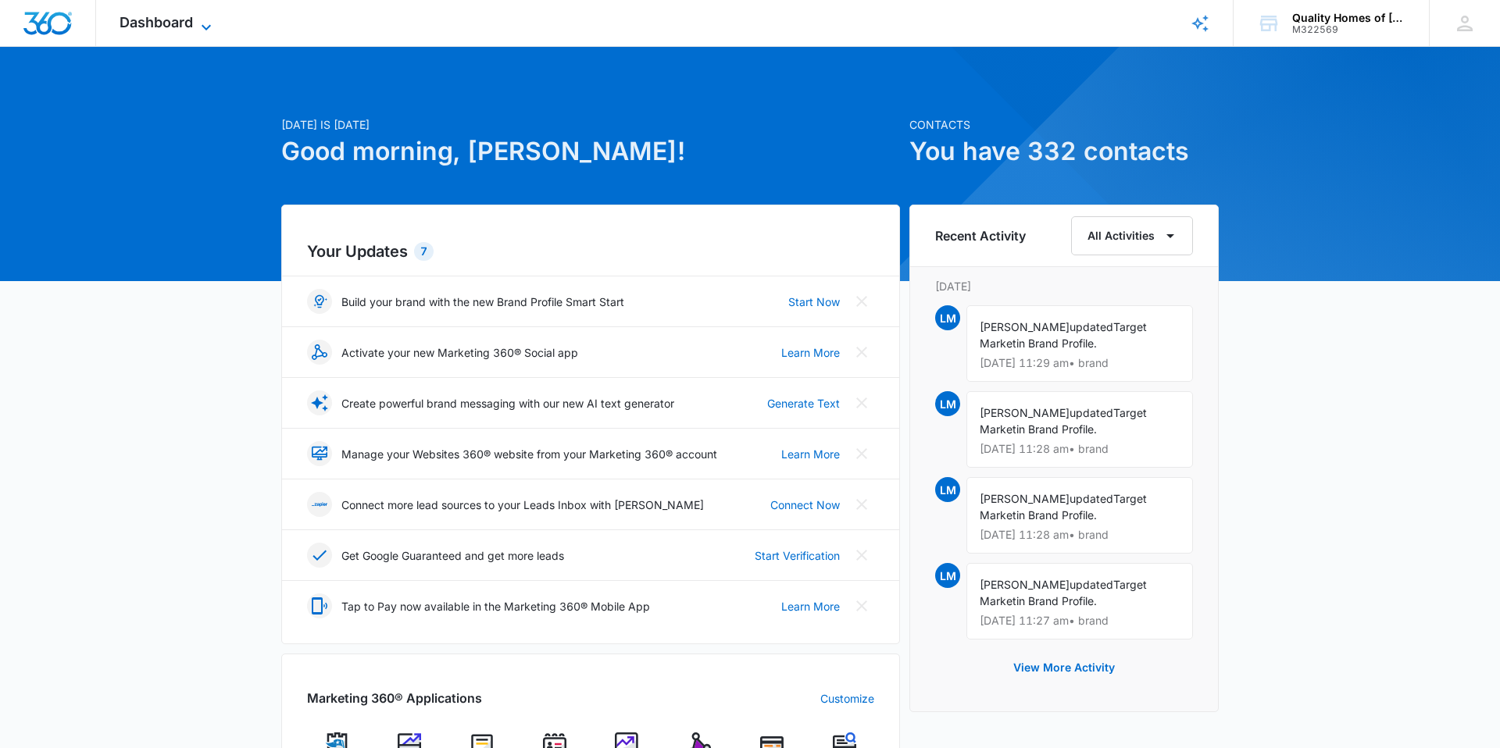
click at [140, 26] on span "Dashboard" at bounding box center [156, 22] width 73 height 16
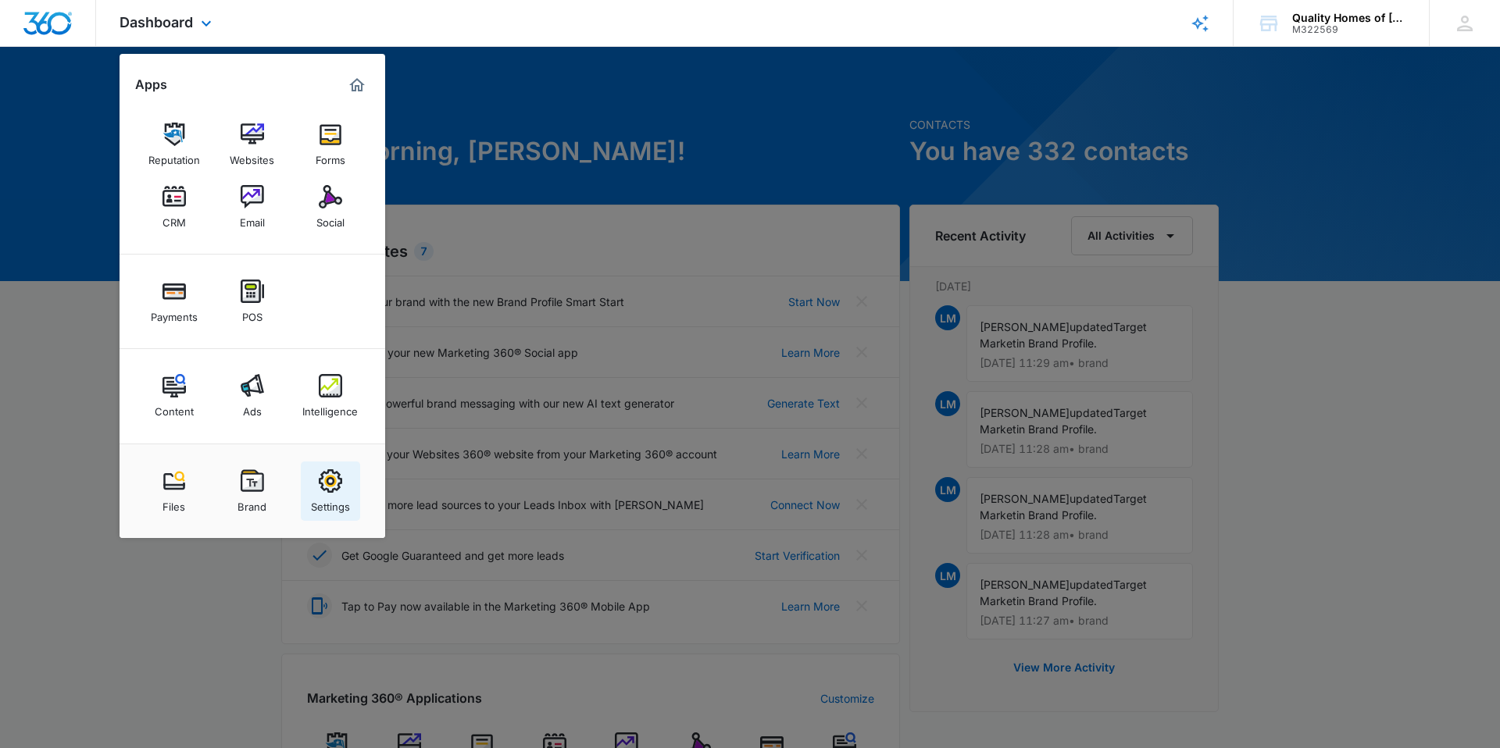
click at [322, 476] on img at bounding box center [330, 480] width 23 height 23
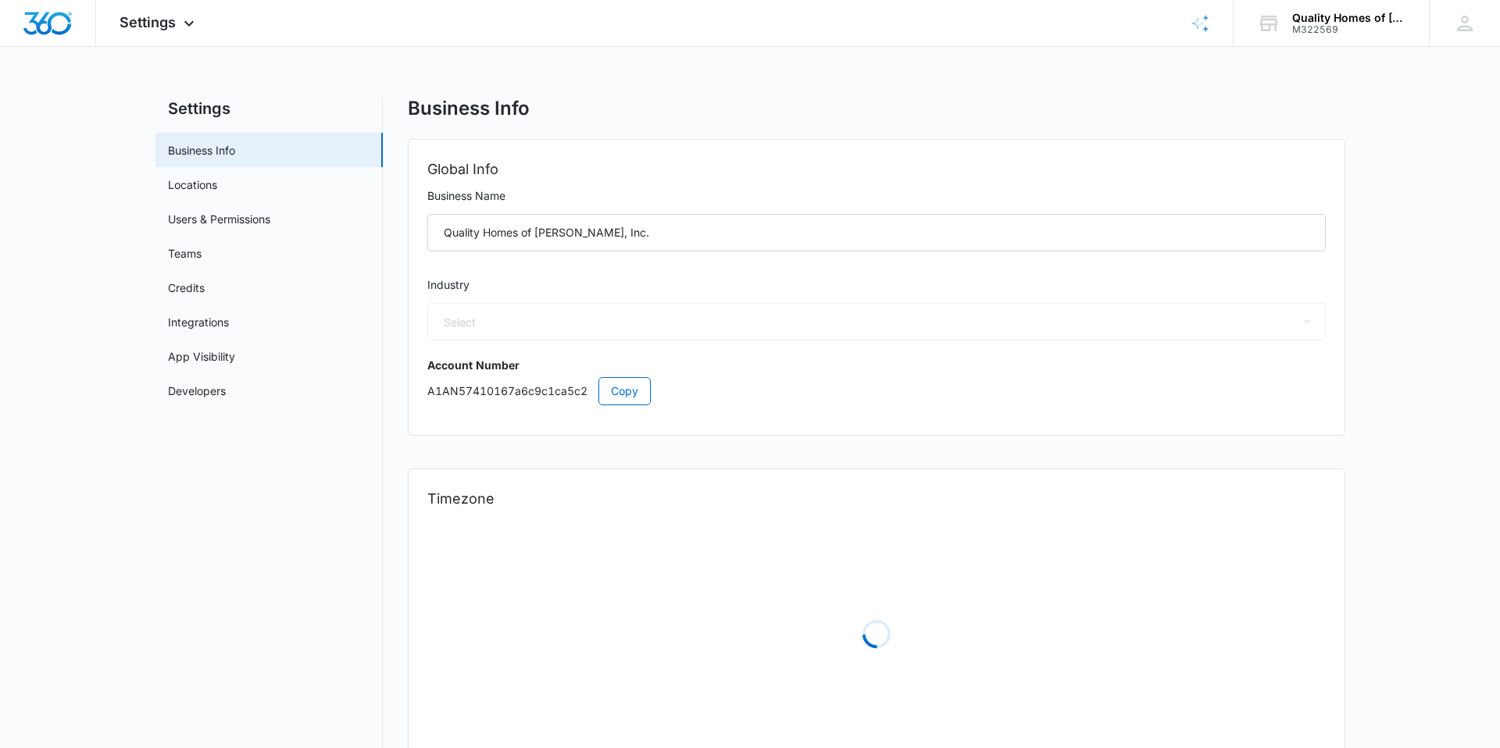
select select "35"
select select "US"
select select "America/Chicago"
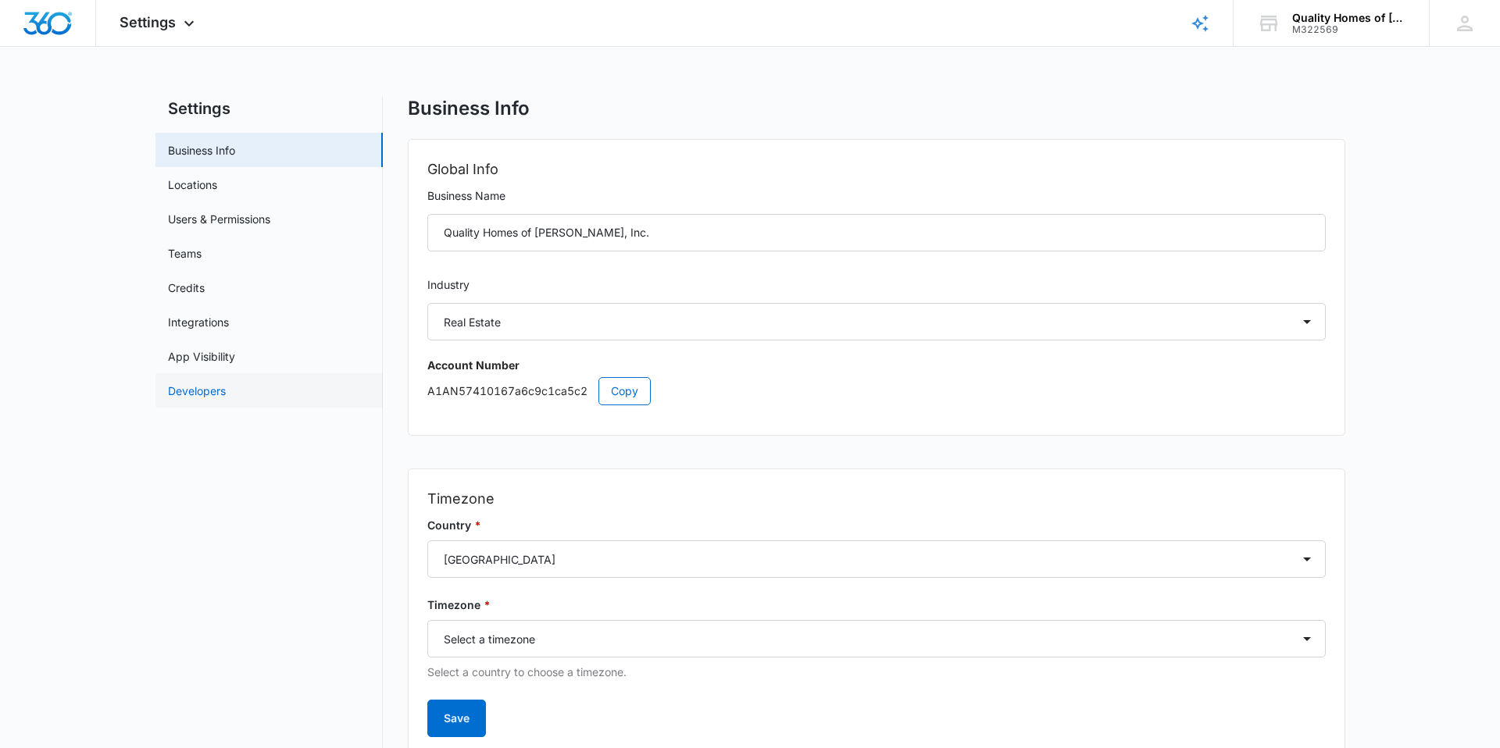
click at [210, 397] on link "Developers" at bounding box center [197, 391] width 58 height 16
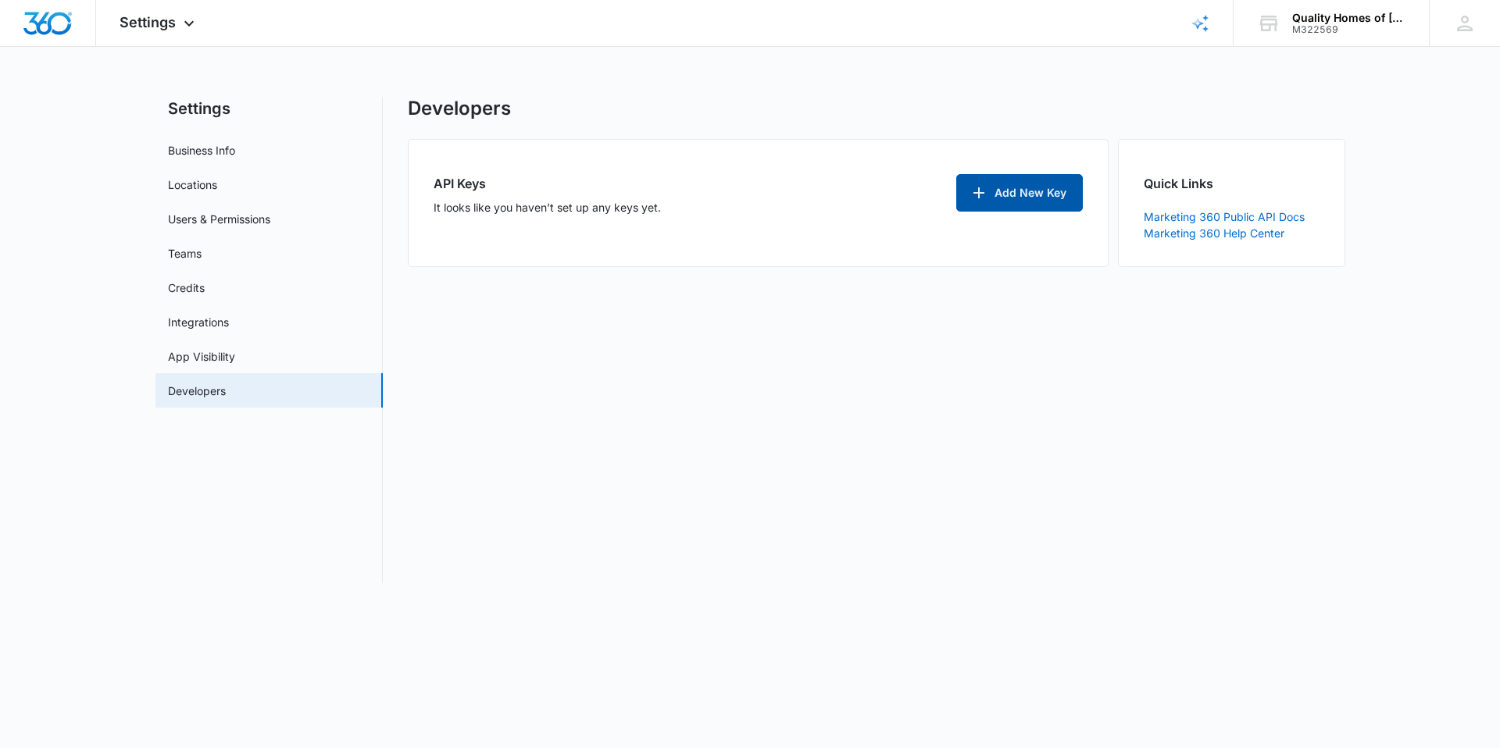
click at [977, 198] on icon "button" at bounding box center [978, 193] width 19 height 19
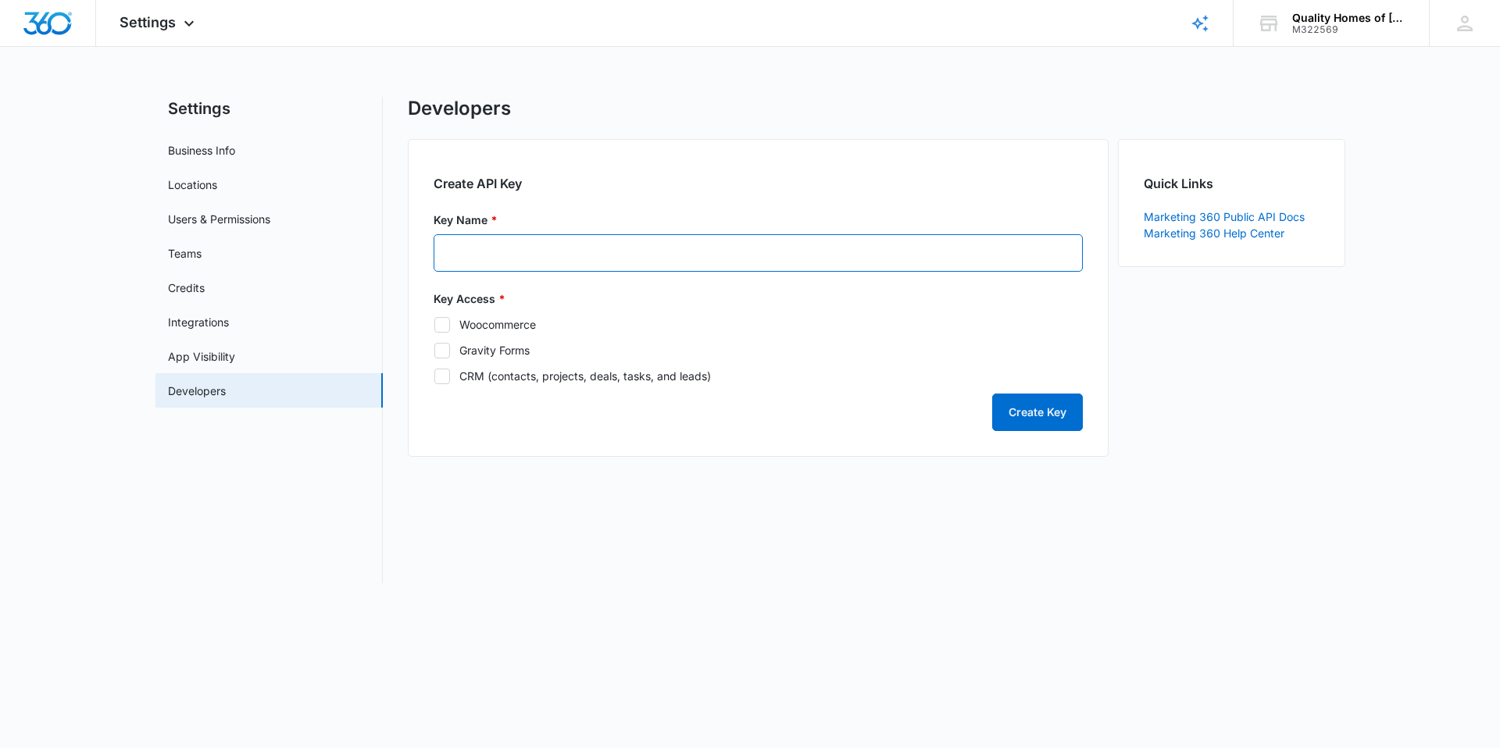
click at [566, 260] on input "Key Name *" at bounding box center [758, 252] width 649 height 37
type input "Zapier"
click at [442, 327] on icon at bounding box center [442, 325] width 14 height 14
click at [434, 325] on input "Woocommerce" at bounding box center [434, 324] width 1 height 1
checkbox input "true"
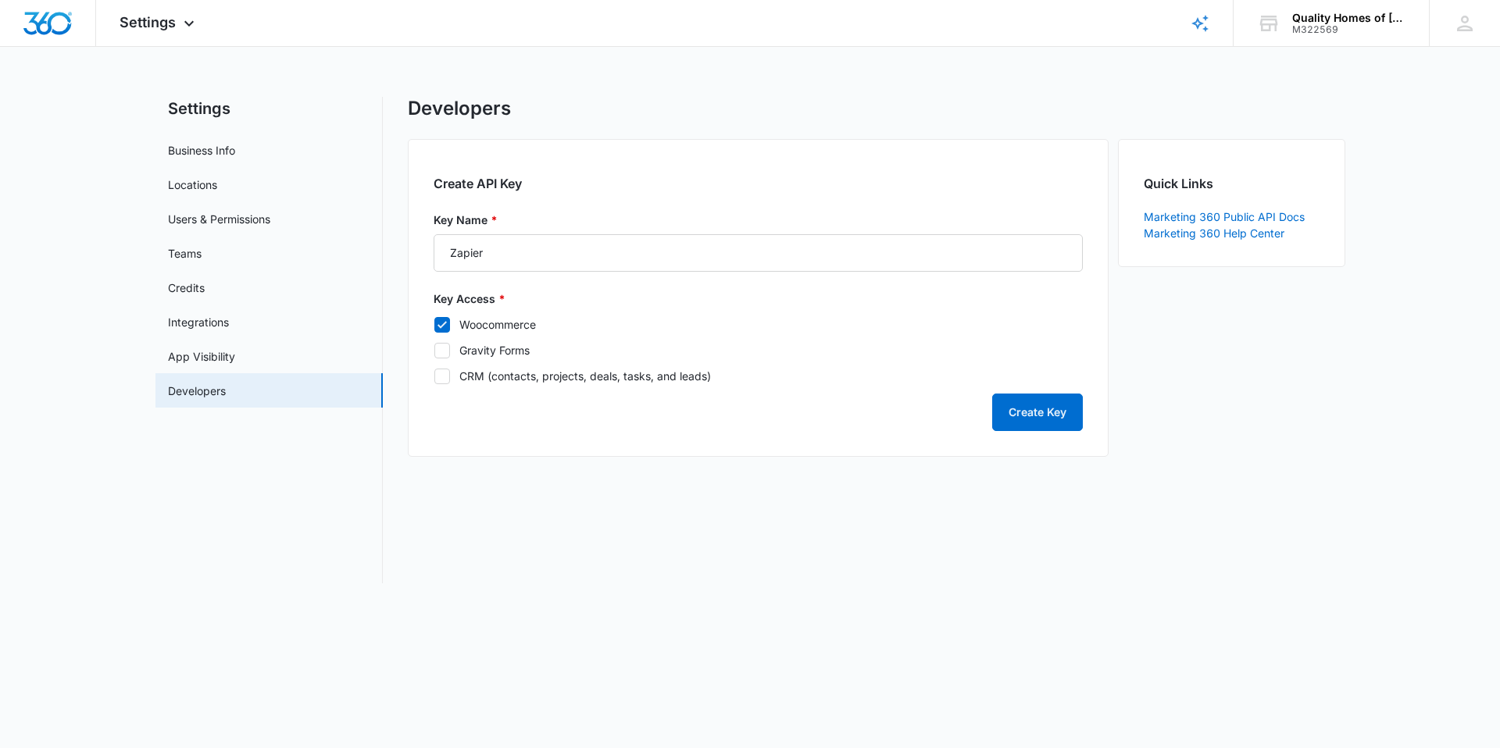
click at [443, 356] on icon at bounding box center [442, 351] width 14 height 14
click at [434, 351] on input "Gravity Forms" at bounding box center [434, 350] width 1 height 1
checkbox input "true"
click at [443, 385] on form "Key Name * Zapier Key Access * Woocommerce Gravity Forms CRM (contacts, project…" at bounding box center [758, 322] width 649 height 220
click at [448, 379] on icon at bounding box center [442, 376] width 14 height 14
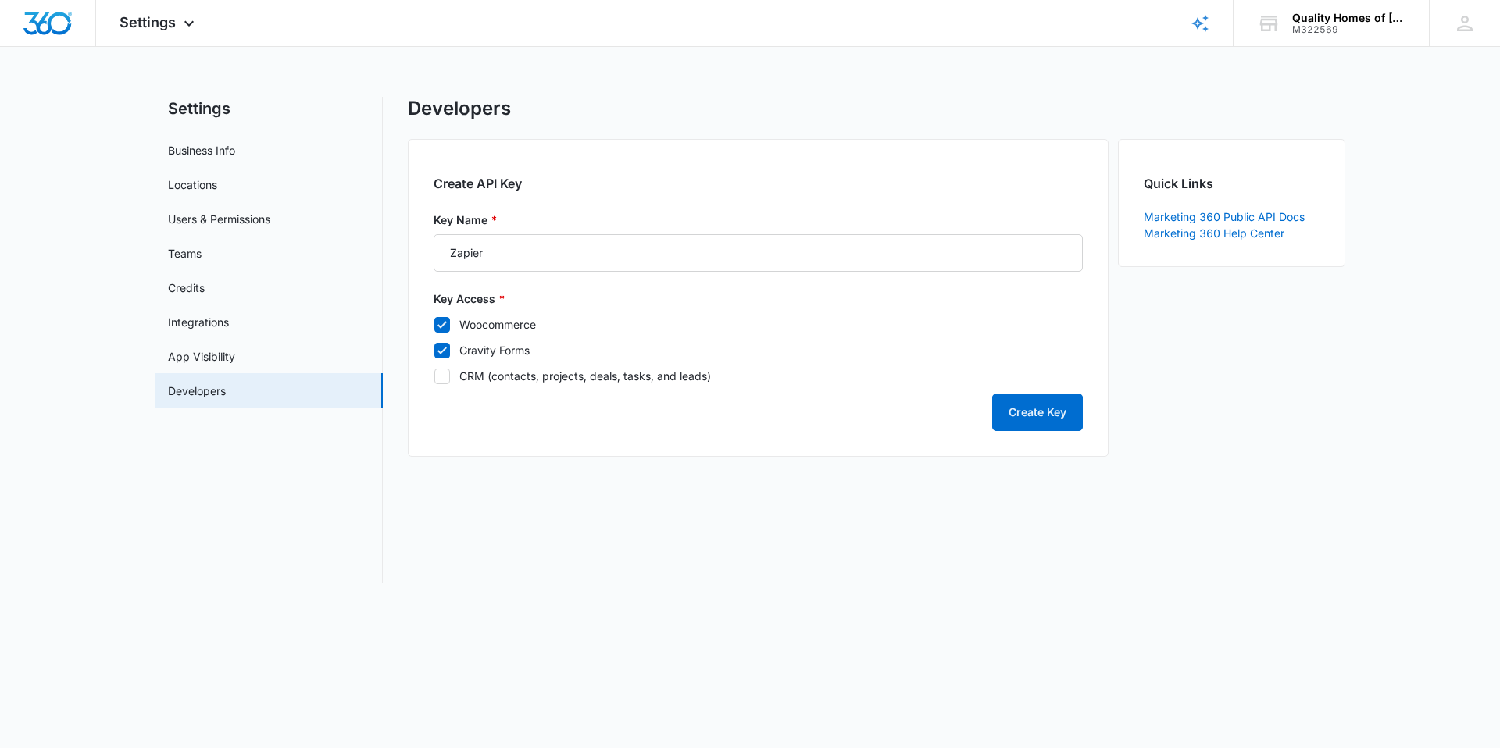
click at [434, 377] on input "CRM (contacts, projects, deals, tasks, and leads)" at bounding box center [434, 376] width 1 height 1
checkbox input "true"
click at [1060, 420] on button "Create Key" at bounding box center [1037, 412] width 91 height 37
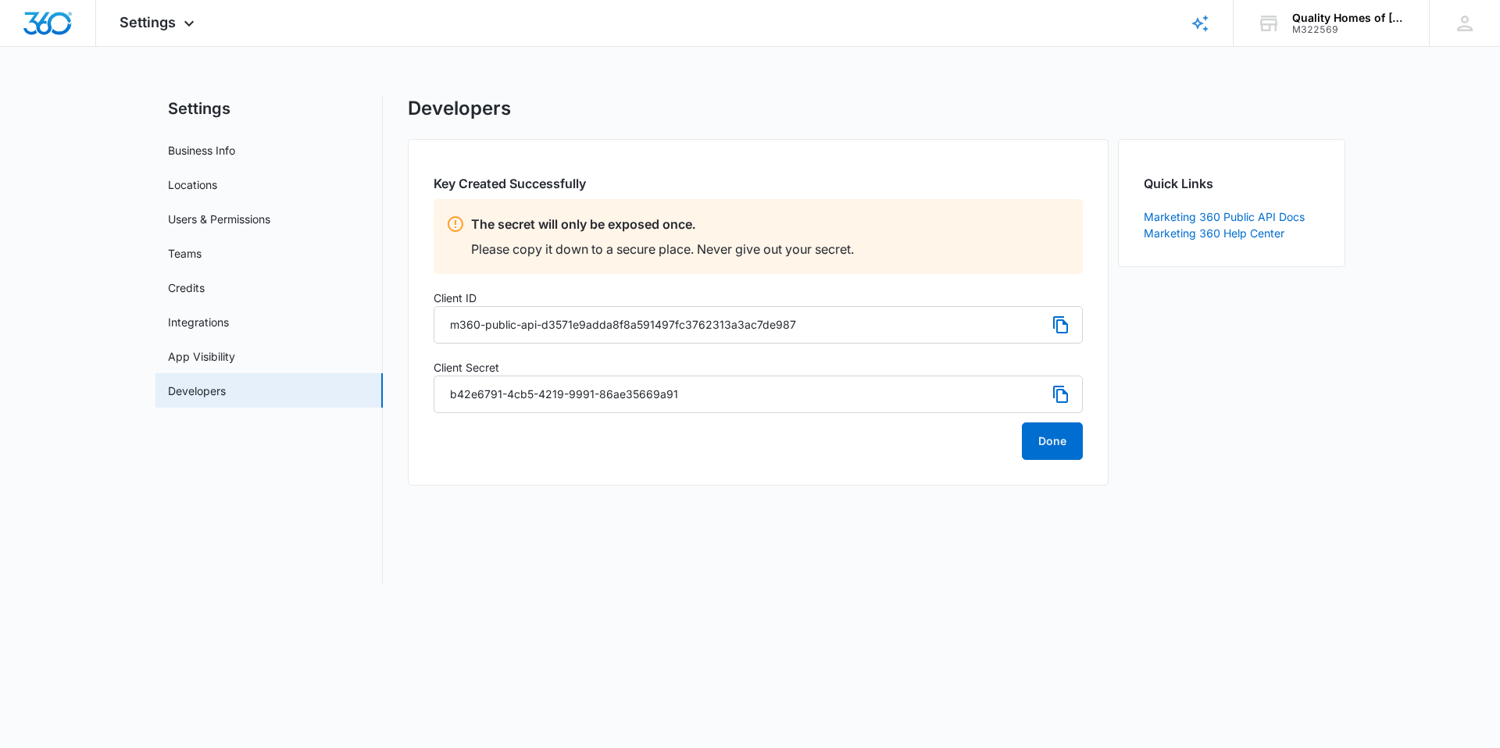
click at [1057, 393] on icon at bounding box center [1060, 394] width 19 height 19
drag, startPoint x: 685, startPoint y: 392, endPoint x: 433, endPoint y: 392, distance: 252.3
click at [434, 392] on input "b42e6791-4cb5-4219-9991-86ae35669a91" at bounding box center [758, 394] width 649 height 37
drag, startPoint x: 448, startPoint y: 330, endPoint x: 805, endPoint y: 319, distance: 356.4
click at [805, 319] on input "m360-public-api-d3571e9adda8f8a591497fc3762313a3ac7de987" at bounding box center [758, 324] width 649 height 37
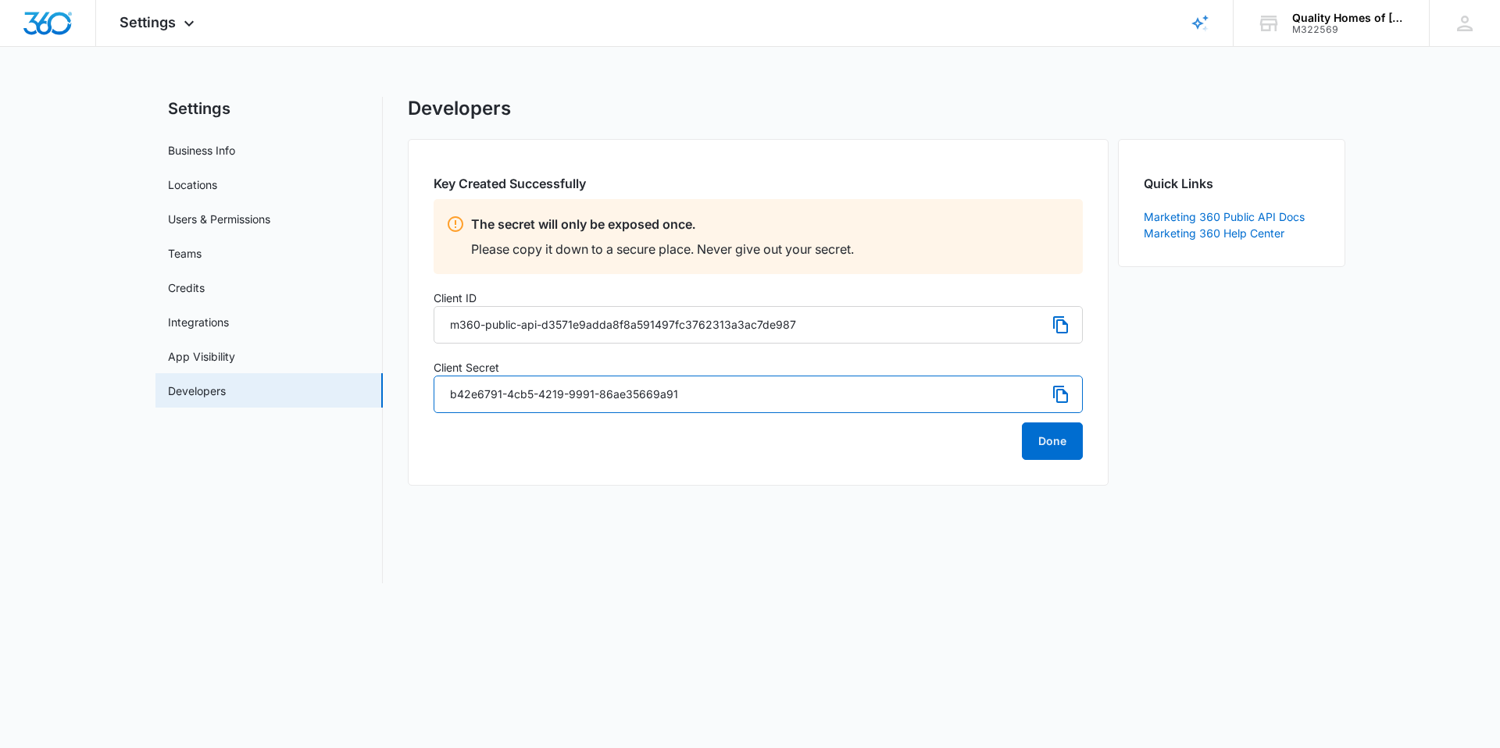
drag, startPoint x: 448, startPoint y: 395, endPoint x: 676, endPoint y: 391, distance: 228.1
click at [676, 391] on input "b42e6791-4cb5-4219-9991-86ae35669a91" at bounding box center [758, 394] width 649 height 37
click at [1062, 448] on button "Done" at bounding box center [1052, 441] width 61 height 37
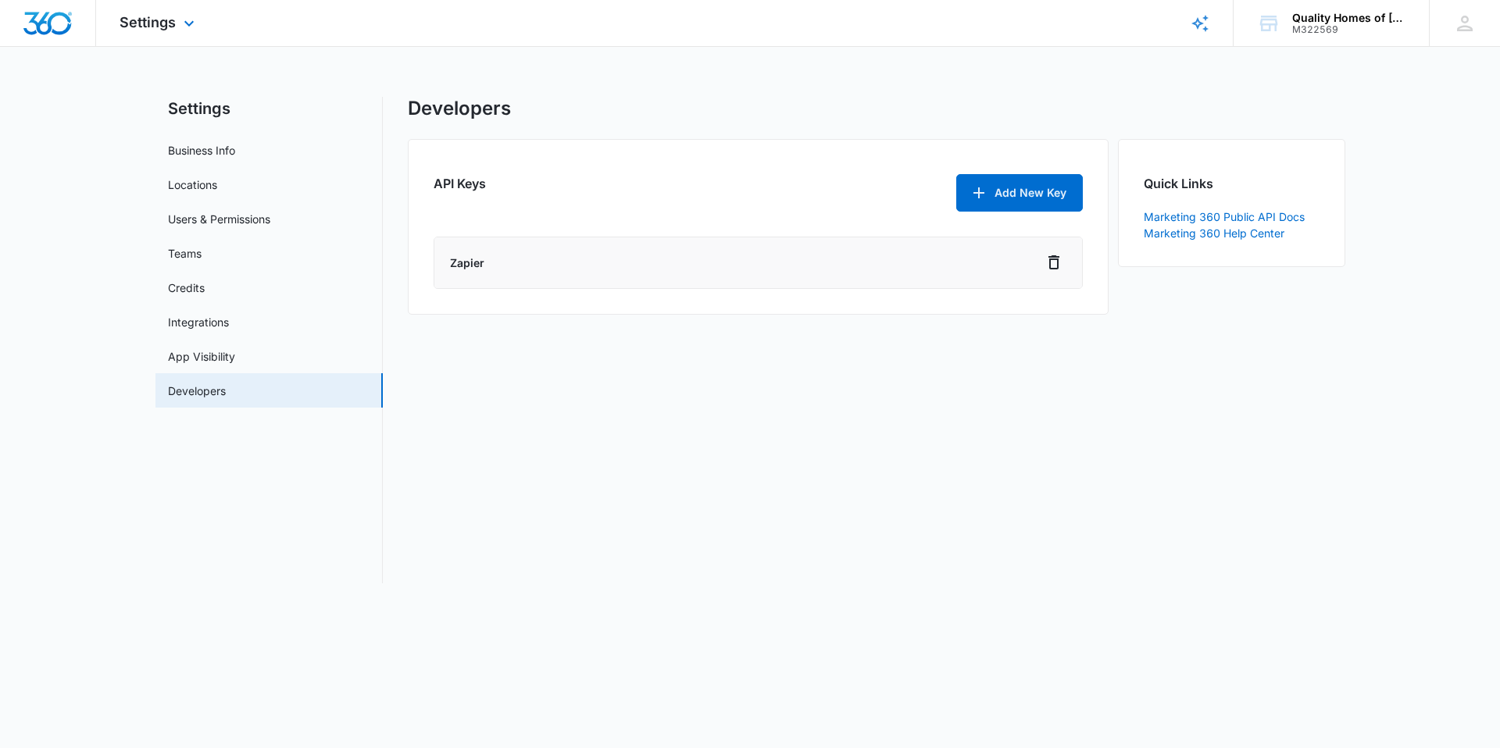
click at [46, 33] on img "Dashboard" at bounding box center [48, 23] width 50 height 23
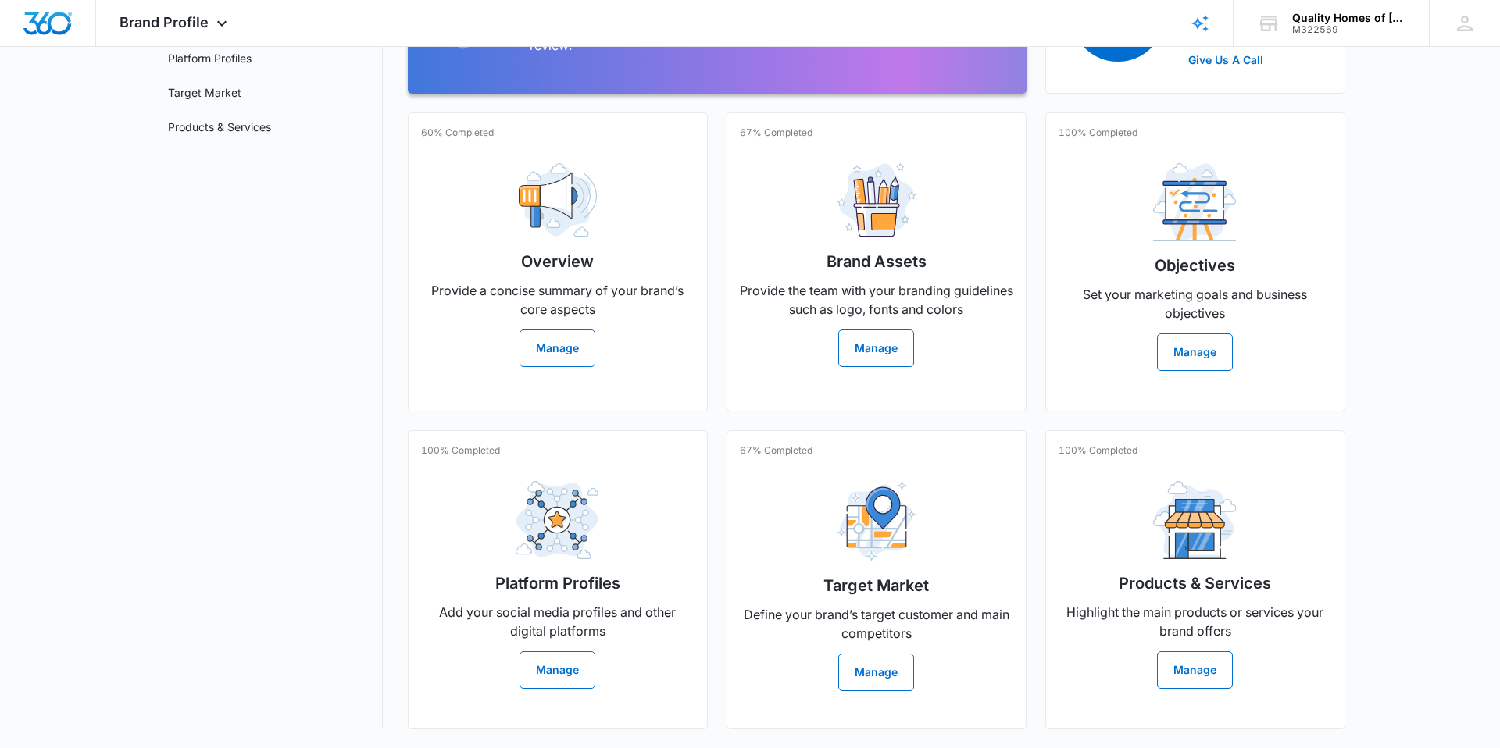
scroll to position [253, 0]
click at [862, 654] on button "Manage" at bounding box center [876, 672] width 76 height 37
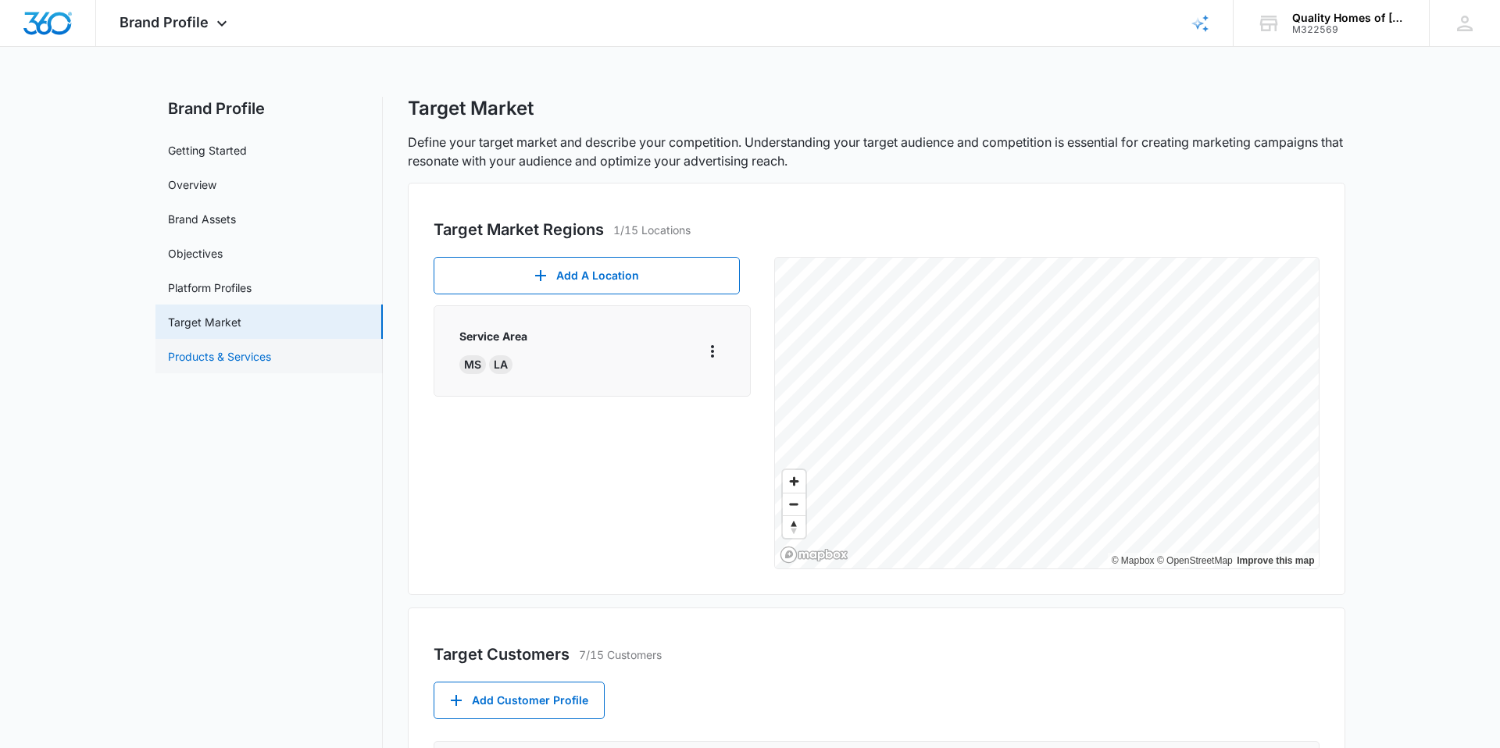
click at [234, 348] on link "Products & Services" at bounding box center [219, 356] width 103 height 16
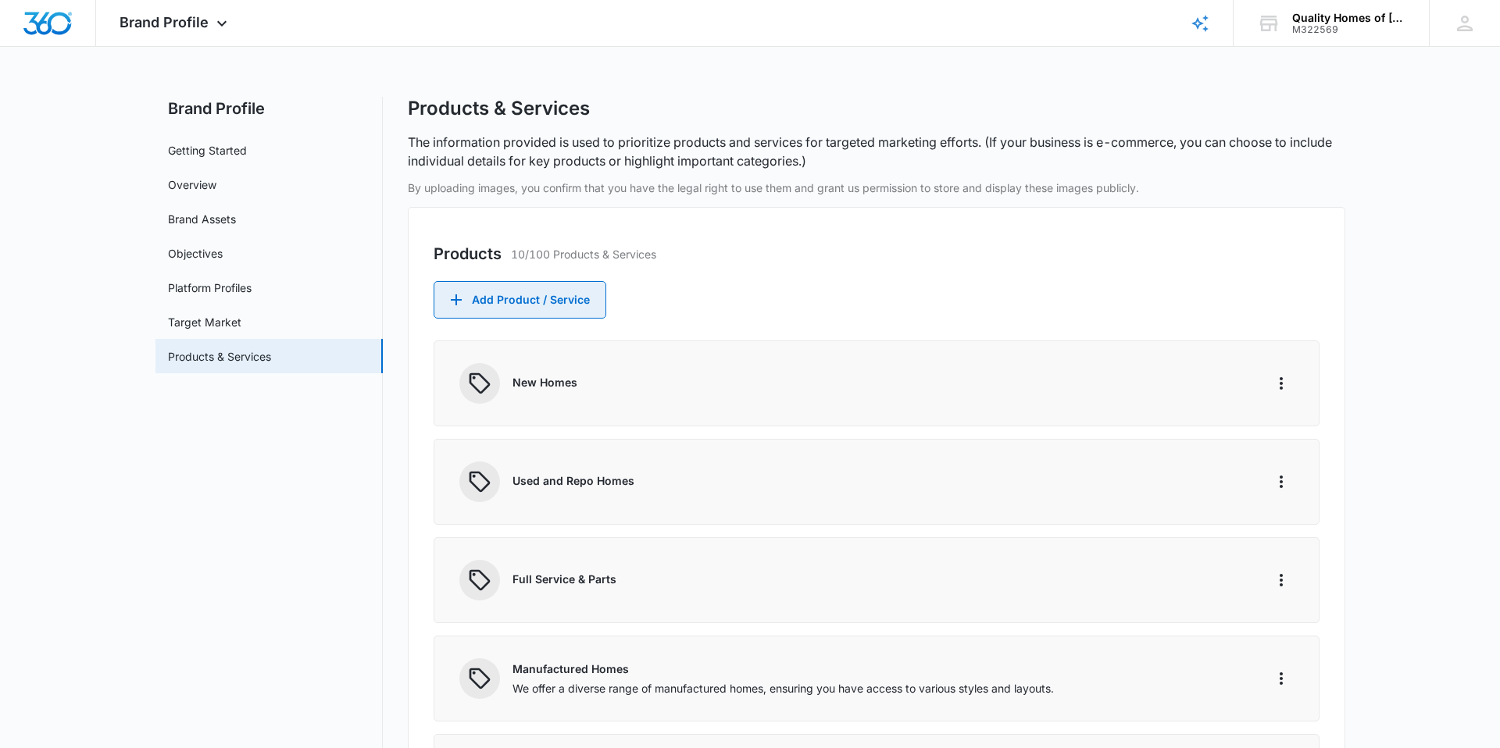
click at [504, 301] on button "Add Product / Service" at bounding box center [520, 299] width 173 height 37
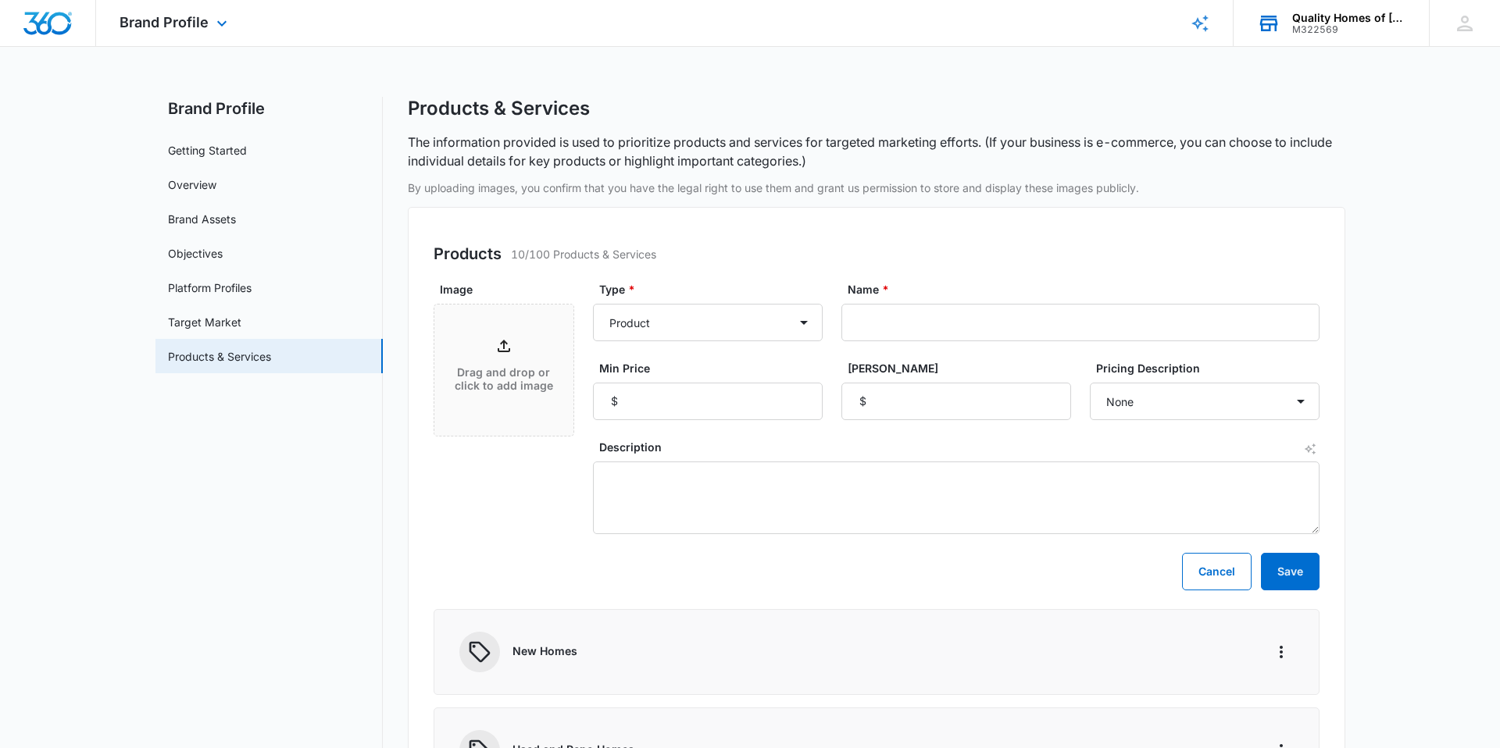
click at [1369, 12] on div "Quality Homes of [PERSON_NAME], Inc." at bounding box center [1349, 18] width 114 height 12
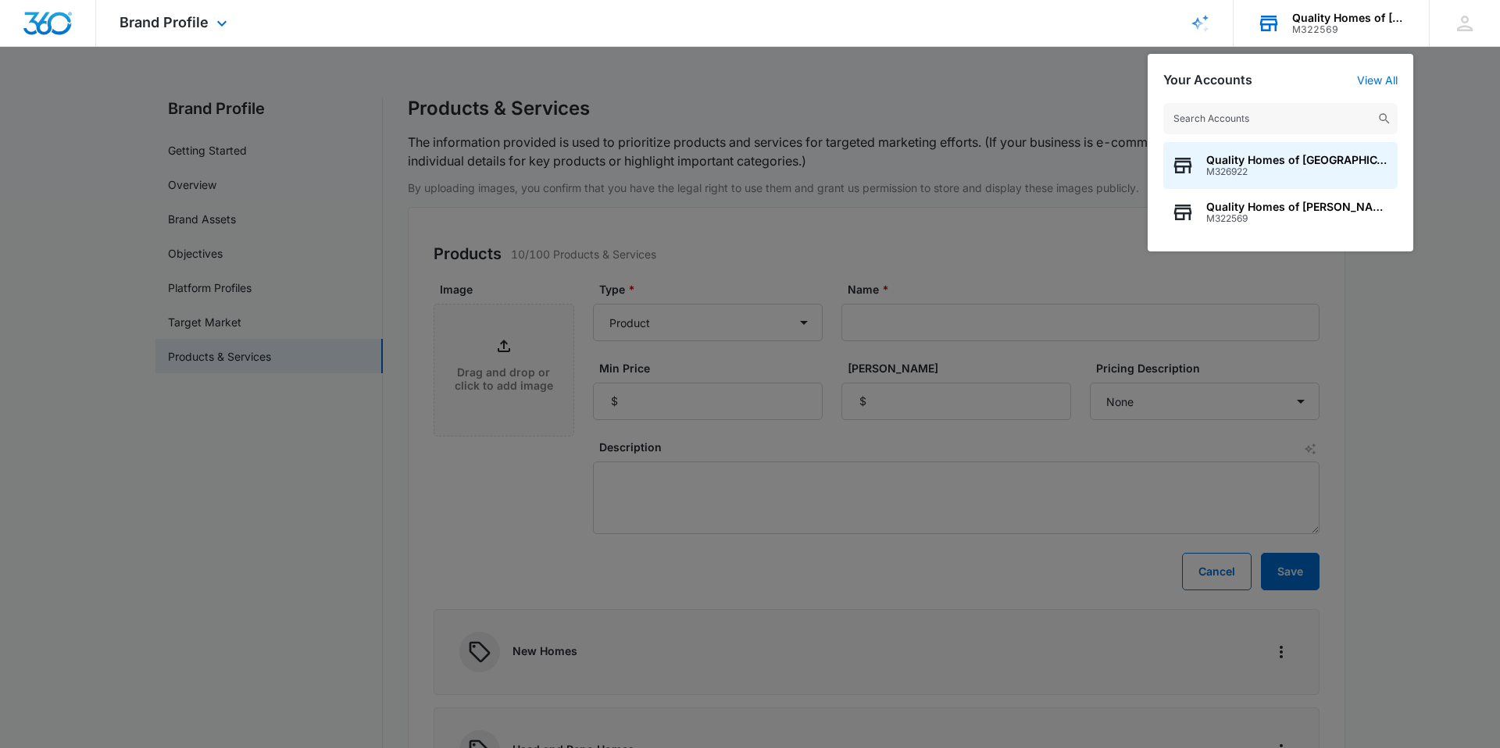
click at [1368, 12] on div "Quality Homes of [PERSON_NAME], Inc." at bounding box center [1349, 18] width 114 height 12
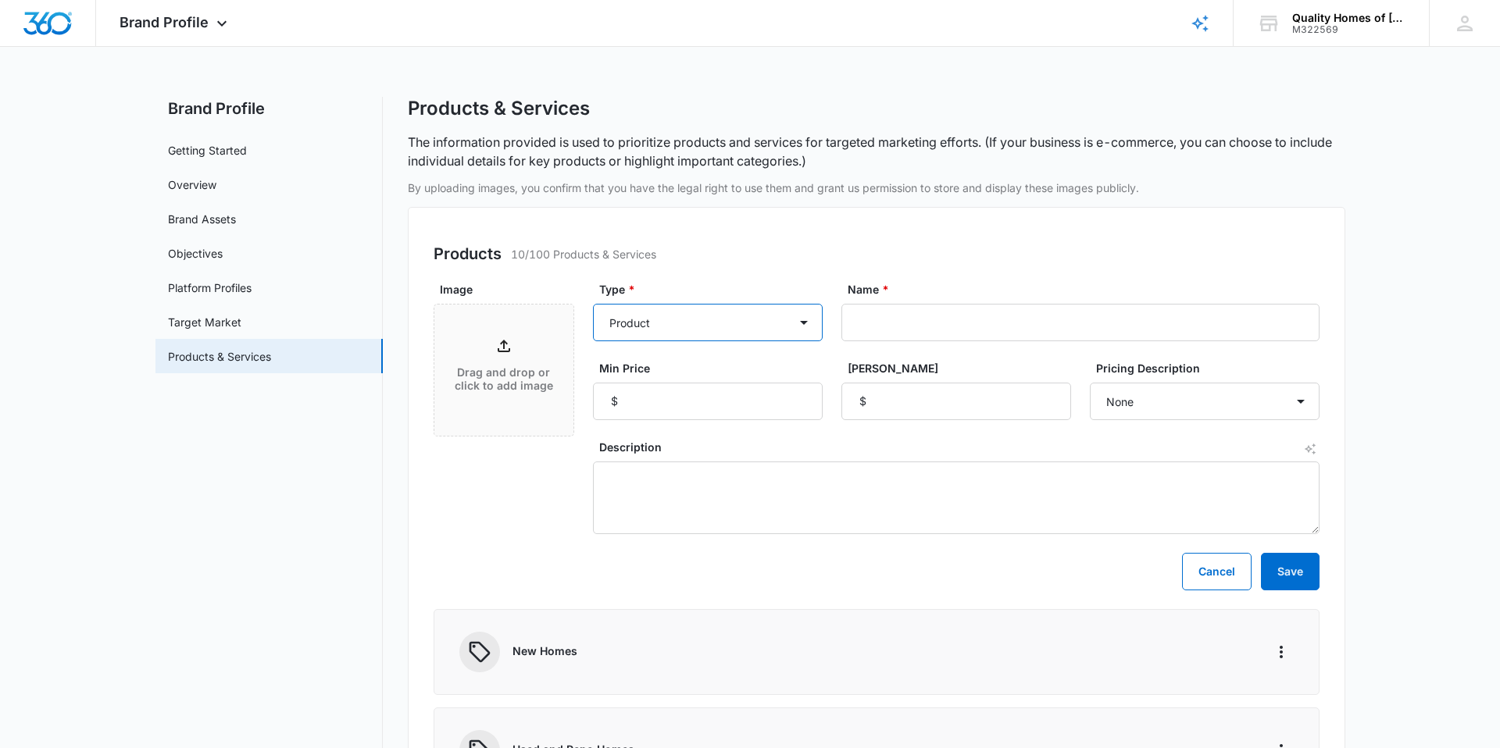
click at [612, 312] on select "Product Product category Service Service category" at bounding box center [708, 322] width 230 height 37
click at [593, 304] on select "Product Product category Service Service category" at bounding box center [708, 322] width 230 height 37
click at [631, 332] on select "Product Product category Service Service category" at bounding box center [708, 322] width 230 height 37
click at [593, 304] on select "Product Product category Service Service category" at bounding box center [708, 322] width 230 height 37
click at [665, 327] on select "Product Product category Service Service category" at bounding box center [708, 322] width 230 height 37
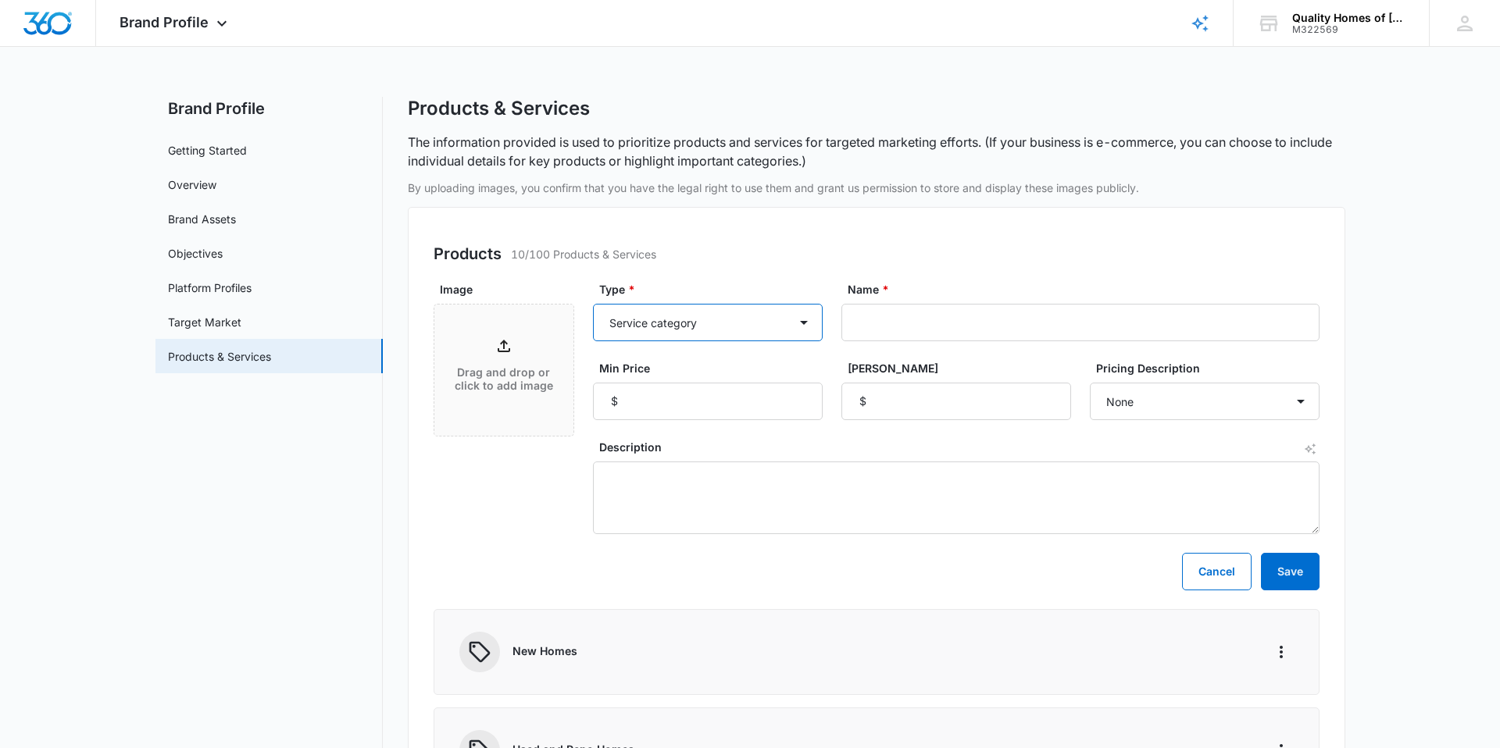
select select "product"
click at [593, 304] on select "Product Product category Service Service category" at bounding box center [708, 322] width 230 height 37
click at [1207, 579] on button "Cancel" at bounding box center [1217, 571] width 70 height 37
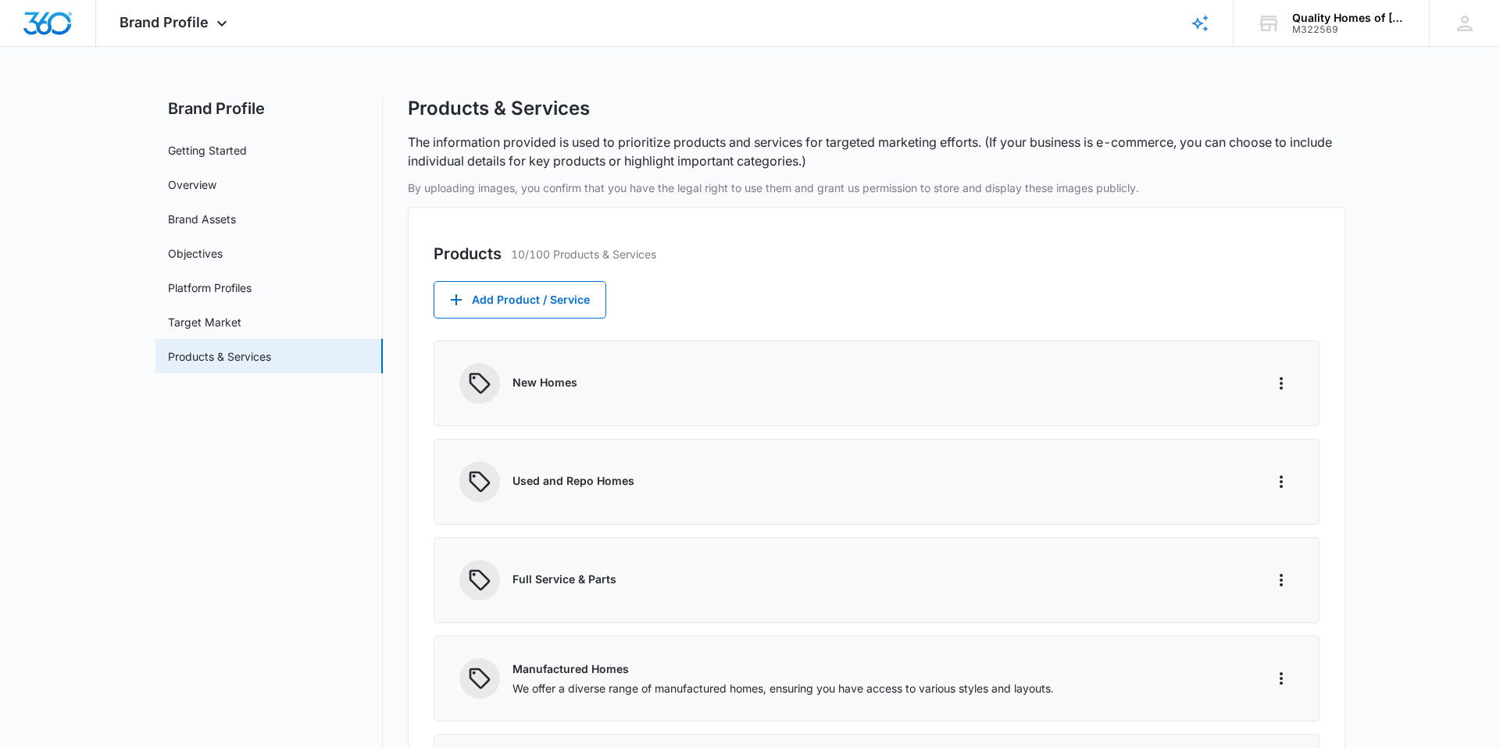
click at [774, 411] on div "New Homes" at bounding box center [877, 384] width 886 height 86
click at [515, 598] on div "Full Service & Parts" at bounding box center [851, 580] width 784 height 41
click at [498, 579] on span at bounding box center [479, 580] width 41 height 41
click at [220, 253] on link "Objectives" at bounding box center [195, 253] width 55 height 16
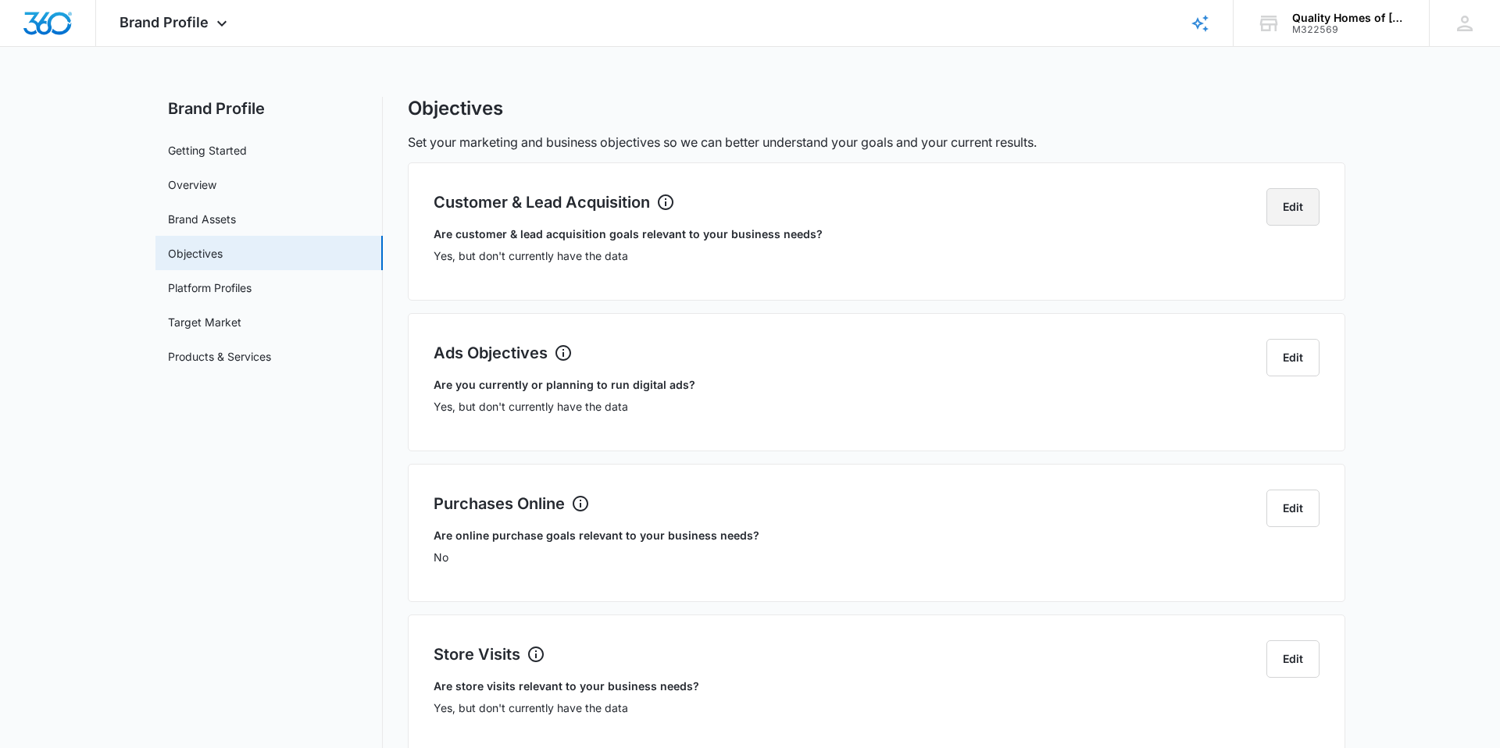
click at [1292, 205] on button "Edit" at bounding box center [1292, 206] width 53 height 37
select select "yes, but later"
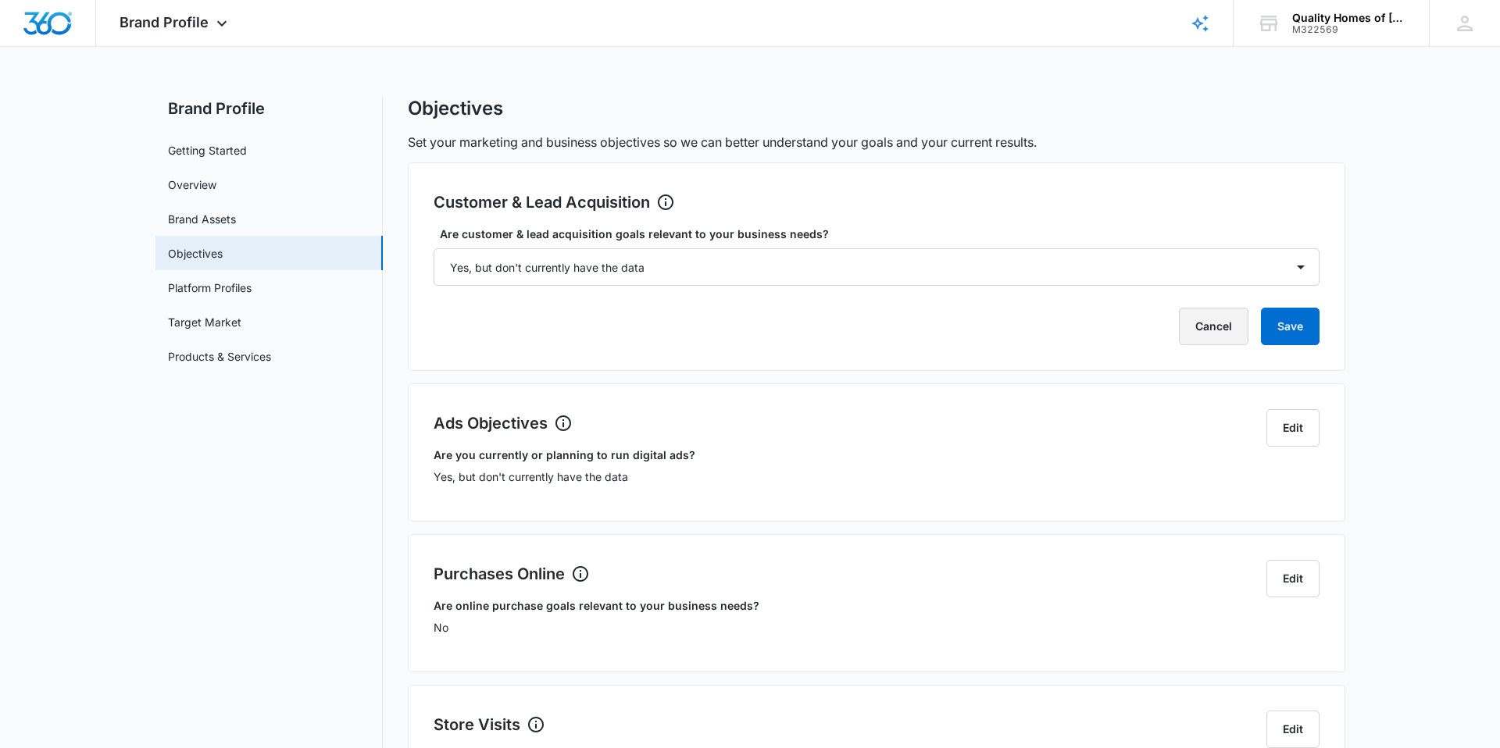
click at [1219, 330] on button "Cancel" at bounding box center [1214, 326] width 70 height 37
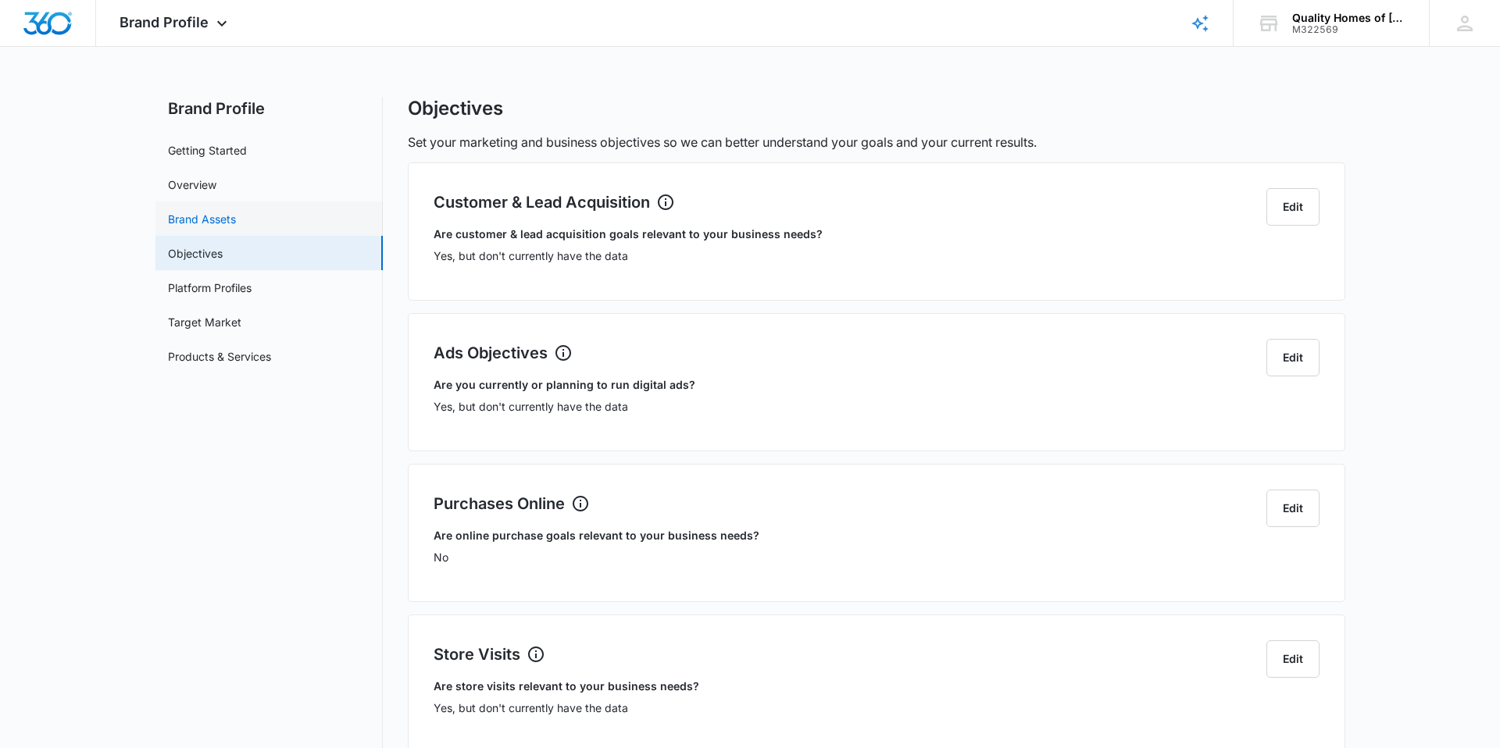
click at [213, 211] on link "Brand Assets" at bounding box center [202, 219] width 68 height 16
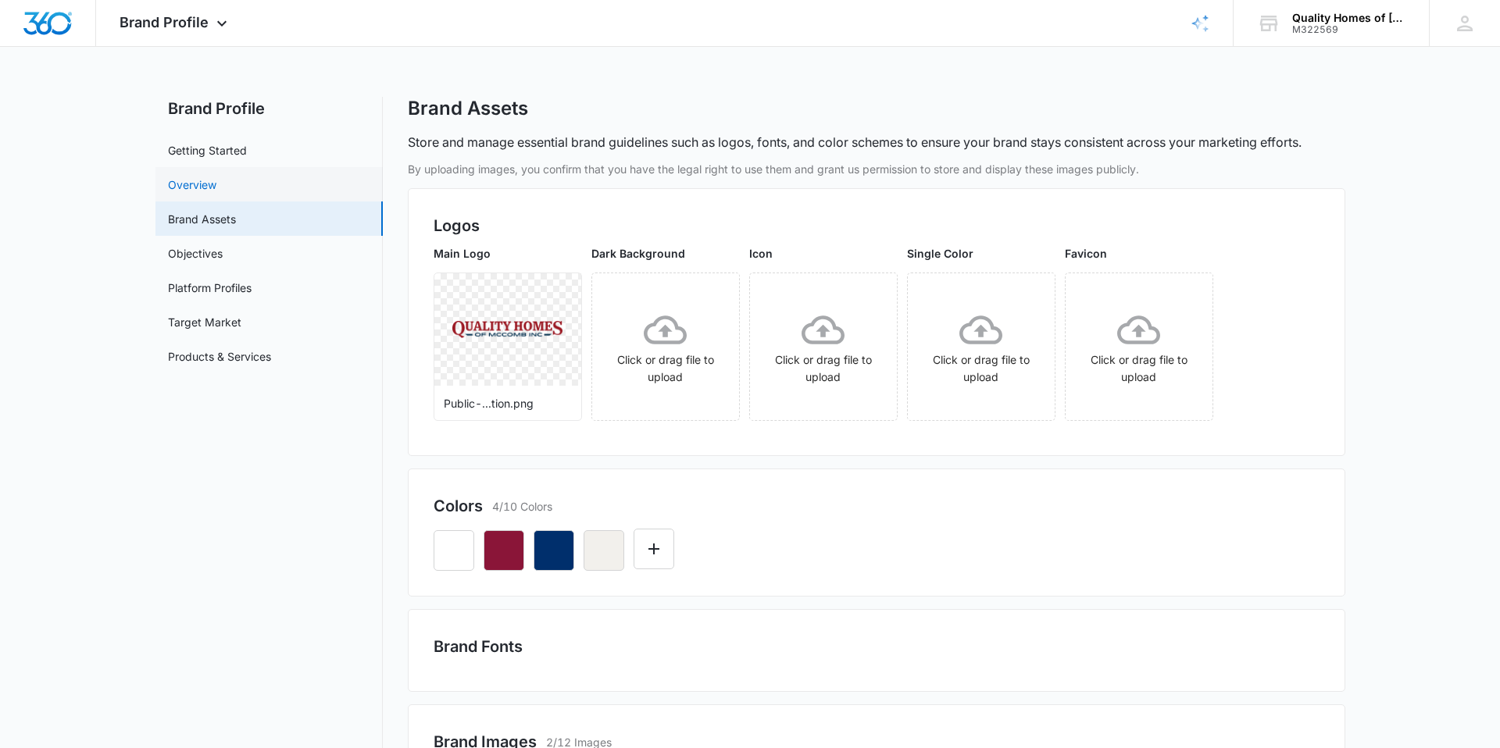
click at [199, 187] on link "Overview" at bounding box center [192, 185] width 48 height 16
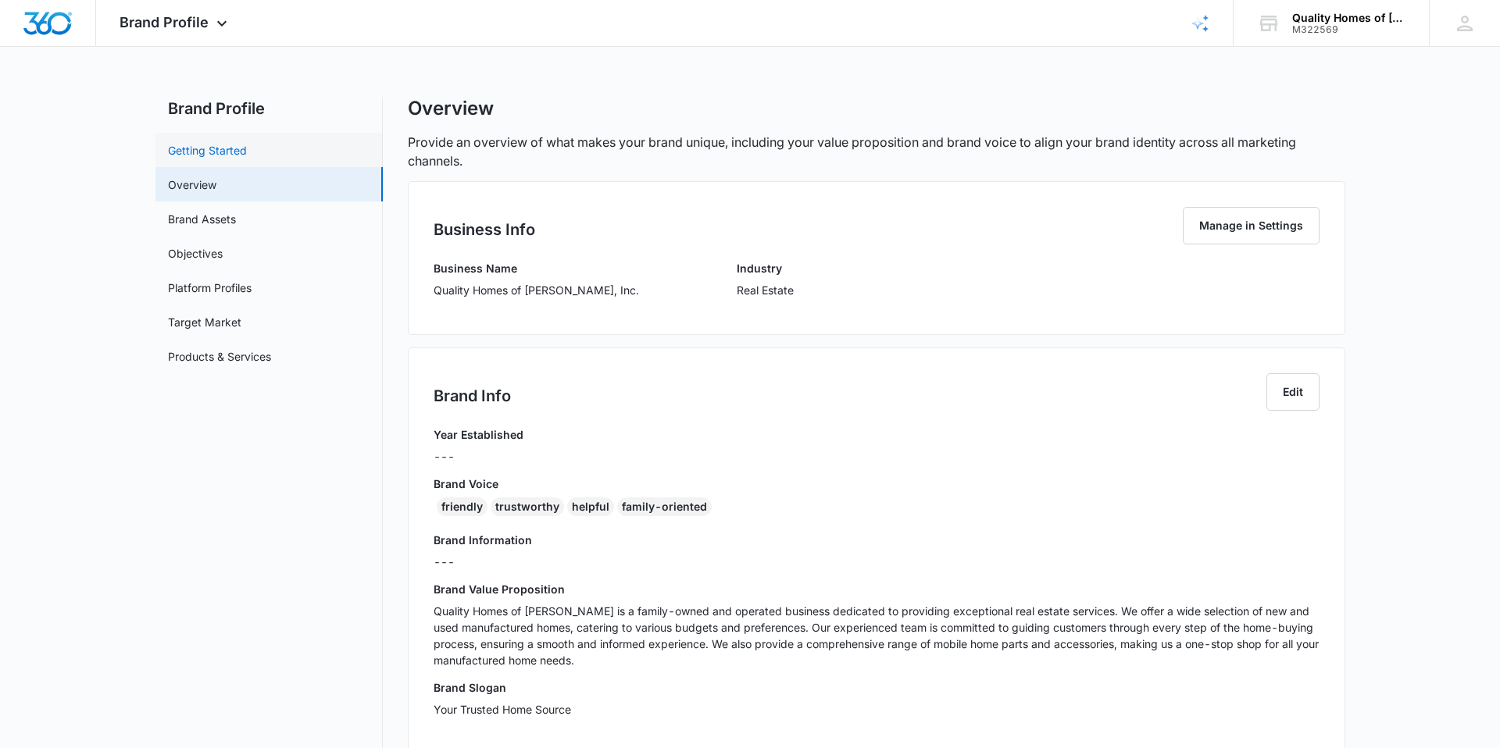
click at [235, 145] on link "Getting Started" at bounding box center [207, 150] width 79 height 16
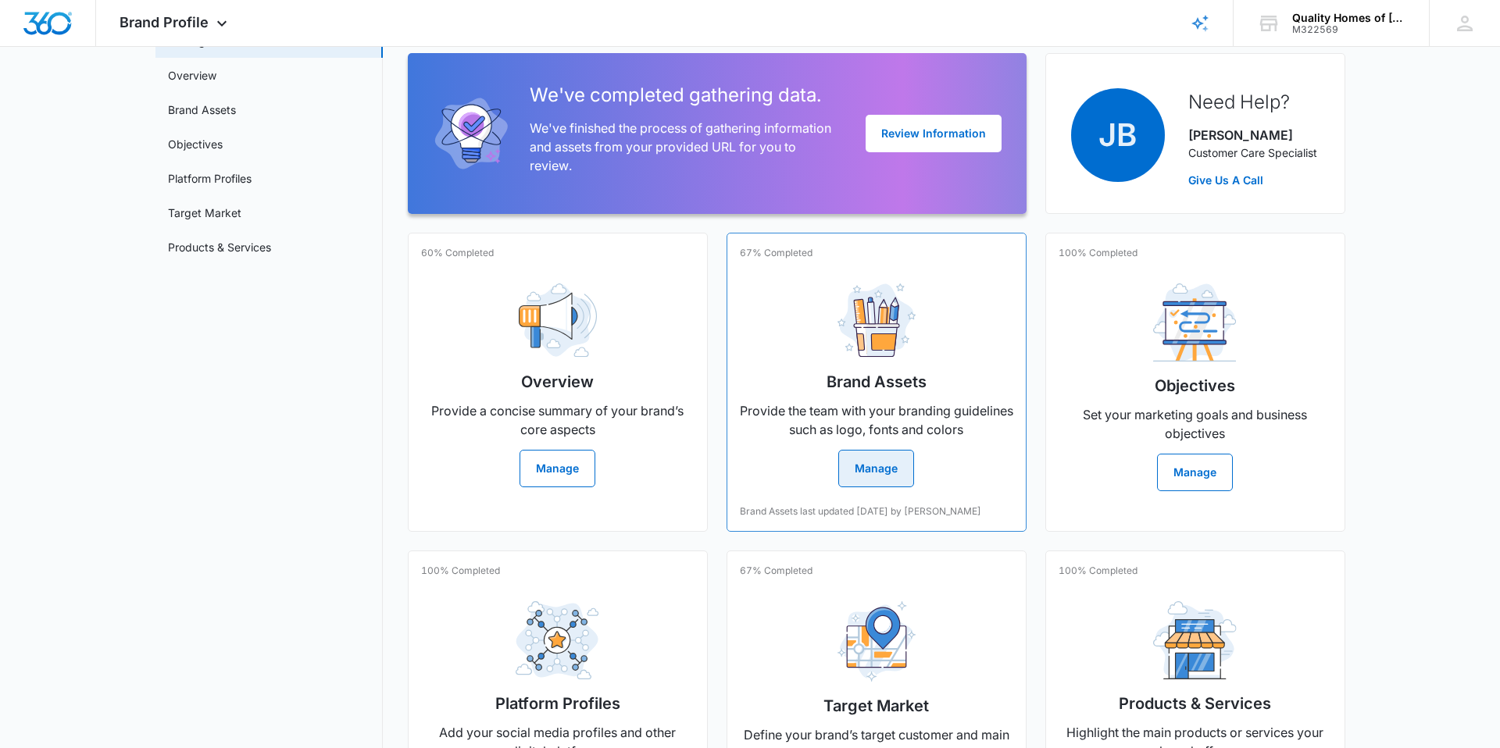
scroll to position [253, 0]
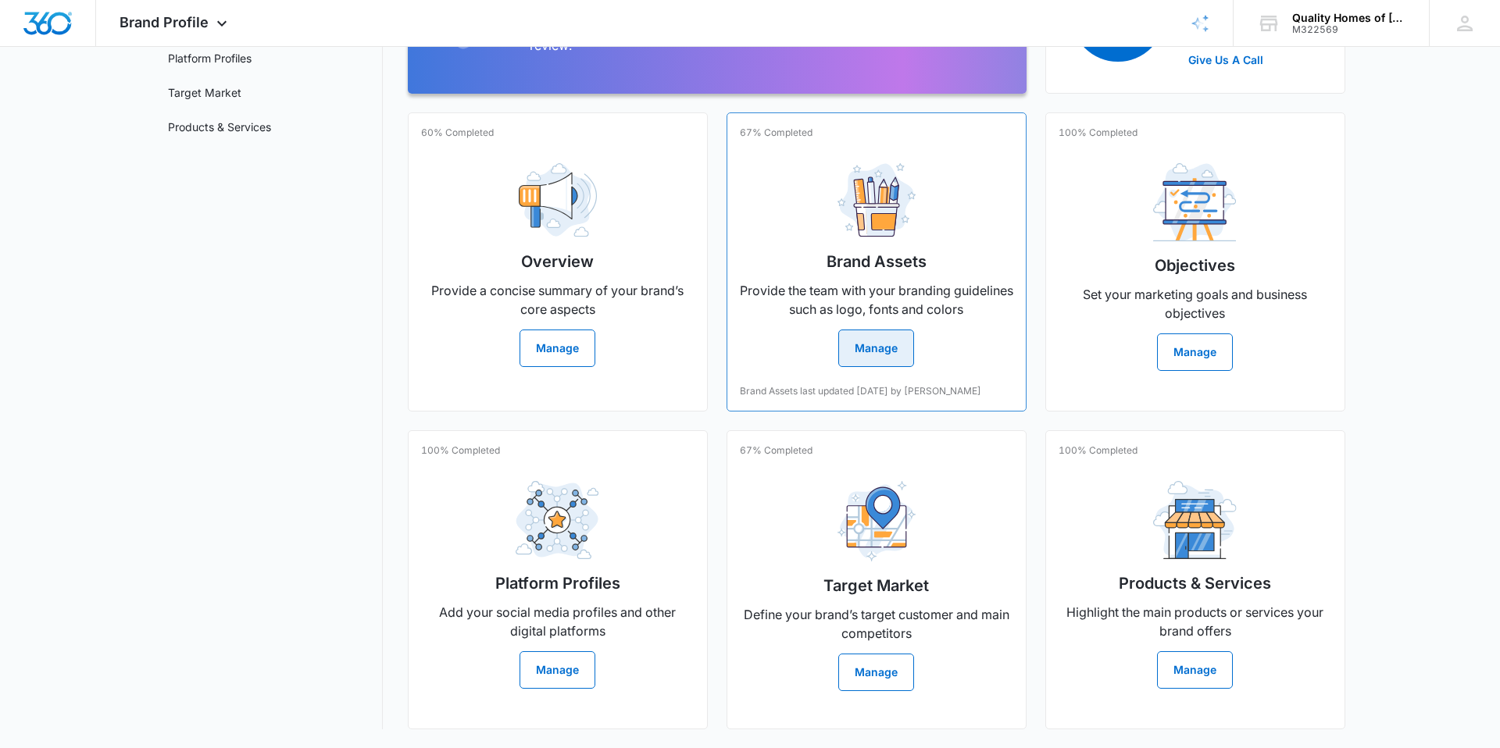
click at [866, 330] on button "Manage" at bounding box center [876, 348] width 76 height 37
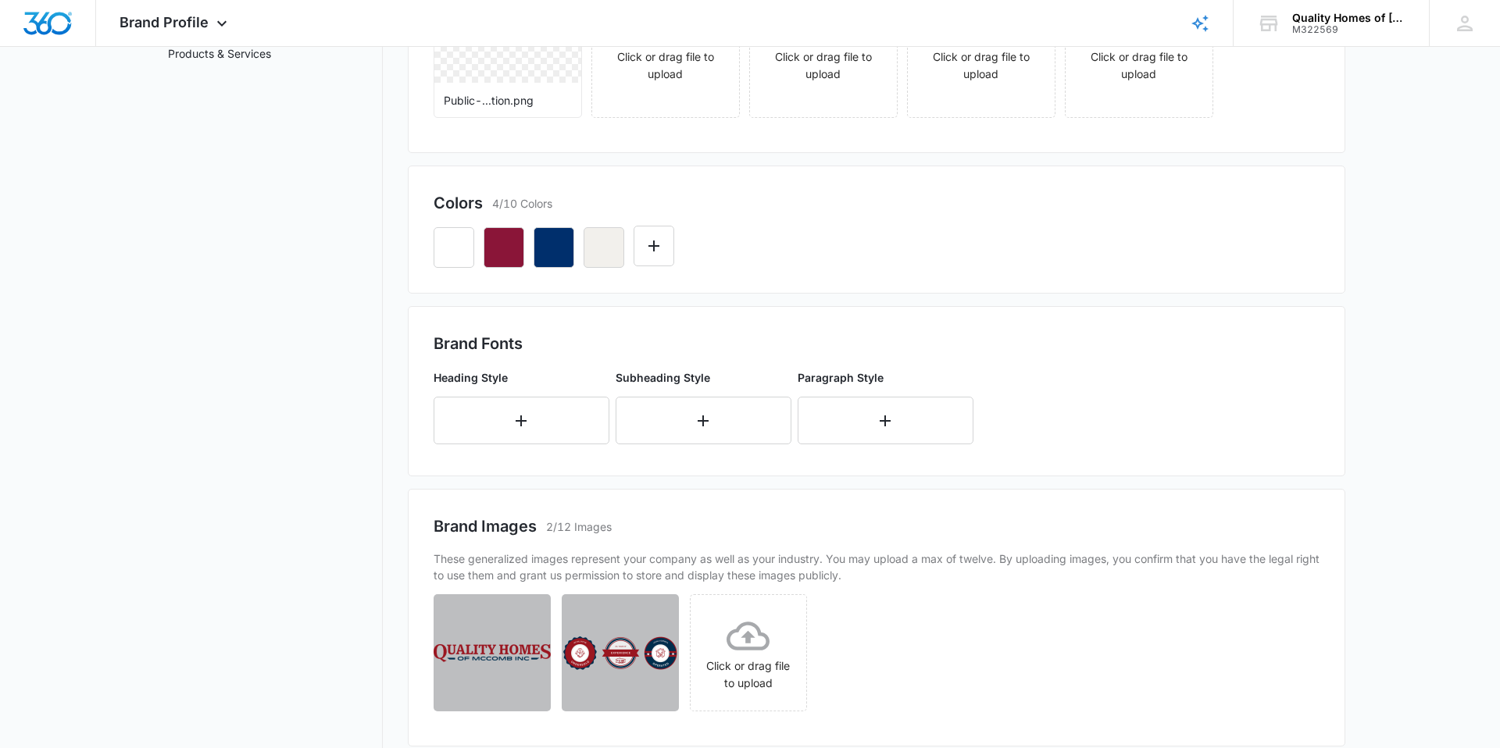
scroll to position [360, 0]
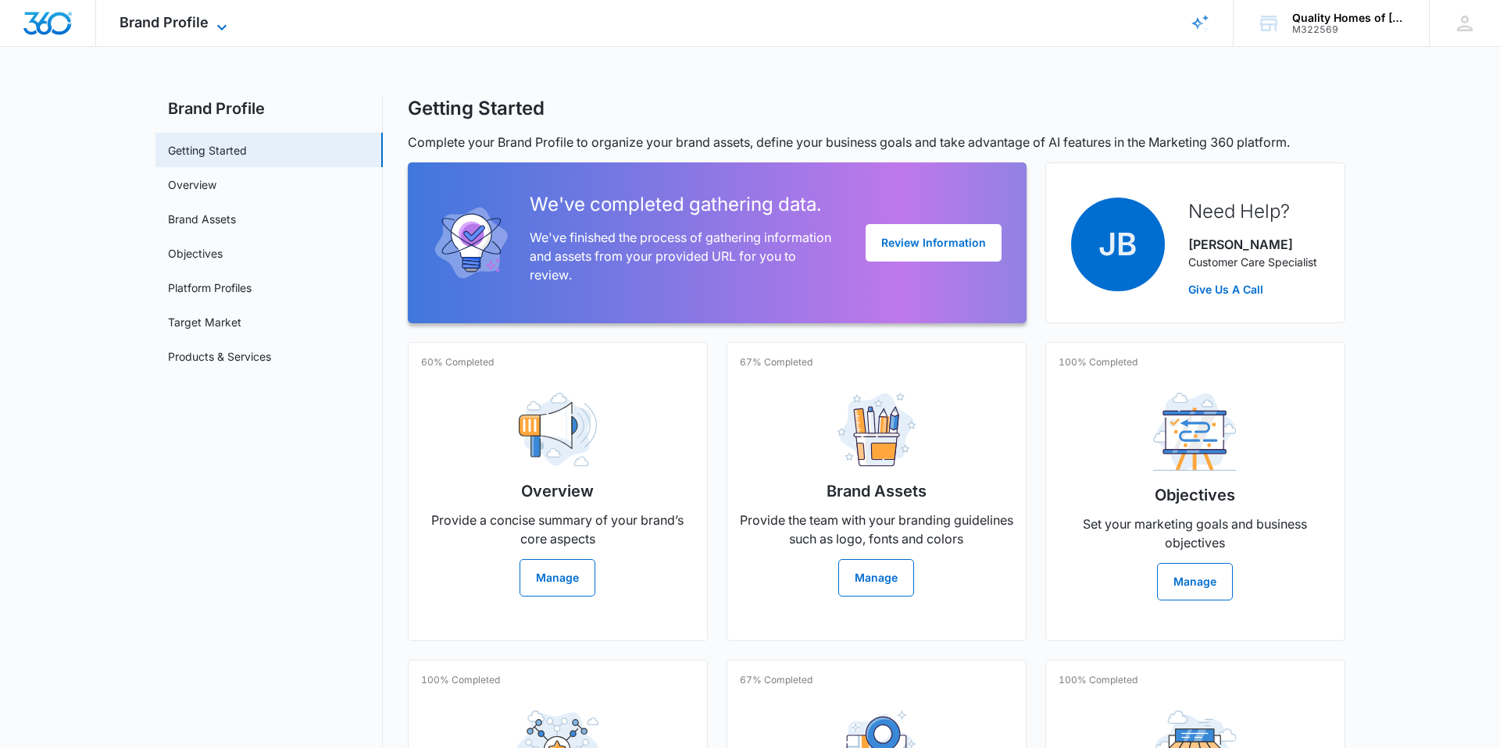
click at [198, 20] on span "Brand Profile" at bounding box center [164, 22] width 89 height 16
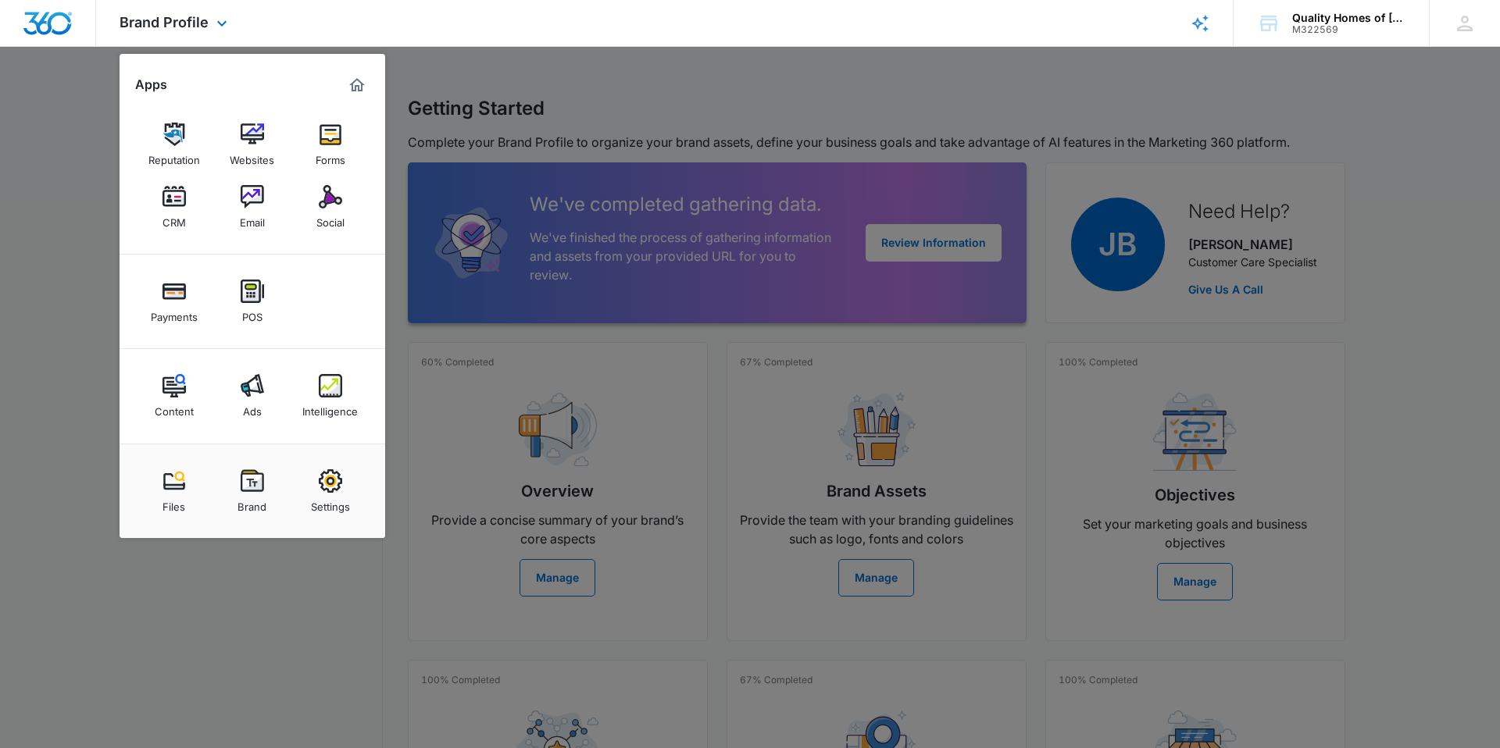
click at [137, 32] on div "Brand Profile Apps Reputation Websites Forms CRM Email Social Payments POS Cont…" at bounding box center [175, 23] width 159 height 46
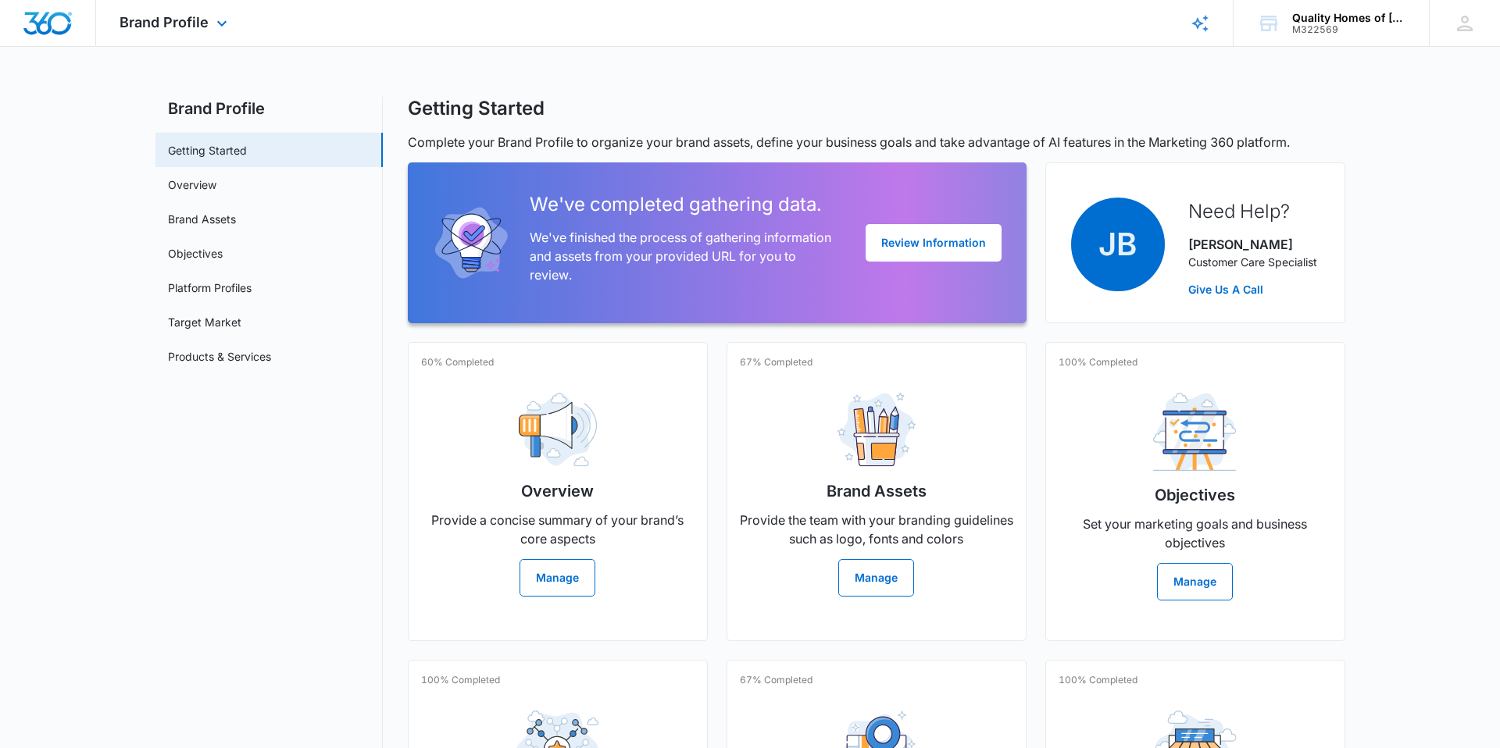
click at [37, 23] on img "Dashboard" at bounding box center [48, 23] width 50 height 23
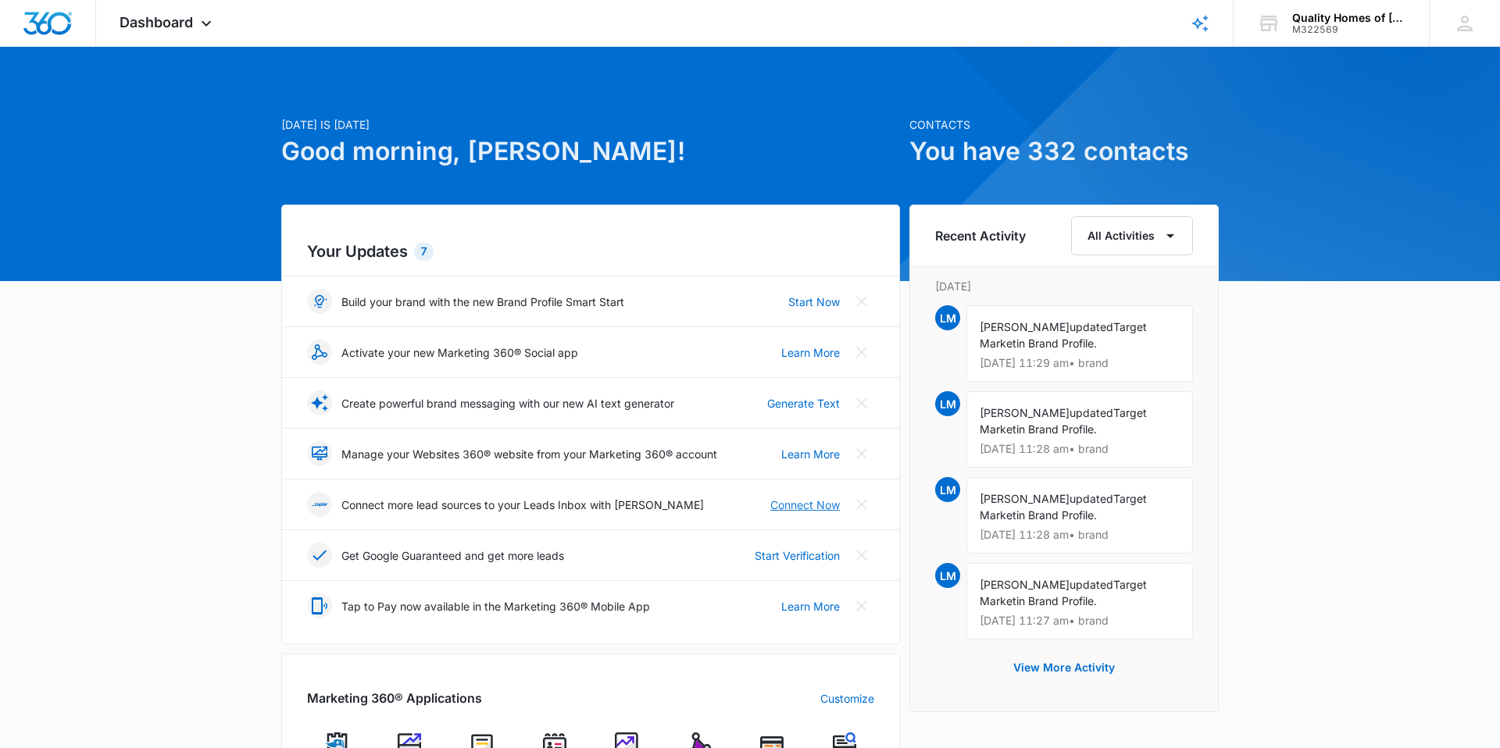
click at [831, 505] on link "Connect Now" at bounding box center [805, 505] width 70 height 16
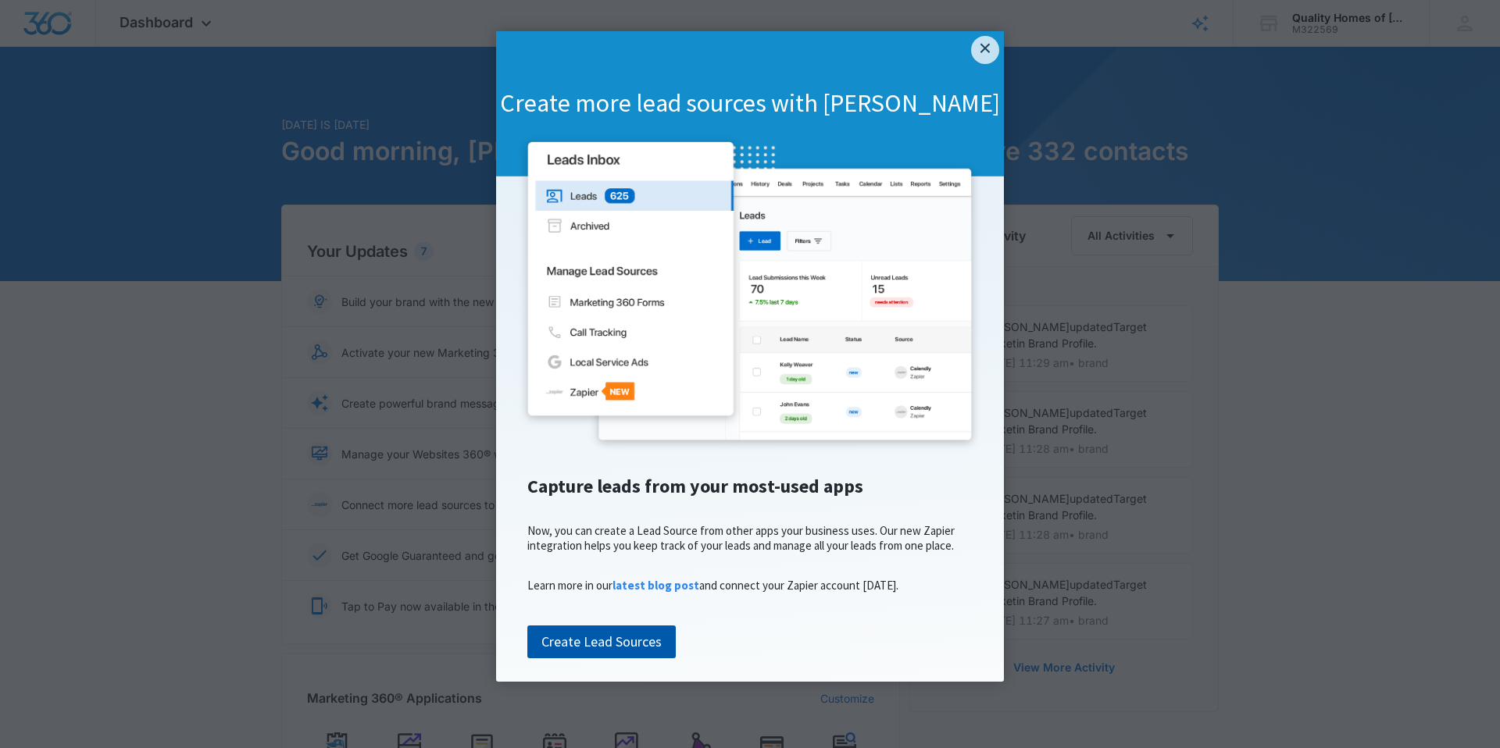
click at [624, 659] on link "Create Lead Sources" at bounding box center [601, 642] width 148 height 33
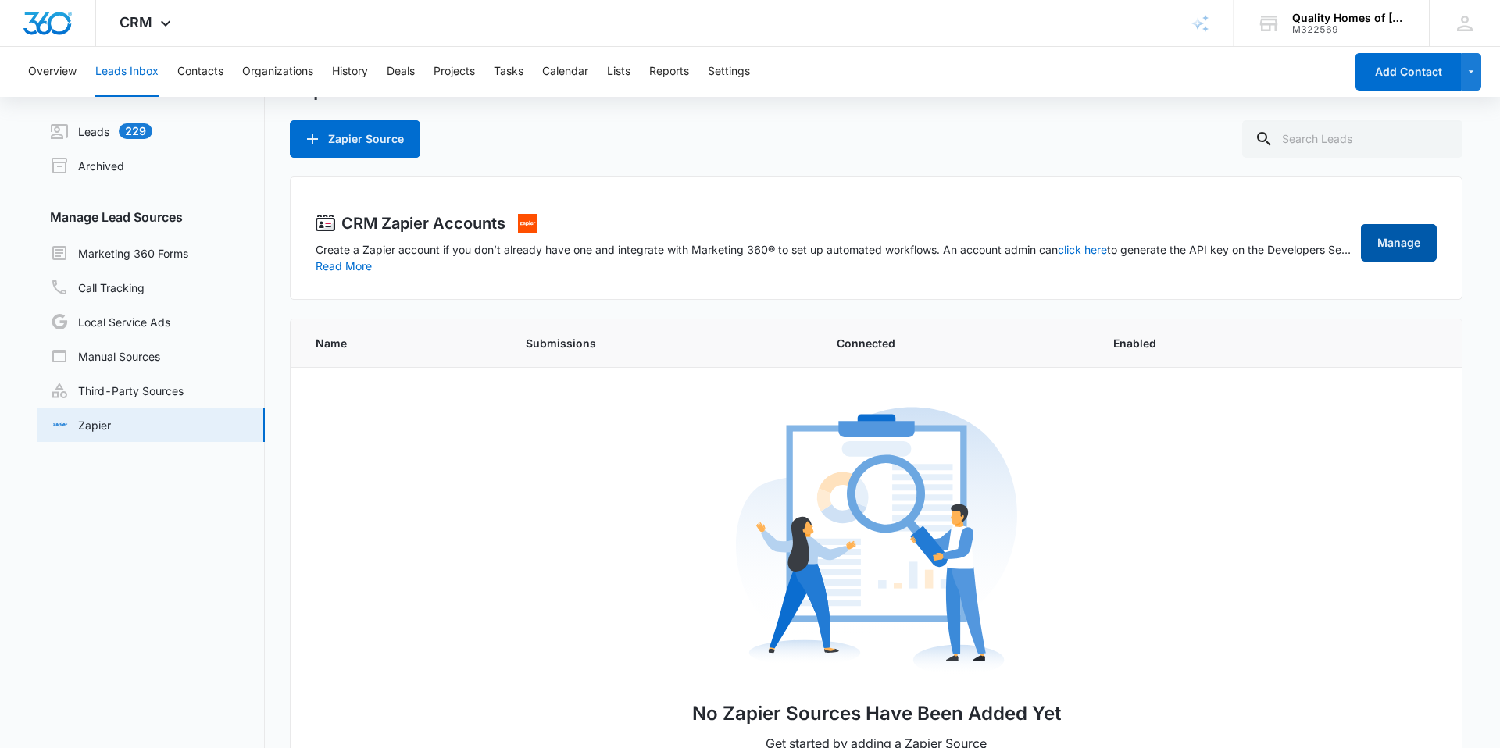
scroll to position [42, 0]
click at [1403, 241] on link "Manage" at bounding box center [1399, 244] width 76 height 37
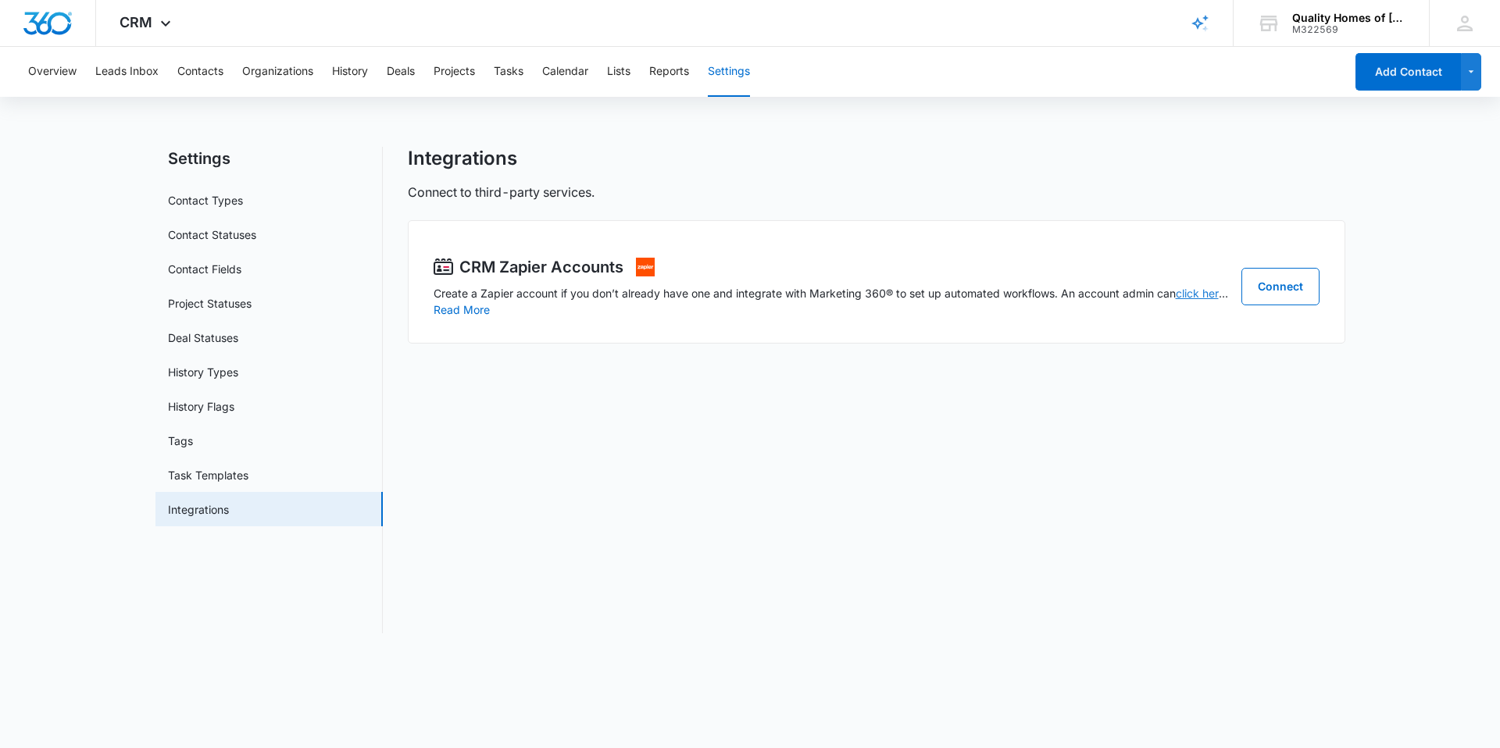
click at [1213, 294] on link "click here" at bounding box center [1202, 293] width 52 height 13
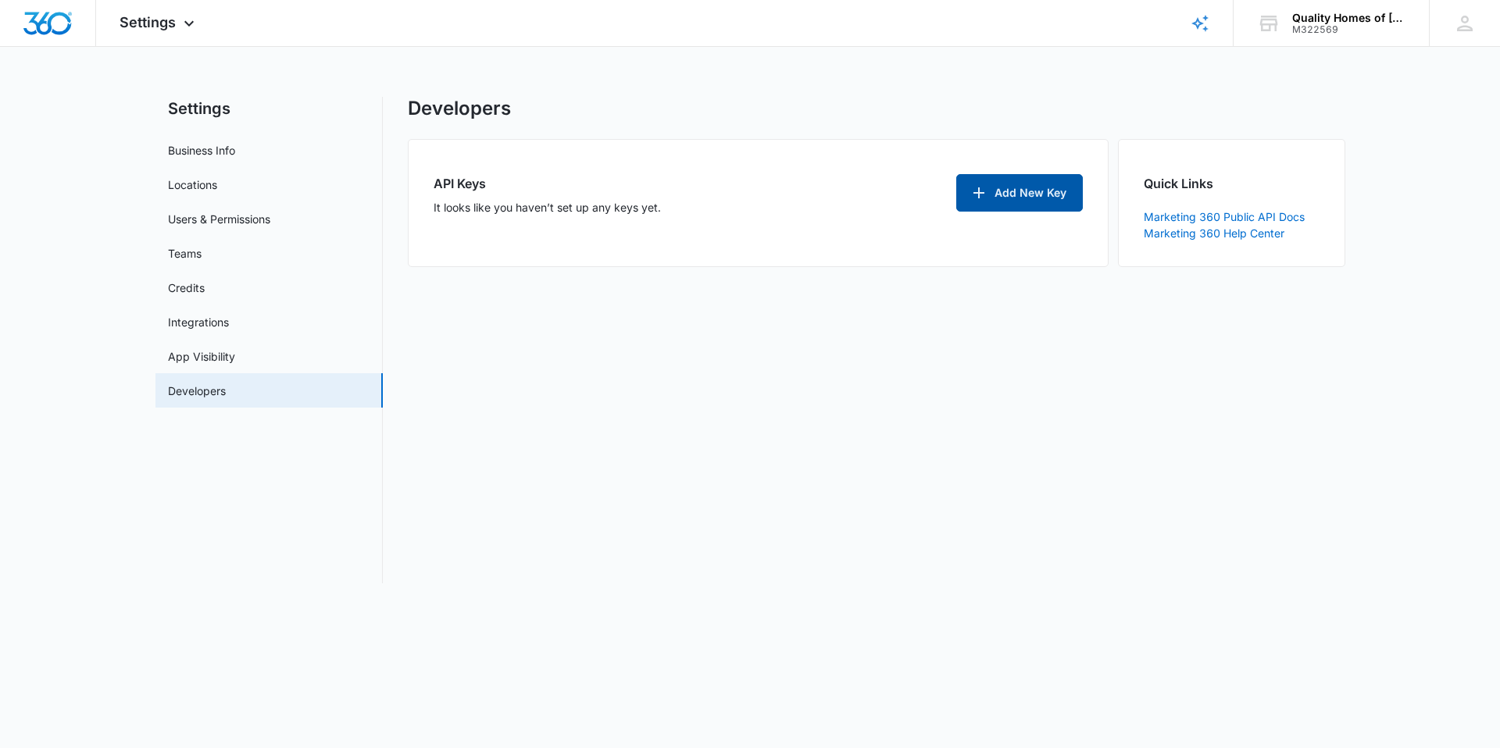
click at [1030, 197] on button "Add New Key" at bounding box center [1019, 192] width 127 height 37
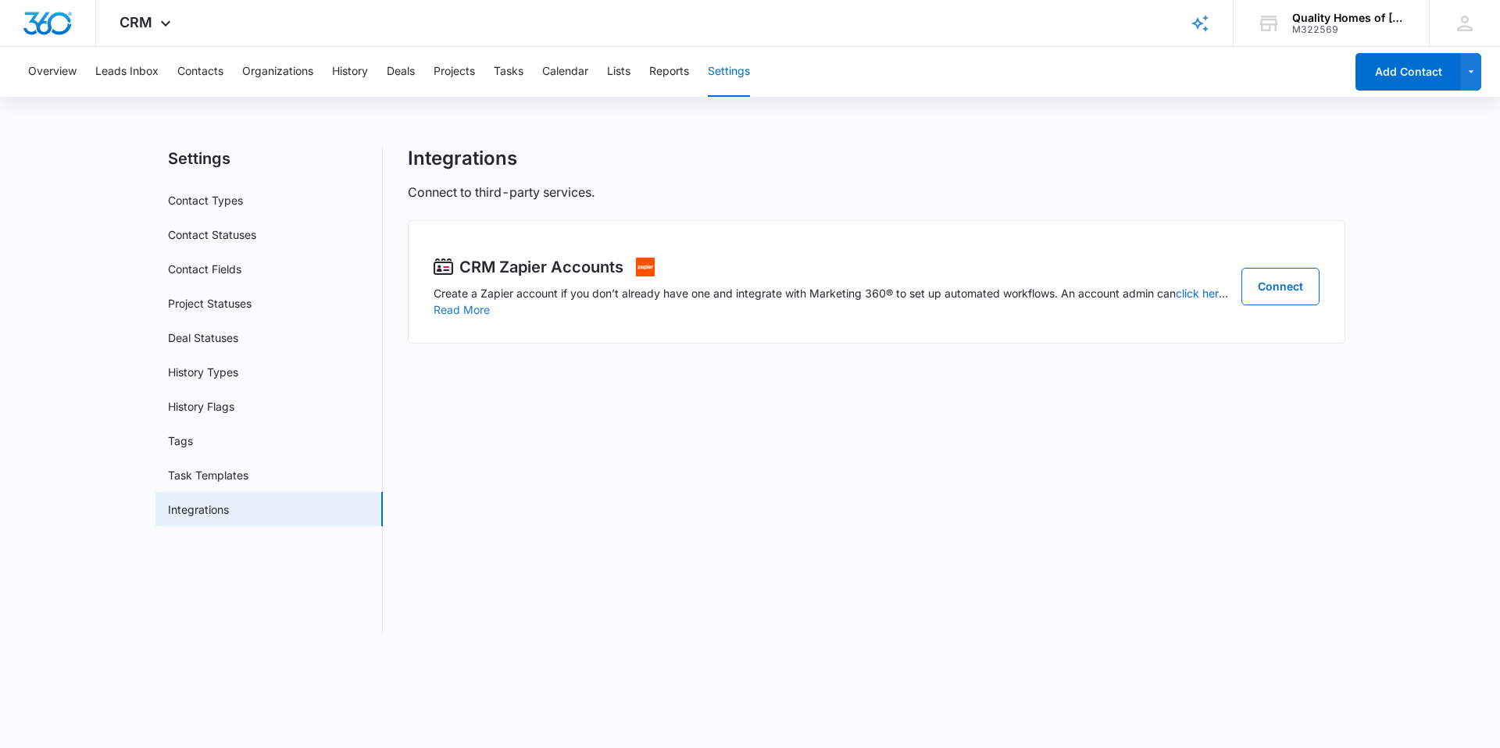
click at [472, 308] on button "Read More" at bounding box center [462, 310] width 56 height 11
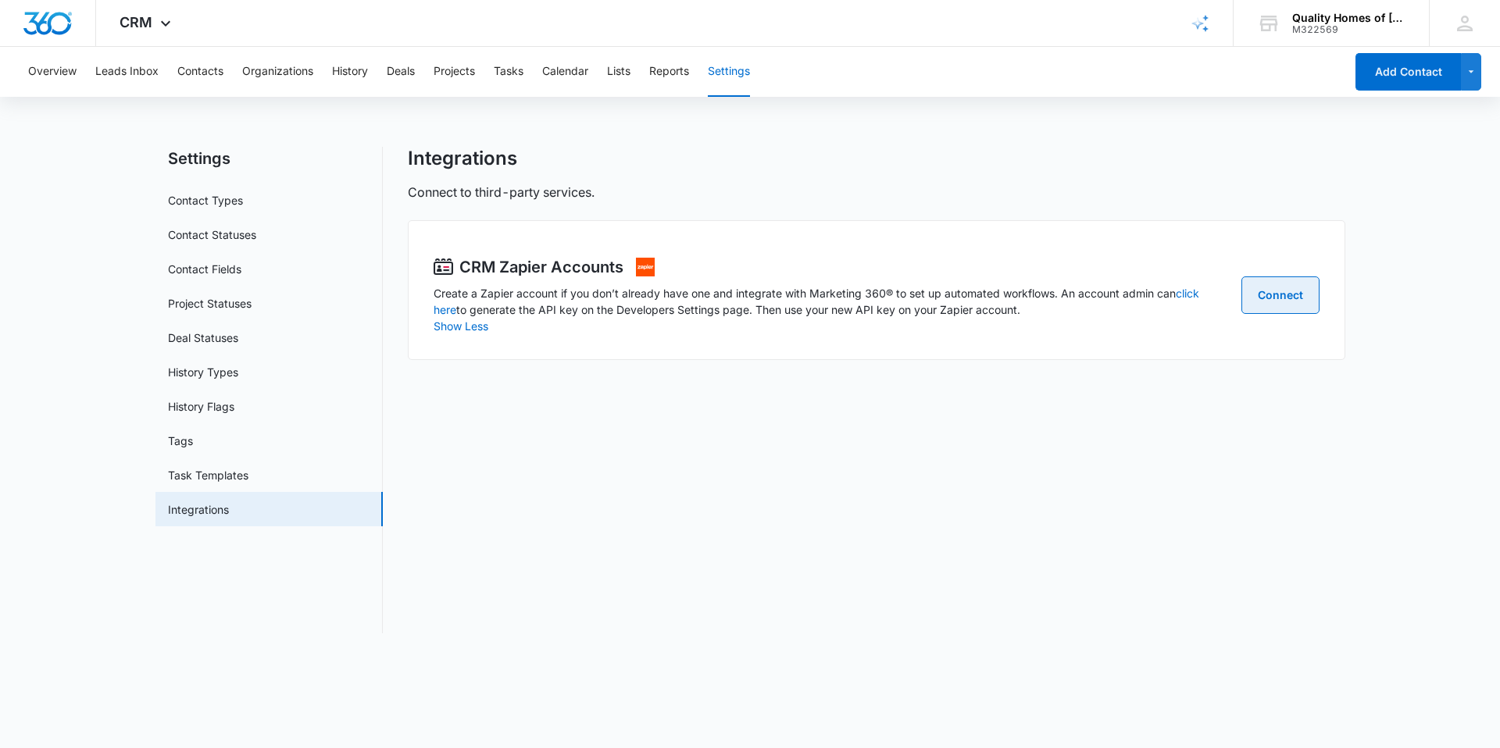
click at [1281, 284] on link "Connect" at bounding box center [1280, 295] width 78 height 37
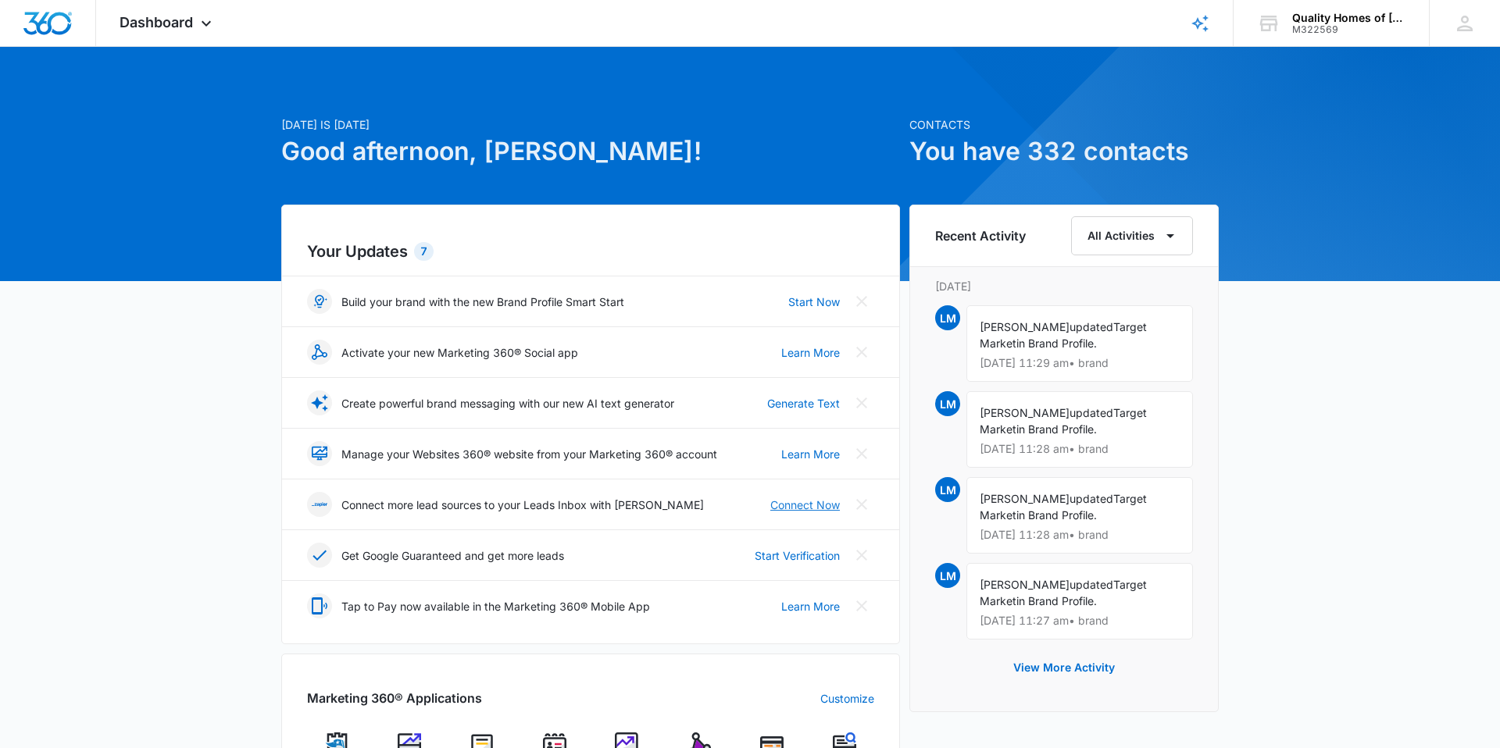
click at [806, 508] on link "Connect Now" at bounding box center [805, 505] width 70 height 16
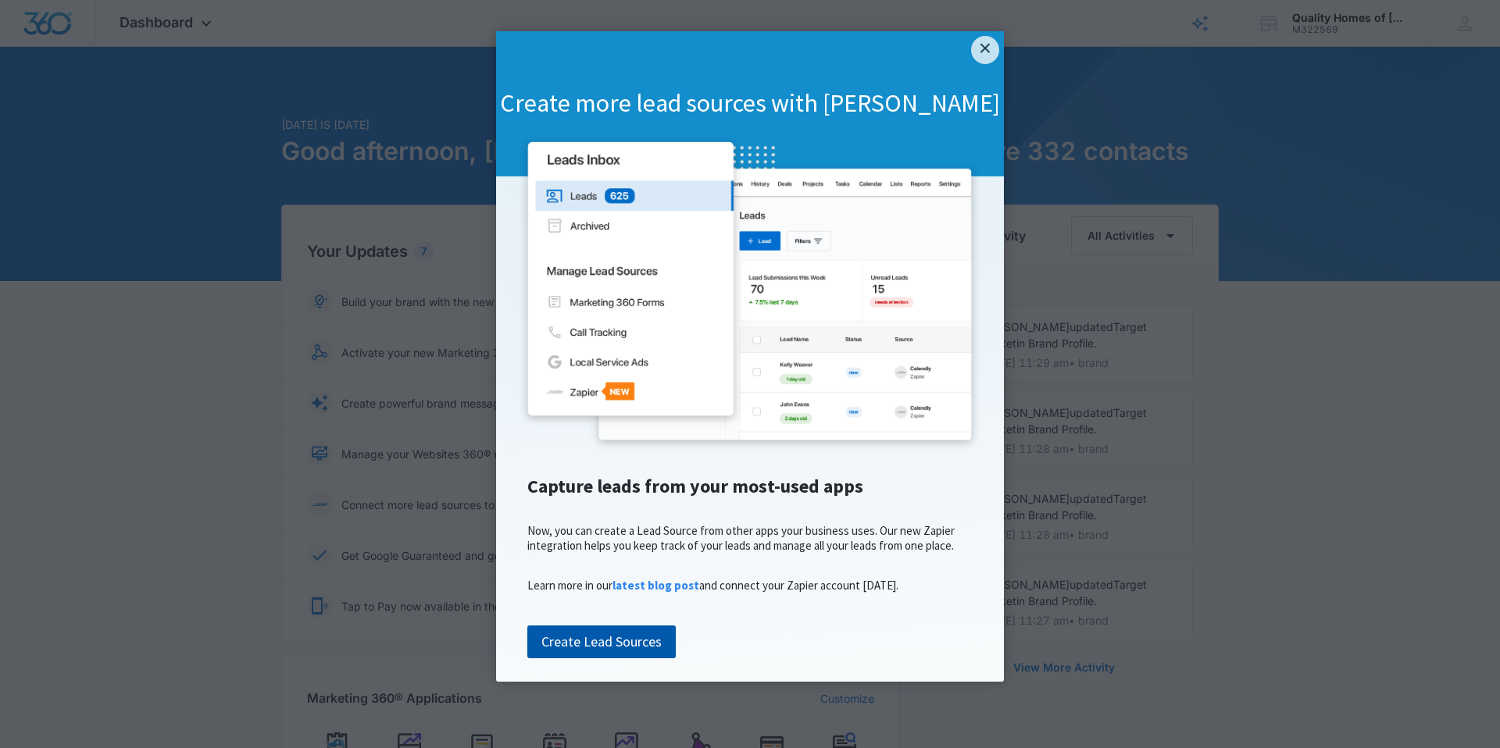
click at [606, 659] on link "Create Lead Sources" at bounding box center [601, 642] width 148 height 33
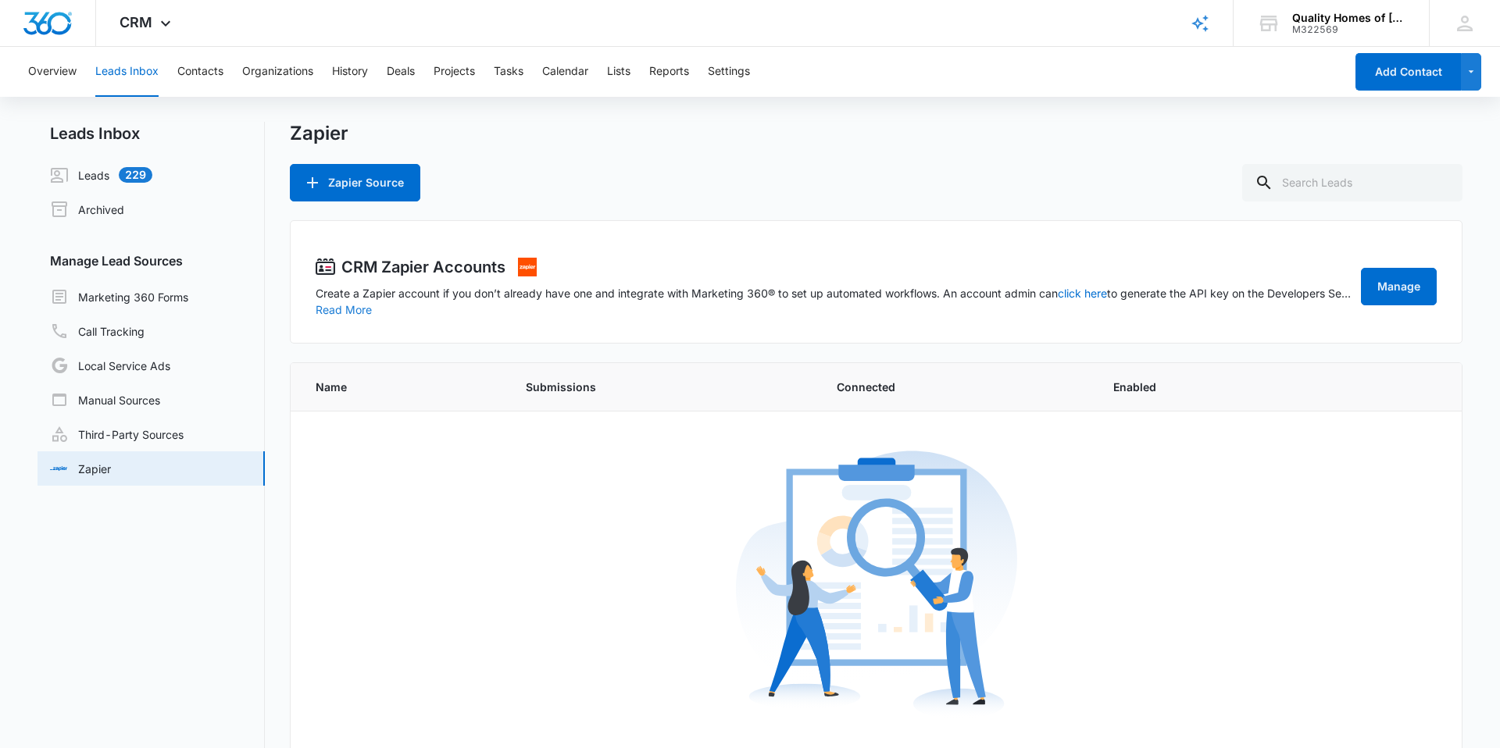
click at [337, 309] on button "Read More" at bounding box center [344, 310] width 56 height 11
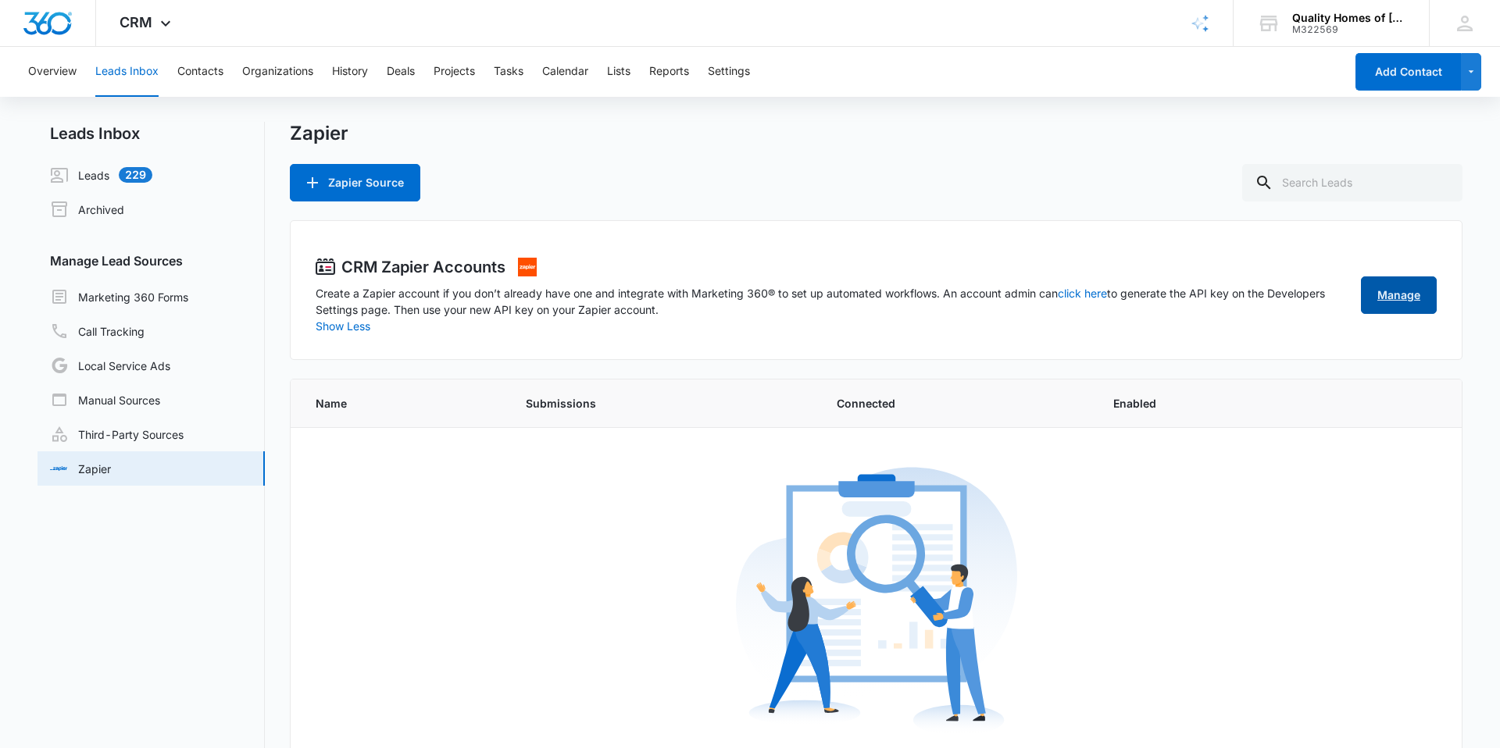
click at [1396, 287] on link "Manage" at bounding box center [1399, 295] width 76 height 37
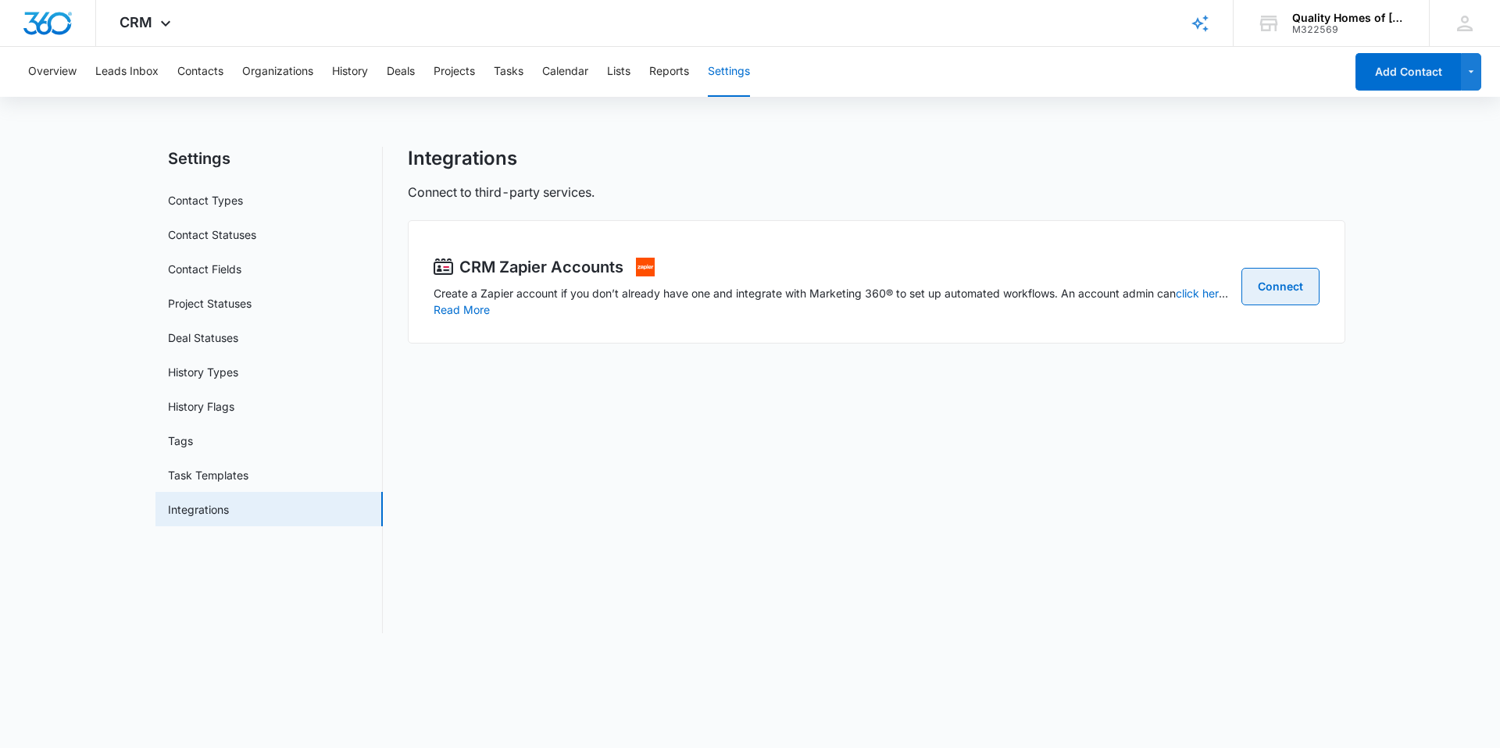
click at [1300, 280] on link "Connect" at bounding box center [1280, 286] width 78 height 37
click at [116, 70] on button "Leads Inbox" at bounding box center [126, 72] width 63 height 50
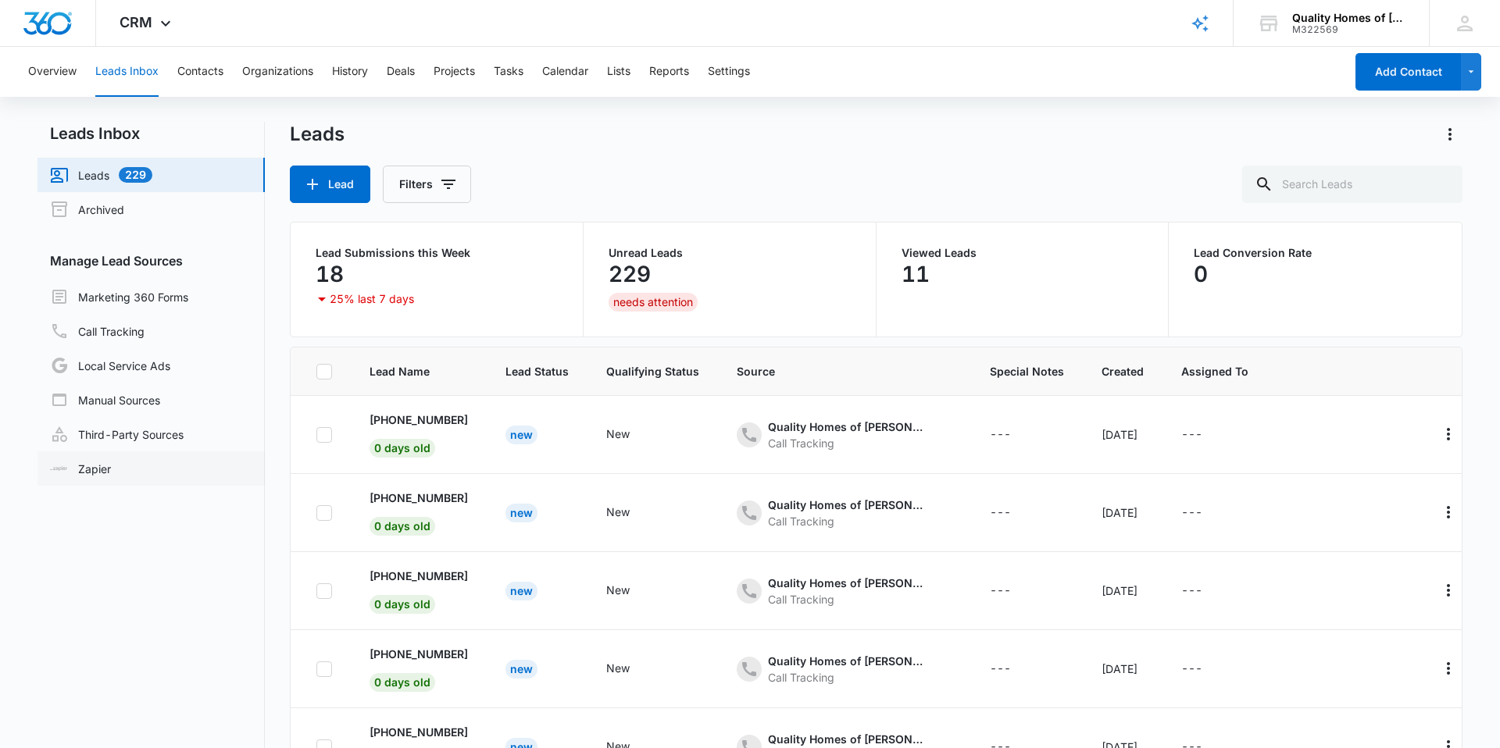
click at [105, 470] on link "Zapier" at bounding box center [80, 469] width 61 height 16
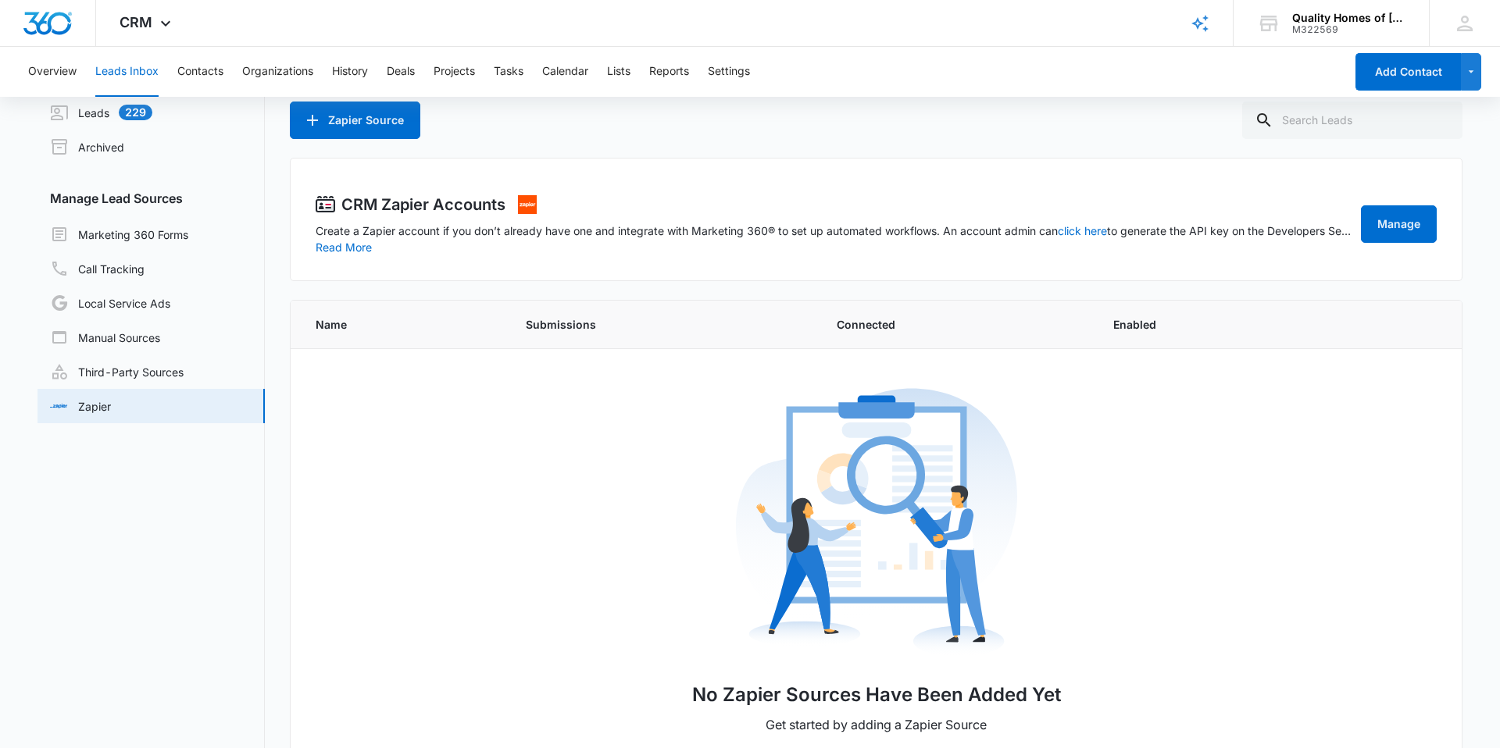
scroll to position [66, 0]
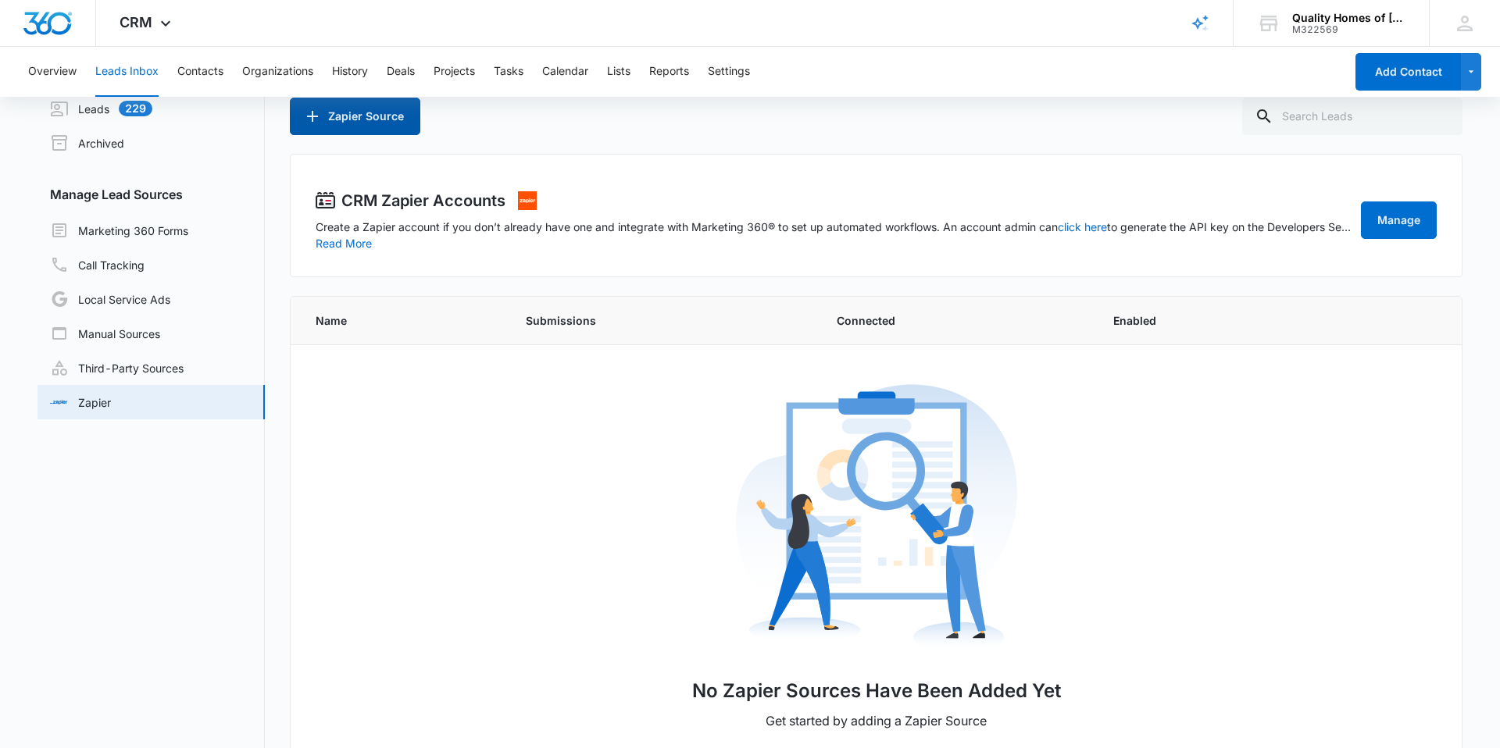
click at [366, 120] on button "Zapier Source" at bounding box center [355, 116] width 130 height 37
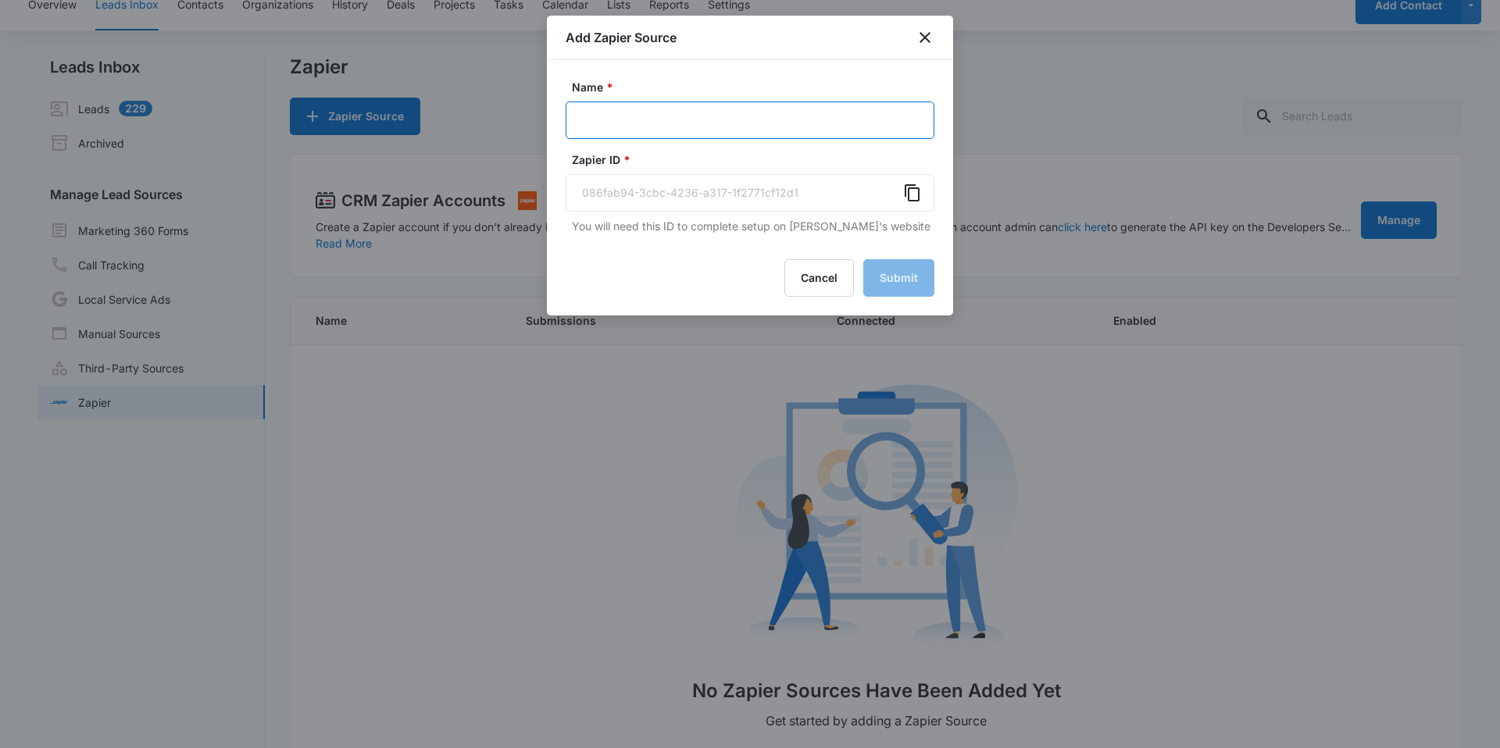
click at [616, 124] on input "Name *" at bounding box center [750, 120] width 369 height 37
type input "Zapier Form Source"
click at [777, 205] on div "086fab94-3cbc-4236-a317-1f2771cf12d1" at bounding box center [750, 192] width 369 height 37
click at [793, 198] on div "086fab94-3cbc-4236-a317-1f2771cf12d1" at bounding box center [750, 192] width 369 height 37
click at [775, 189] on div "086fab94-3cbc-4236-a317-1f2771cf12d1" at bounding box center [750, 192] width 369 height 37
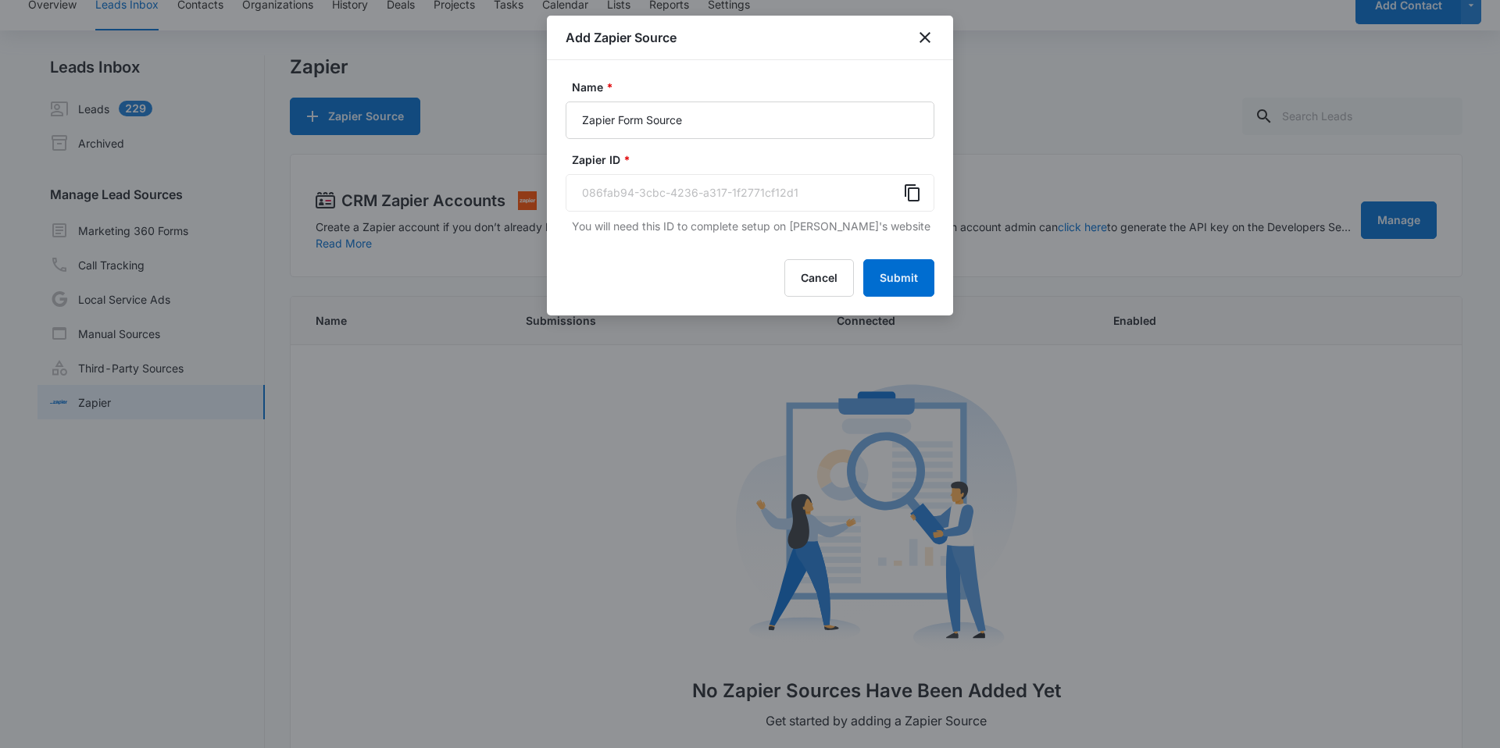
drag, startPoint x: 701, startPoint y: 190, endPoint x: 661, endPoint y: 191, distance: 40.6
click at [701, 190] on div "086fab94-3cbc-4236-a317-1f2771cf12d1" at bounding box center [750, 192] width 369 height 37
click at [605, 192] on div "086fab94-3cbc-4236-a317-1f2771cf12d1" at bounding box center [750, 192] width 369 height 37
click at [904, 290] on button "Submit" at bounding box center [898, 277] width 71 height 37
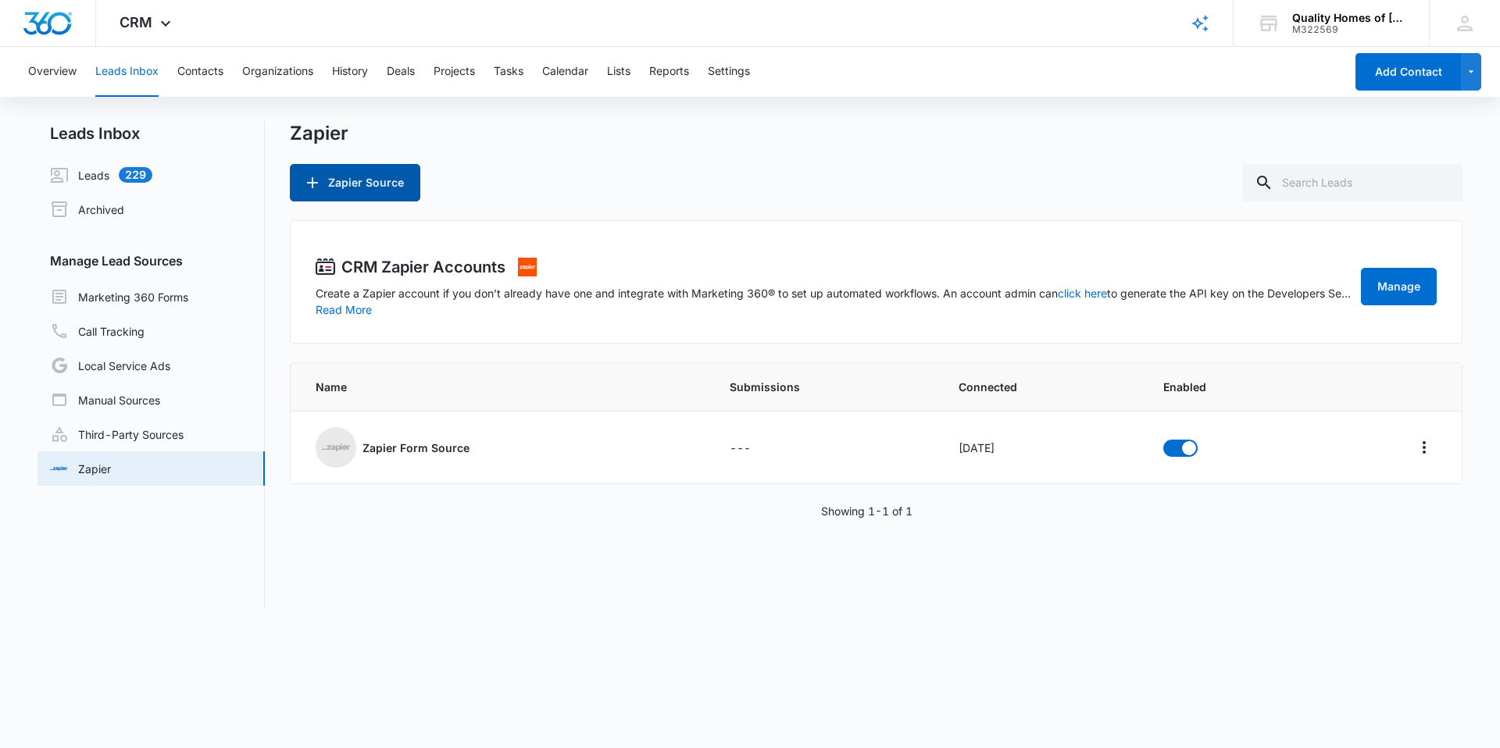
scroll to position [0, 0]
click at [1415, 450] on icon "Actions" at bounding box center [1424, 447] width 19 height 19
click at [1347, 512] on div "Submission Rules" at bounding box center [1354, 514] width 88 height 11
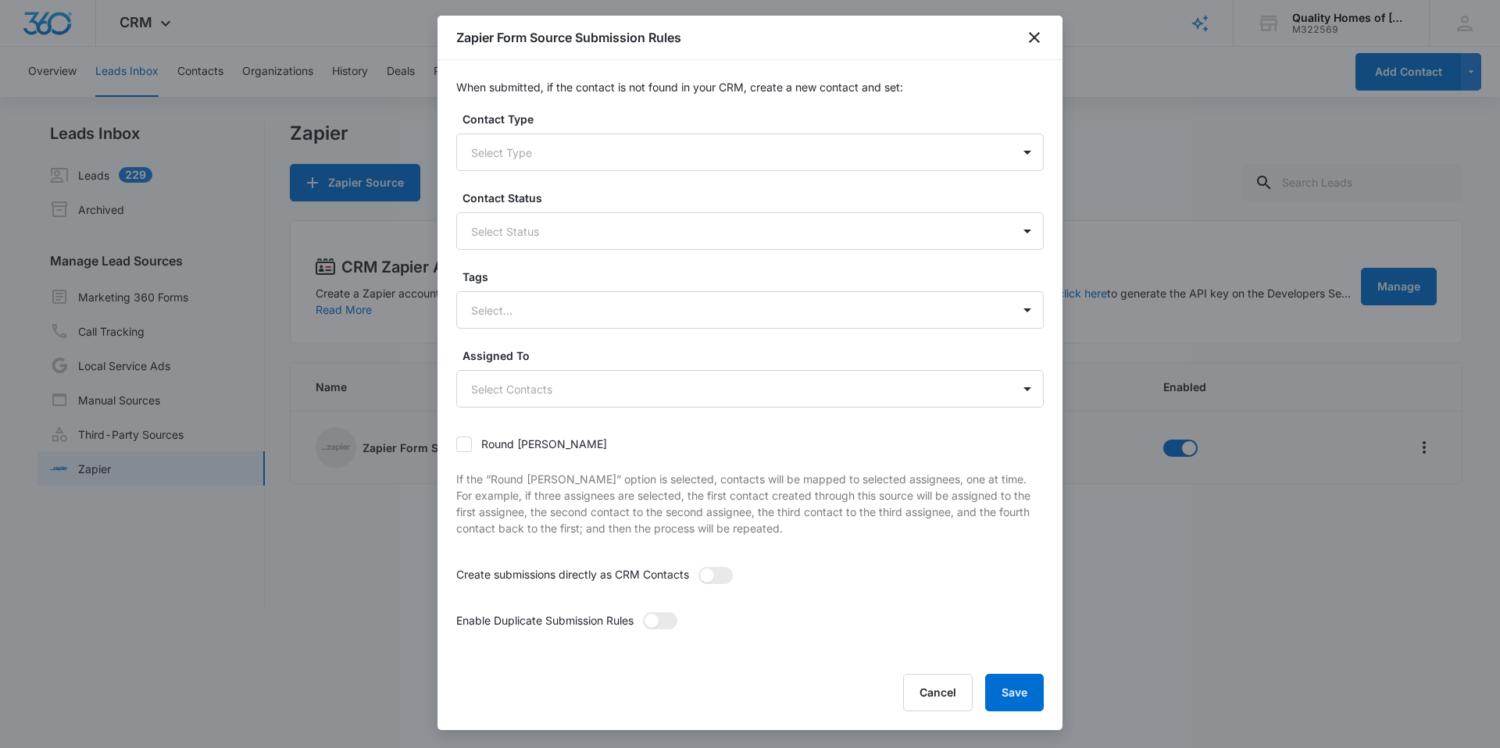
click at [481, 444] on label "Round robin" at bounding box center [531, 444] width 151 height 16
click at [456, 444] on input "Round robin" at bounding box center [456, 444] width 0 height 0
click at [1025, 690] on button "Save" at bounding box center [1014, 692] width 59 height 37
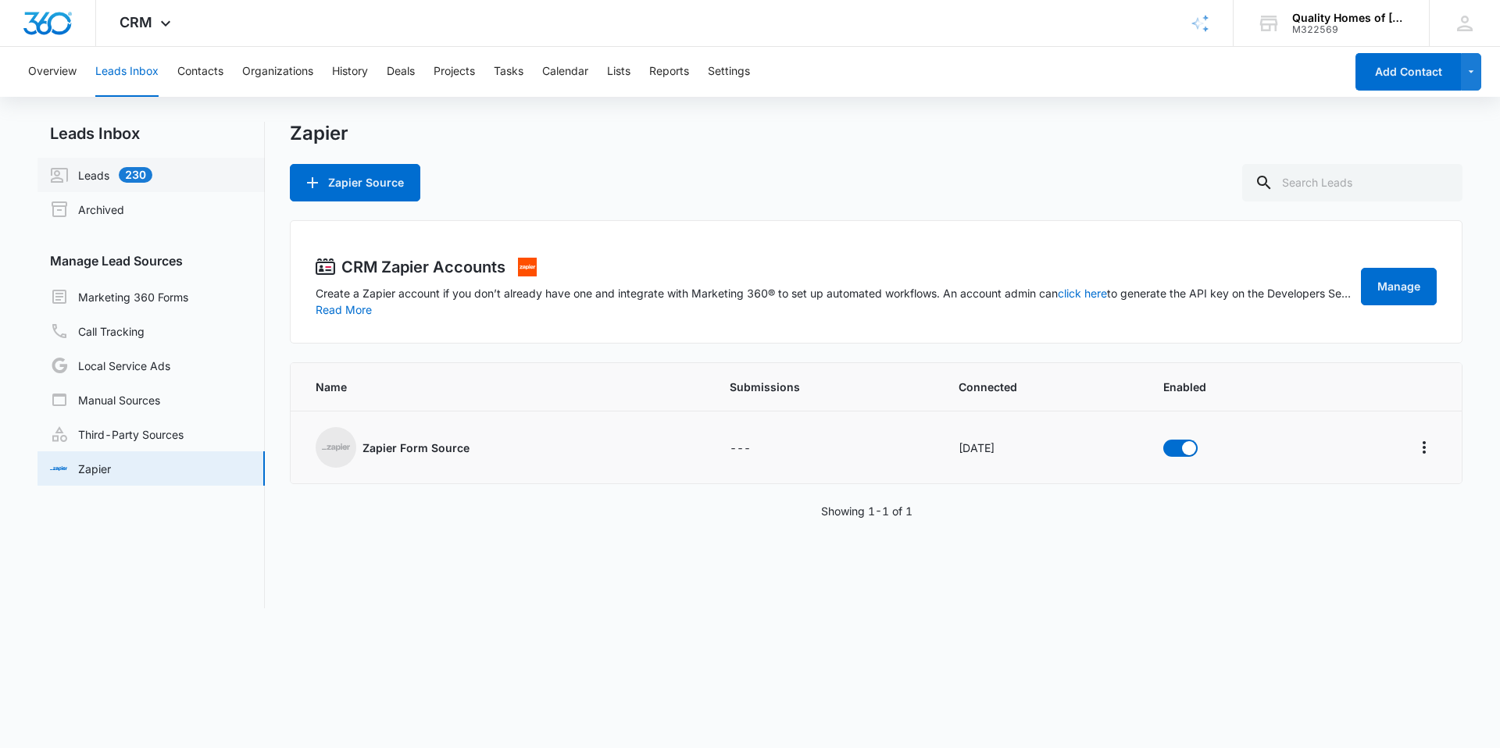
click at [113, 173] on link "Leads 230" at bounding box center [101, 175] width 102 height 19
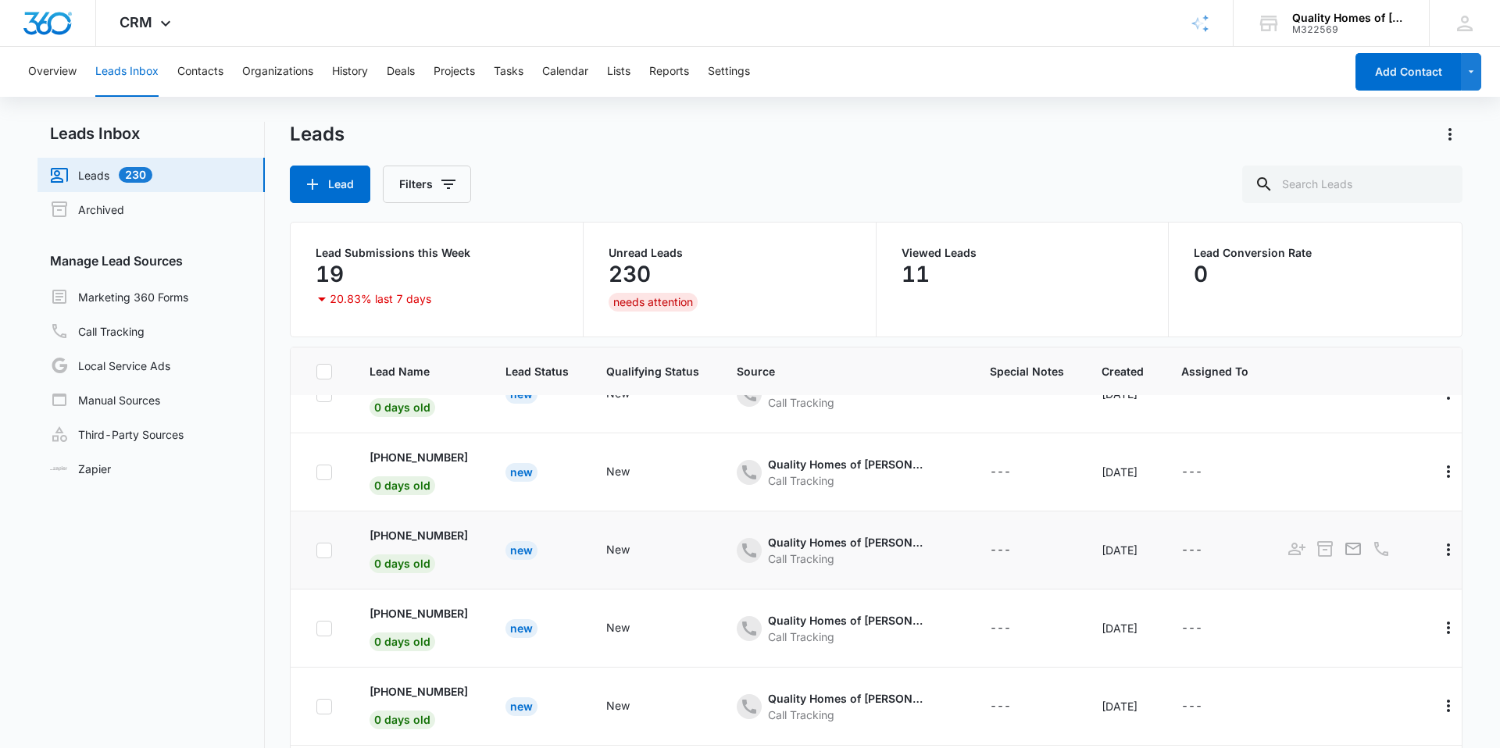
scroll to position [252, 0]
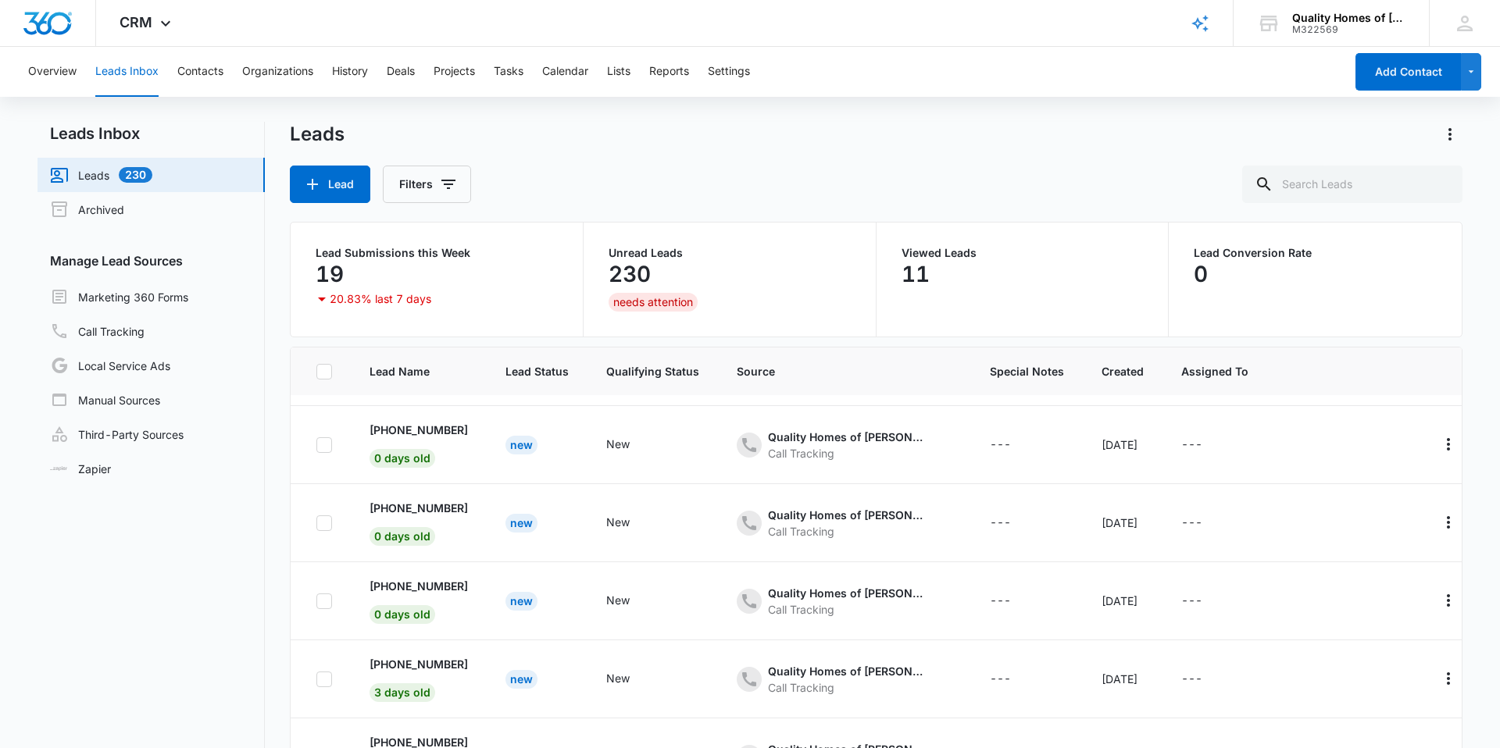
click at [631, 256] on p "Unread Leads" at bounding box center [730, 253] width 242 height 11
click at [341, 304] on p "20.83% last 7 days" at bounding box center [381, 299] width 102 height 11
click at [152, 179] on link "Leads 230" at bounding box center [101, 175] width 102 height 19
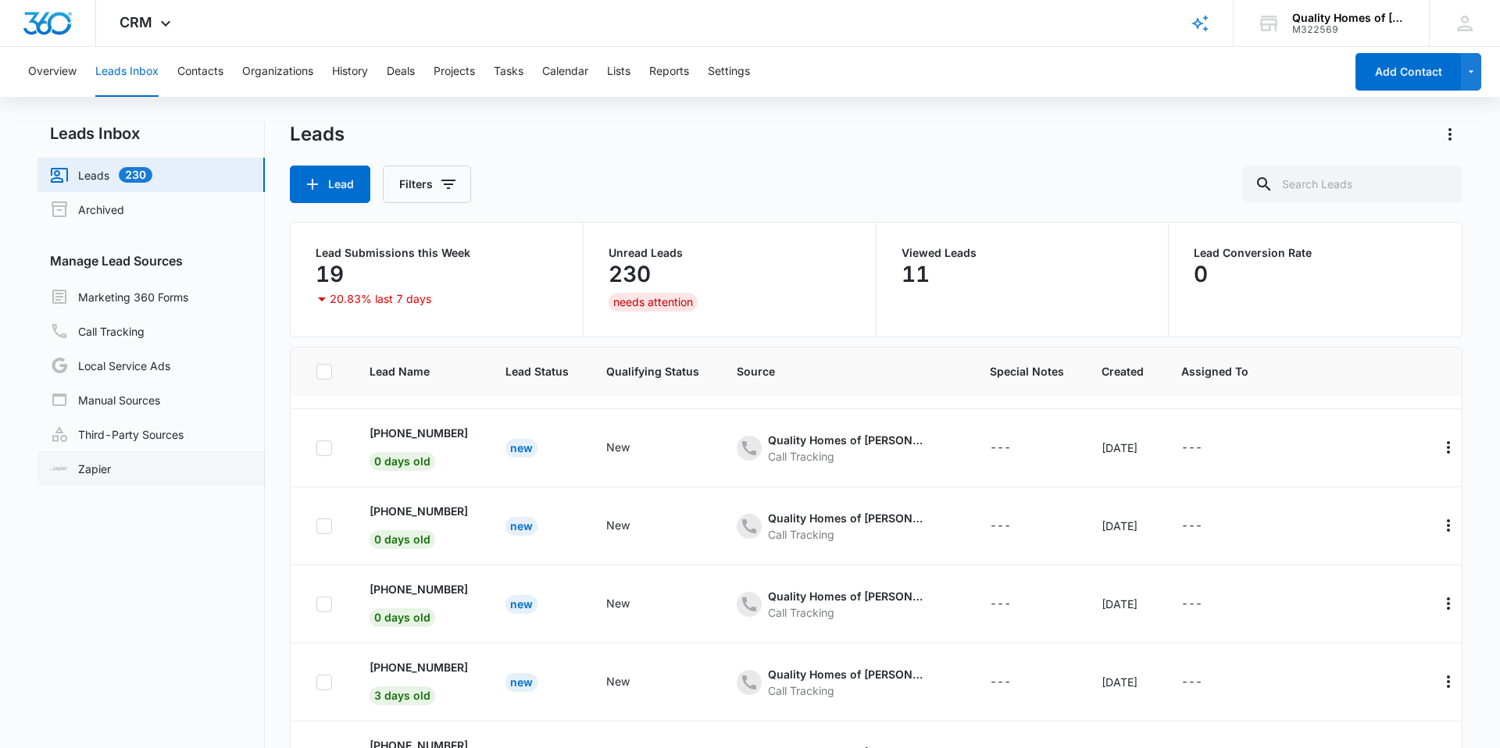
click at [100, 466] on link "Zapier" at bounding box center [80, 469] width 61 height 16
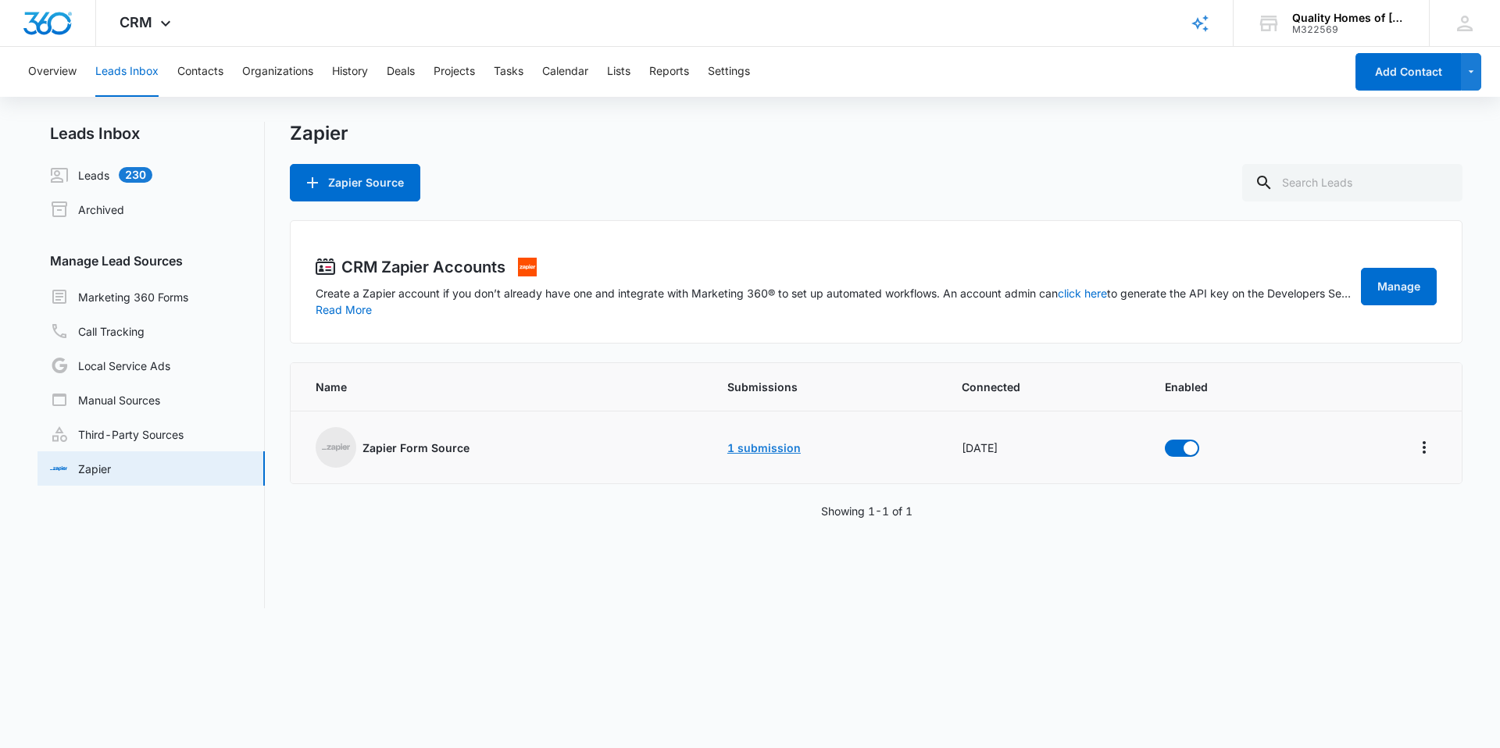
click at [734, 445] on link "1 submission" at bounding box center [763, 447] width 73 height 13
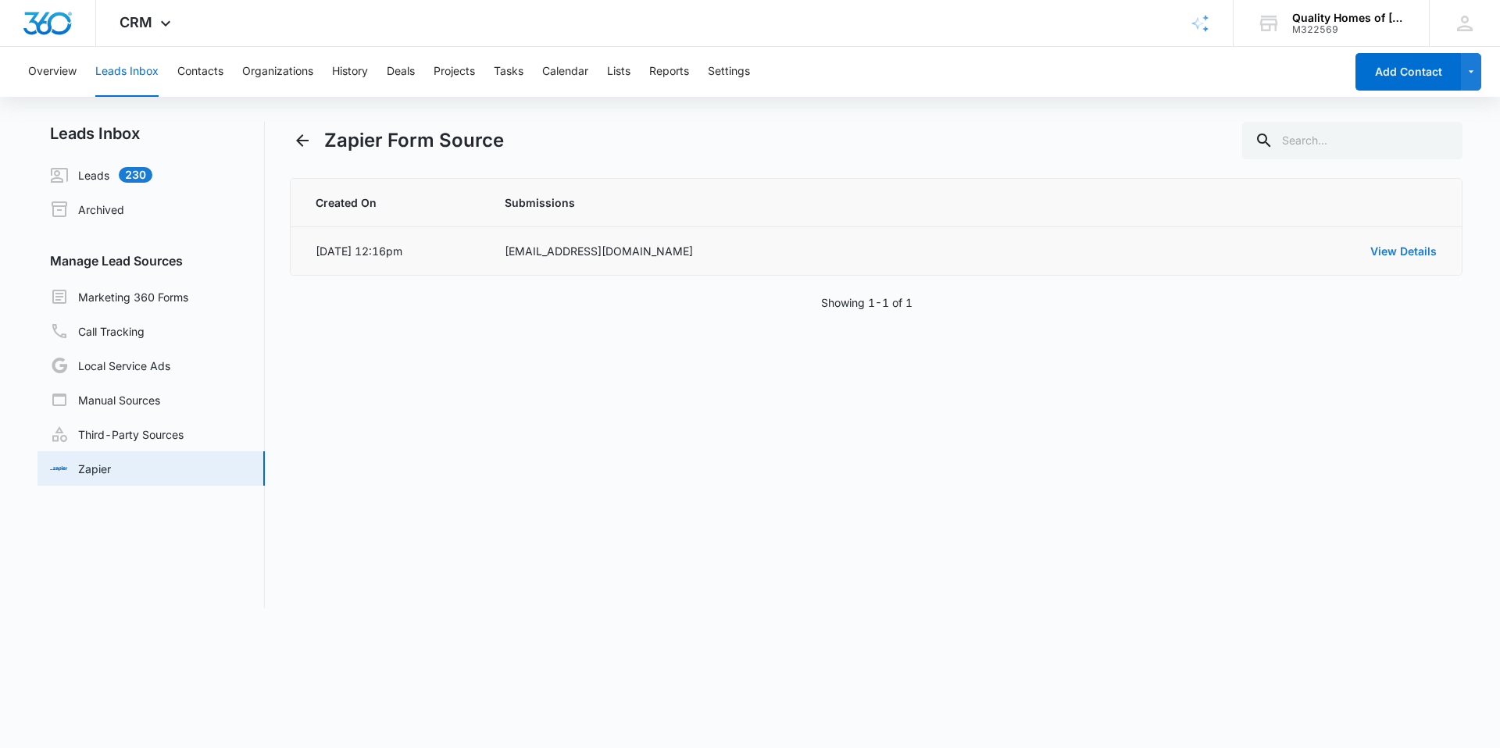
click at [1412, 254] on link "View Details" at bounding box center [1403, 250] width 66 height 13
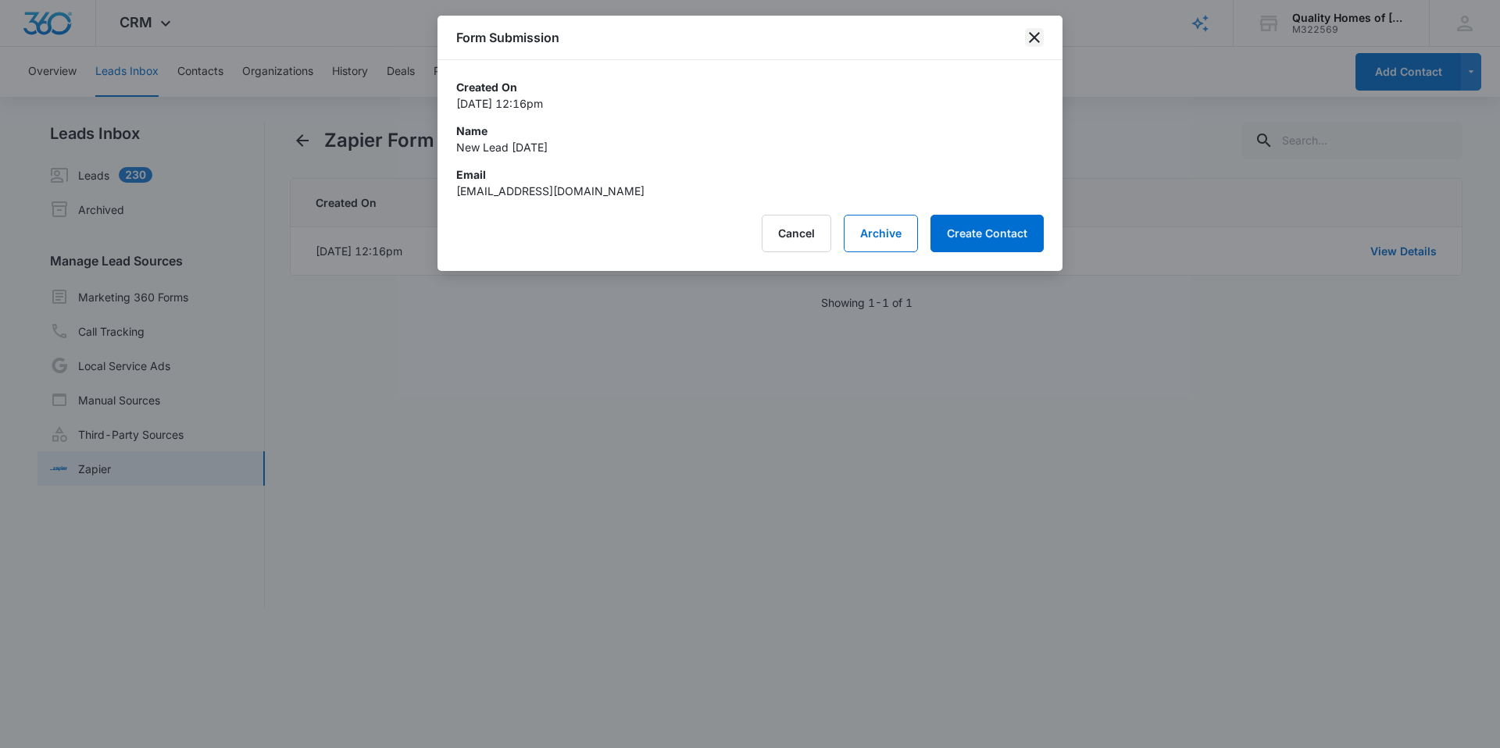
click at [1033, 43] on icon "close" at bounding box center [1034, 37] width 19 height 19
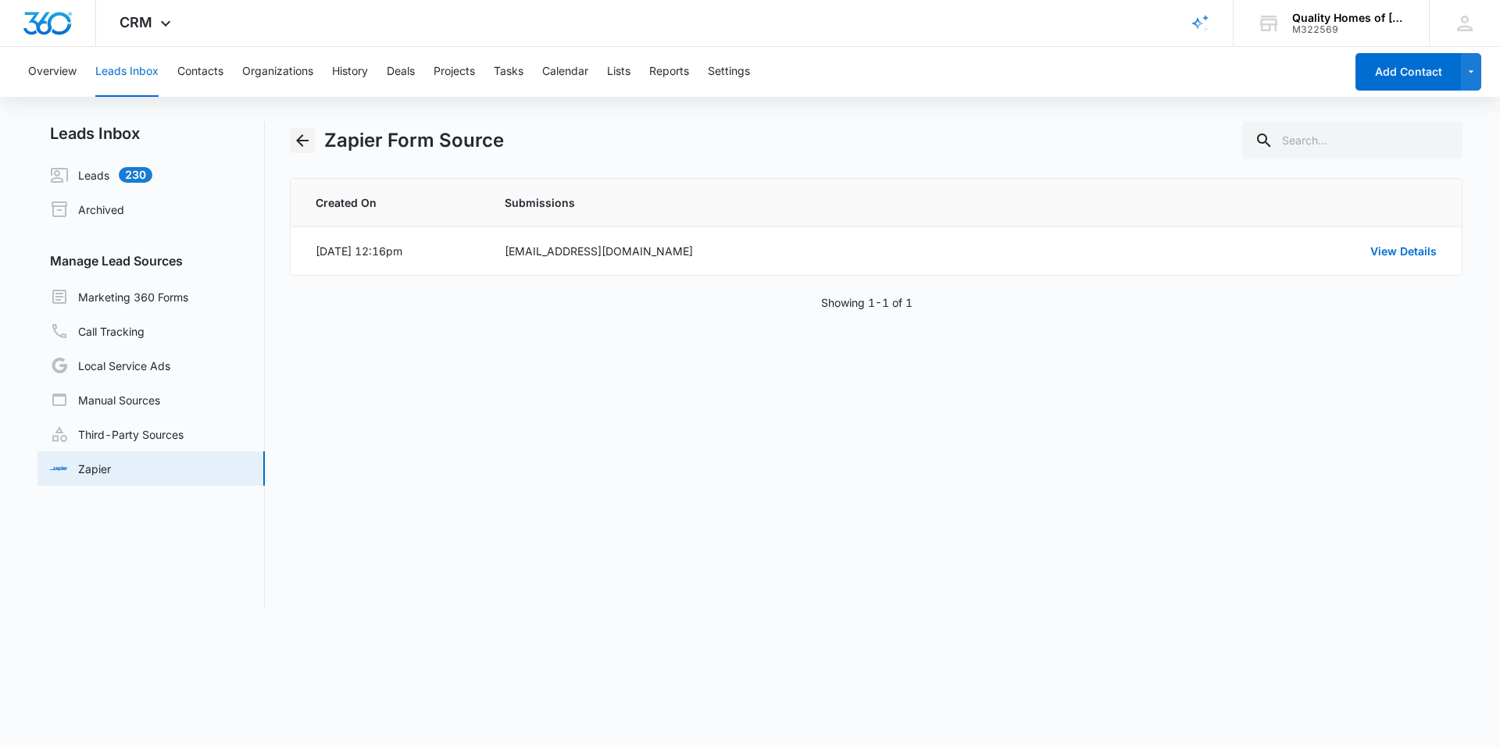
click at [302, 130] on button "Back" at bounding box center [302, 140] width 25 height 25
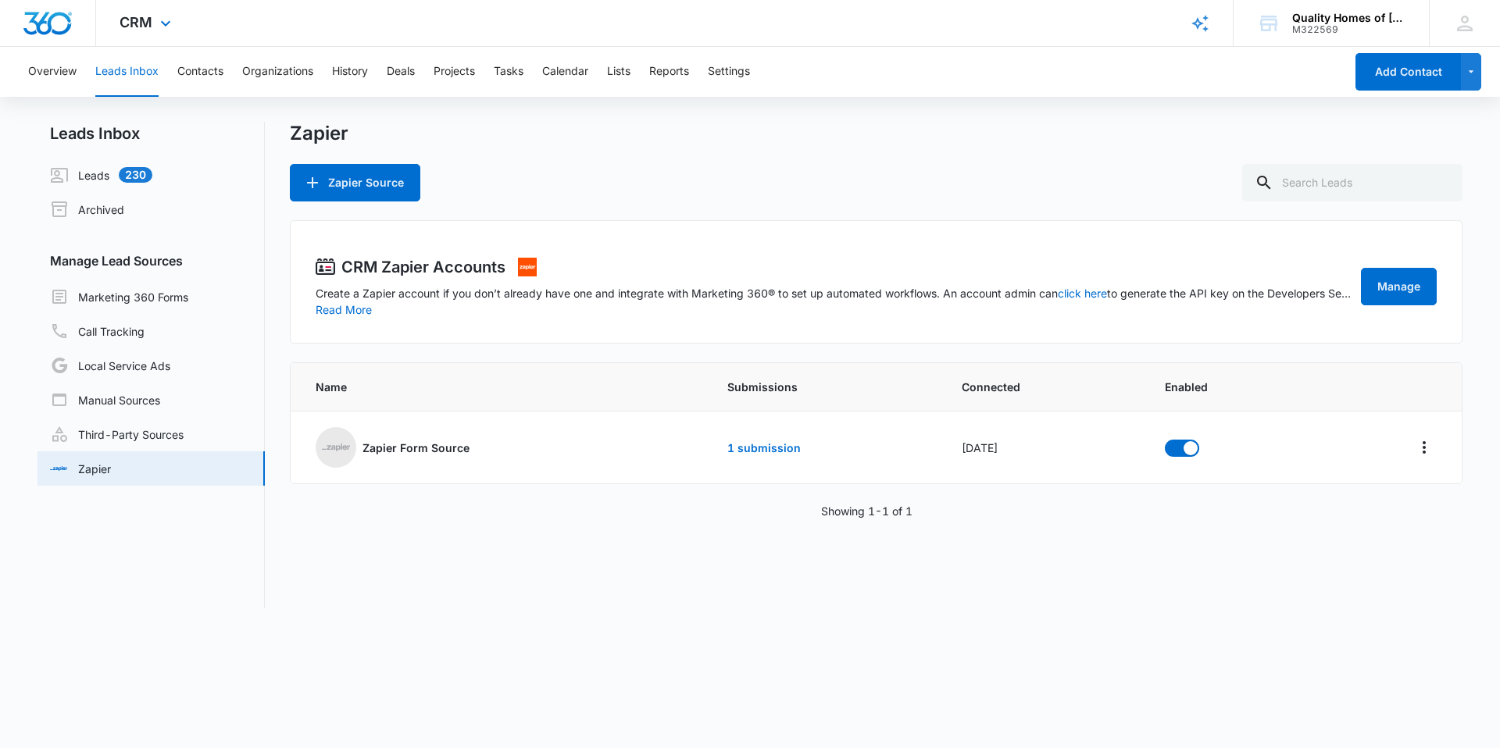
click at [55, 27] on img "Dashboard" at bounding box center [48, 23] width 50 height 23
